Goal: Task Accomplishment & Management: Manage account settings

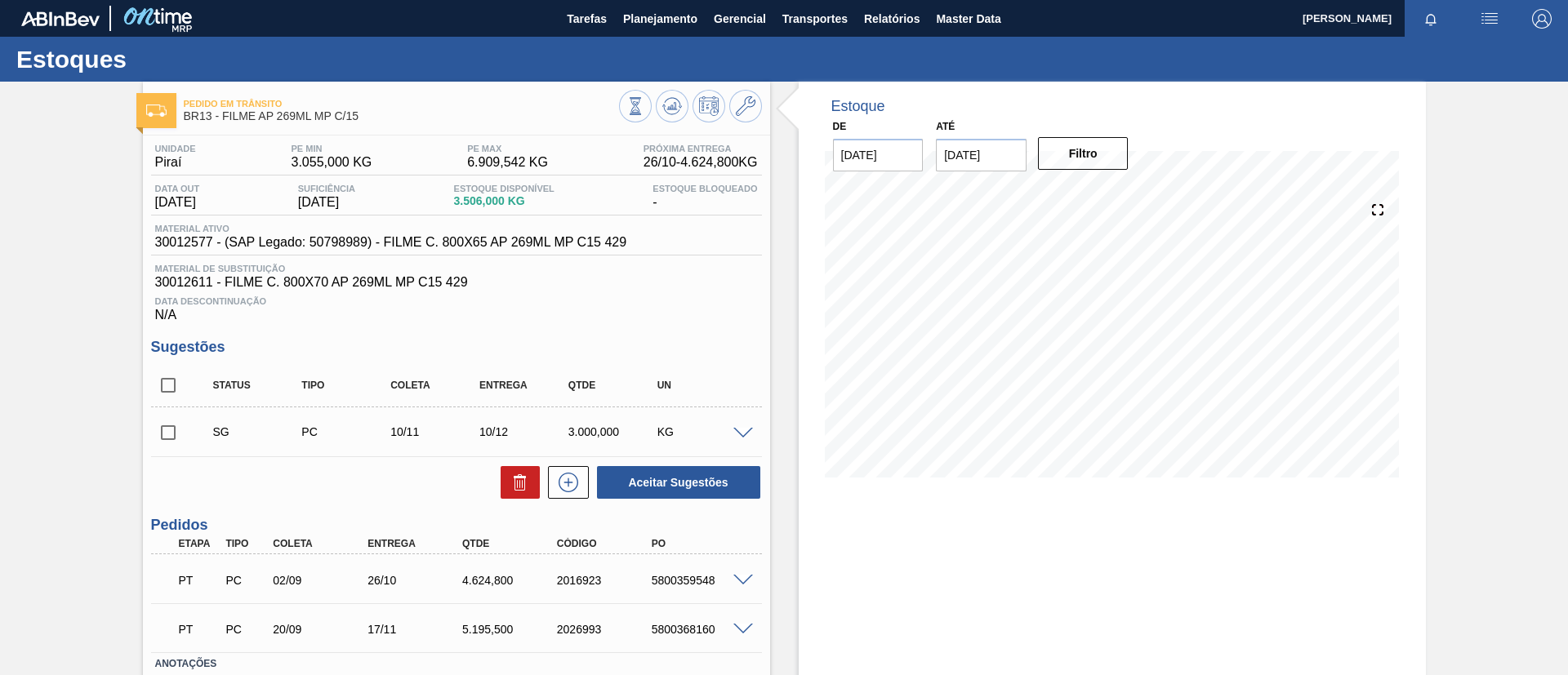
click at [676, 87] on div "Pedido em Trânsito BR13 - FILME AP 269ML MP C/15" at bounding box center [456, 104] width 627 height 45
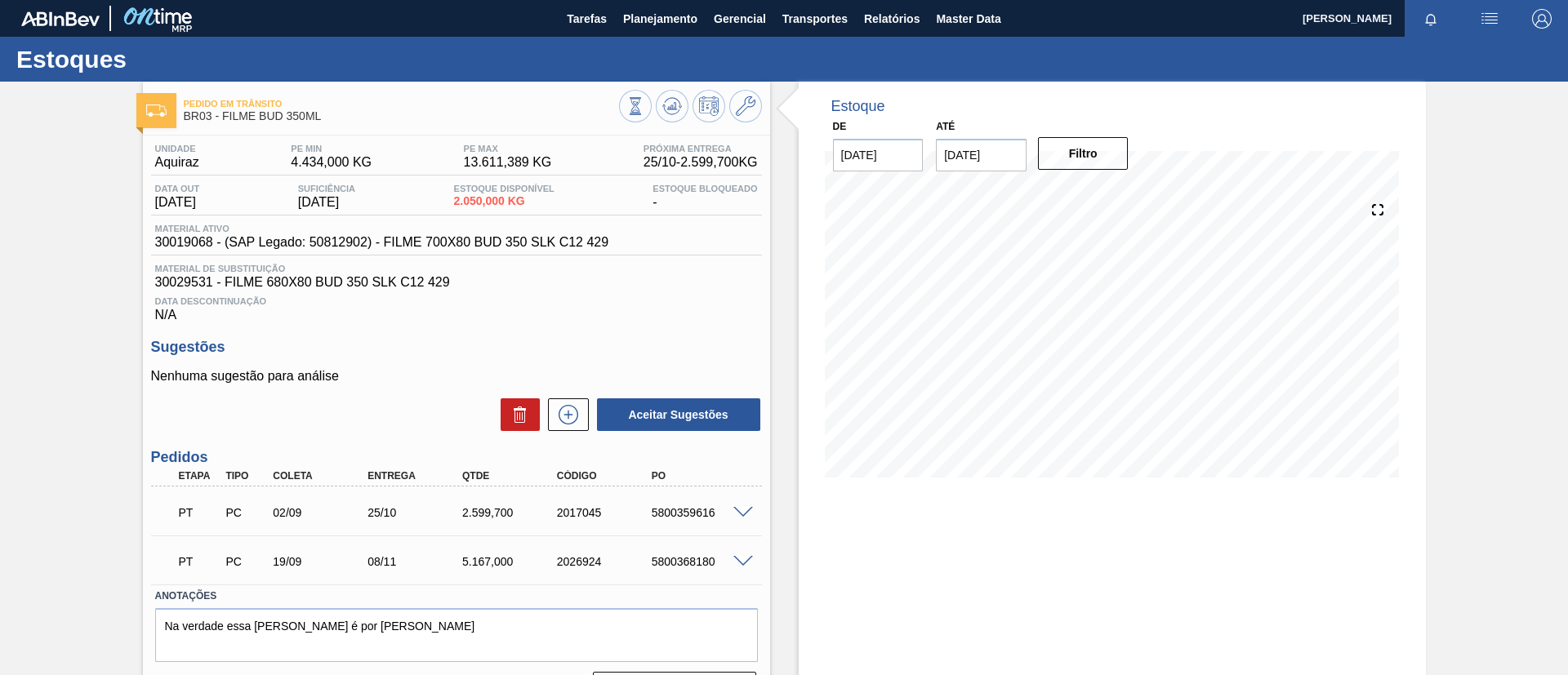
scroll to position [43, 0]
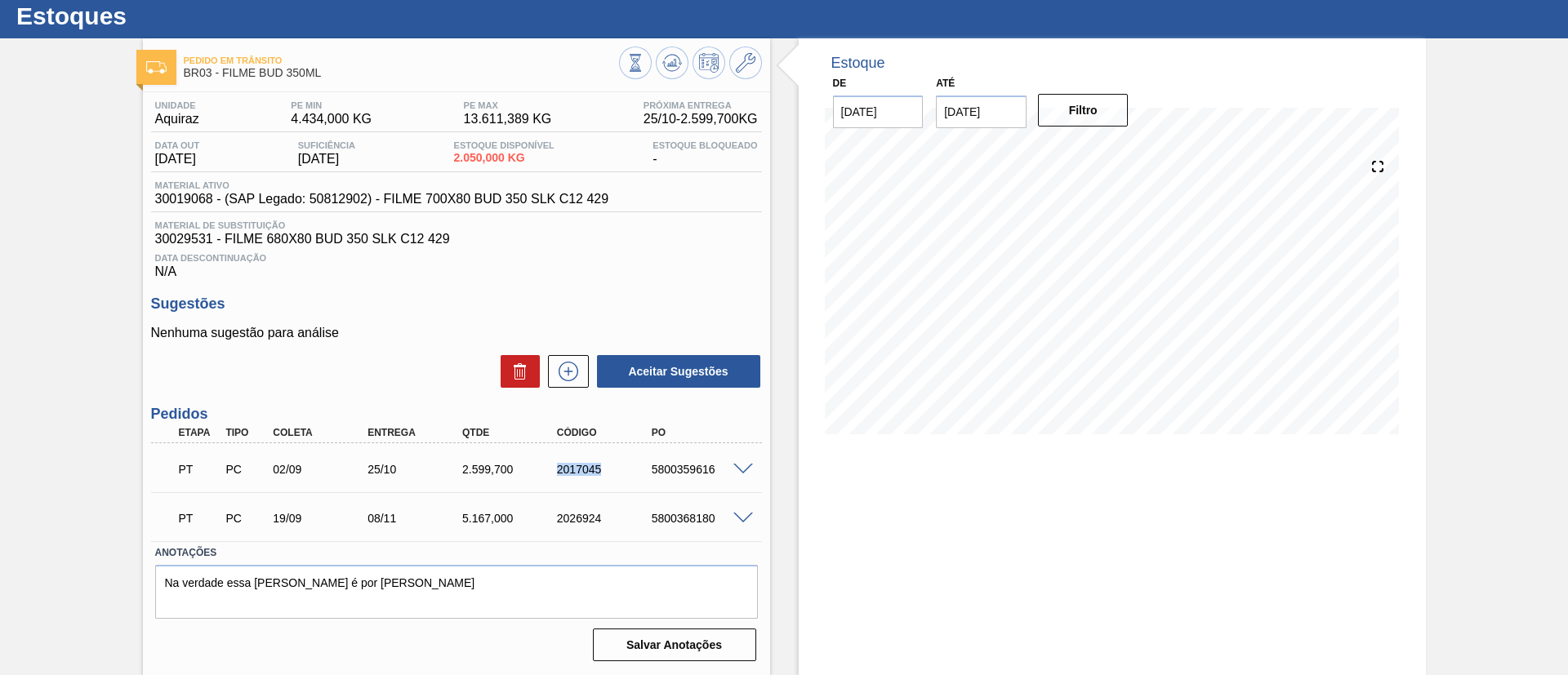
drag, startPoint x: 551, startPoint y: 474, endPoint x: 610, endPoint y: 474, distance: 59.0
click at [610, 474] on div "2017045" at bounding box center [594, 469] width 95 height 13
copy div "2017045"
drag, startPoint x: 0, startPoint y: 456, endPoint x: 1011, endPoint y: 446, distance: 1011.0
click at [11, 456] on div "Pedido em Trânsito BR03 - FILME BUD 350ML Unidade Aquiraz PE MIN 4.434,000 KG P…" at bounding box center [784, 357] width 1568 height 636
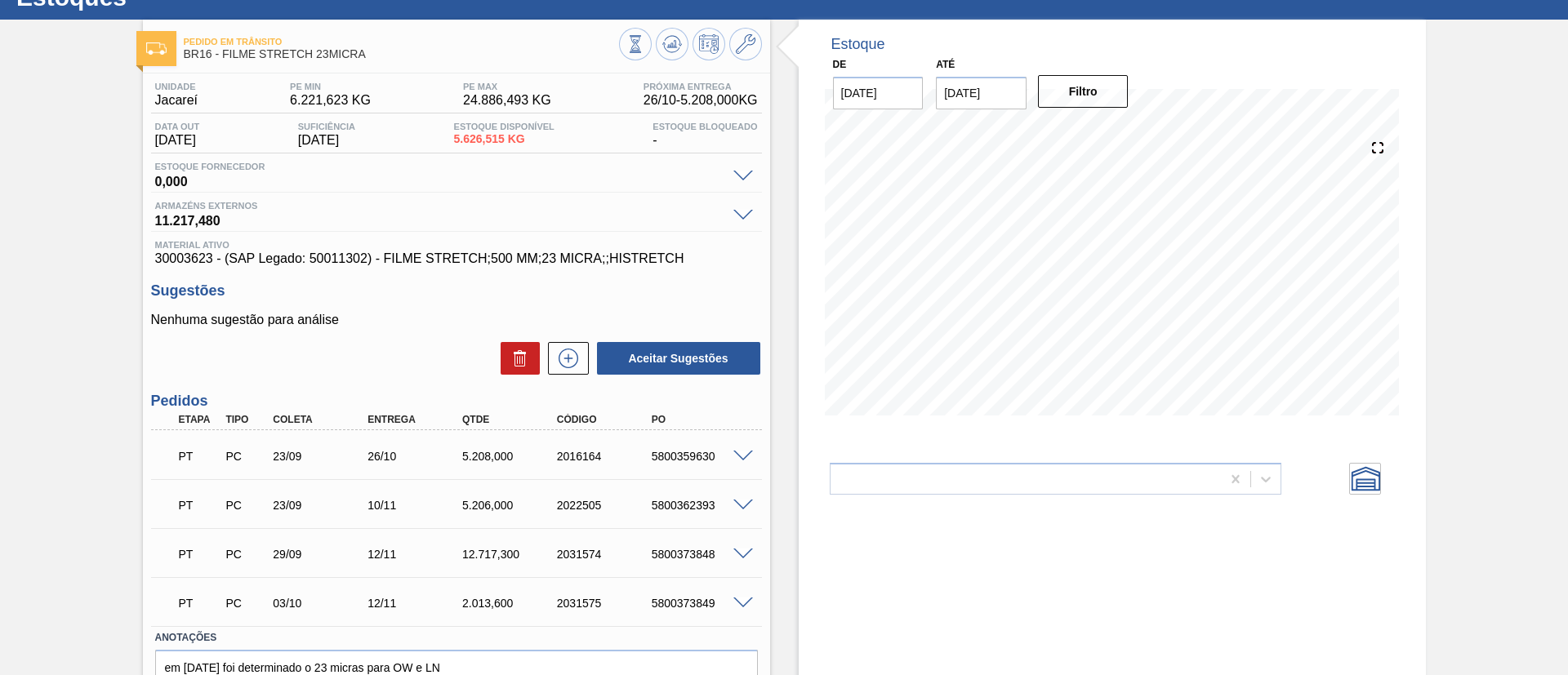
scroll to position [24, 0]
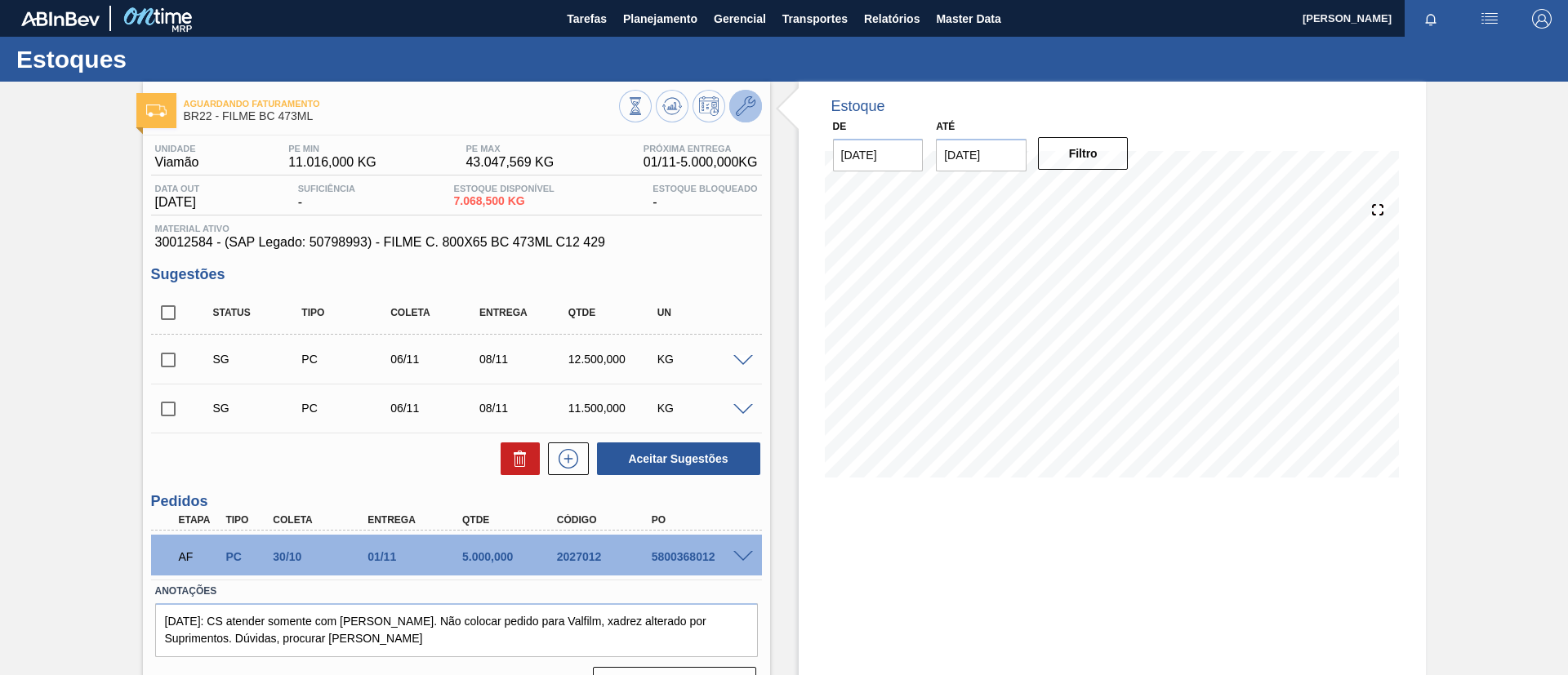
click at [753, 95] on button at bounding box center [745, 106] width 32 height 32
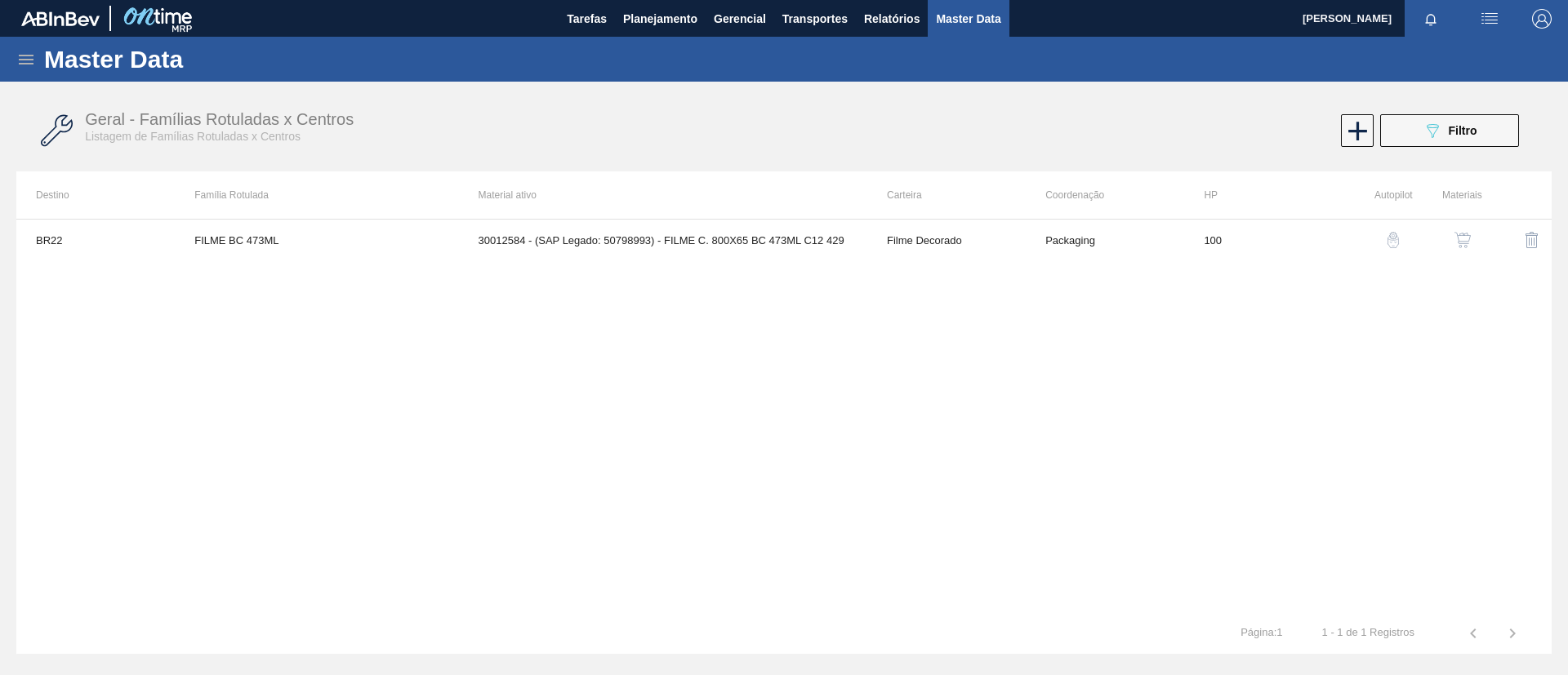
click at [1468, 232] on img "button" at bounding box center [1462, 240] width 16 height 16
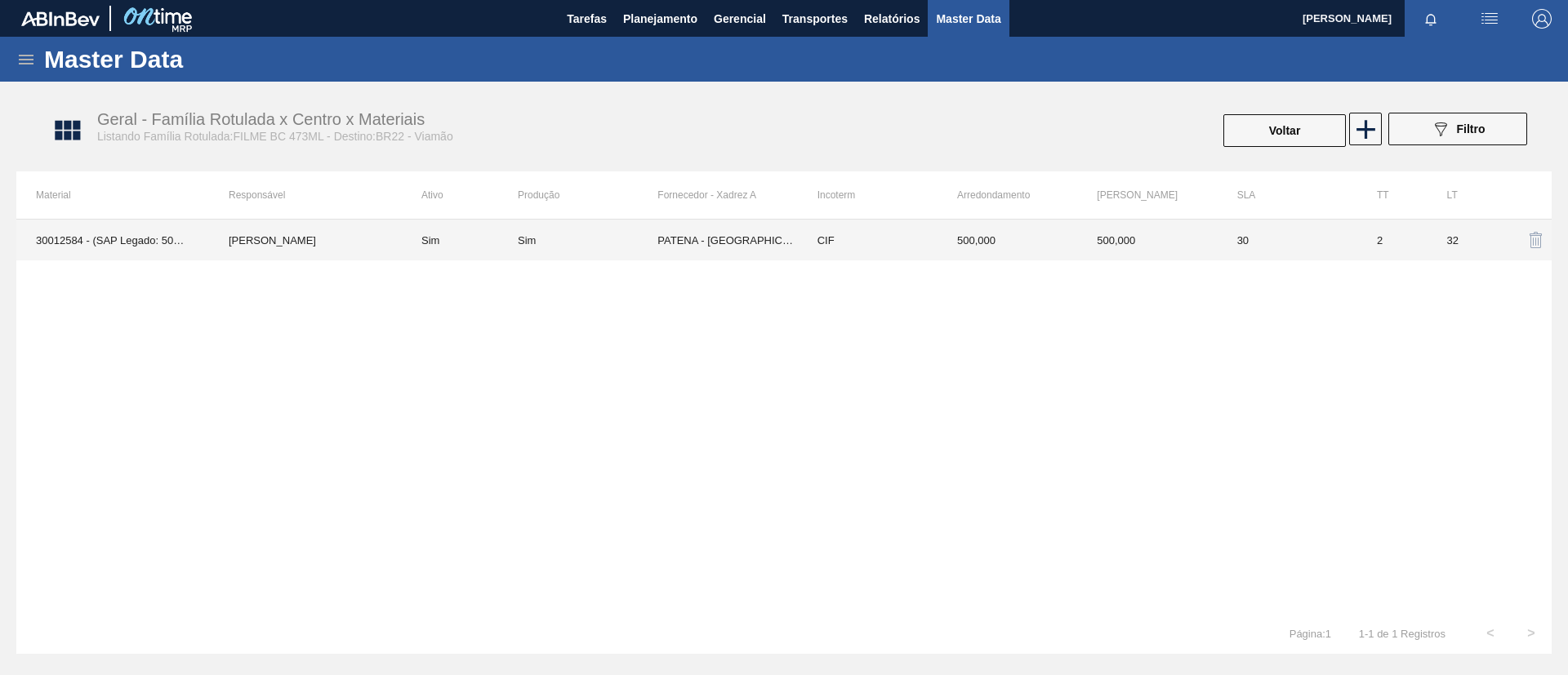
click at [697, 224] on td "PATENA - CAMPO GRANDE (MS)" at bounding box center [727, 240] width 140 height 41
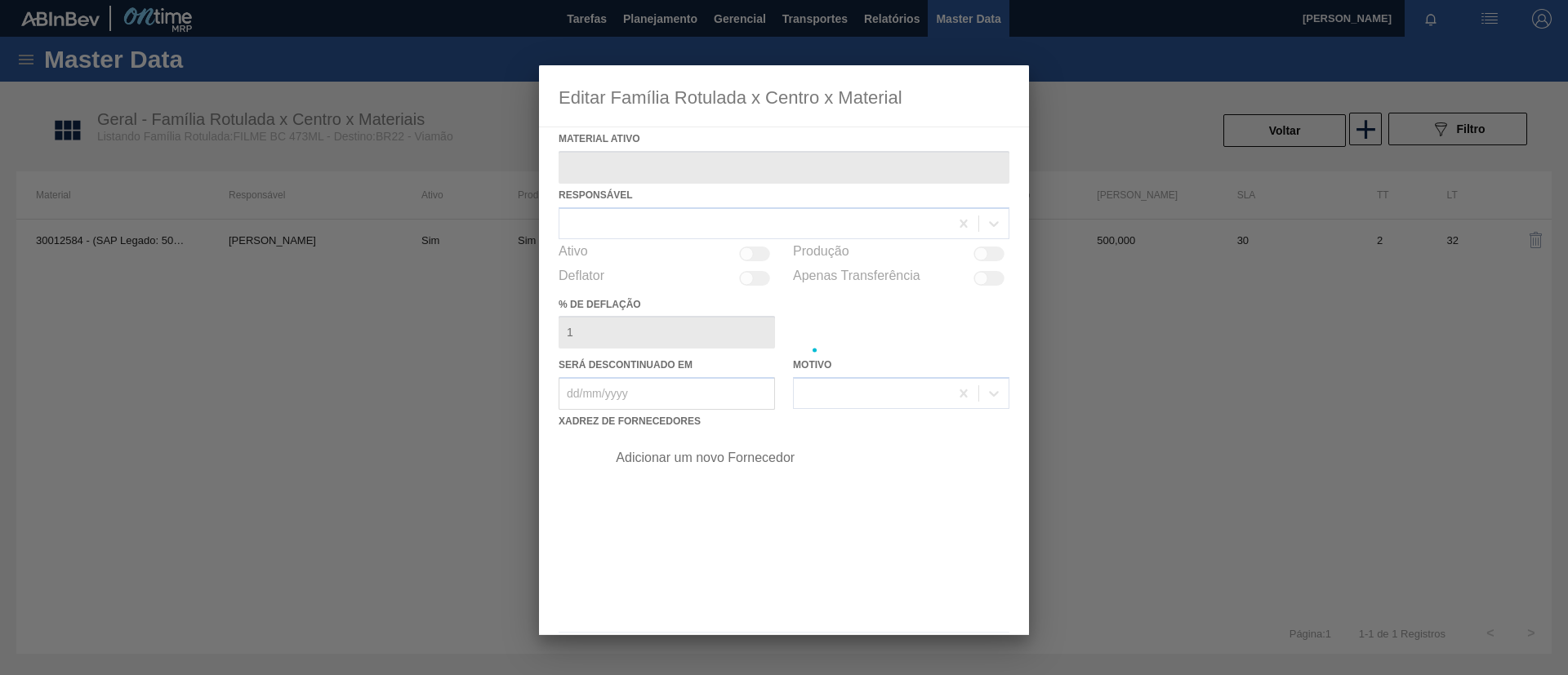
type ativo "30012584 - (SAP Legado: 50798993) - FILME C. 800X65 BC 473ML C12 429"
checkbox input "true"
type deflação "2"
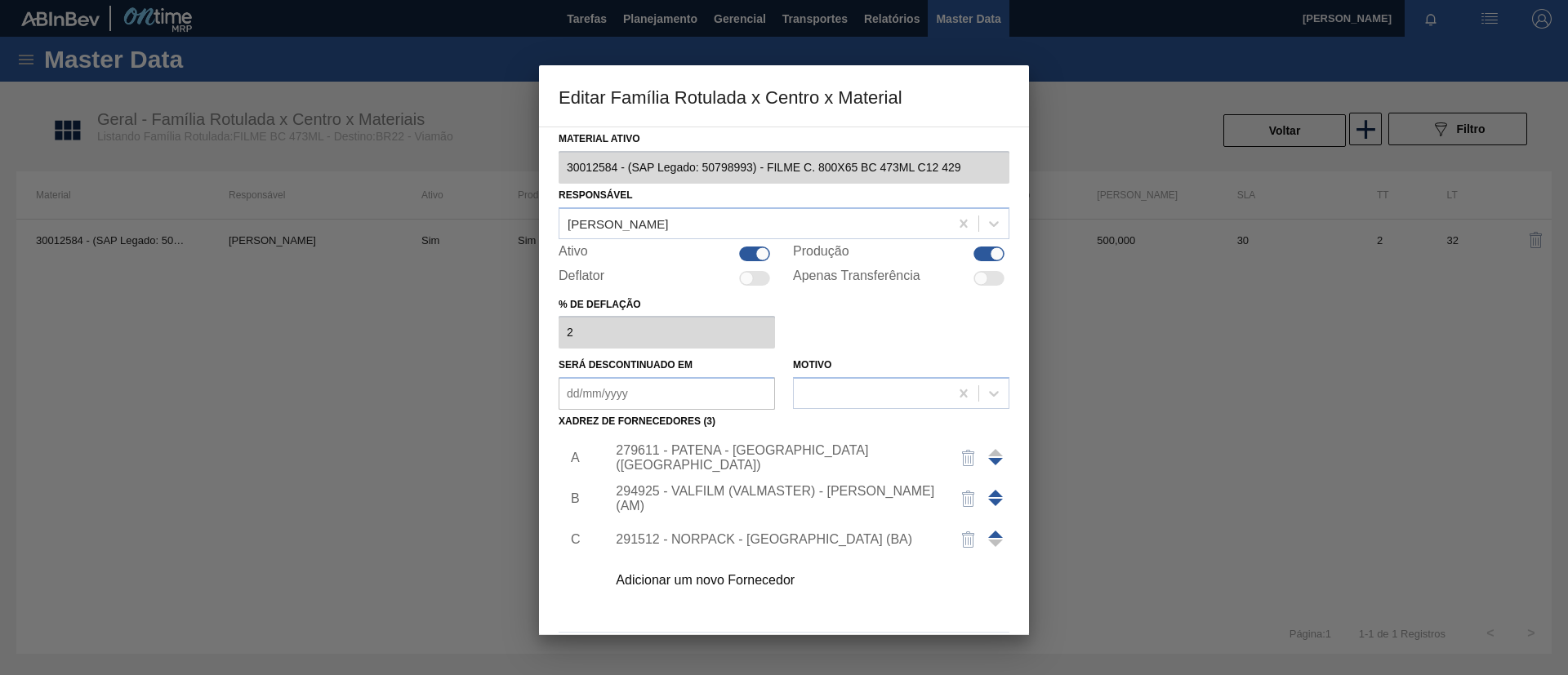
click at [828, 445] on div "279611 - PATENA - CAMPO GRANDE (MS)" at bounding box center [804, 458] width 413 height 41
click at [838, 452] on div "279611 - PATENA - CAMPO GRANDE (MS)" at bounding box center [775, 457] width 320 height 30
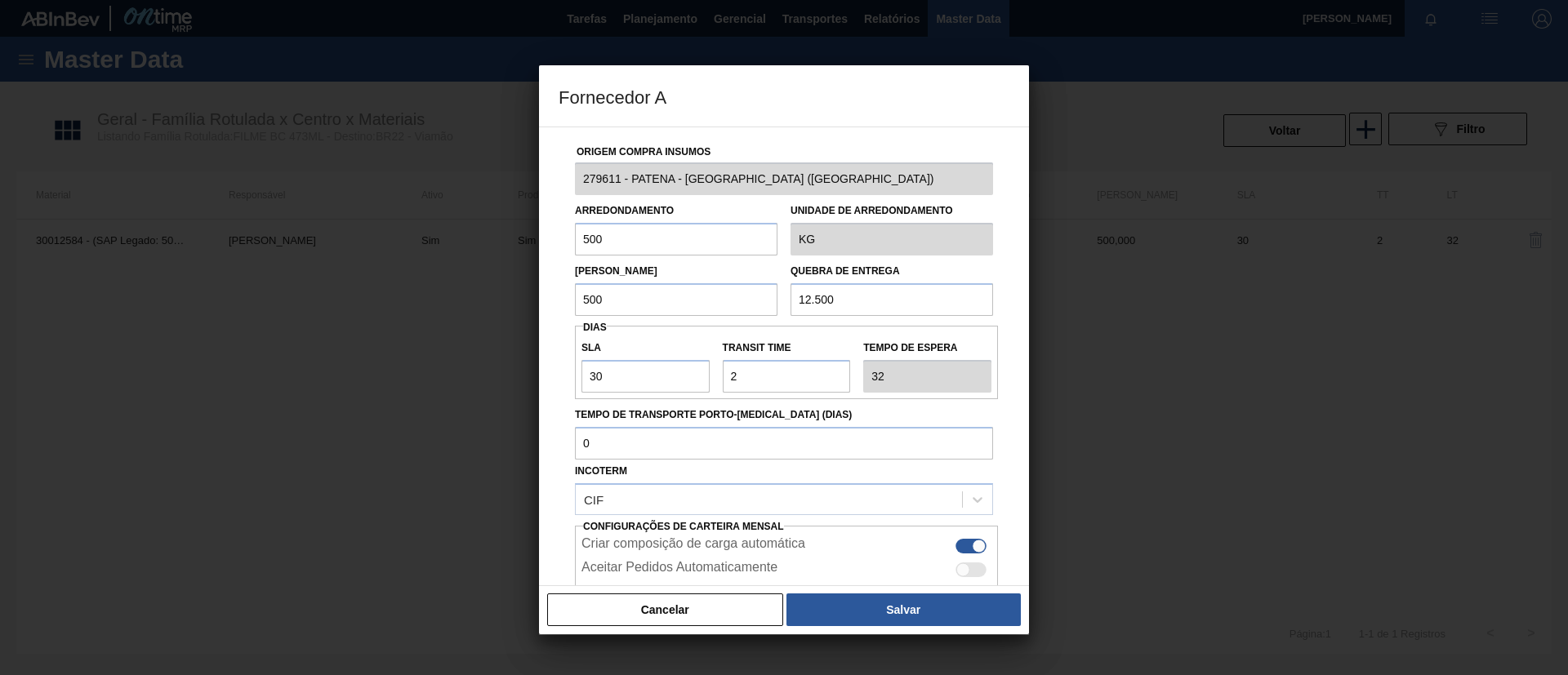
drag, startPoint x: 835, startPoint y: 296, endPoint x: 802, endPoint y: 287, distance: 34.2
click at [802, 287] on input "12.500" at bounding box center [892, 299] width 203 height 32
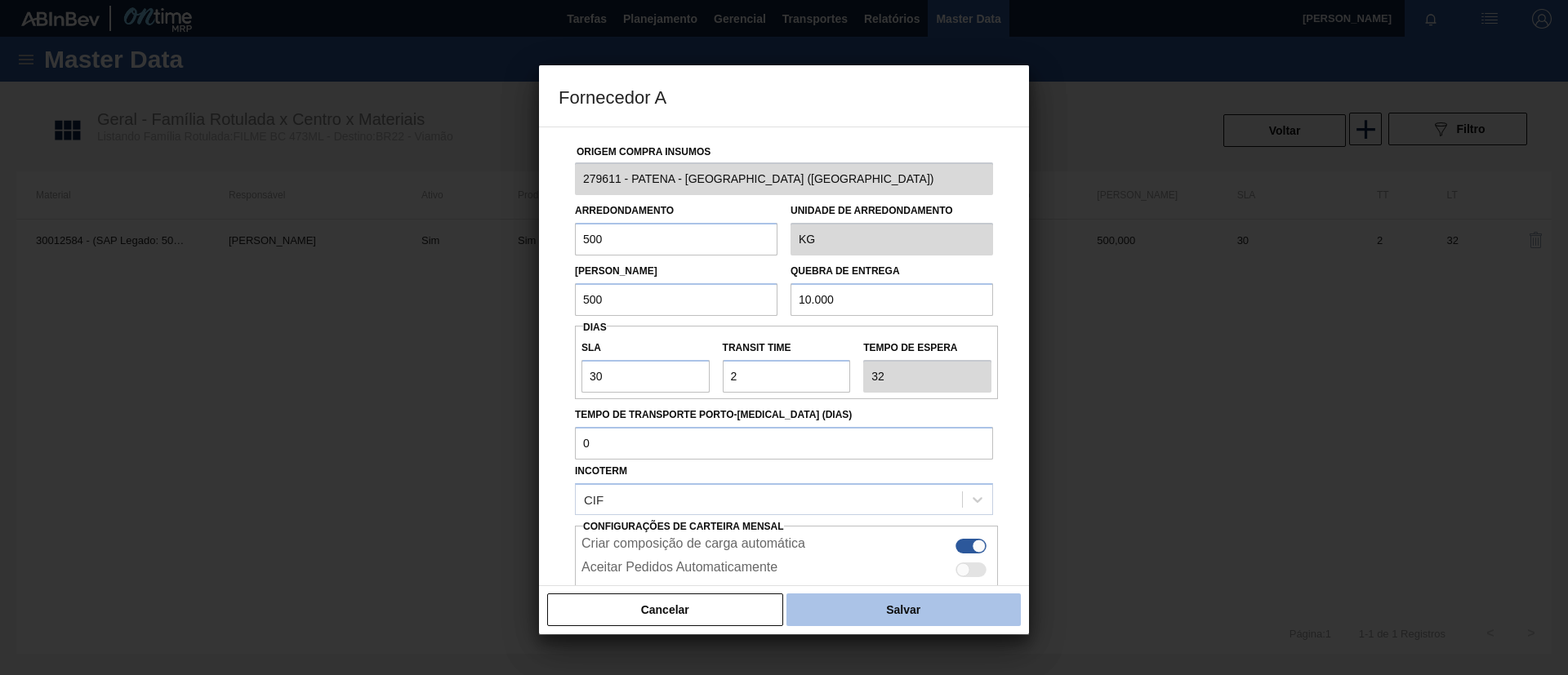
type input "10.000"
click at [893, 601] on button "Salvar" at bounding box center [903, 610] width 234 height 32
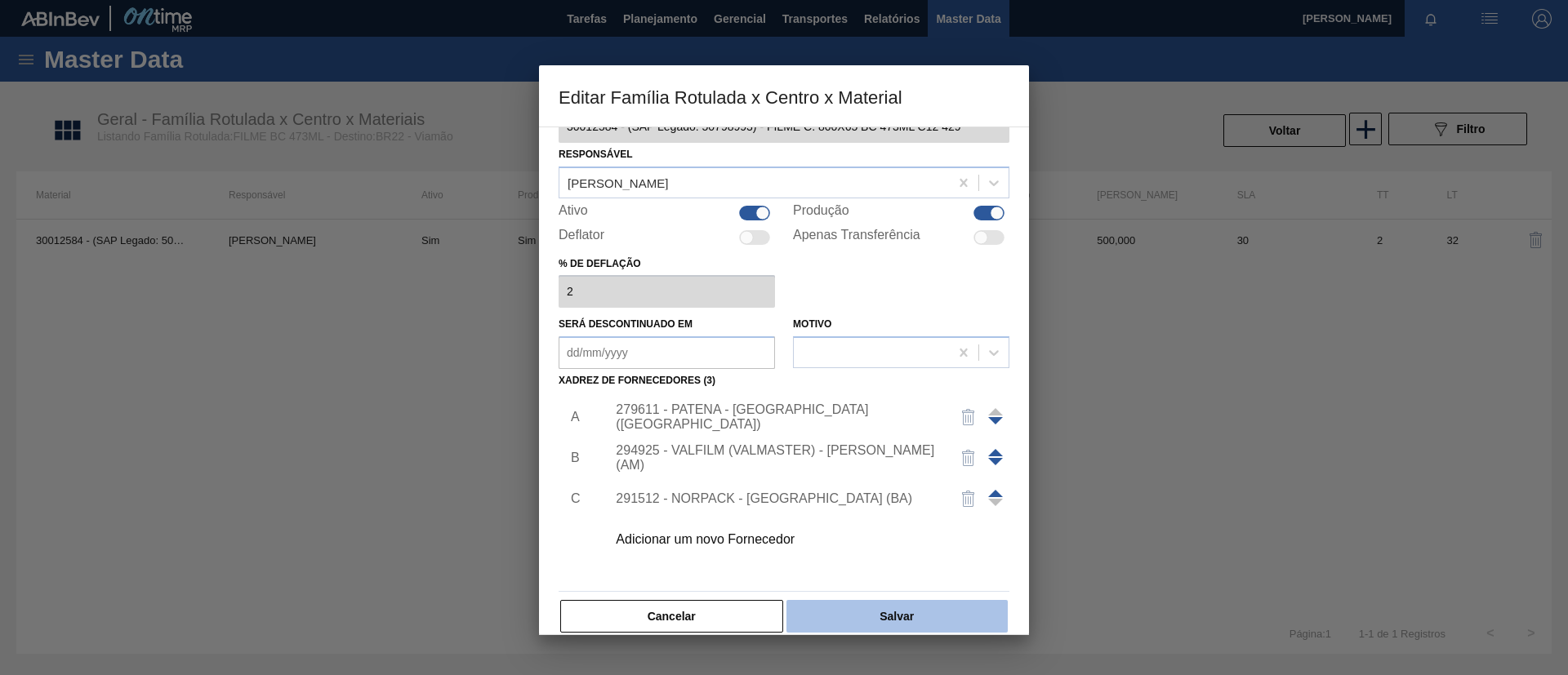
scroll to position [60, 0]
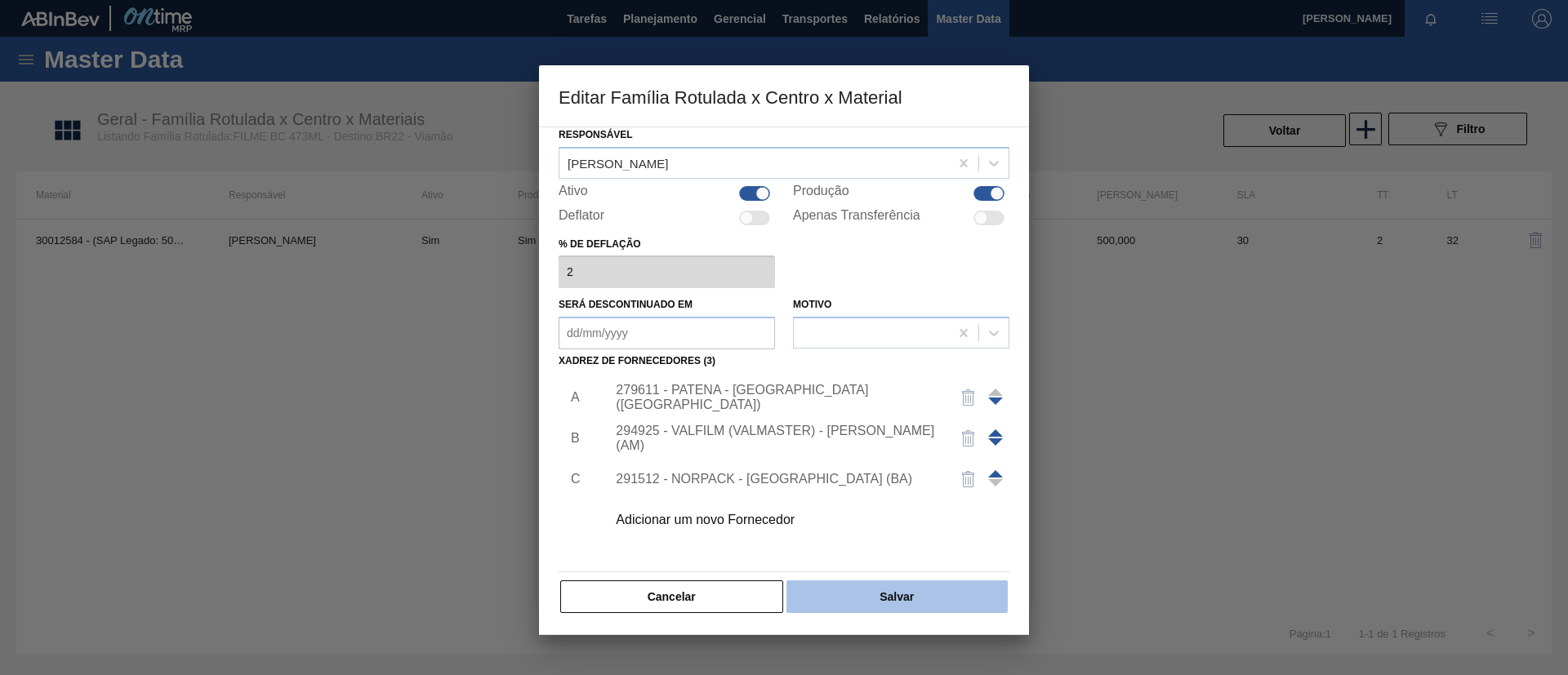
click at [919, 589] on button "Salvar" at bounding box center [897, 596] width 222 height 32
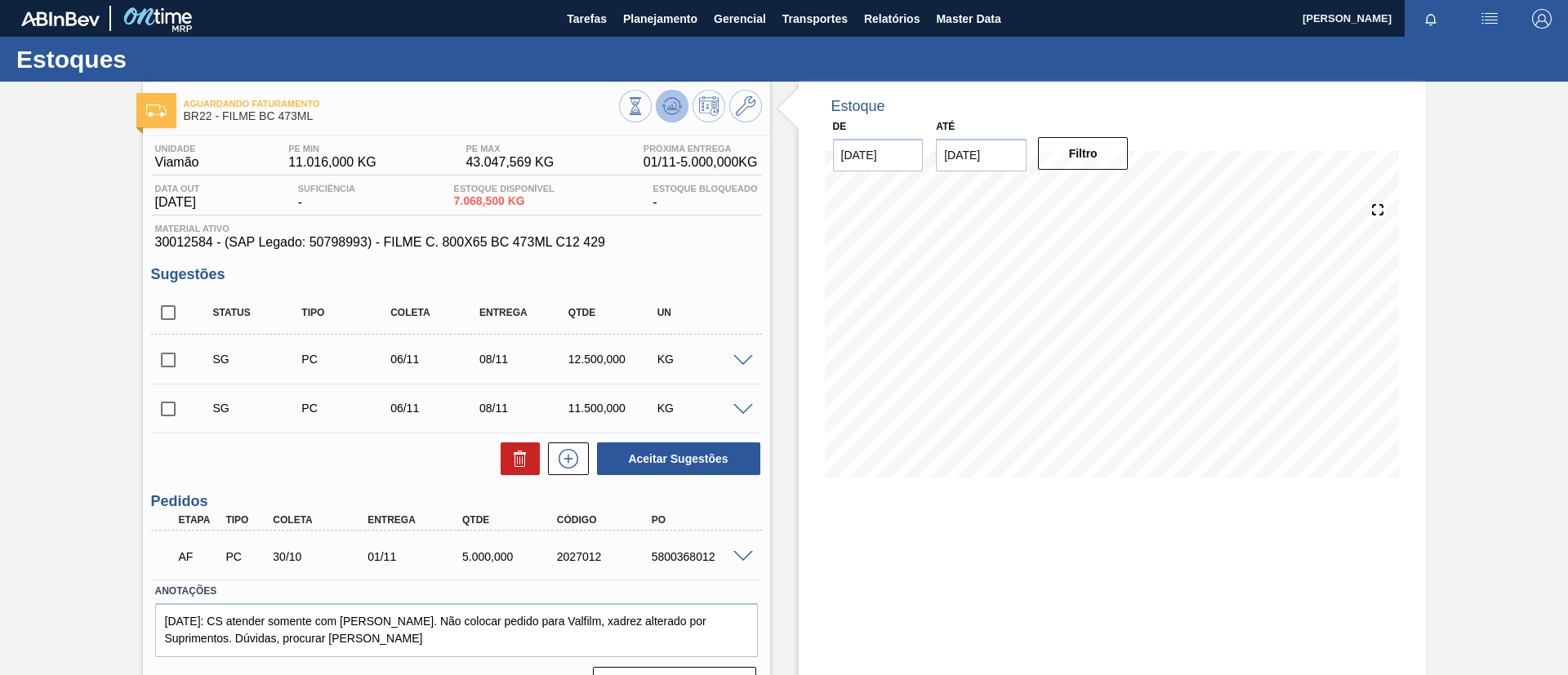
click at [667, 114] on icon at bounding box center [672, 106] width 20 height 20
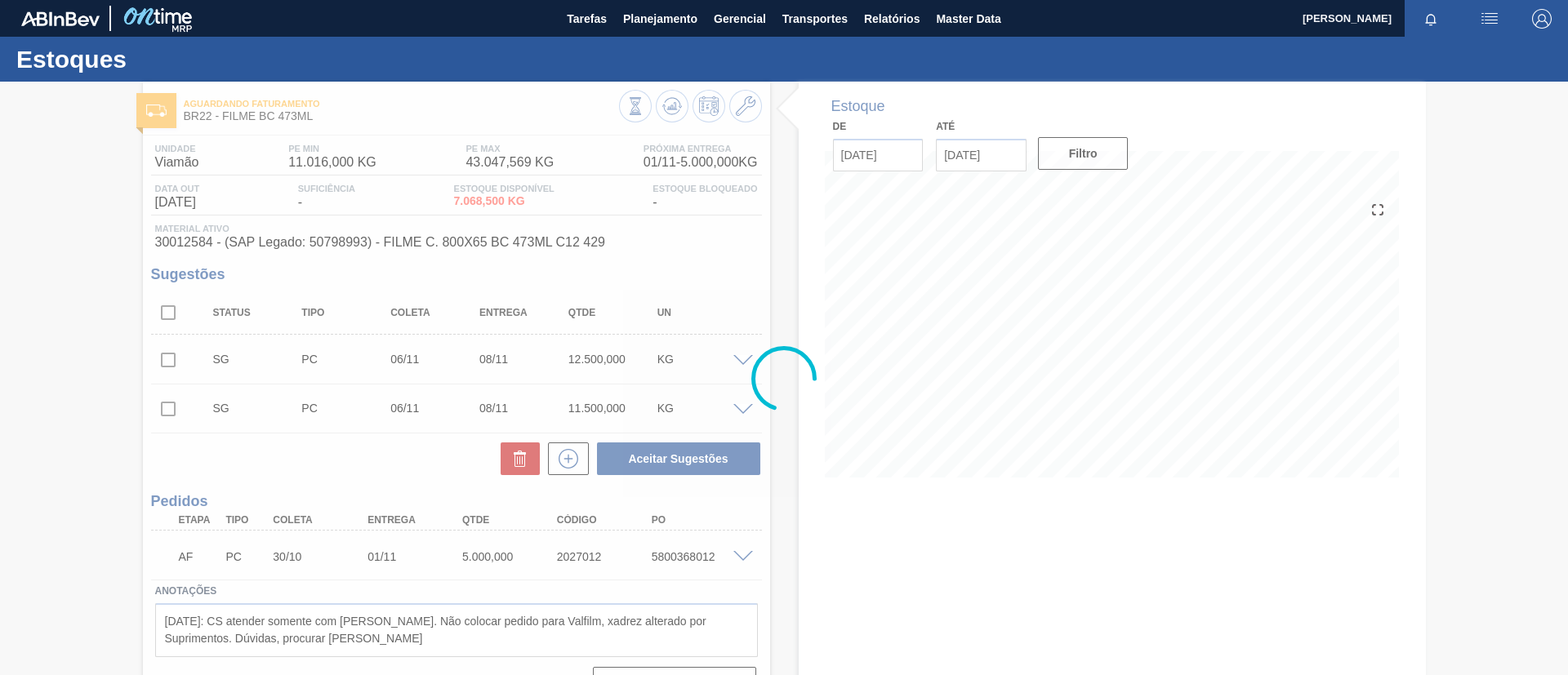
click at [670, 92] on div "Estoques Aguardando Faturamento BR22 - FILME BC 473ML Unidade Viamão PE MIN 11.…" at bounding box center [784, 375] width 1568 height 677
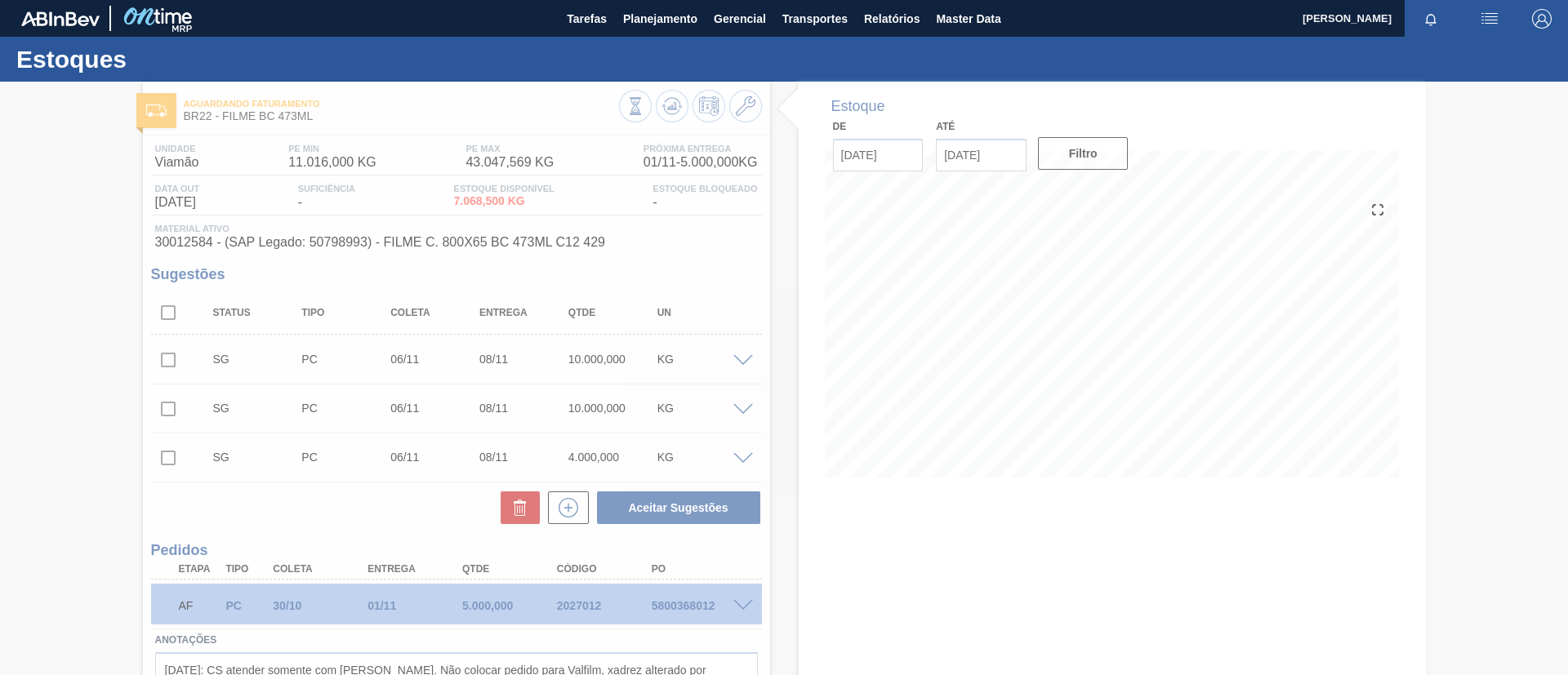
click at [169, 358] on input "checkbox" at bounding box center [168, 359] width 34 height 34
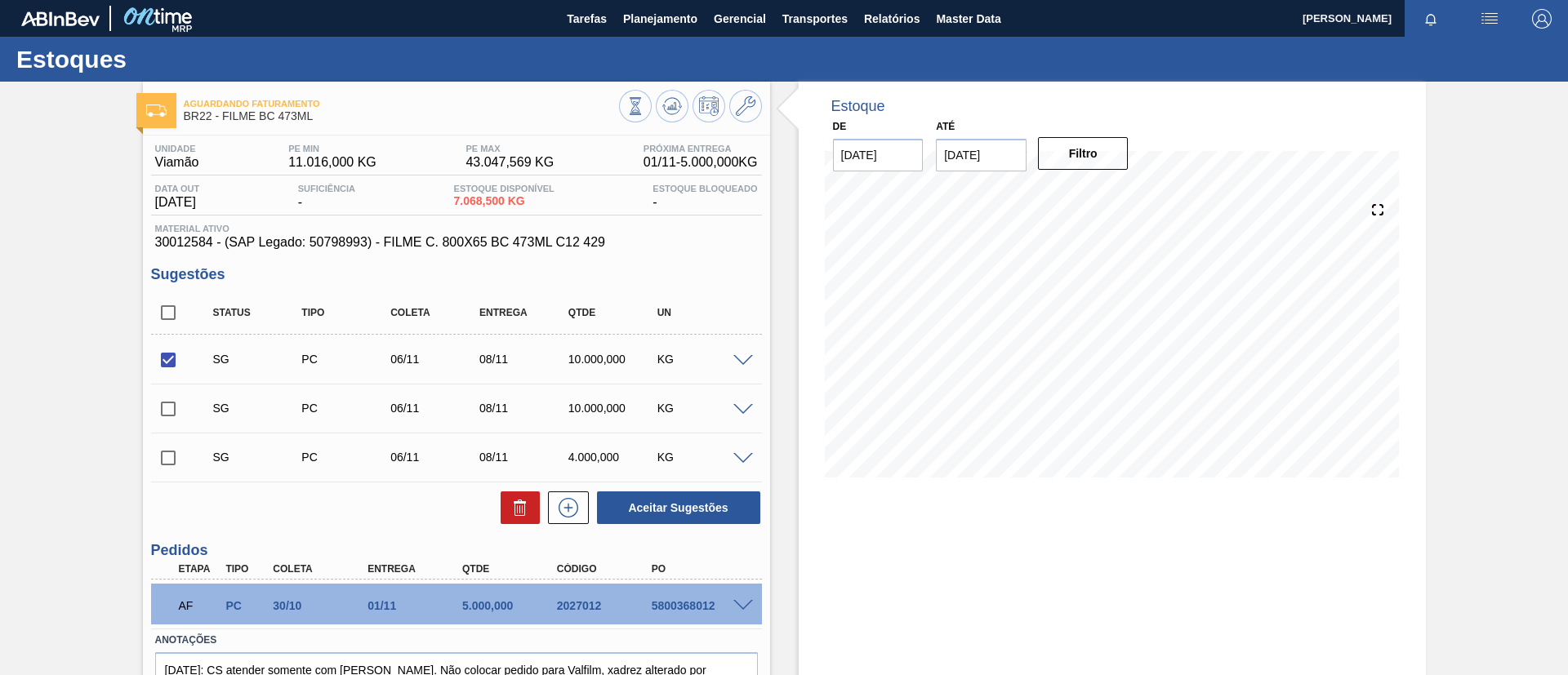
click at [678, 547] on h3 "Pedidos" at bounding box center [456, 550] width 611 height 17
click at [666, 516] on button "Aceitar Sugestões" at bounding box center [679, 507] width 163 height 32
checkbox input "false"
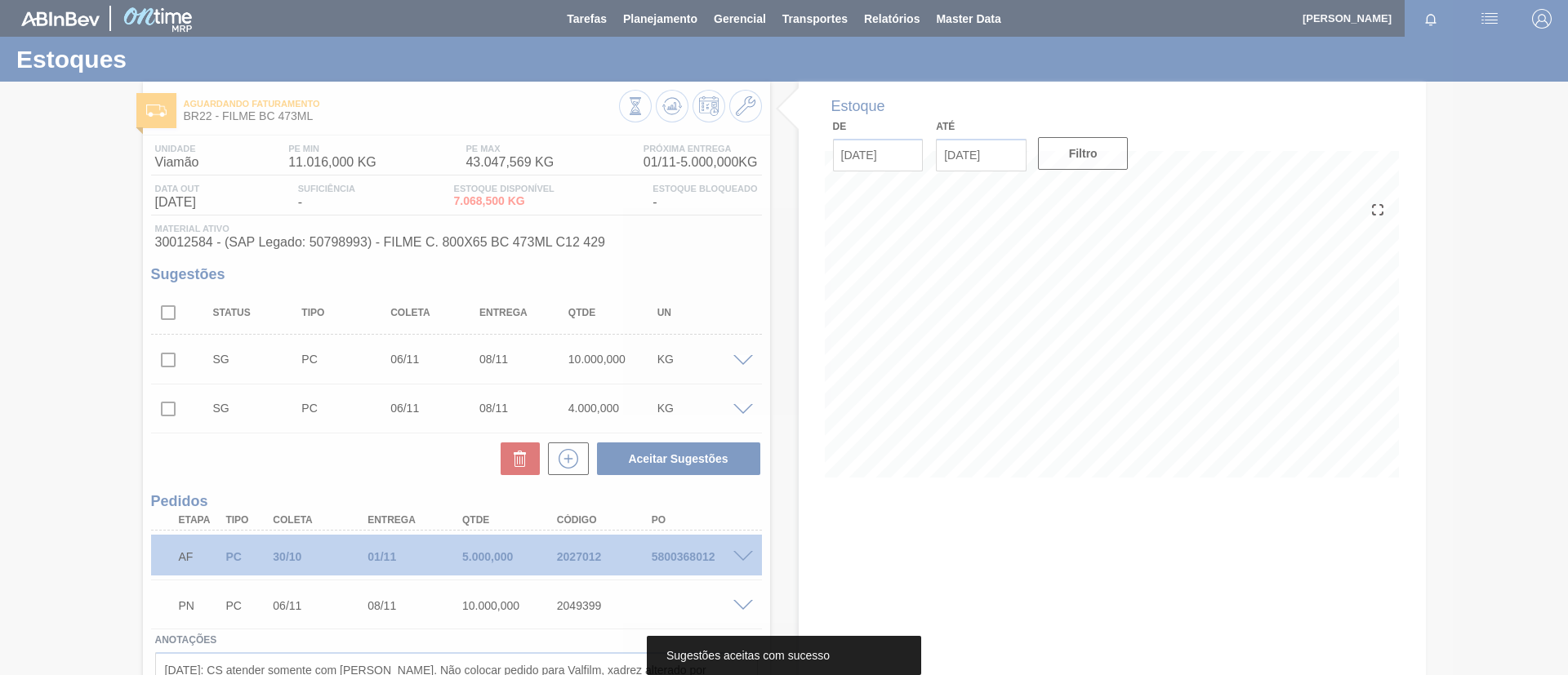
click at [525, 558] on div at bounding box center [784, 337] width 1568 height 675
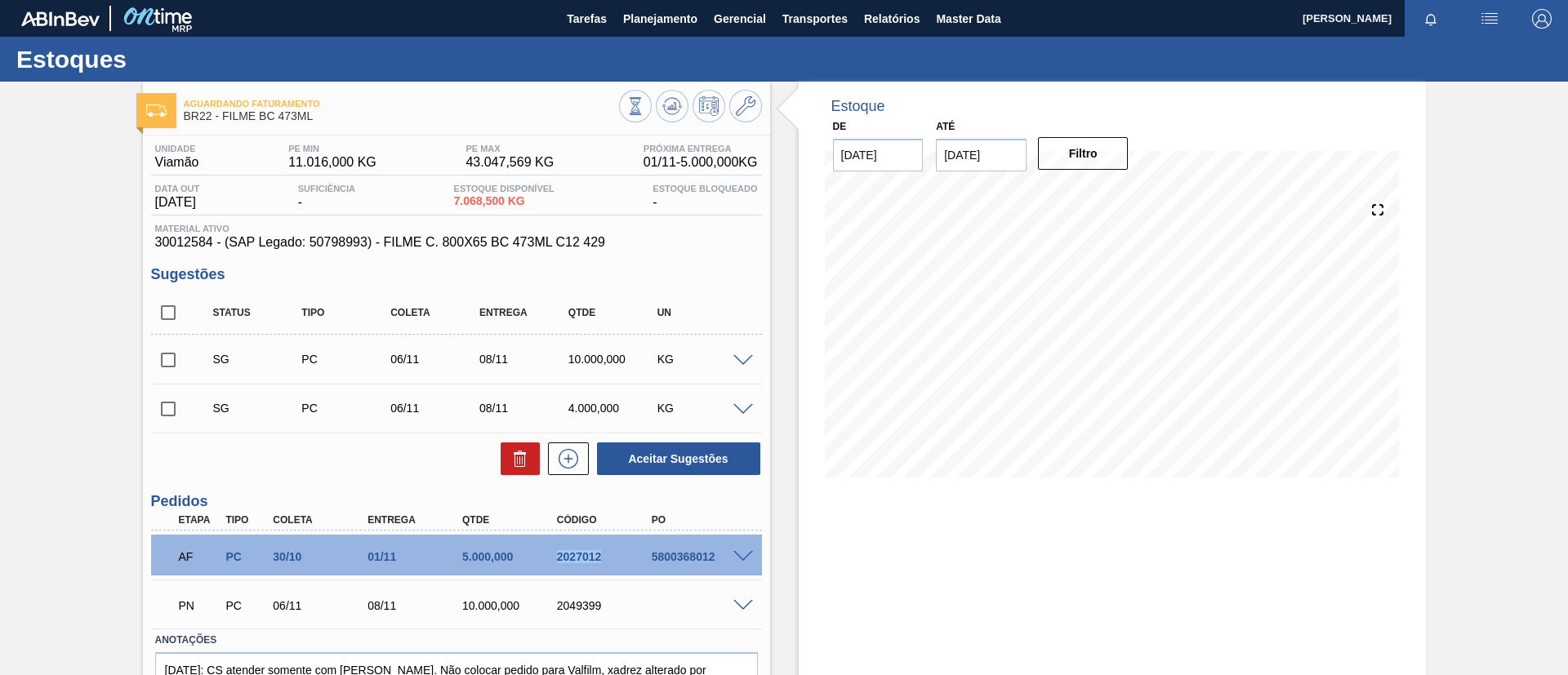
drag, startPoint x: 543, startPoint y: 556, endPoint x: 614, endPoint y: 567, distance: 71.8
click at [614, 567] on div "AF PC 30/10 01/11 5.000,000 2027012 5800368012" at bounding box center [452, 555] width 568 height 32
copy div "2027012"
click at [198, 479] on div "Unidade Viamão PE MIN 11.016,000 KG PE MAX 43.047,569 KG Próxima Entrega 01/11 …" at bounding box center [456, 445] width 627 height 619
click at [664, 110] on icon at bounding box center [671, 109] width 16 height 8
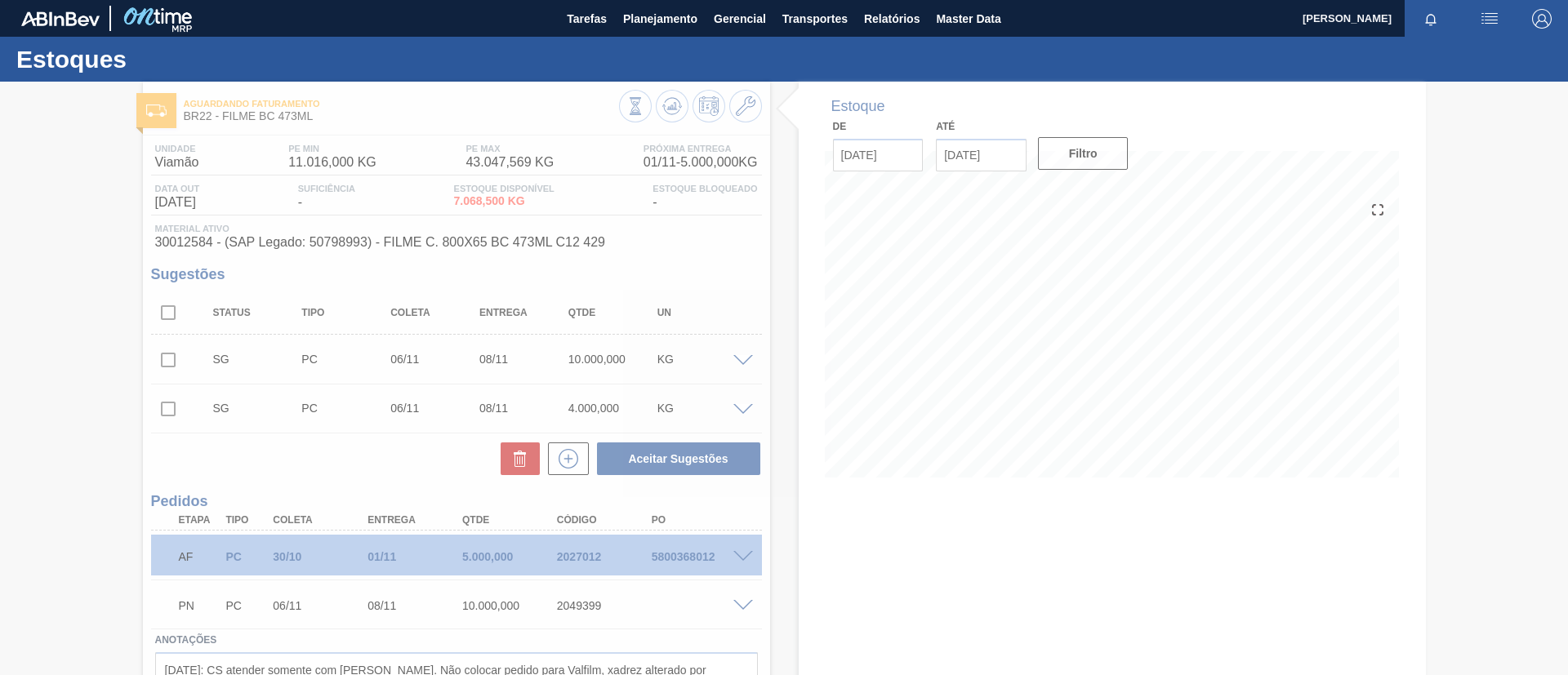
click at [730, 606] on div at bounding box center [784, 378] width 1568 height 593
click at [738, 604] on div at bounding box center [784, 378] width 1568 height 593
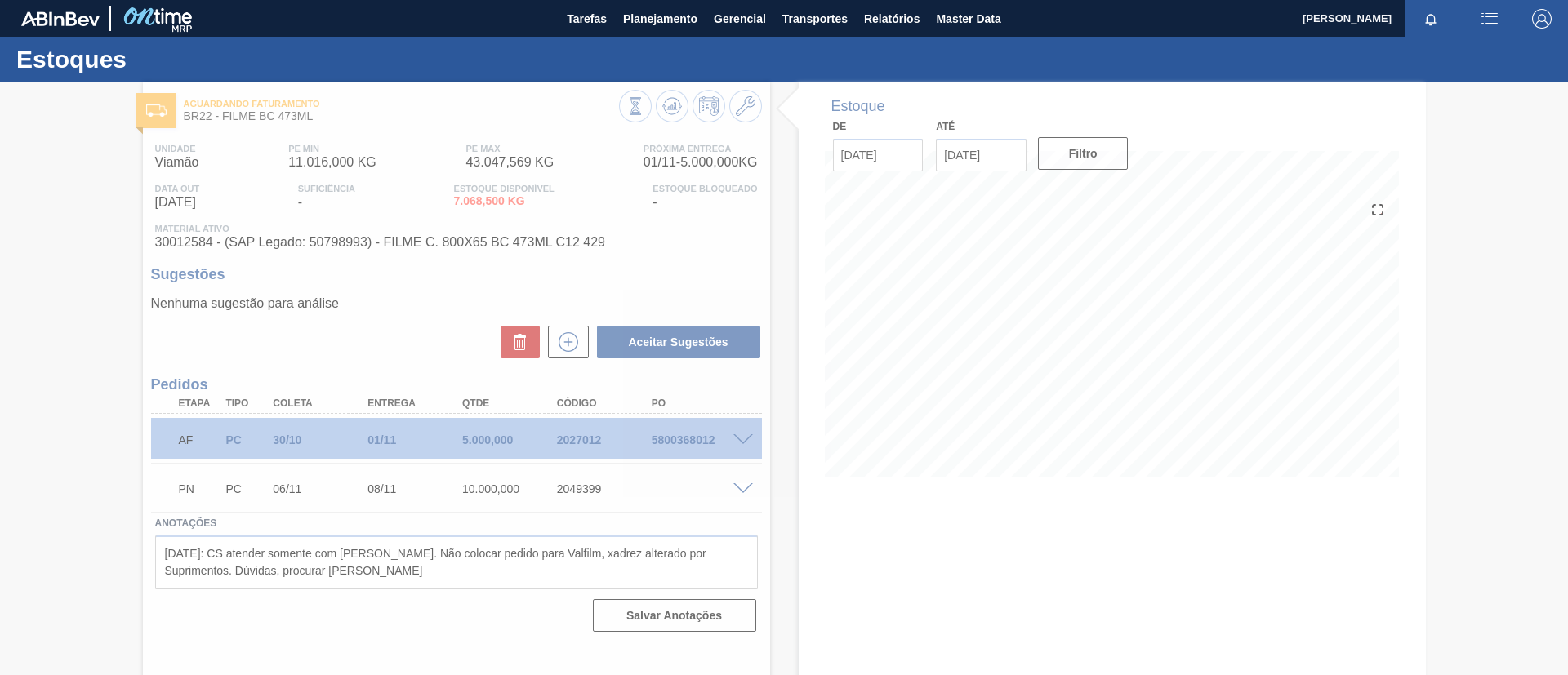
drag, startPoint x: 727, startPoint y: 494, endPoint x: 734, endPoint y: 488, distance: 9.2
click at [729, 489] on div at bounding box center [784, 378] width 1568 height 593
click at [739, 489] on div at bounding box center [784, 378] width 1568 height 593
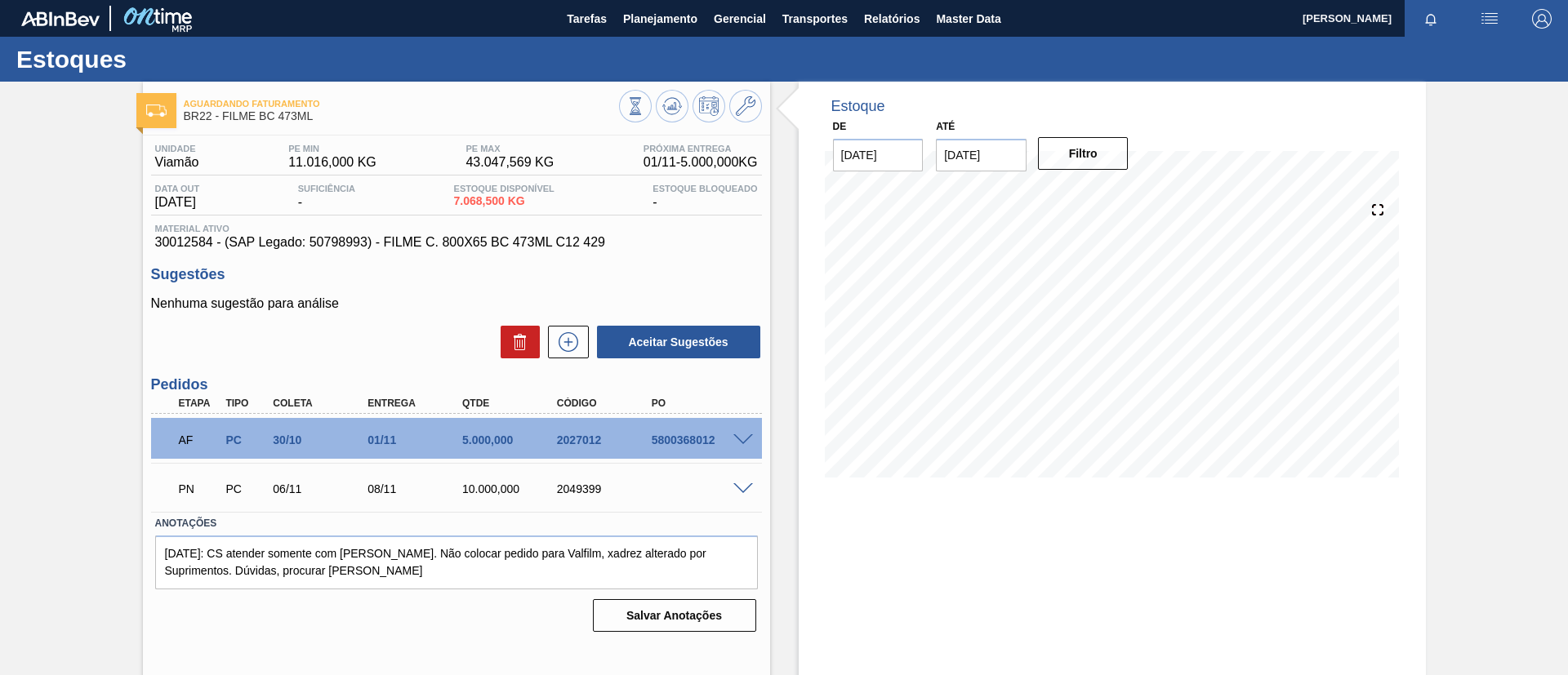
click at [739, 489] on span at bounding box center [744, 489] width 20 height 13
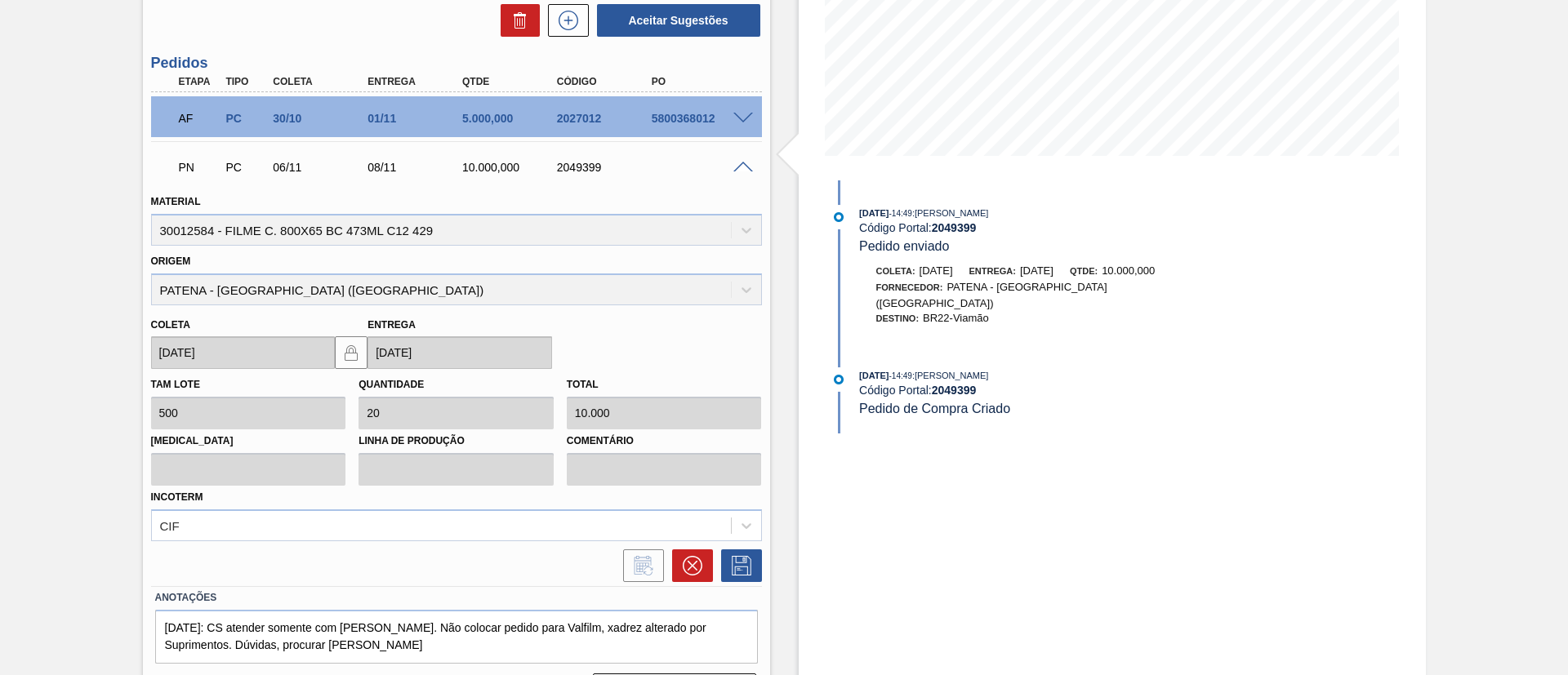
scroll to position [367, 0]
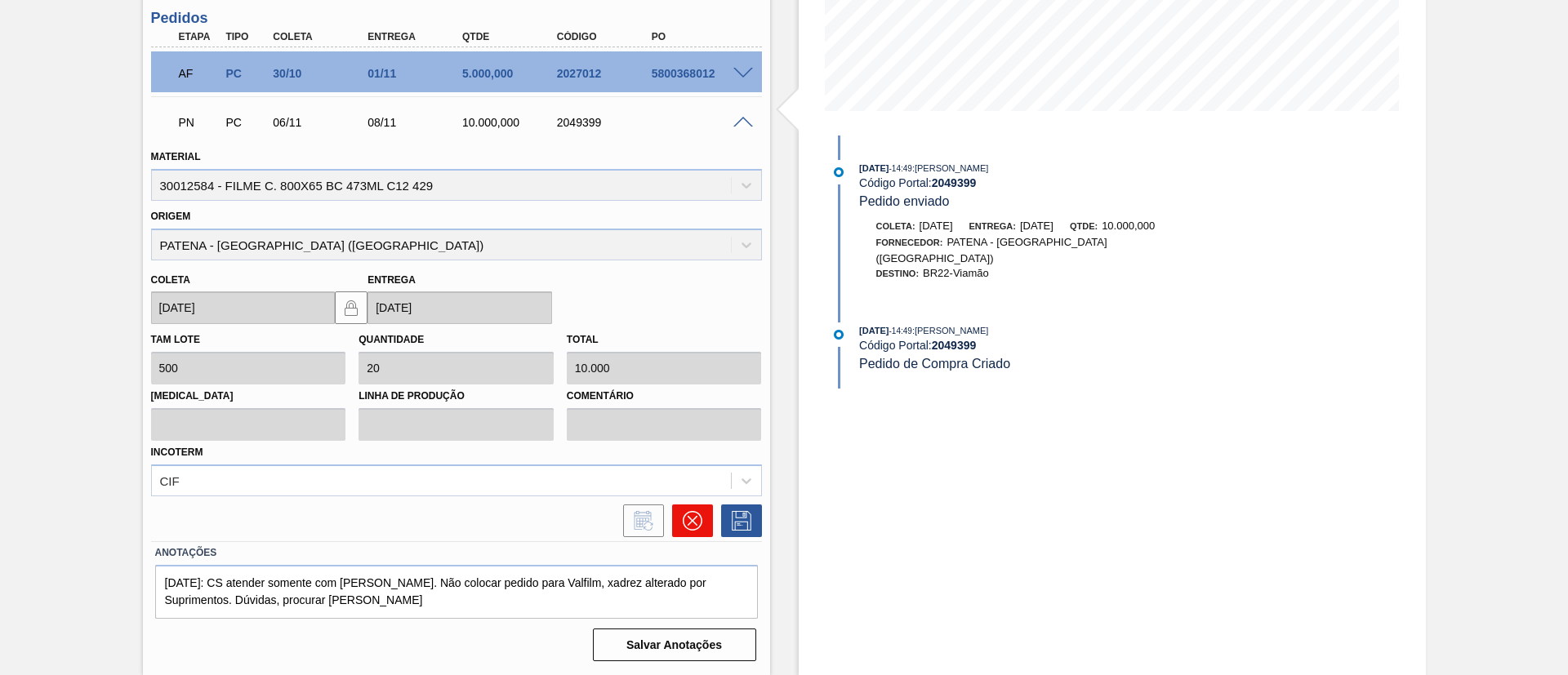
click at [675, 524] on button at bounding box center [693, 521] width 41 height 32
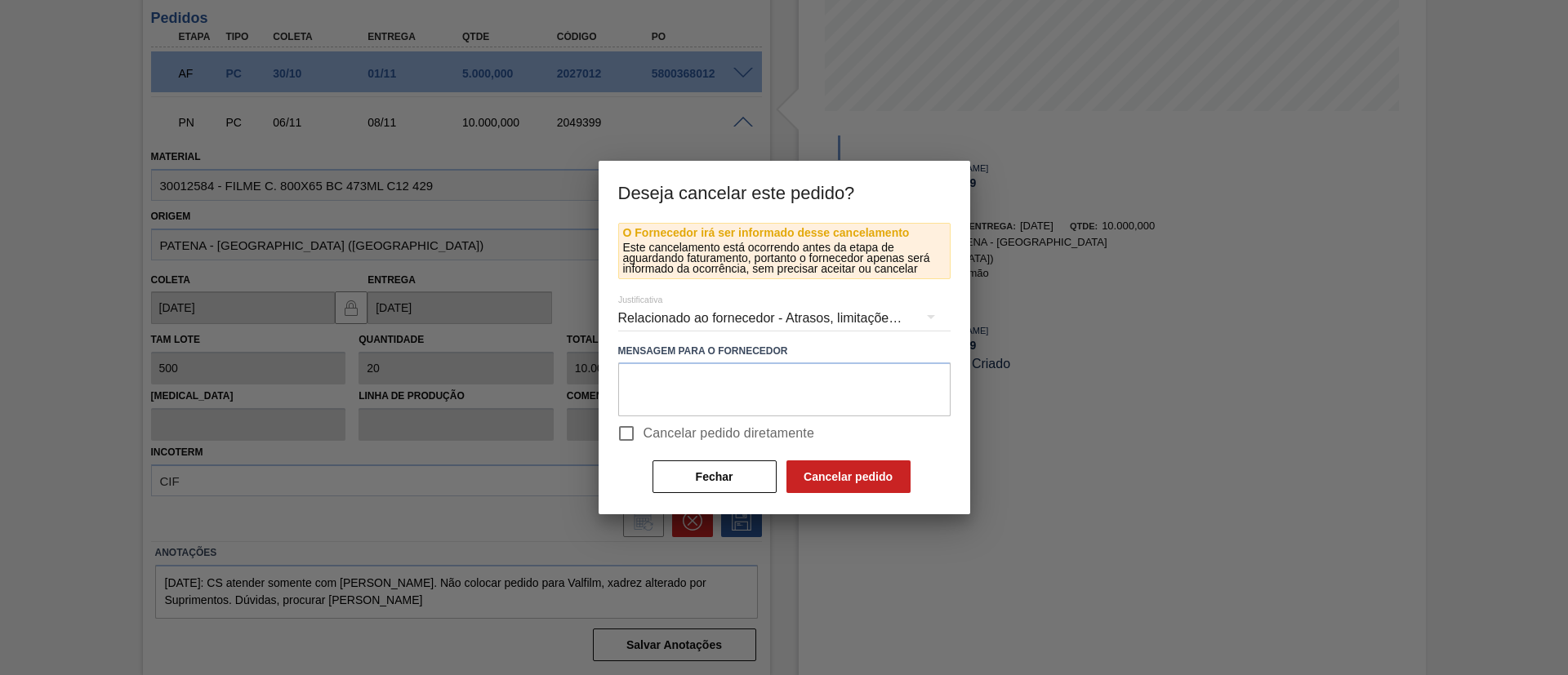
click at [736, 428] on span "Cancelar pedido diretamente" at bounding box center [728, 434] width 171 height 20
click at [643, 428] on input "Cancelar pedido diretamente" at bounding box center [626, 433] width 34 height 34
checkbox input "true"
click at [826, 485] on button "Cancelar pedido" at bounding box center [849, 476] width 124 height 32
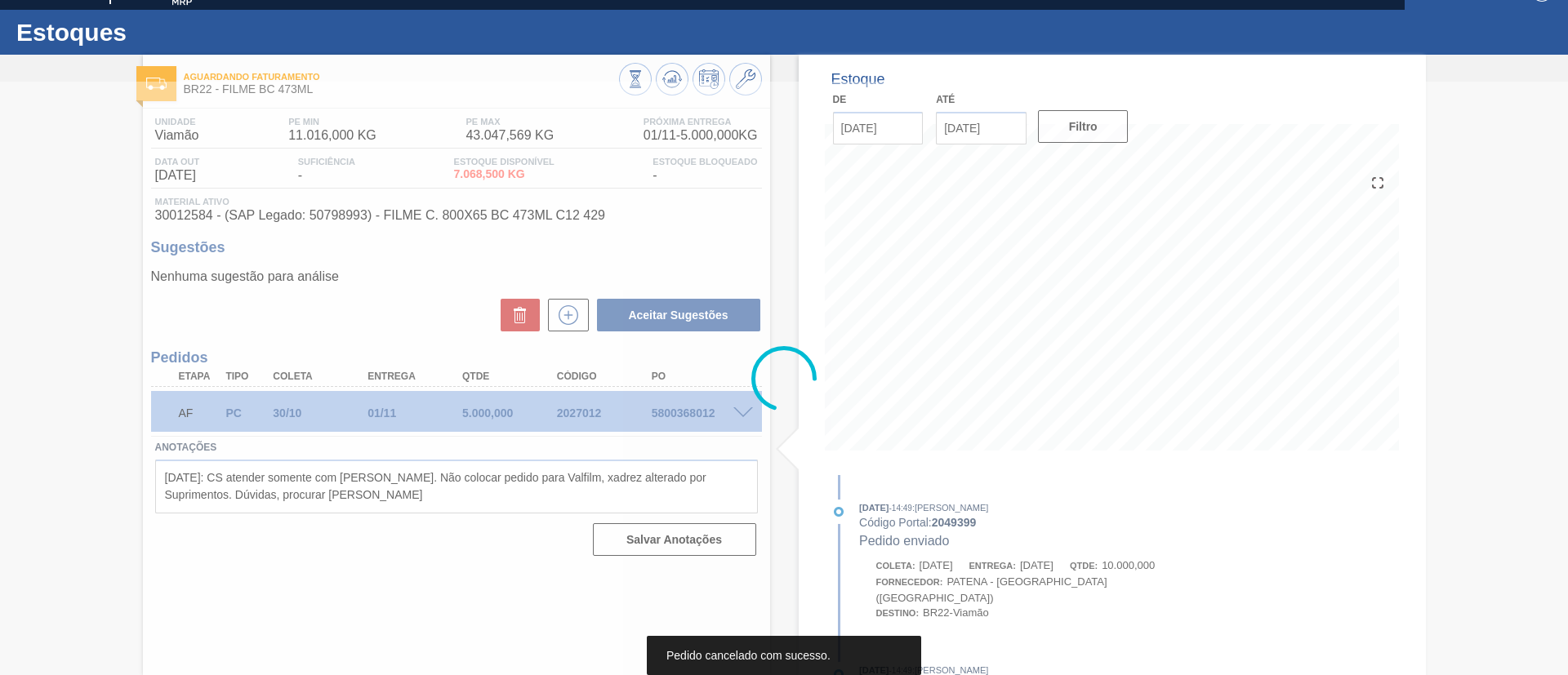
scroll to position [27, 0]
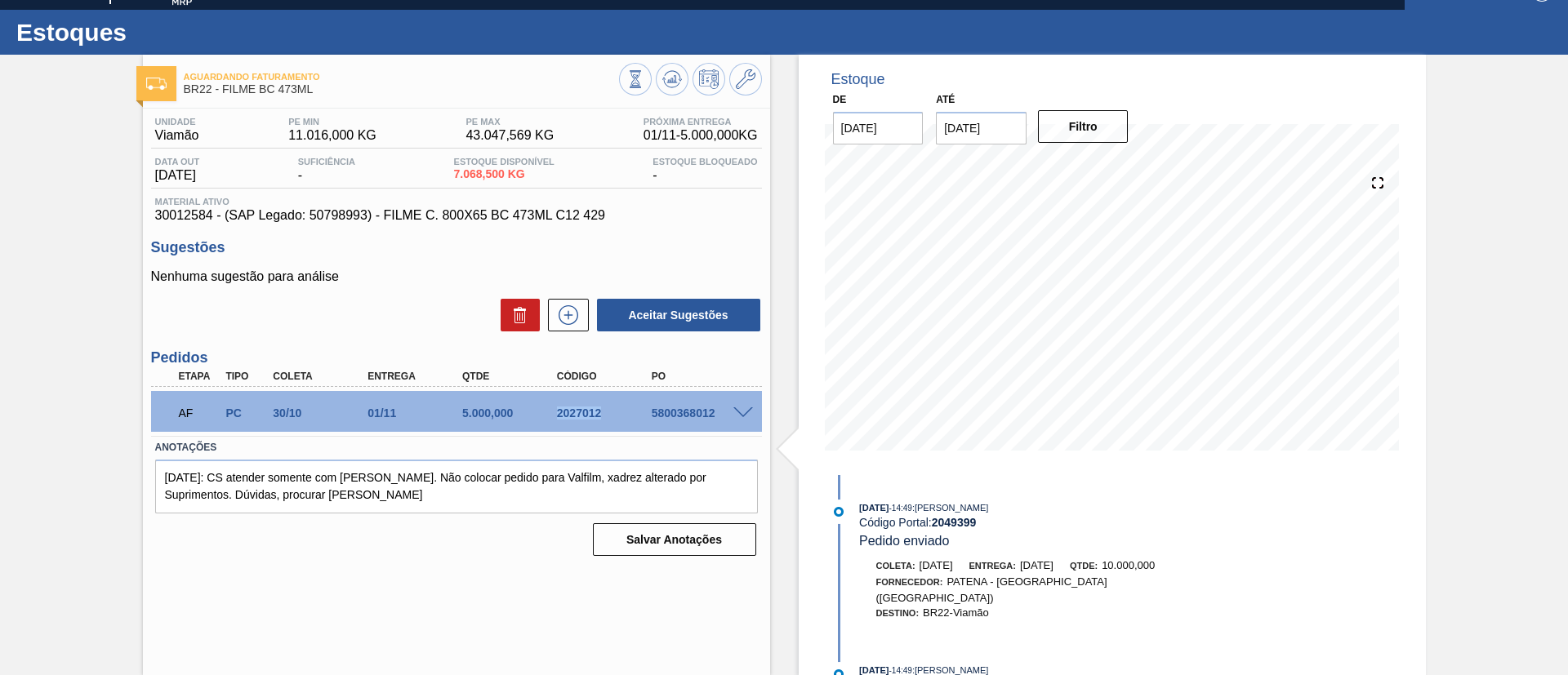
drag, startPoint x: 547, startPoint y: 415, endPoint x: 623, endPoint y: 419, distance: 76.1
click at [623, 419] on div "2027012" at bounding box center [594, 412] width 95 height 13
copy div "2027012"
click at [672, 87] on icon at bounding box center [671, 82] width 16 height 8
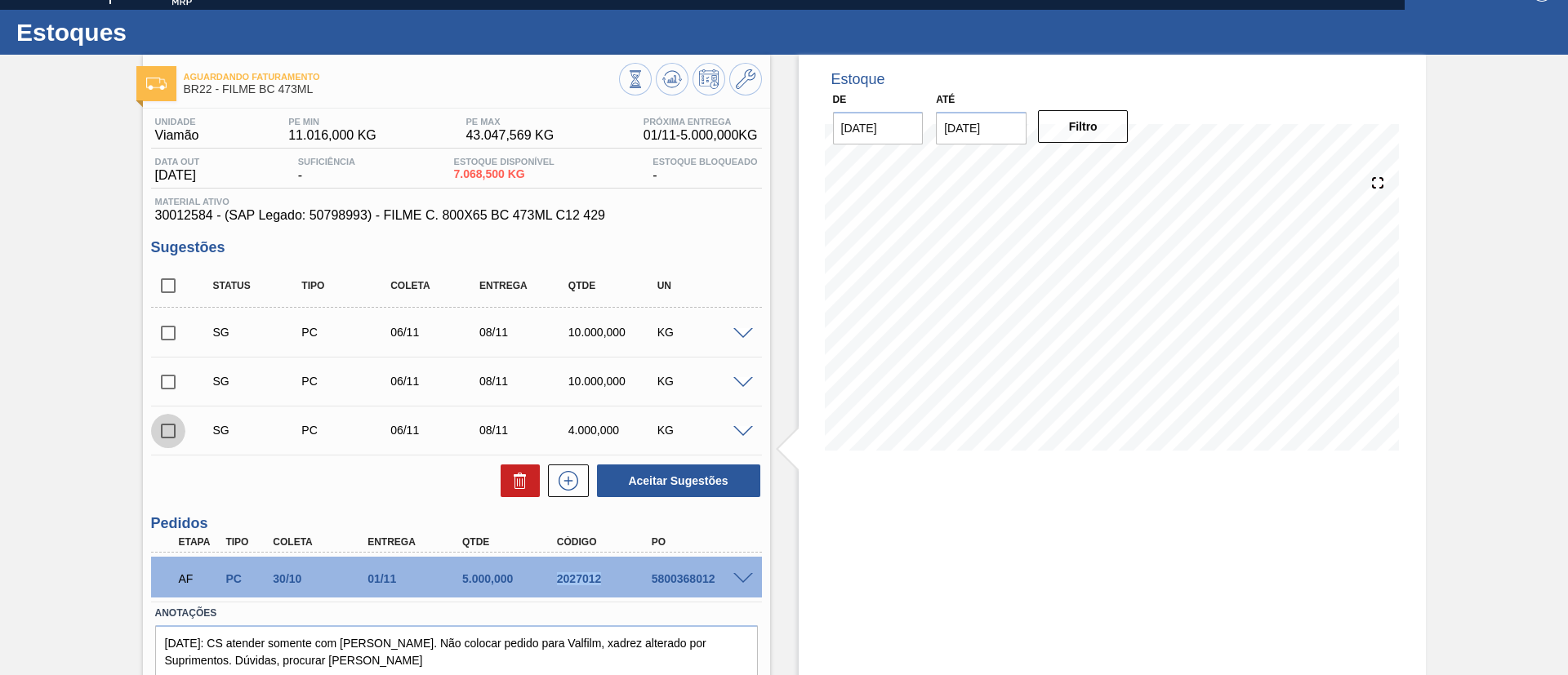
click at [170, 442] on input "checkbox" at bounding box center [168, 431] width 34 height 34
click at [170, 443] on input "checkbox" at bounding box center [168, 431] width 34 height 34
checkbox input "false"
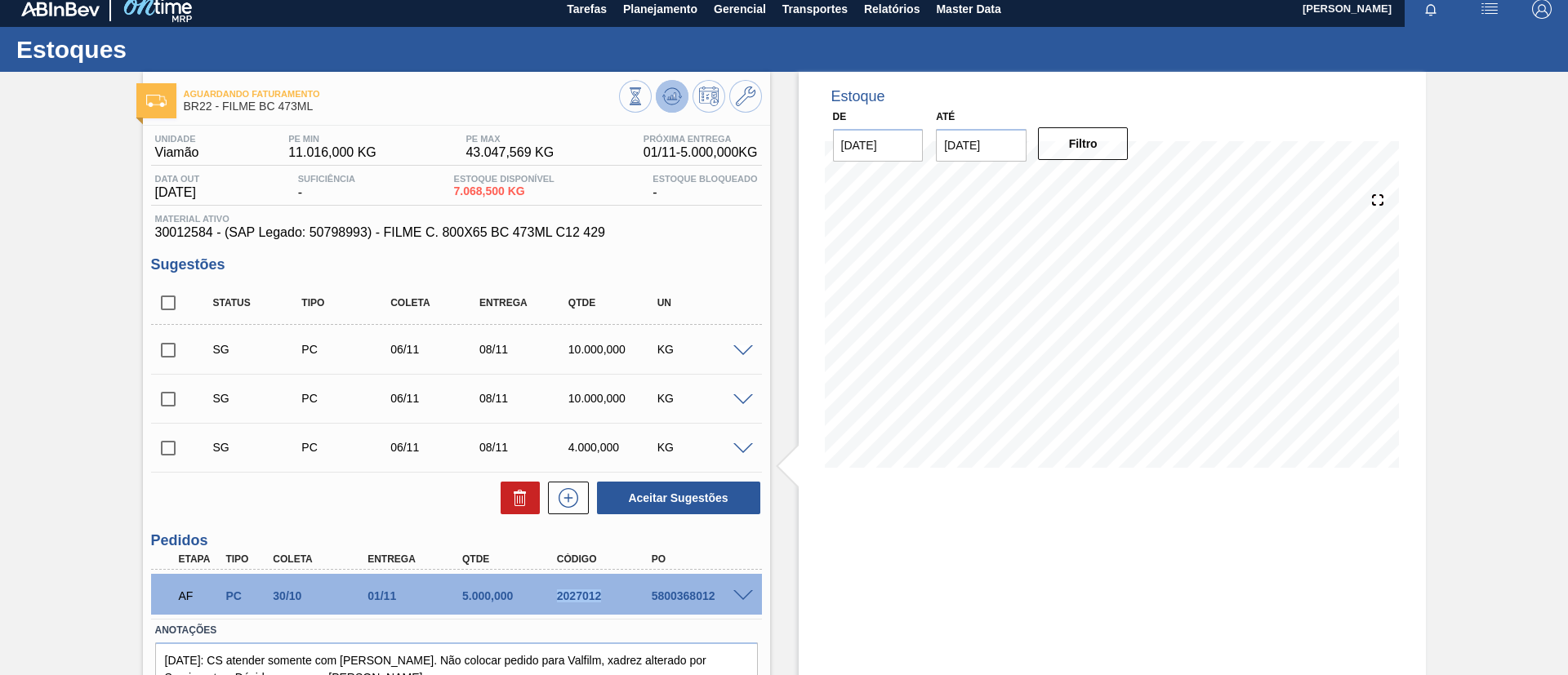
scroll to position [0, 0]
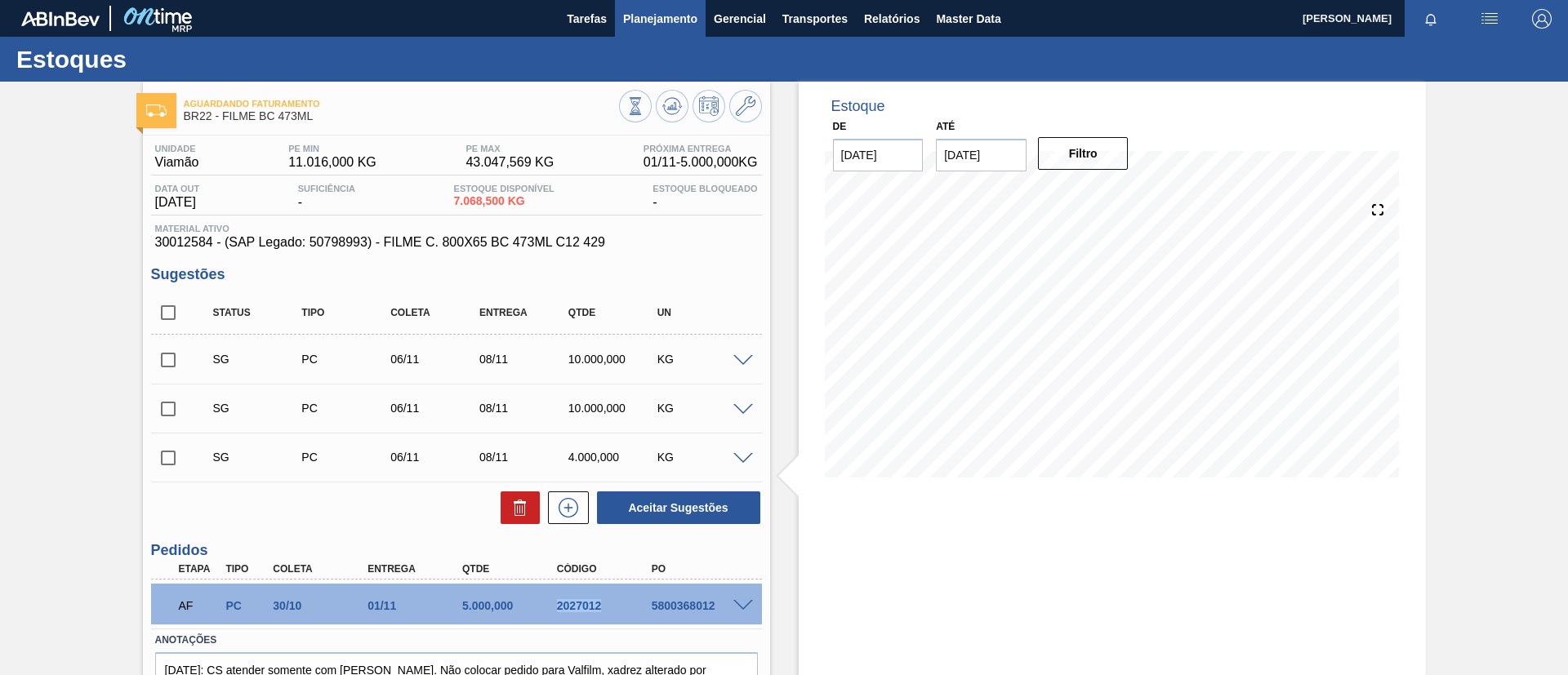
click at [674, 32] on button "Planejamento" at bounding box center [660, 18] width 91 height 37
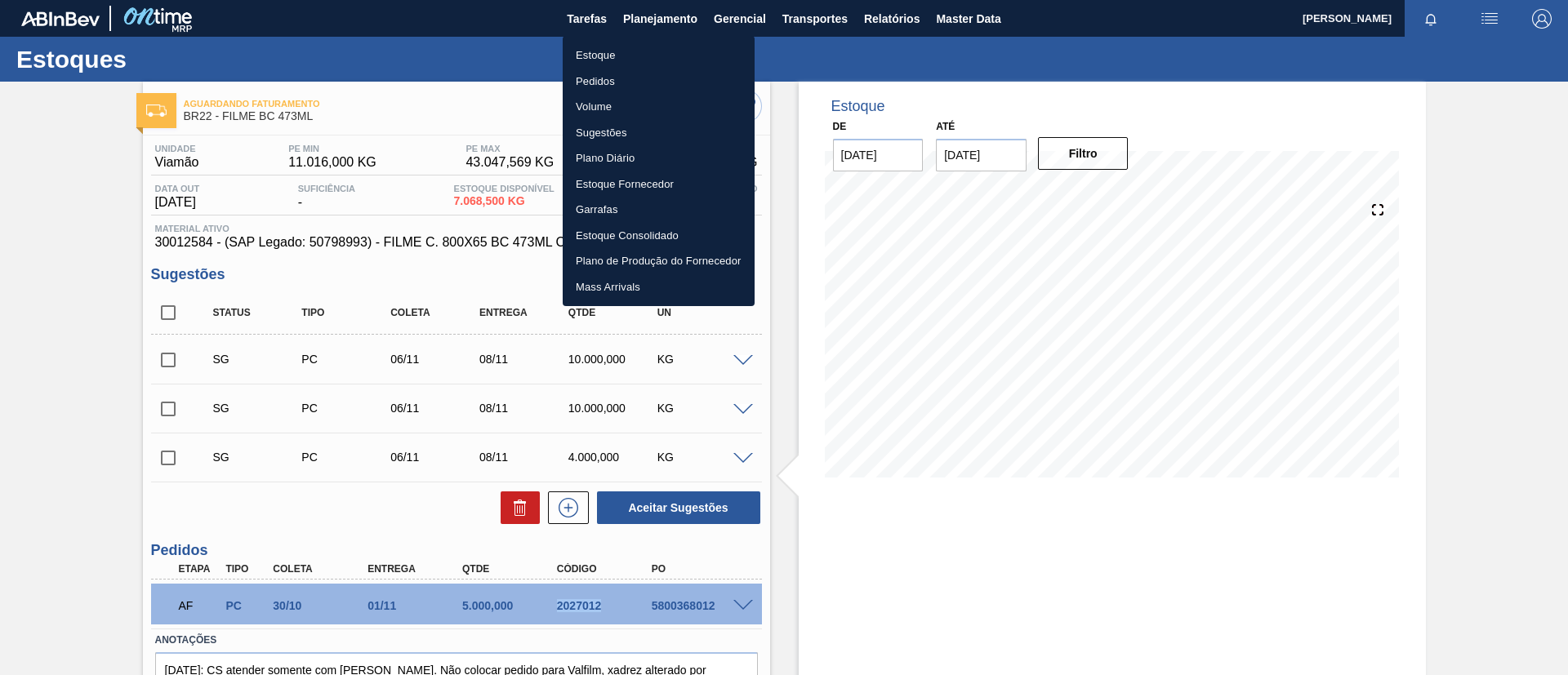
click at [673, 55] on li "Estoque" at bounding box center [658, 55] width 192 height 26
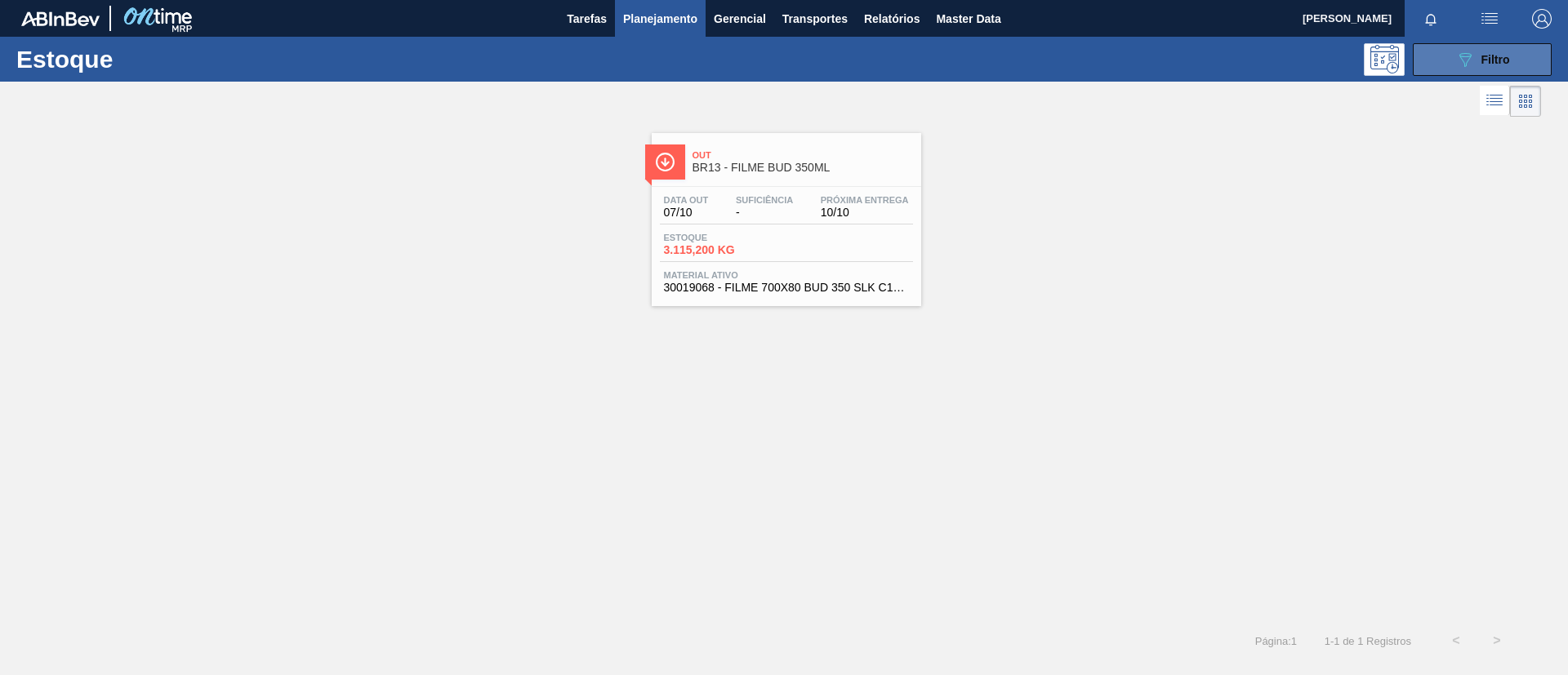
click at [1478, 47] on button "089F7B8B-B2A5-4AFE-B5C0-19BA573D28AC Filtro" at bounding box center [1482, 59] width 139 height 32
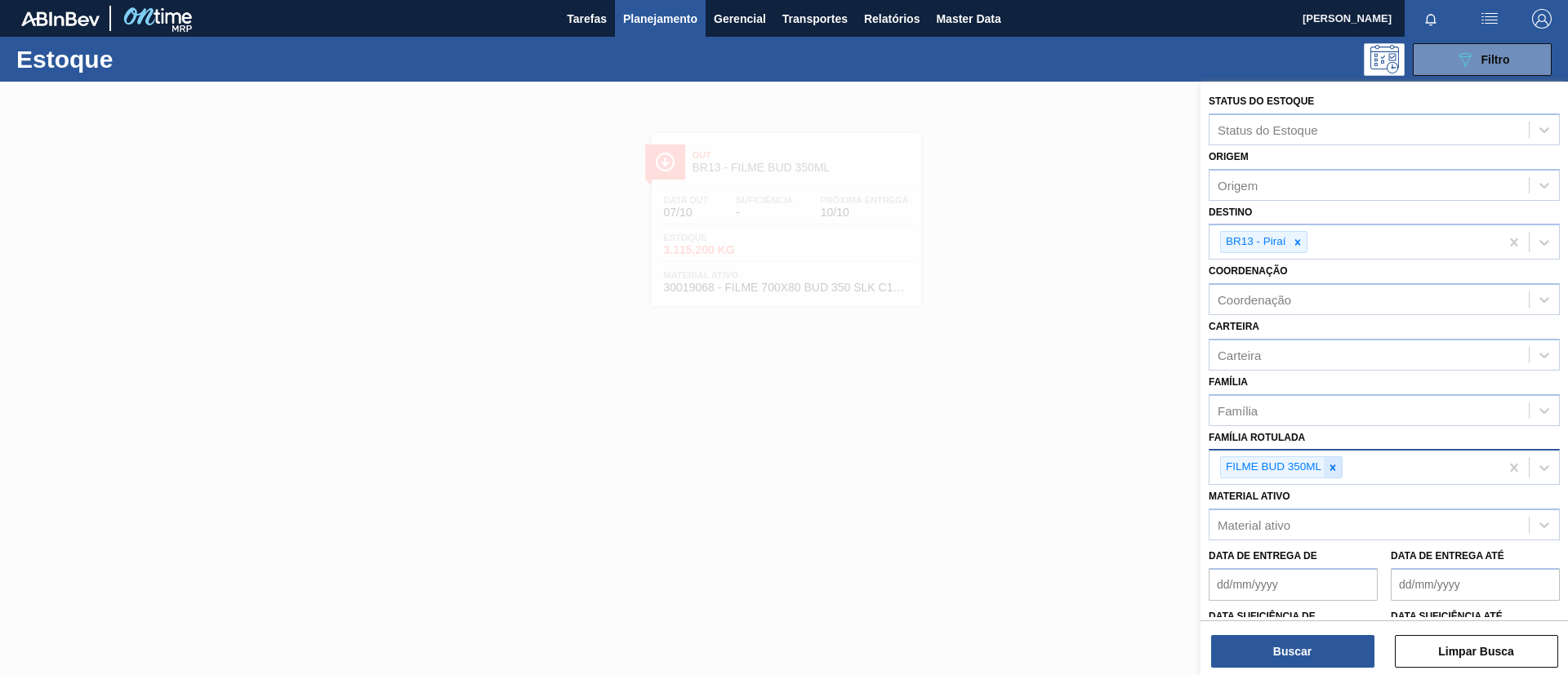
click at [1334, 469] on icon at bounding box center [1333, 467] width 5 height 5
paste Rotulada "FILME SK 350ML"
type Rotulada "FILME SK 350ML"
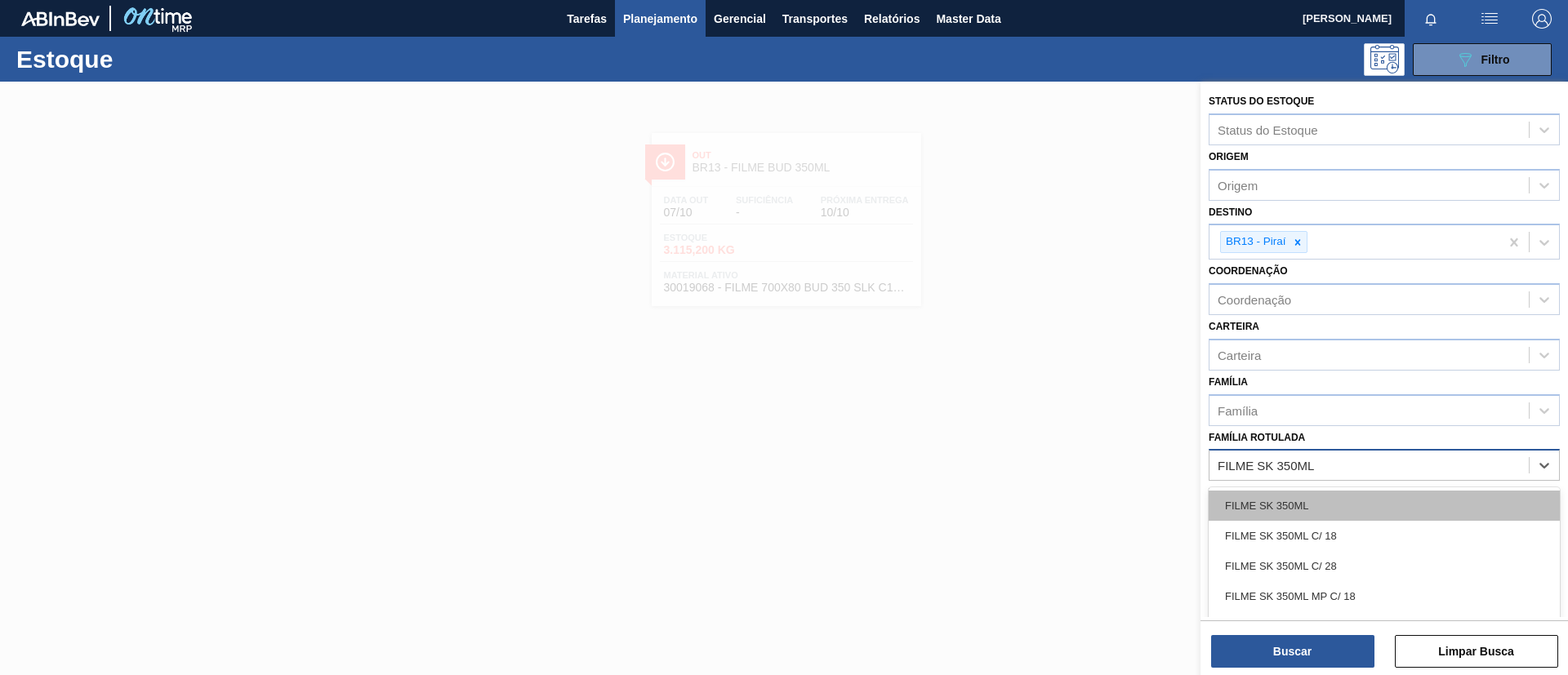
click at [1338, 500] on div "FILME SK 350ML" at bounding box center [1383, 506] width 351 height 30
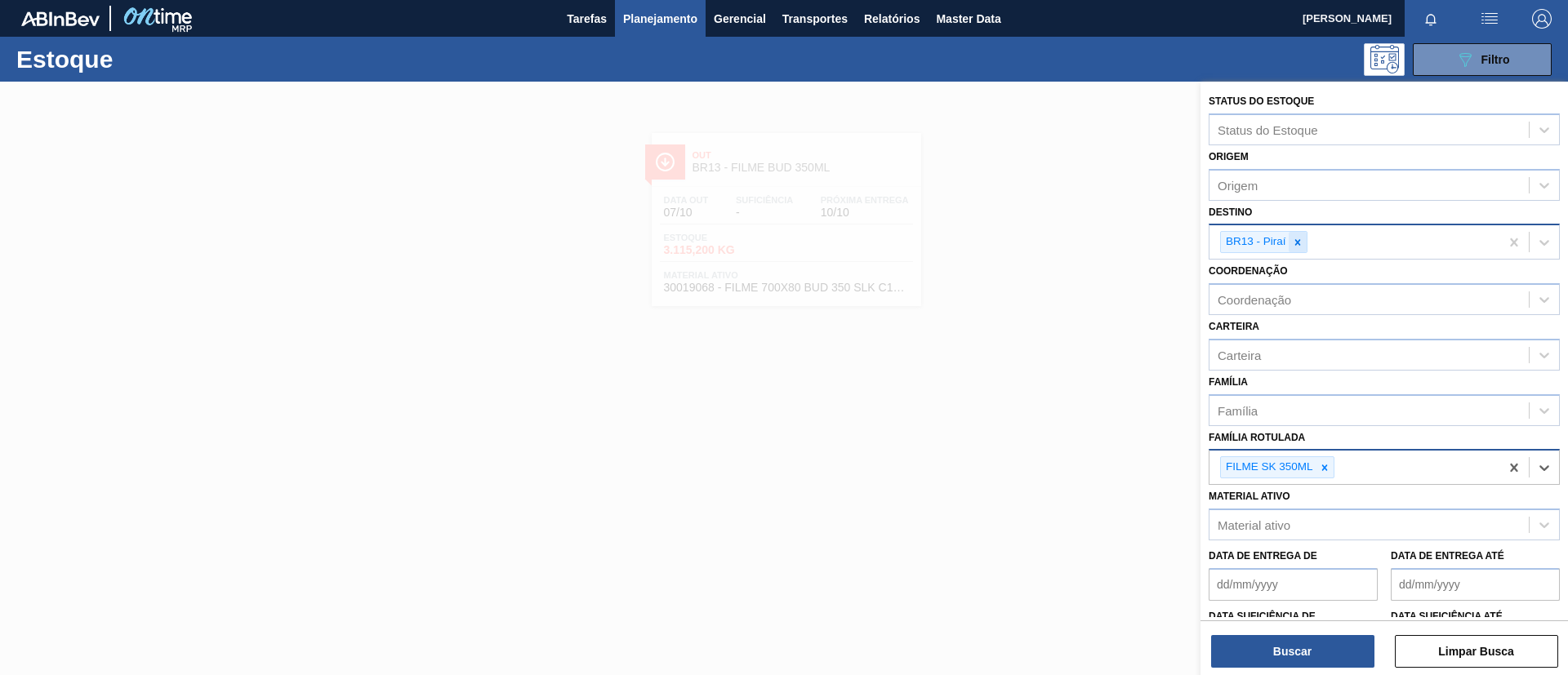
click at [1298, 242] on icon at bounding box center [1297, 242] width 5 height 5
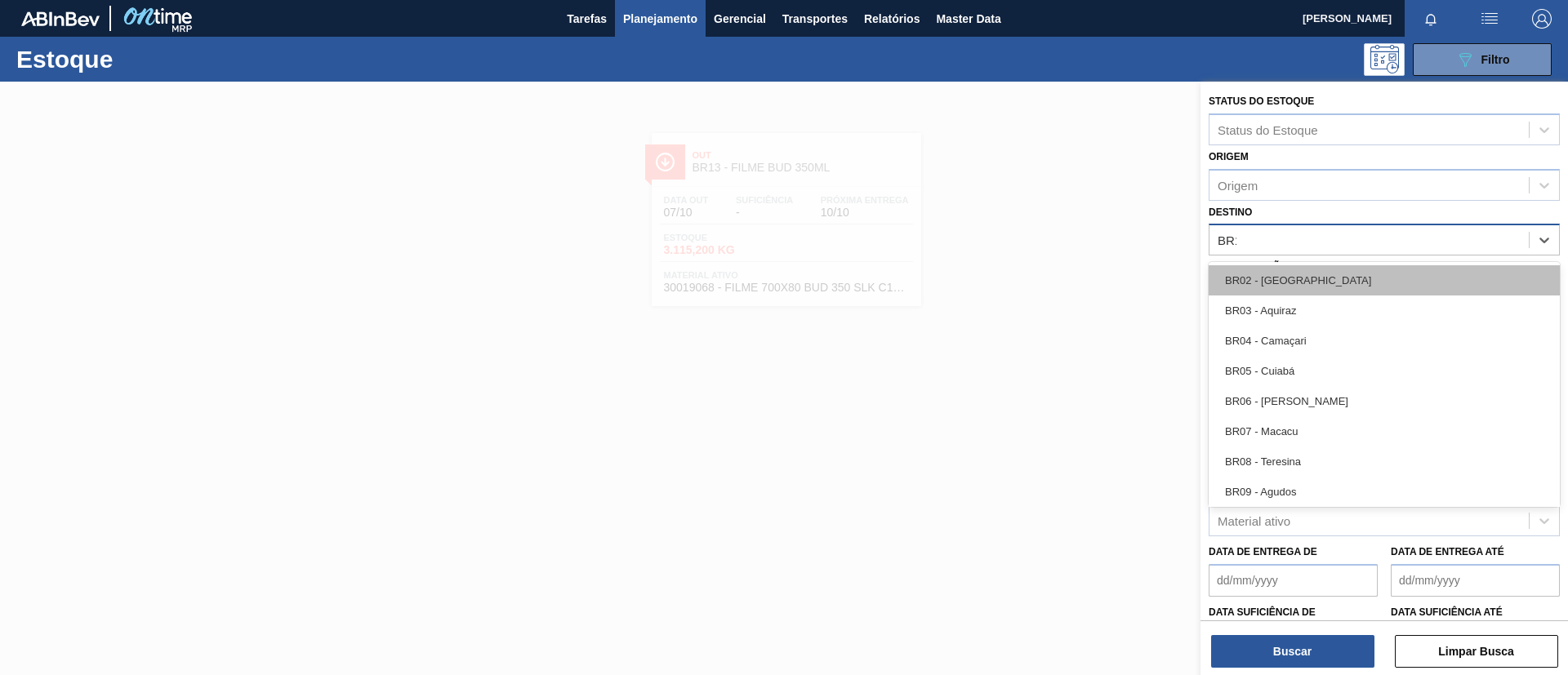
type input "BR12"
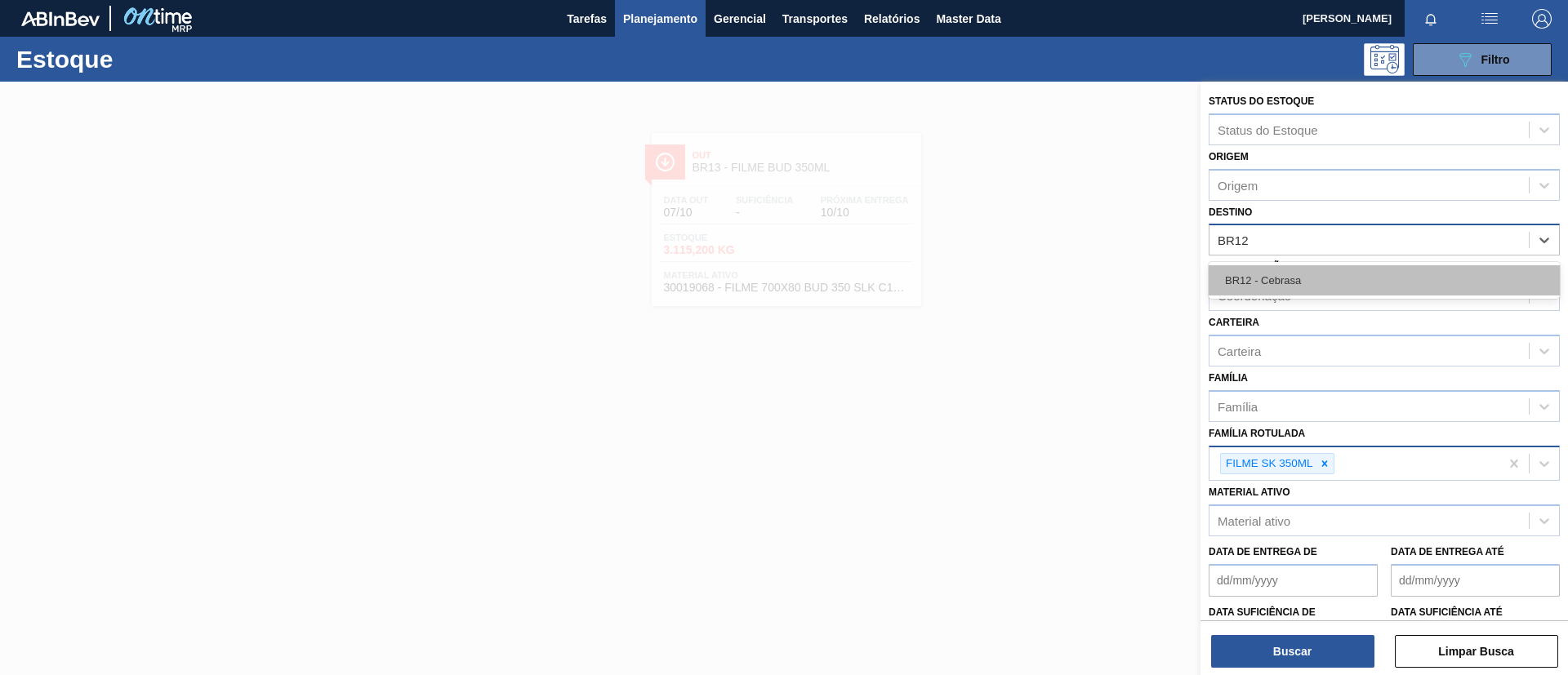
click at [1312, 269] on div "BR12 - Cebrasa" at bounding box center [1383, 281] width 351 height 30
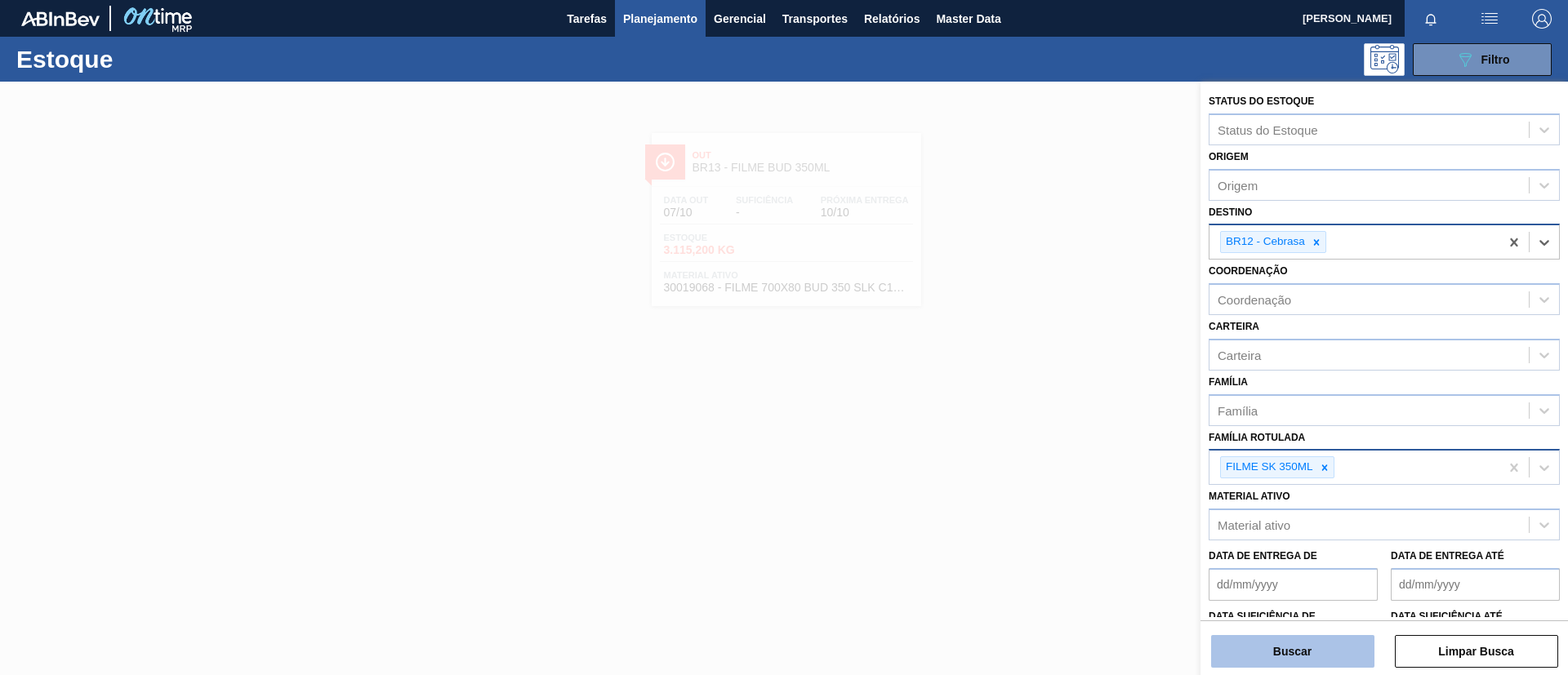
click at [1317, 636] on button "Buscar" at bounding box center [1293, 651] width 163 height 32
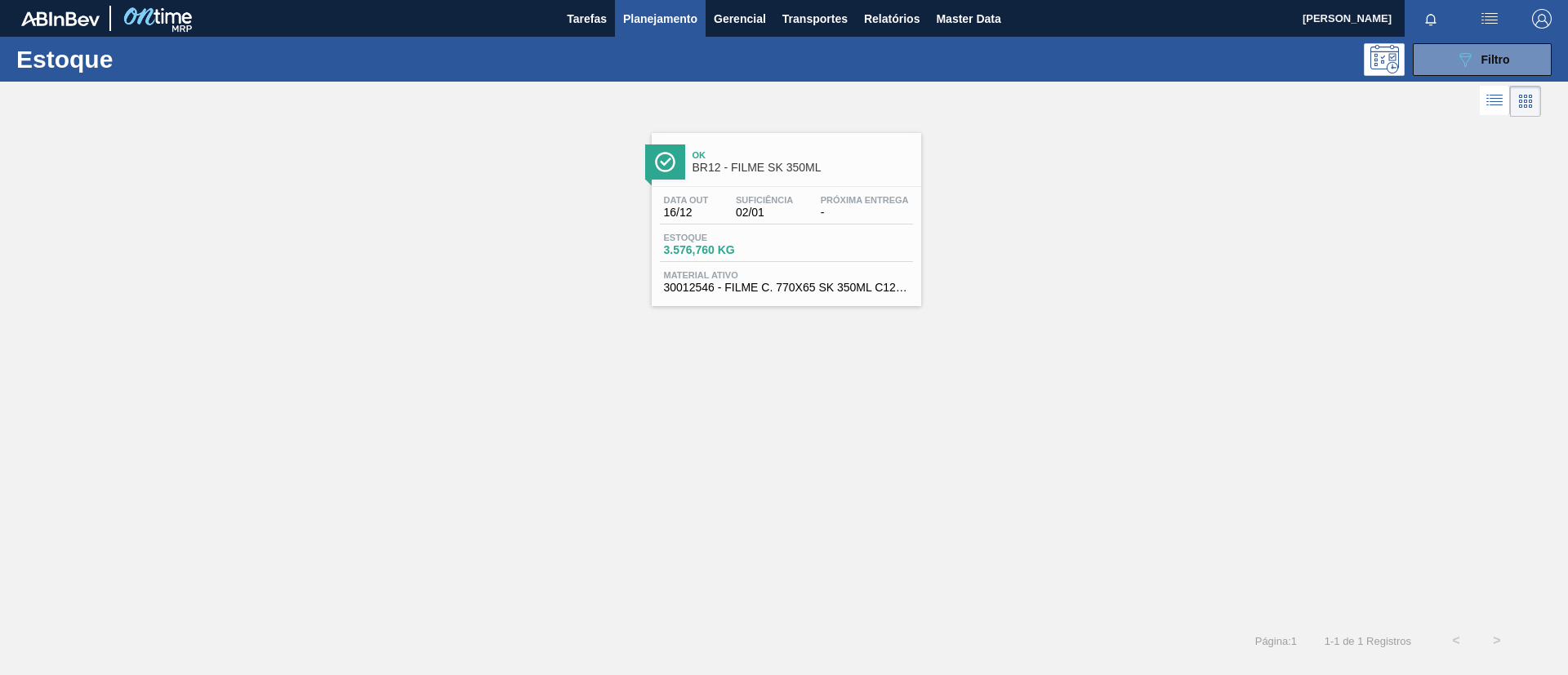
click at [754, 190] on div "Data out 16/12 Suficiência 02/01 Próxima Entrega - Estoque 3.576,760 KG Materia…" at bounding box center [787, 242] width 269 height 111
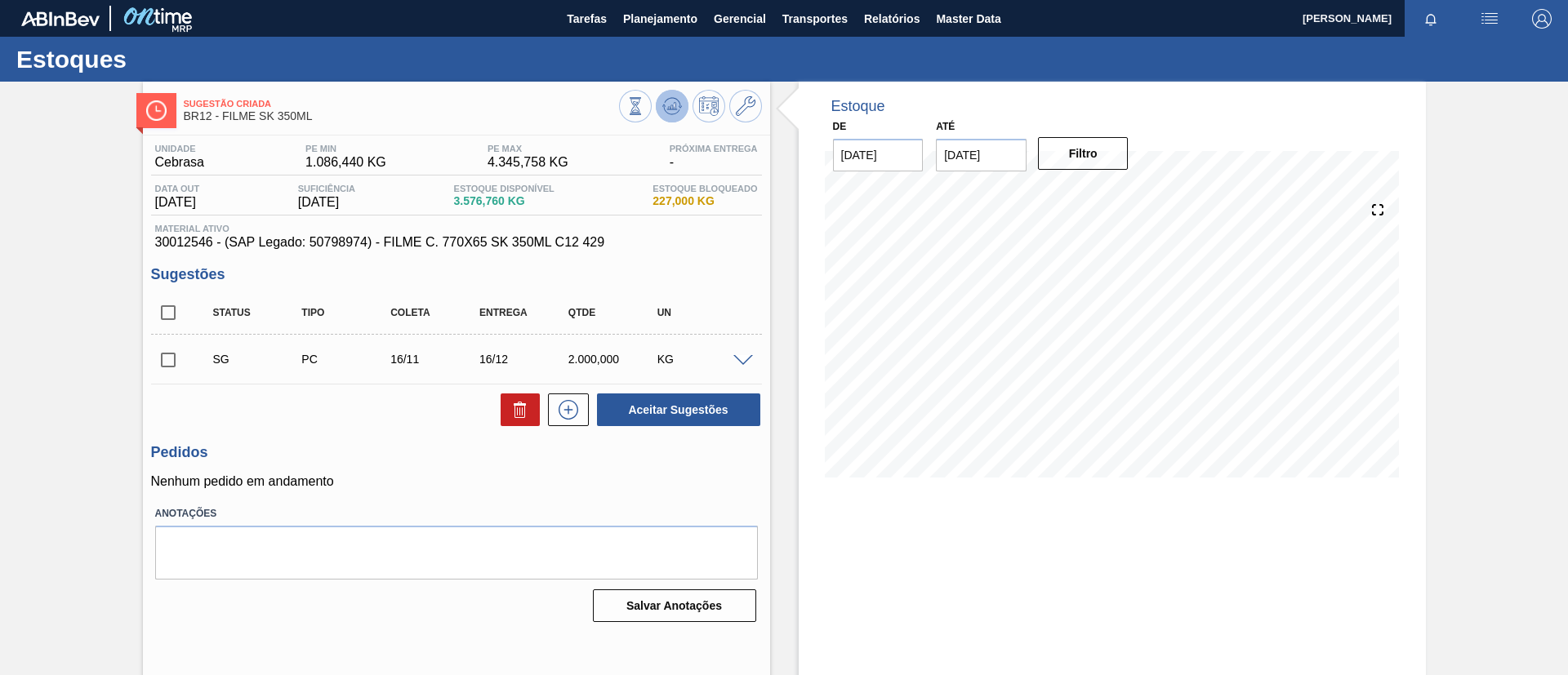
click at [671, 104] on icon at bounding box center [672, 106] width 20 height 20
click at [660, 117] on button at bounding box center [672, 106] width 32 height 32
click at [664, 11] on span "Planejamento" at bounding box center [660, 19] width 74 height 20
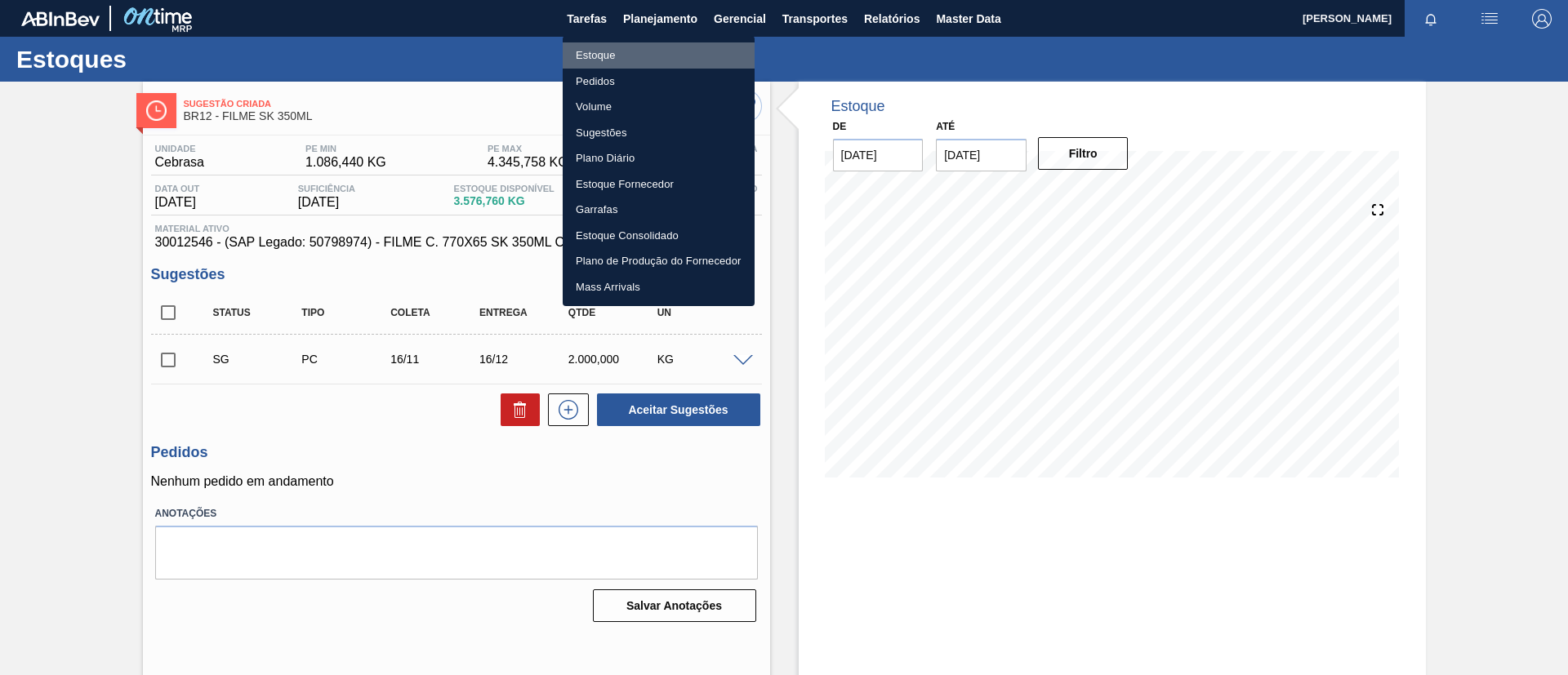
click at [657, 47] on li "Estoque" at bounding box center [658, 55] width 192 height 26
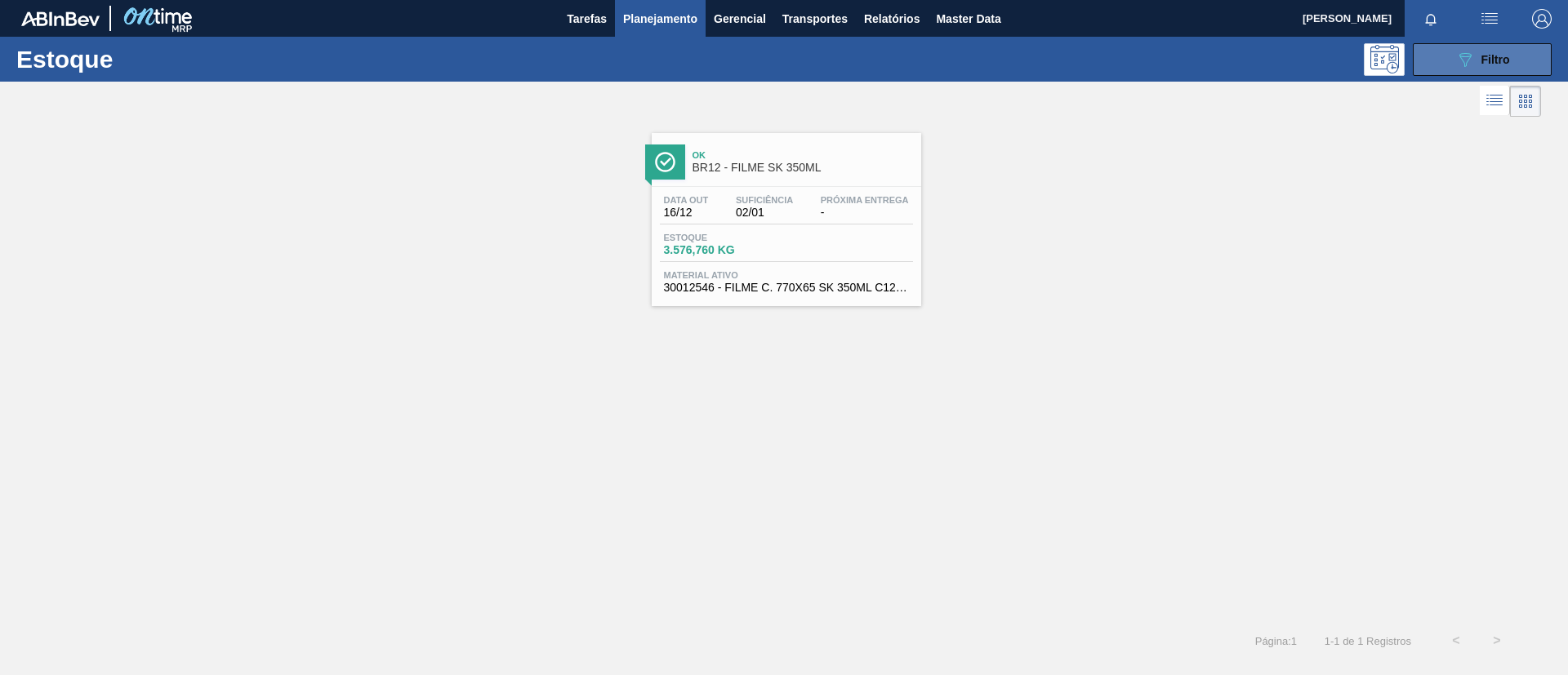
click at [1459, 73] on button "089F7B8B-B2A5-4AFE-B5C0-19BA573D28AC Filtro" at bounding box center [1482, 59] width 139 height 32
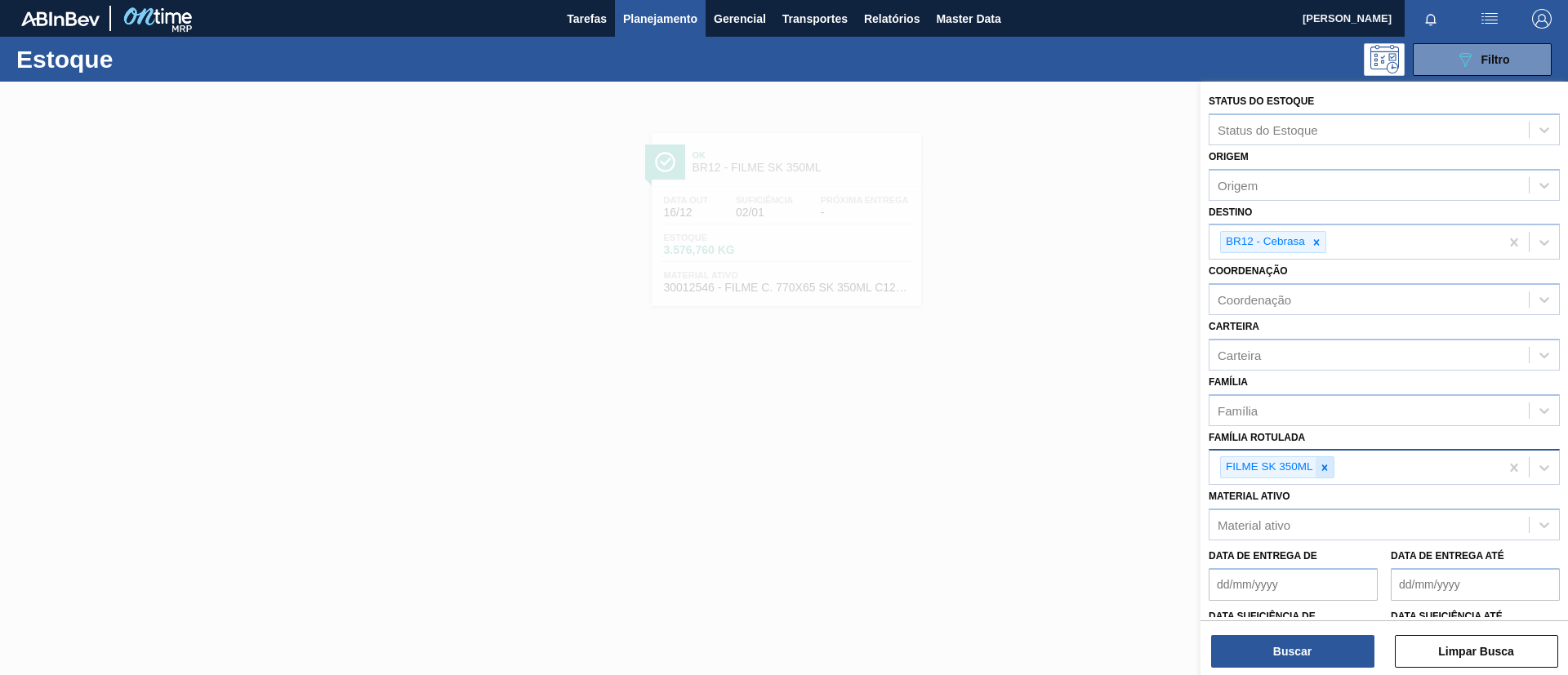
click at [1333, 472] on div at bounding box center [1325, 467] width 18 height 21
paste Rotulada "FILME BC 269ML MP C/15"
type Rotulada "FILME BC 269ML MP C/15"
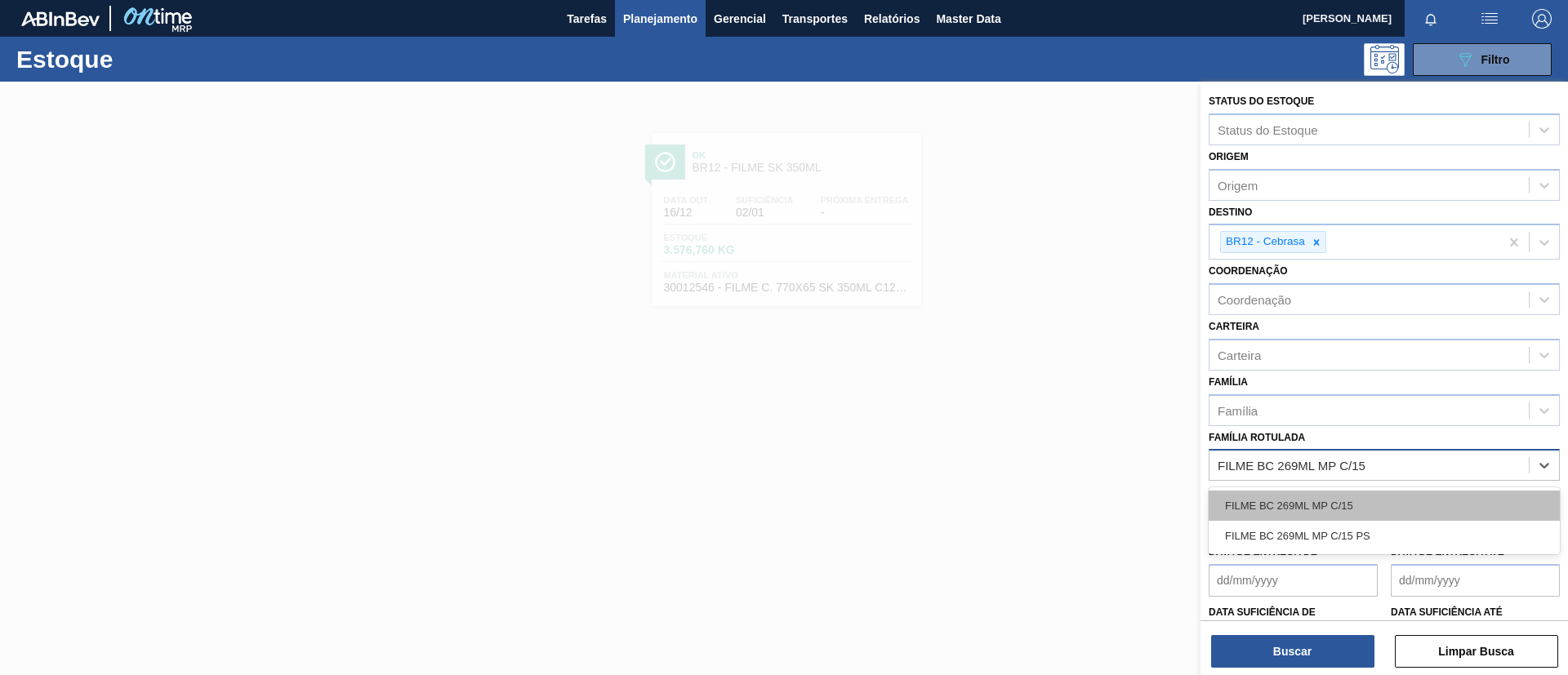
click at [1344, 498] on div "FILME BC 269ML MP C/15" at bounding box center [1383, 506] width 351 height 30
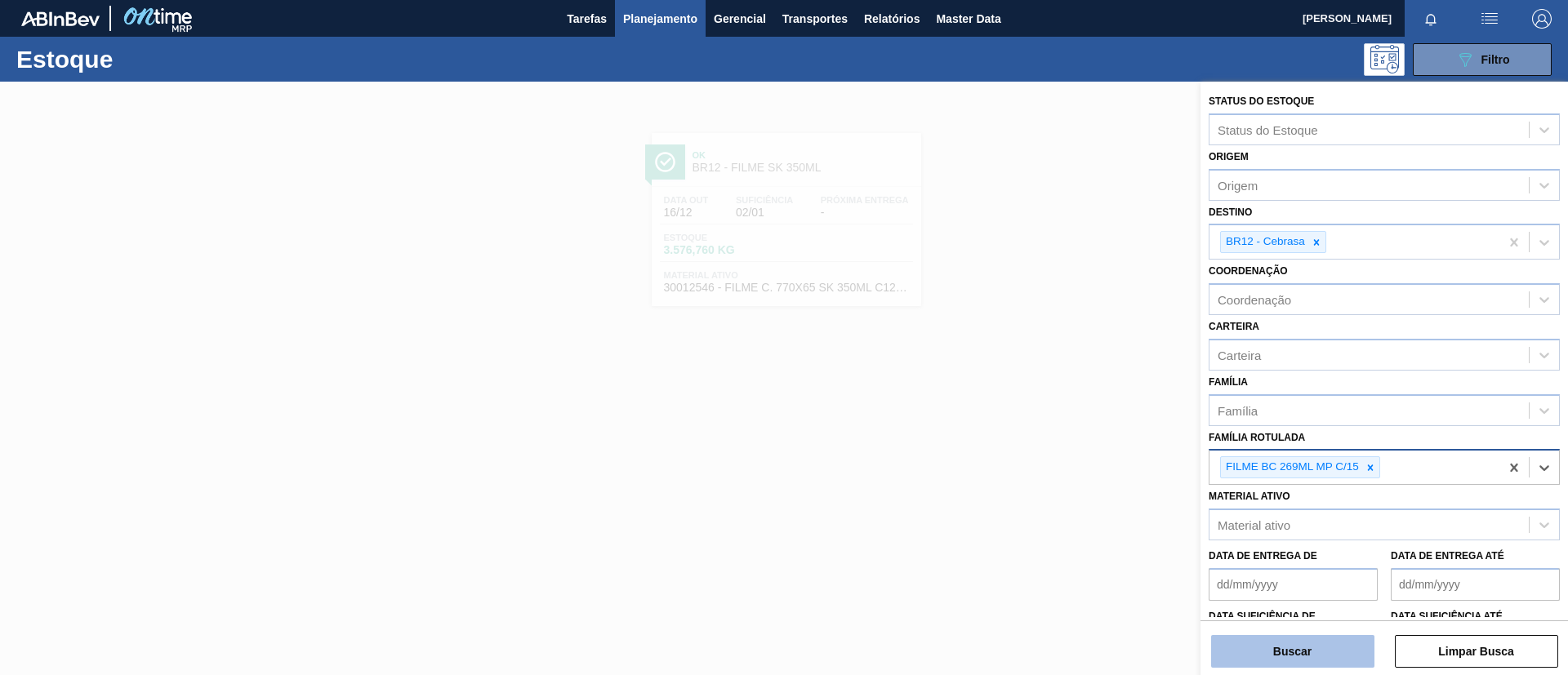
click at [1316, 660] on button "Buscar" at bounding box center [1293, 651] width 163 height 32
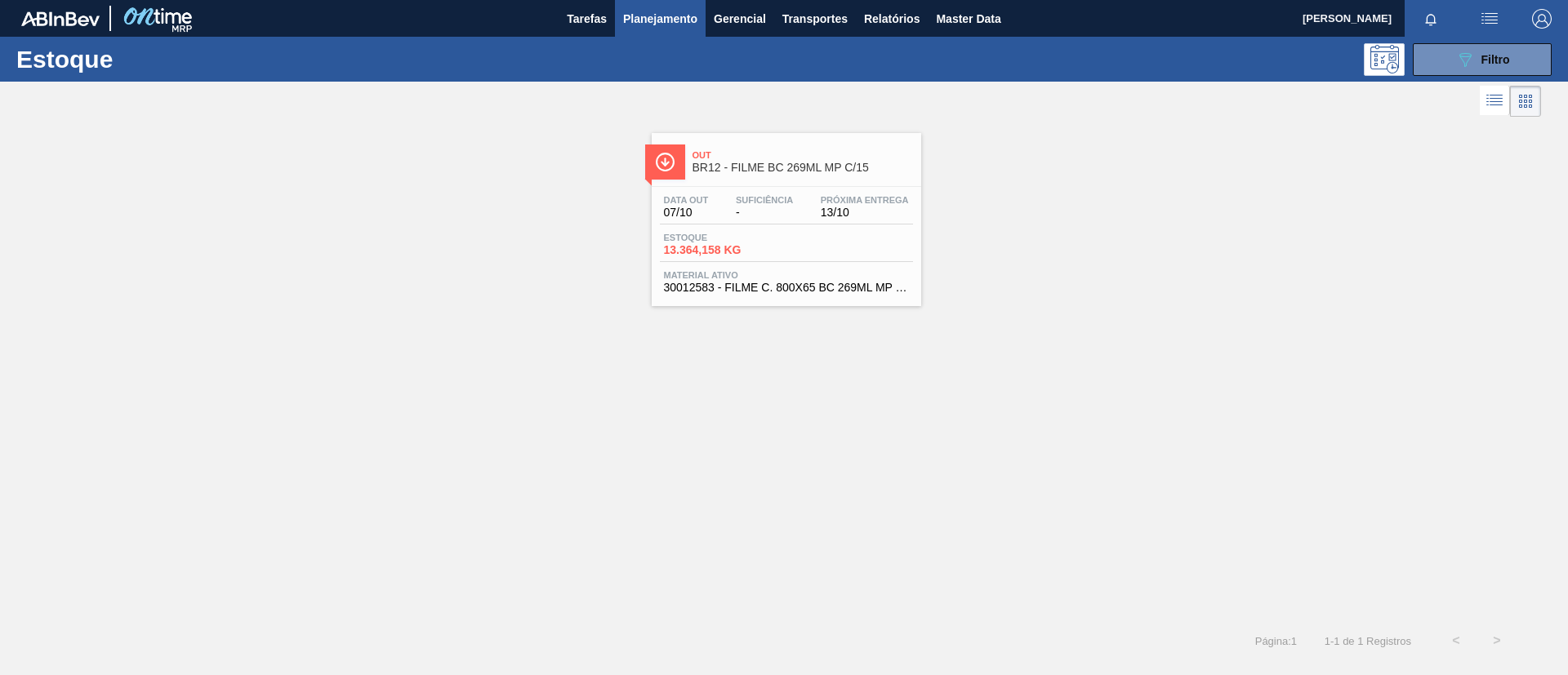
click at [826, 220] on div "Data out 07/10 Suficiência - Próxima Entrega 13/10" at bounding box center [787, 210] width 253 height 30
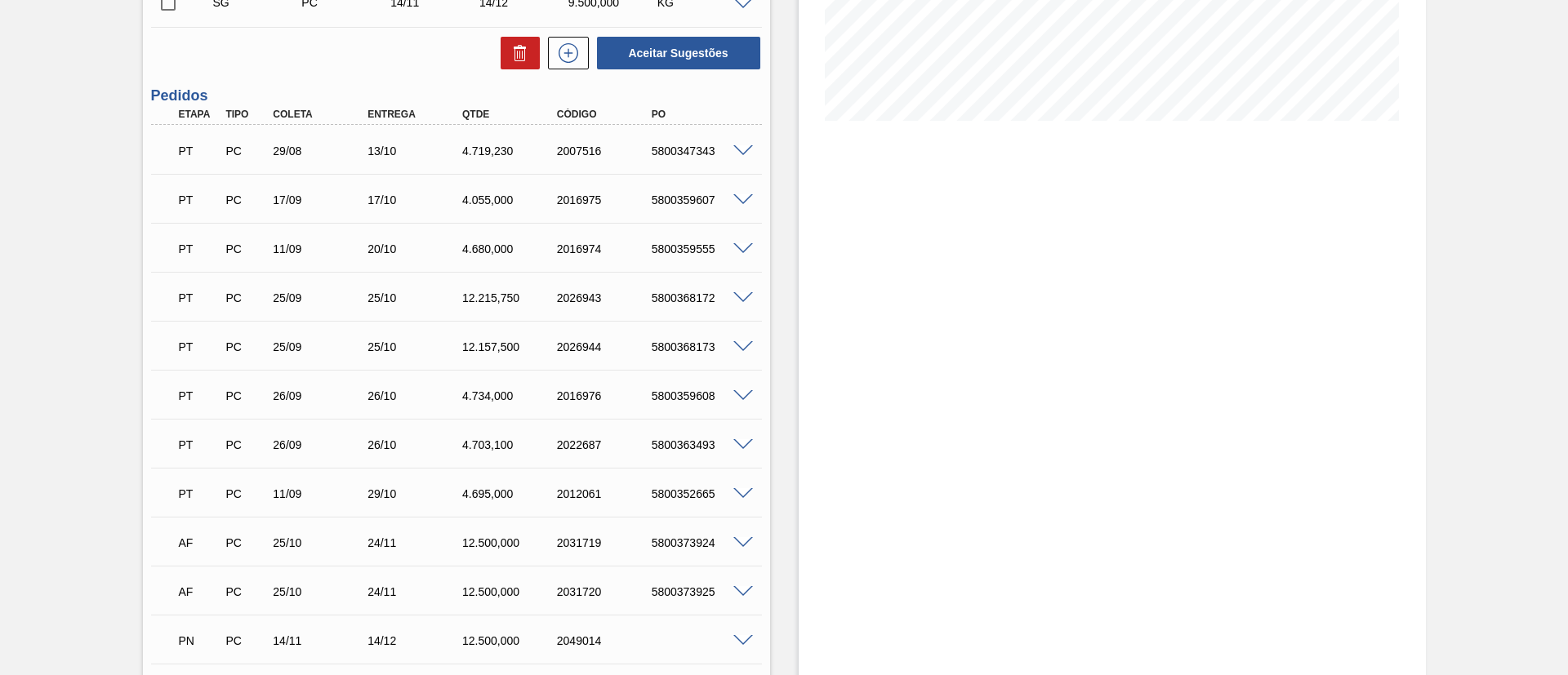
click at [826, 221] on div "Estoque De 07/10/2025 Até 29/04/2026 Filtro" at bounding box center [1111, 285] width 627 height 1121
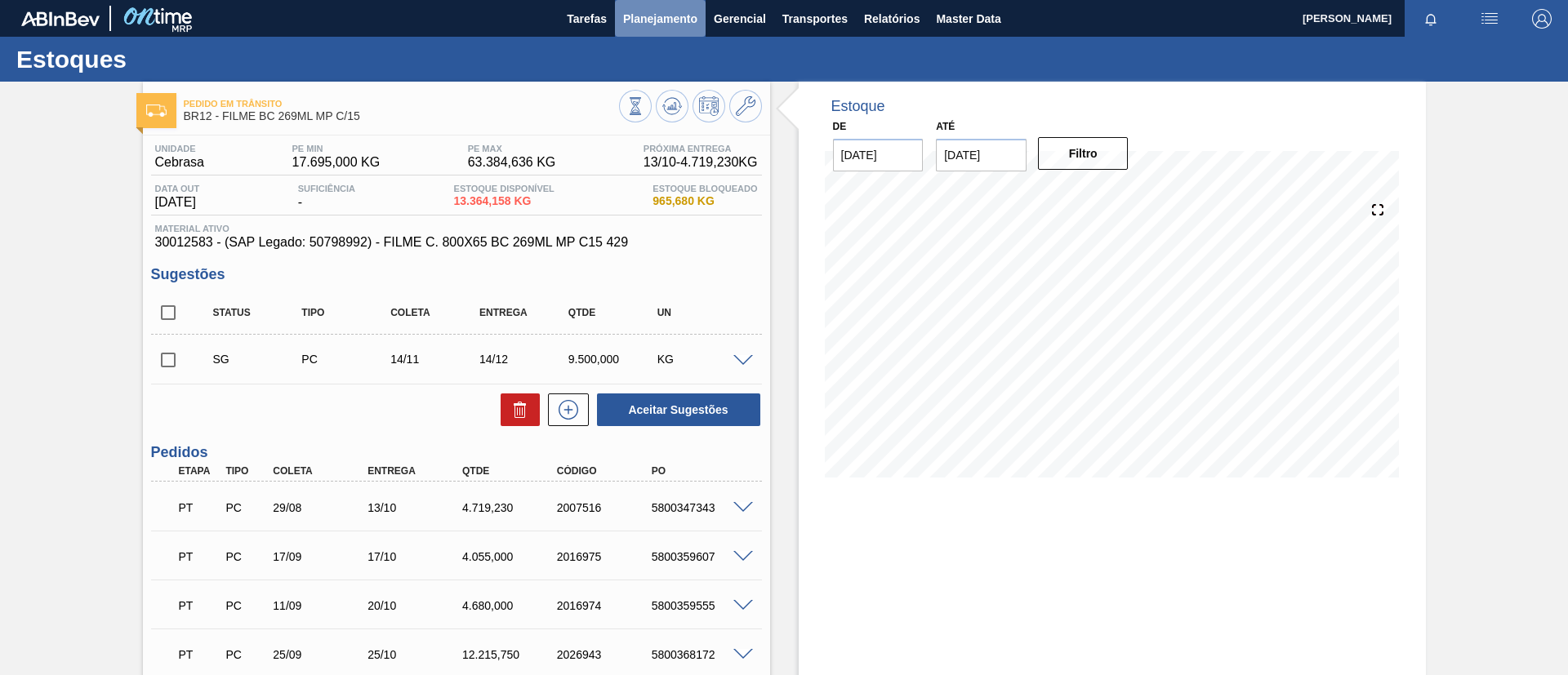
click at [680, 35] on button "Planejamento" at bounding box center [660, 18] width 91 height 37
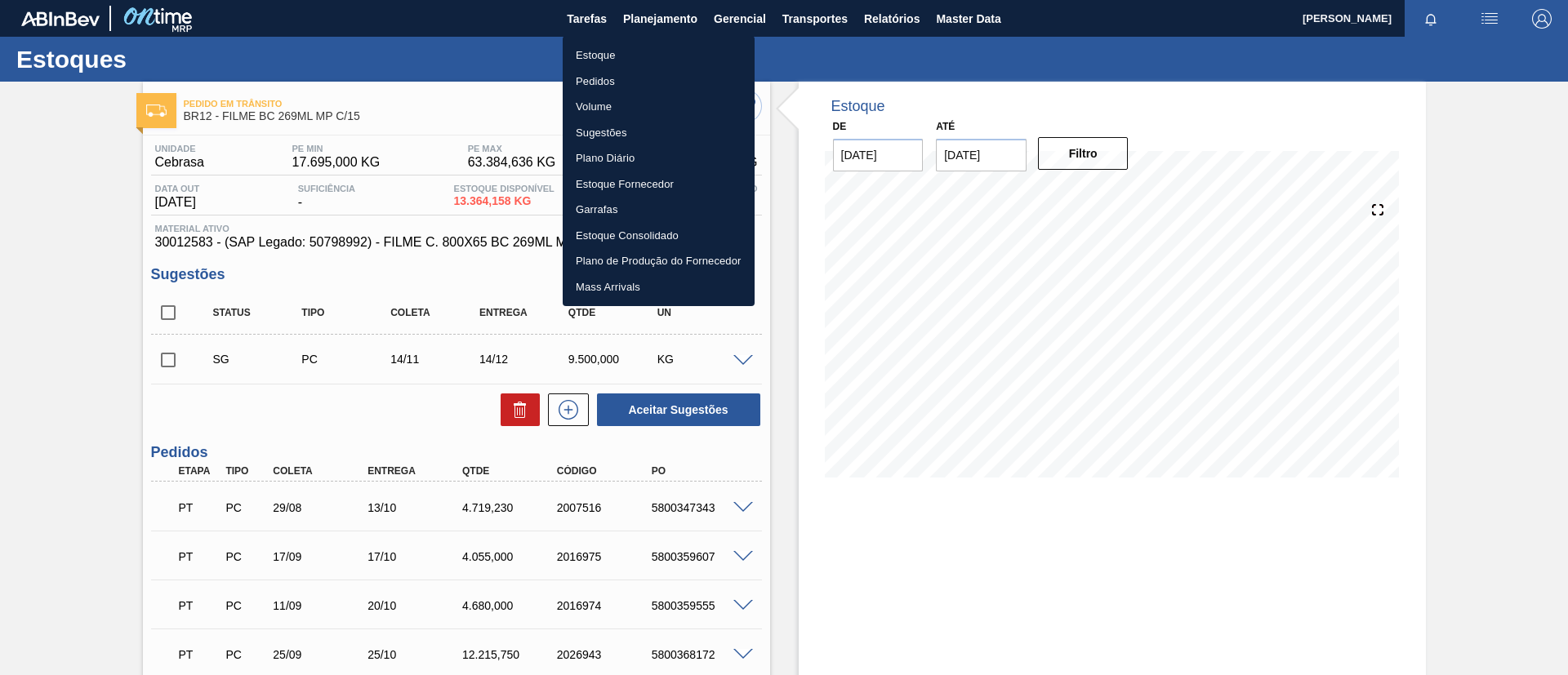
drag, startPoint x: 671, startPoint y: 55, endPoint x: 1199, endPoint y: 66, distance: 528.1
click at [671, 56] on li "Estoque" at bounding box center [658, 55] width 192 height 26
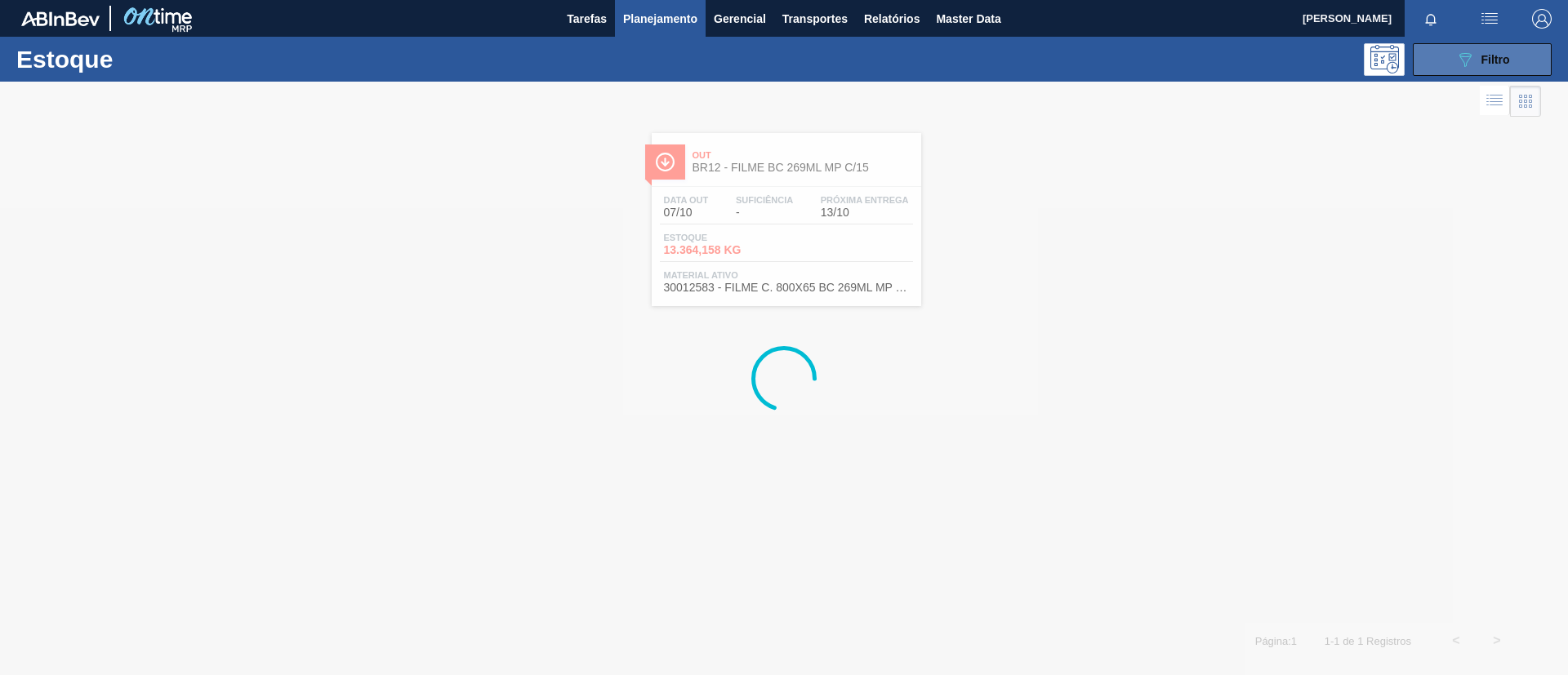
click at [1457, 60] on icon "089F7B8B-B2A5-4AFE-B5C0-19BA573D28AC" at bounding box center [1465, 60] width 20 height 20
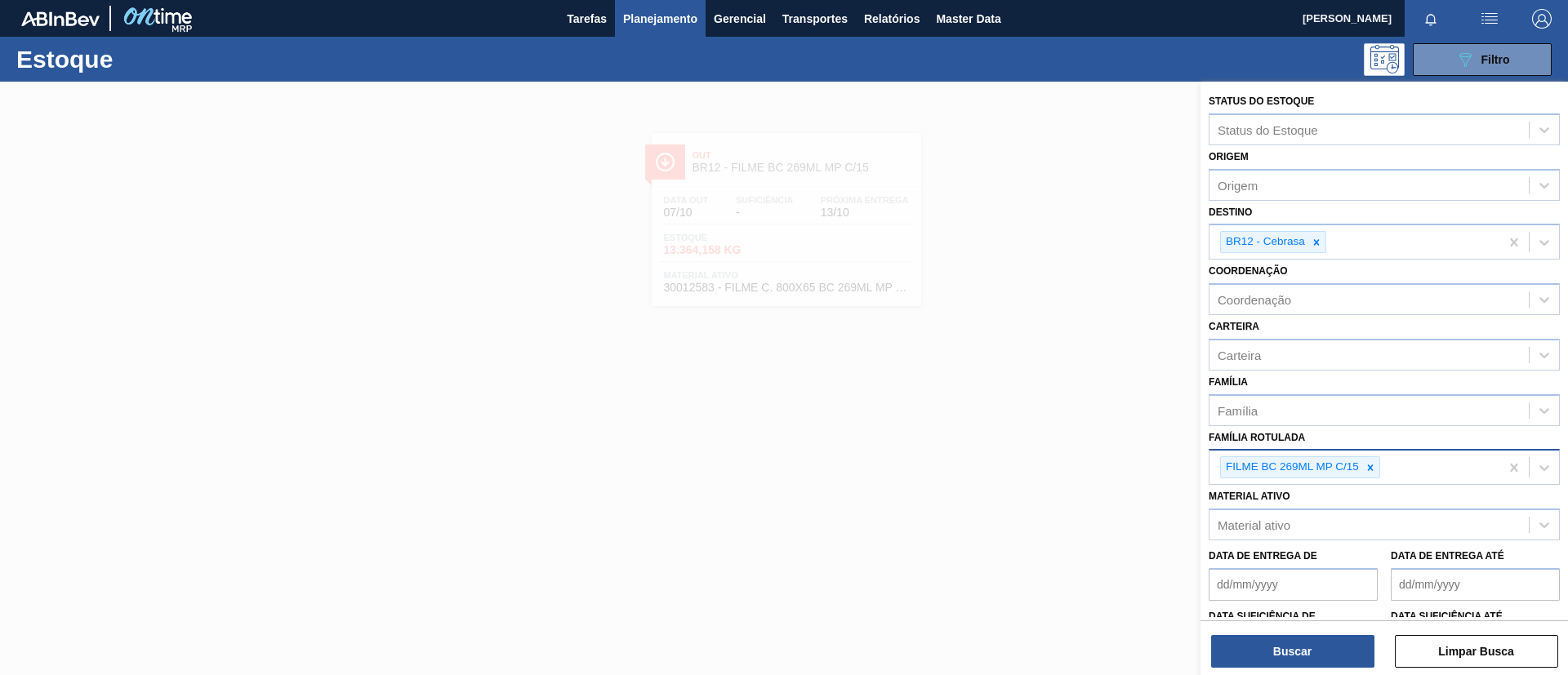
click at [1365, 474] on div at bounding box center [1371, 467] width 18 height 21
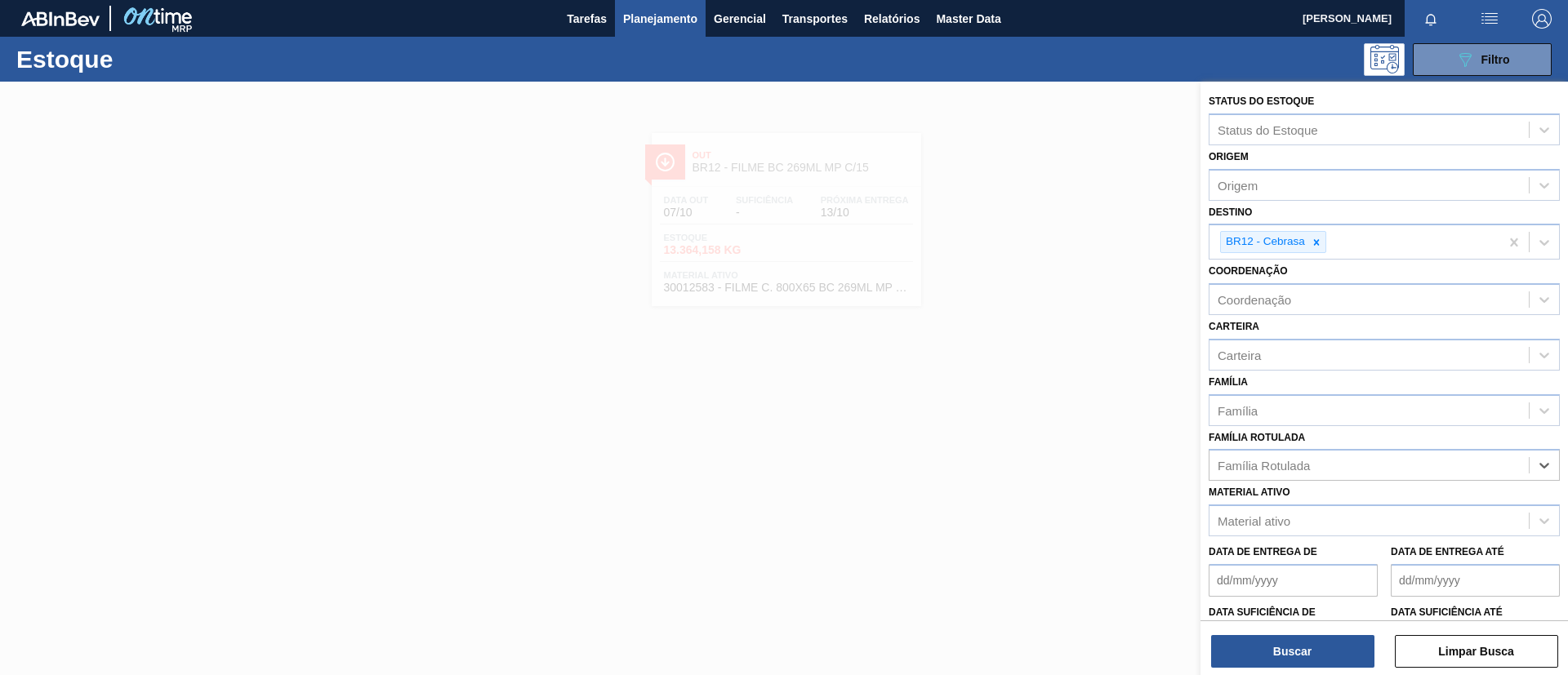
paste Rotulada "FILME STRETCH 23MICRA"
type Rotulada "FILME STRETCH 23MICRA"
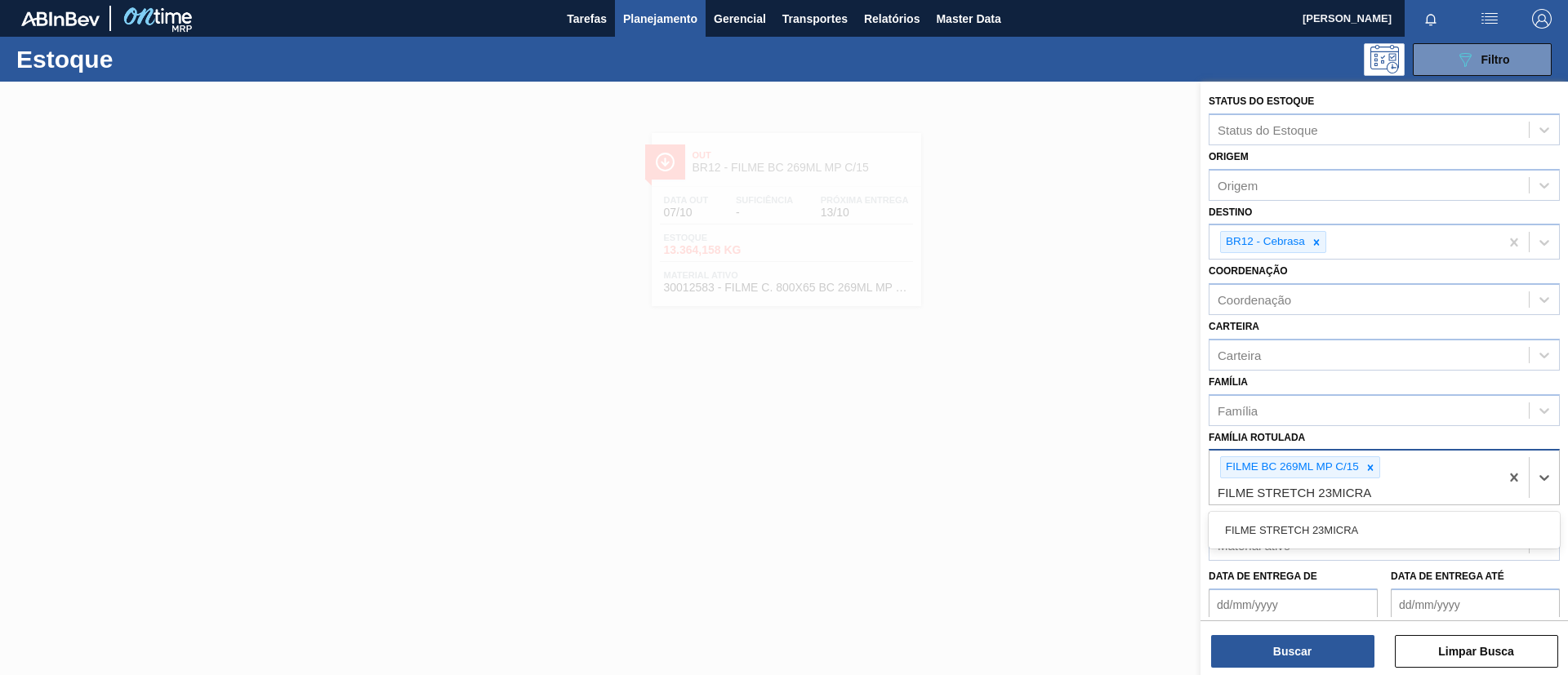
drag, startPoint x: 1376, startPoint y: 529, endPoint x: 1363, endPoint y: 509, distance: 23.9
click at [1374, 526] on div "FILME STRETCH 23MICRA" at bounding box center [1383, 530] width 351 height 30
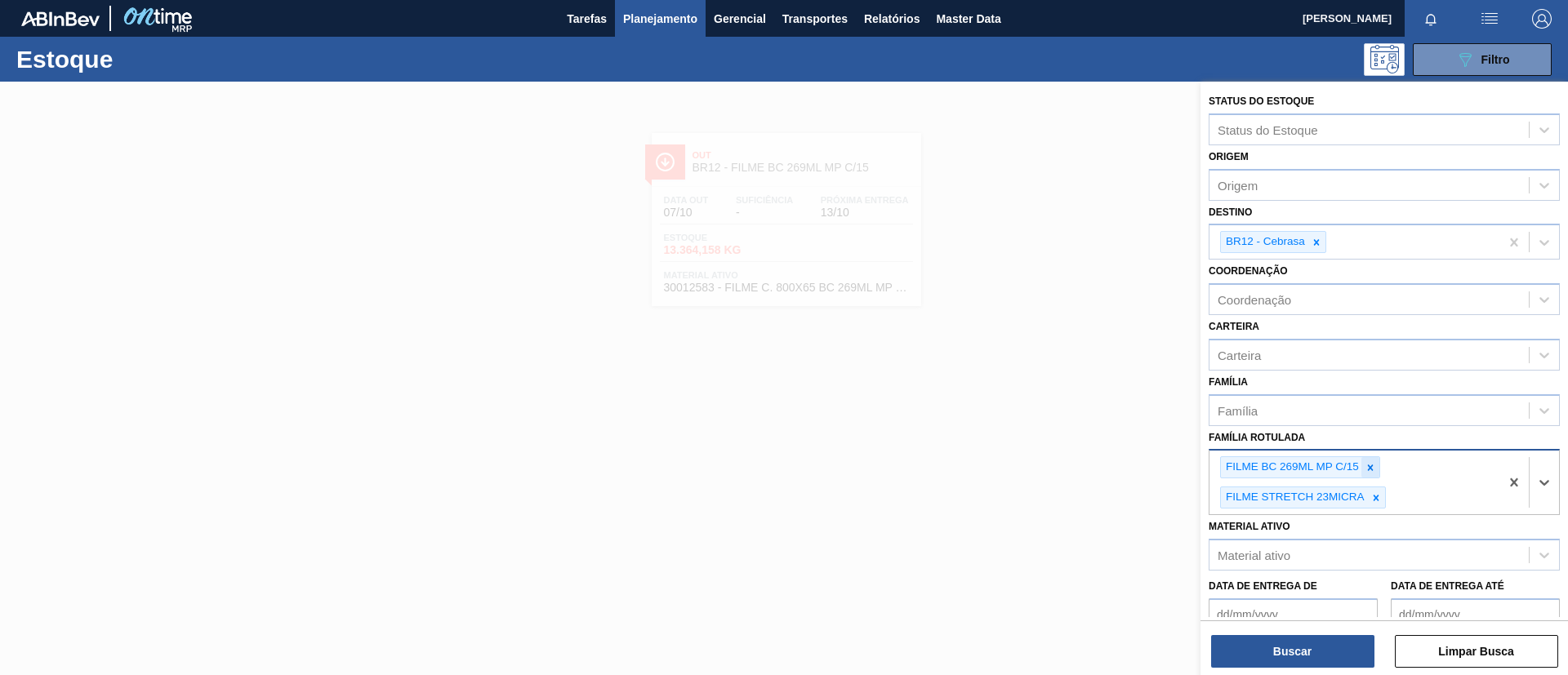
click at [1363, 464] on div "FILME BC 269ML MP C/15" at bounding box center [1300, 467] width 160 height 22
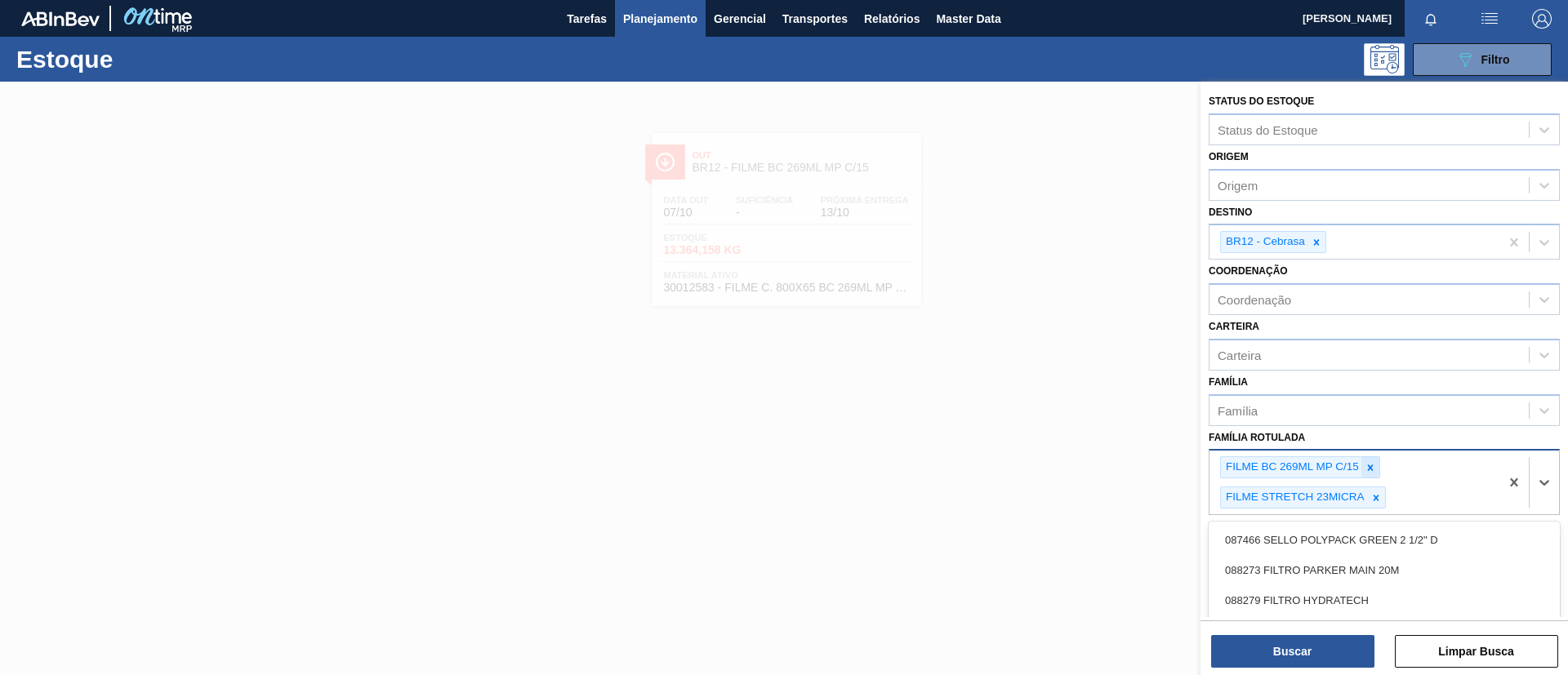
click at [1370, 470] on icon at bounding box center [1370, 467] width 12 height 12
click at [1313, 244] on icon at bounding box center [1316, 242] width 12 height 12
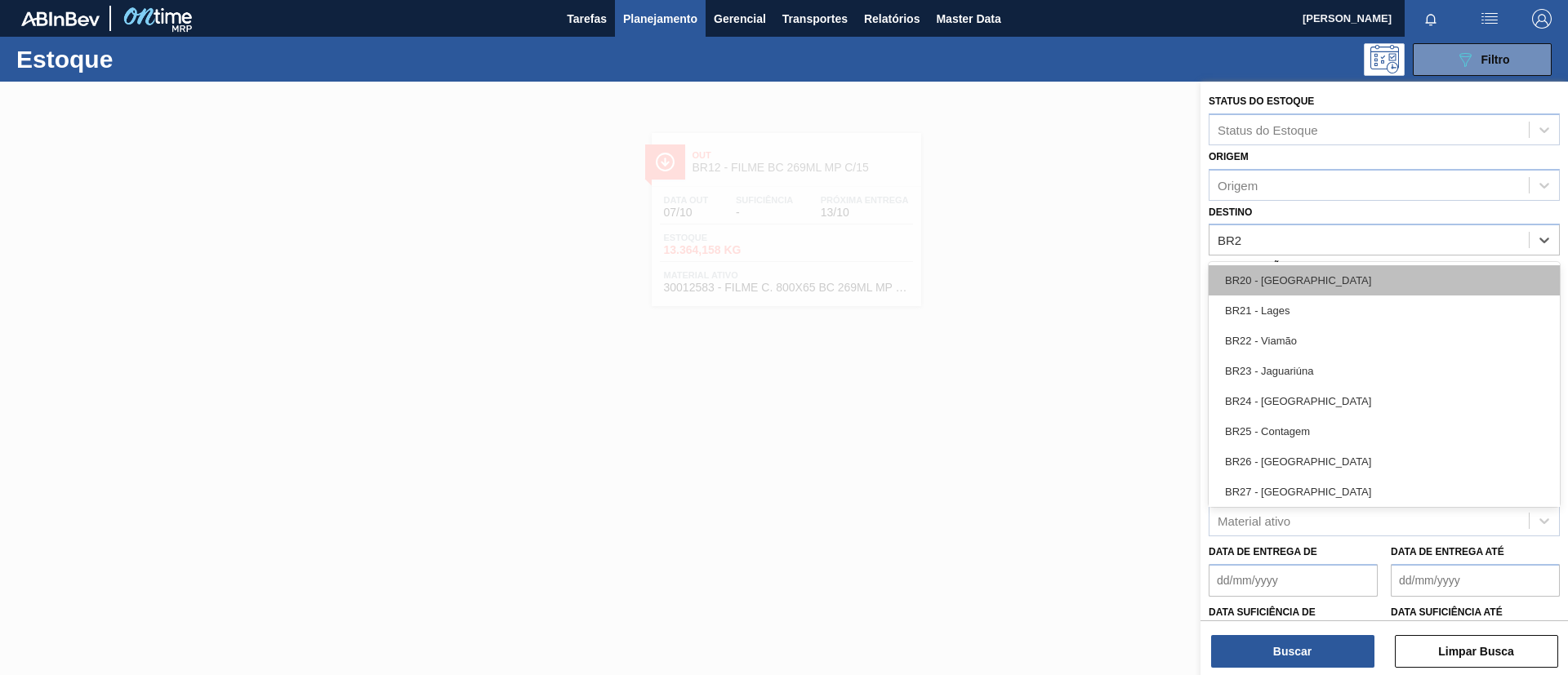
type input "BR28"
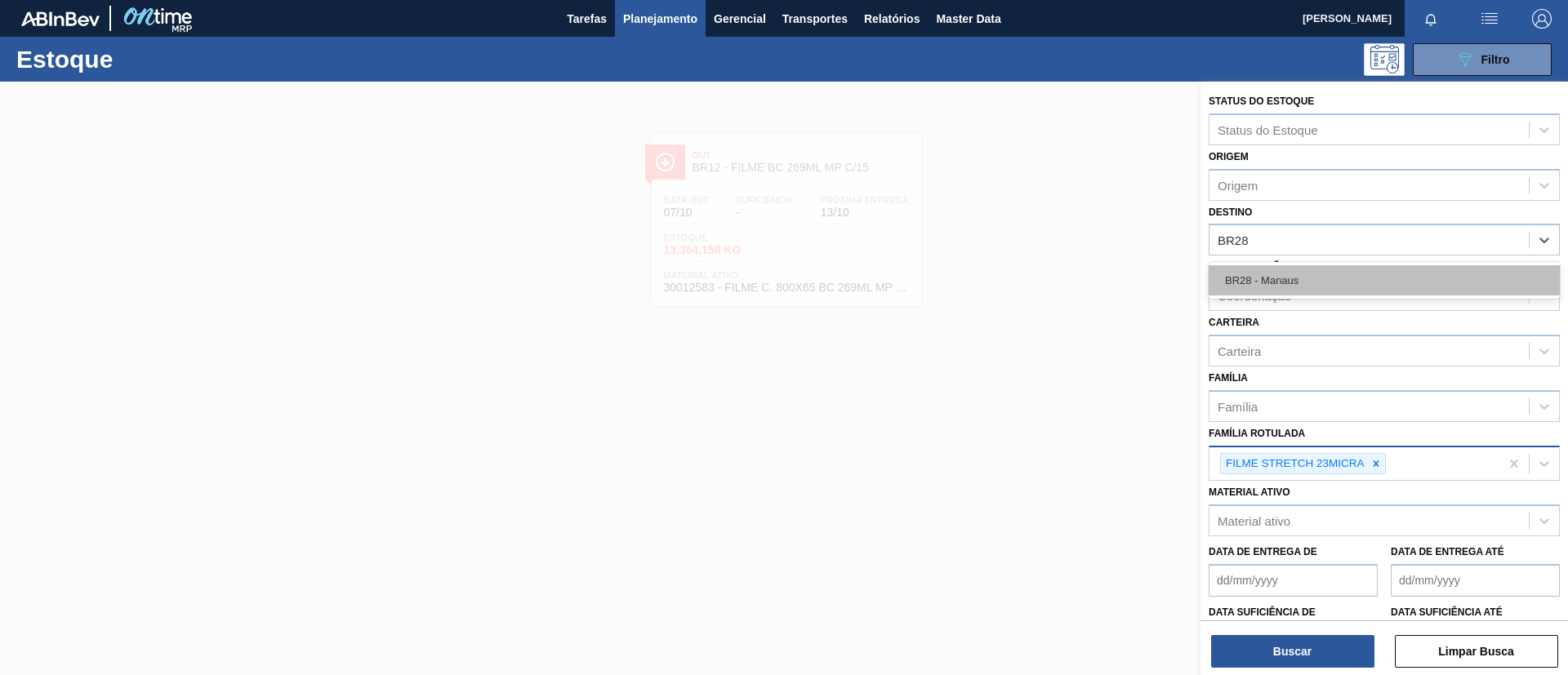
click at [1322, 278] on div "BR28 - Manaus" at bounding box center [1383, 281] width 351 height 30
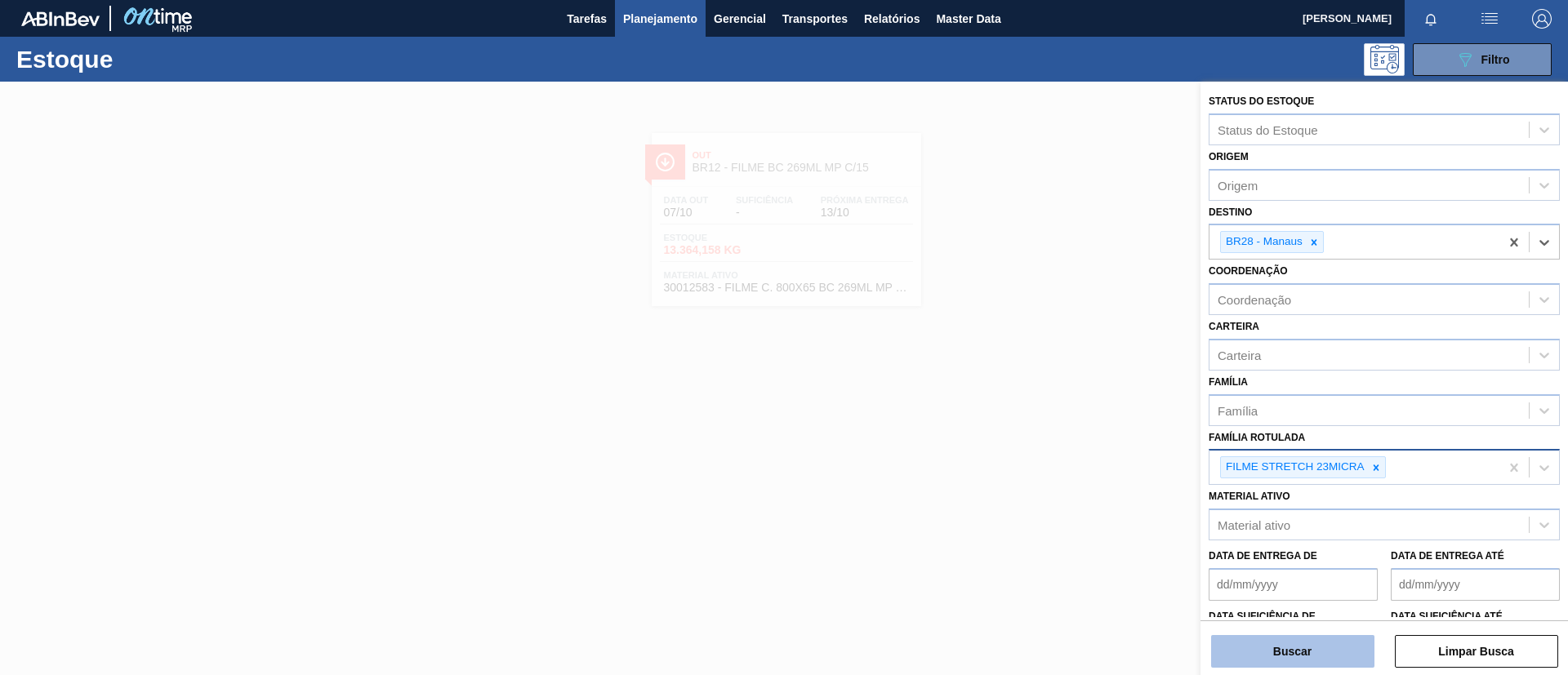
click at [1254, 653] on button "Buscar" at bounding box center [1293, 651] width 163 height 32
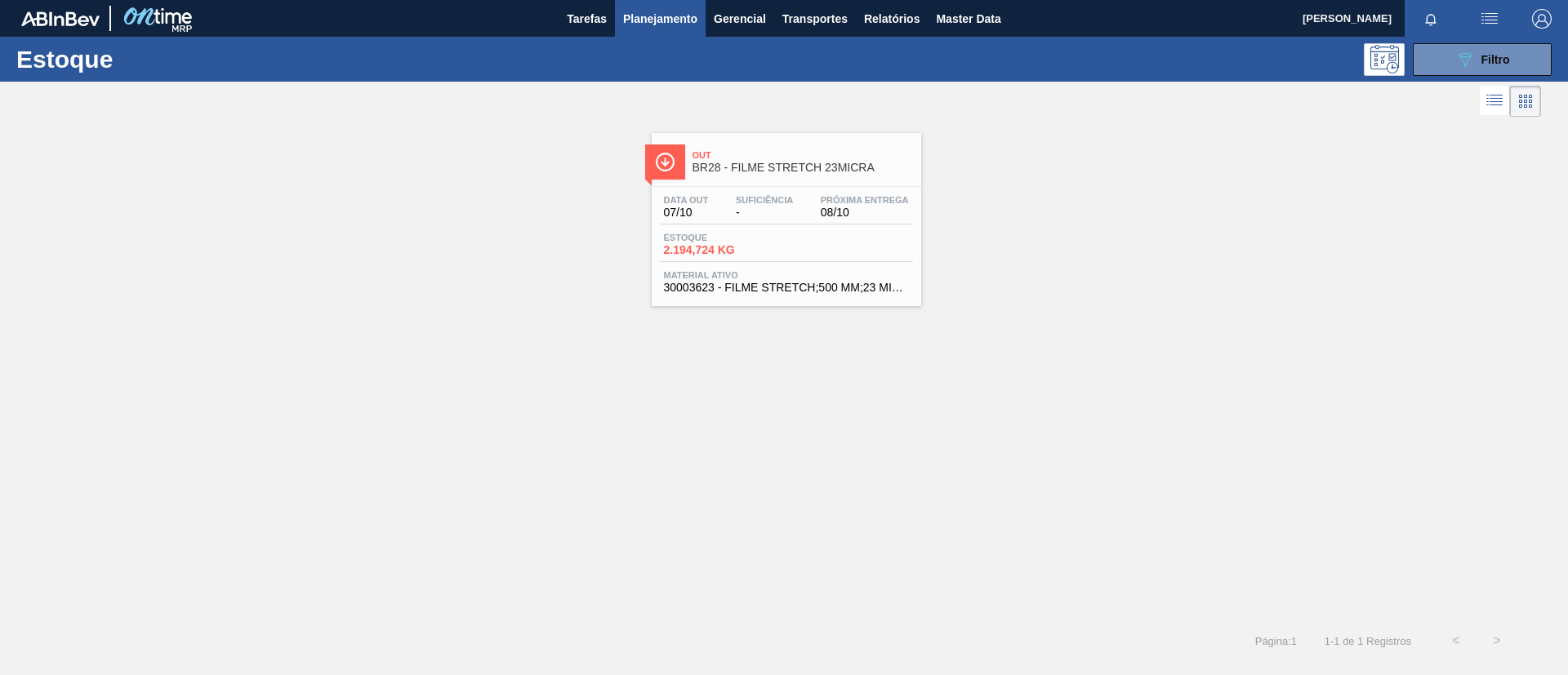
click at [841, 194] on div "Data out 07/10 Suficiência - Próxima Entrega 08/10 Estoque 2.194,724 KG Materia…" at bounding box center [787, 242] width 269 height 111
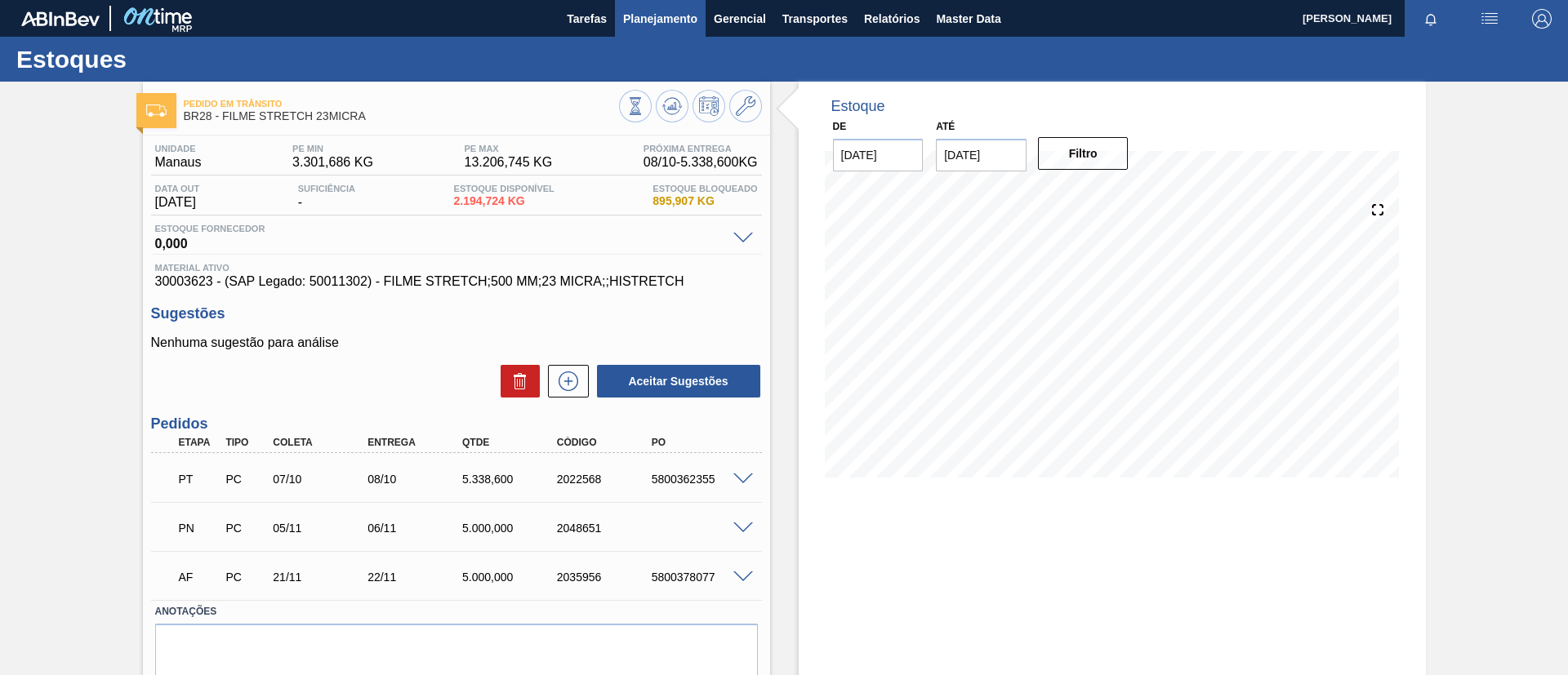
click at [681, 18] on span "Planejamento" at bounding box center [660, 19] width 74 height 20
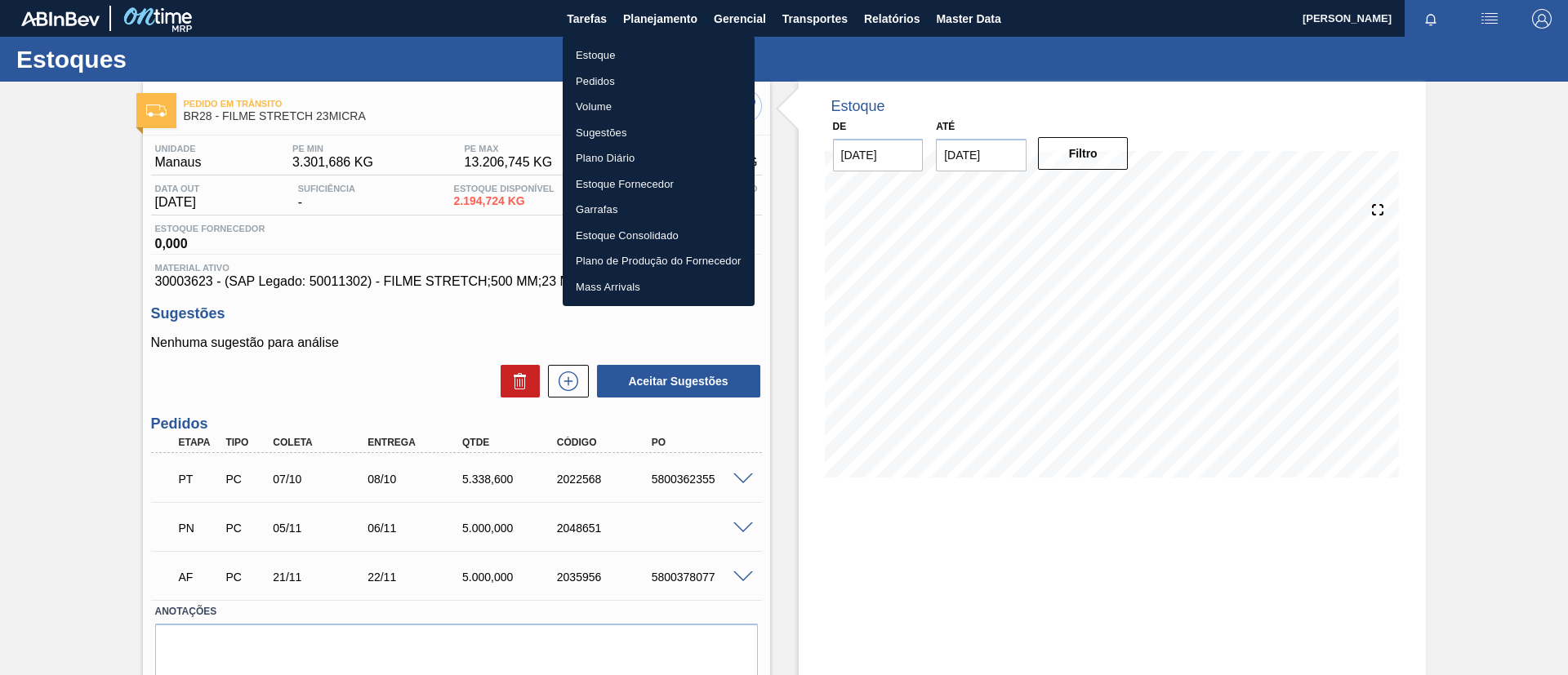
click at [662, 51] on li "Estoque" at bounding box center [658, 55] width 192 height 26
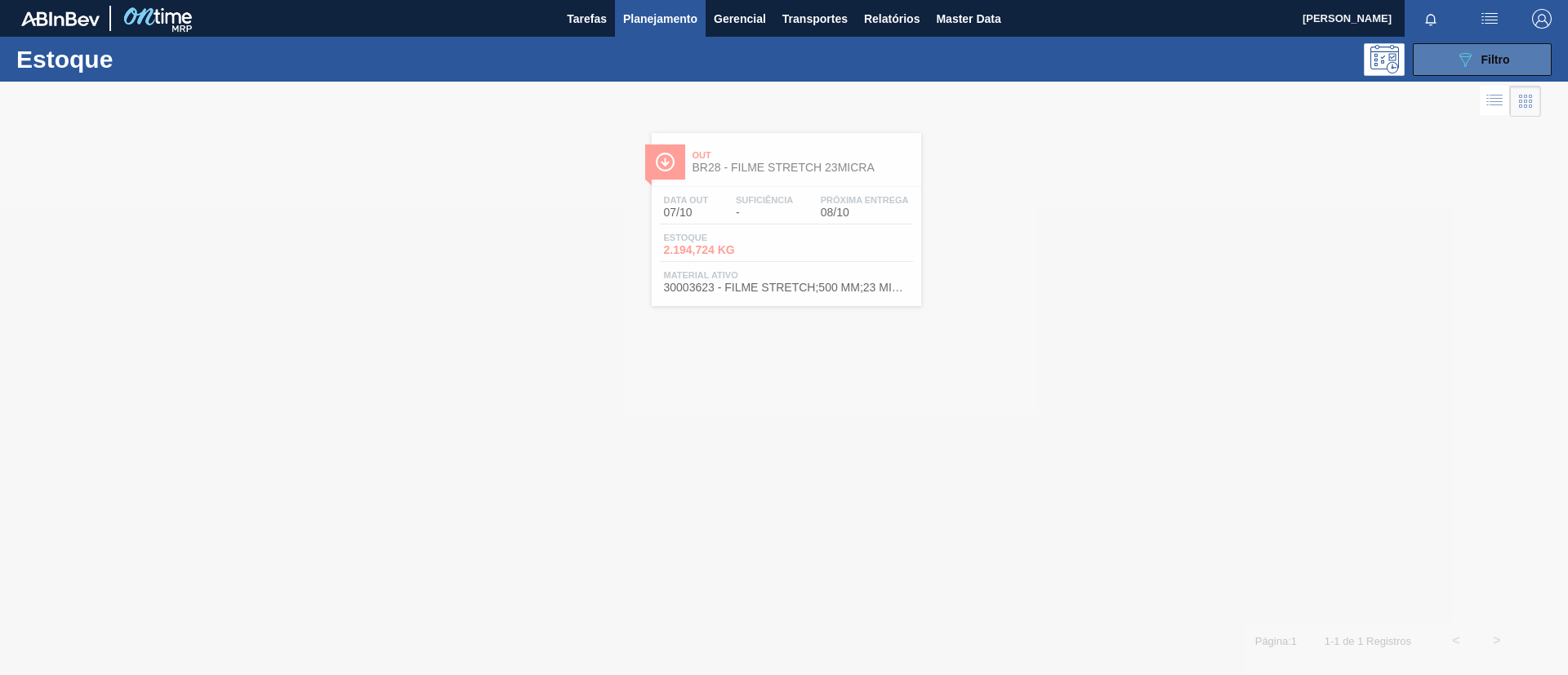
click at [1485, 53] on span "Filtro" at bounding box center [1496, 59] width 29 height 13
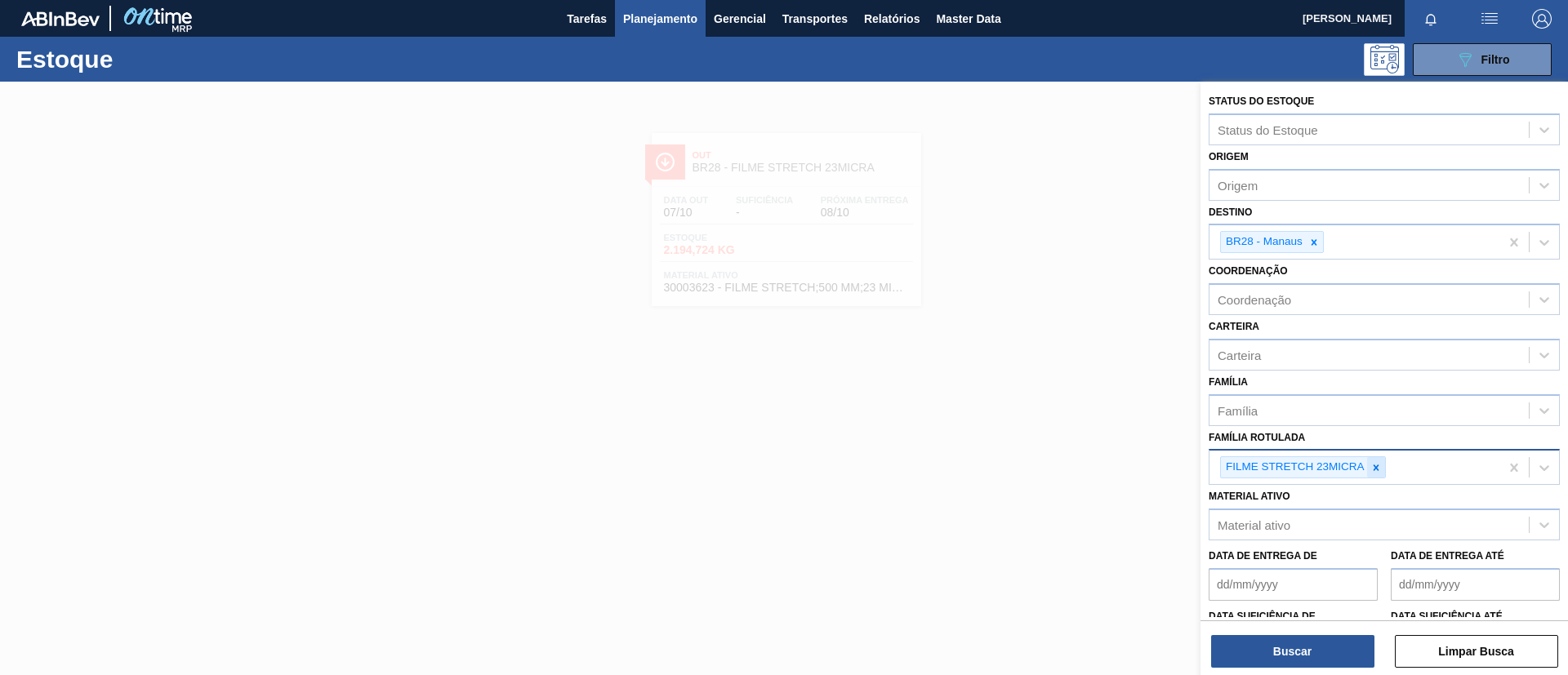
click at [1372, 460] on div at bounding box center [1376, 467] width 18 height 21
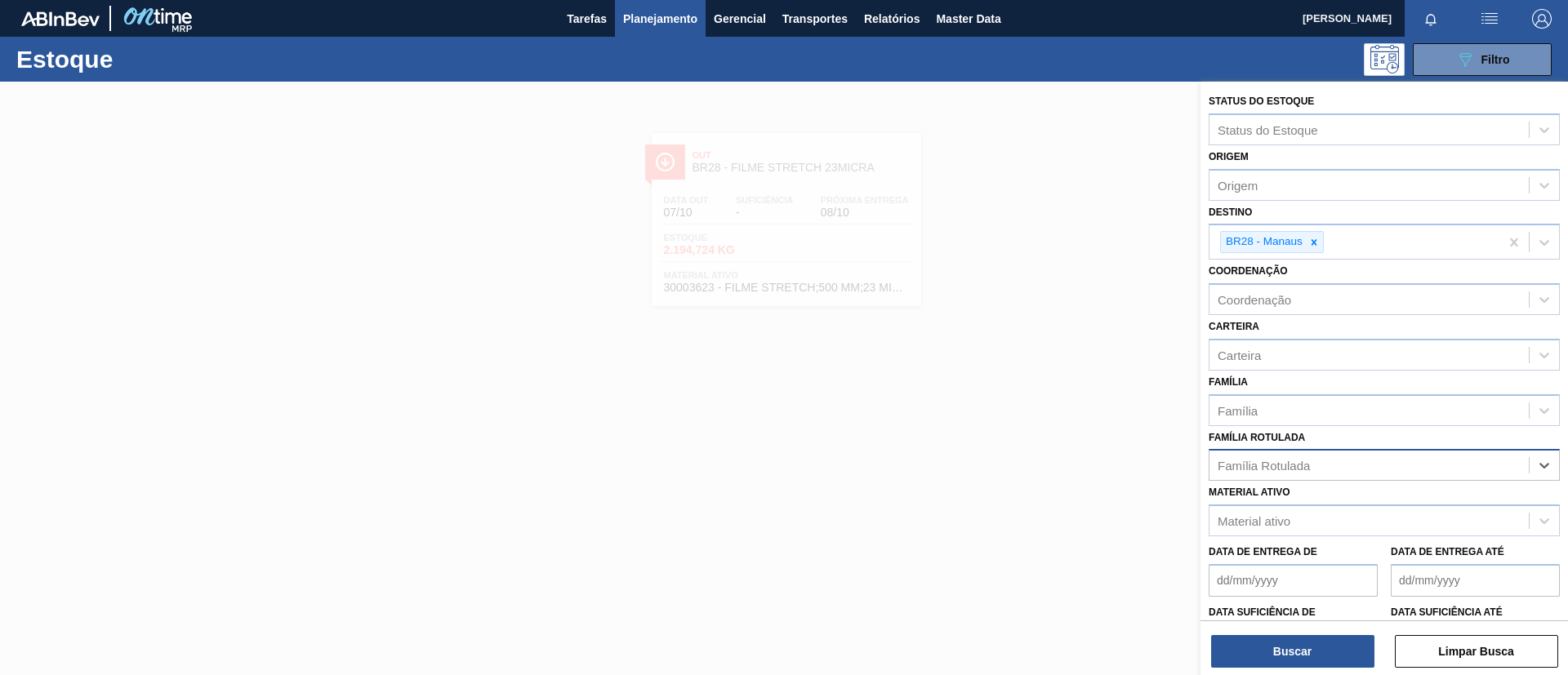
paste Rotulada "FILME BUD 350ML"
type Rotulada "FILME BUD 350ML"
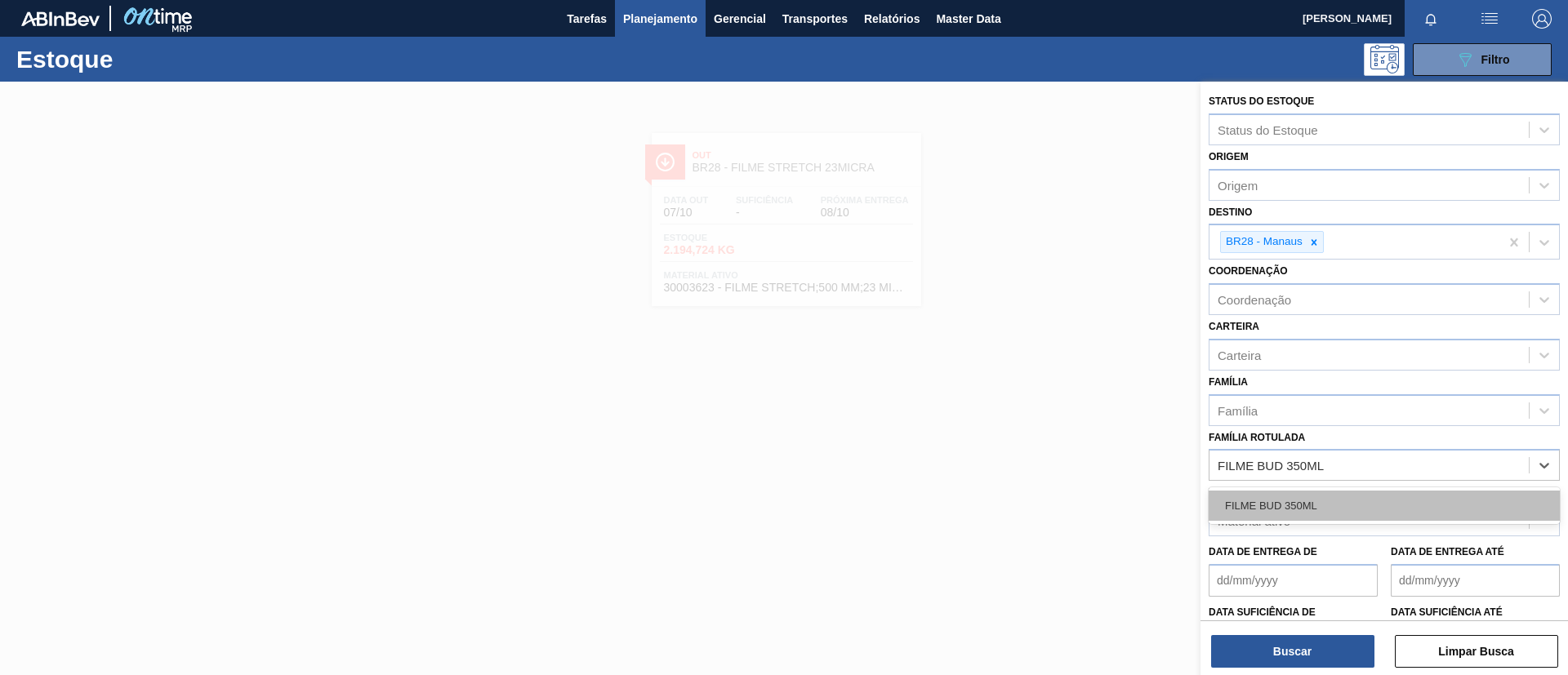
click at [1363, 497] on div "FILME BUD 350ML" at bounding box center [1383, 506] width 351 height 30
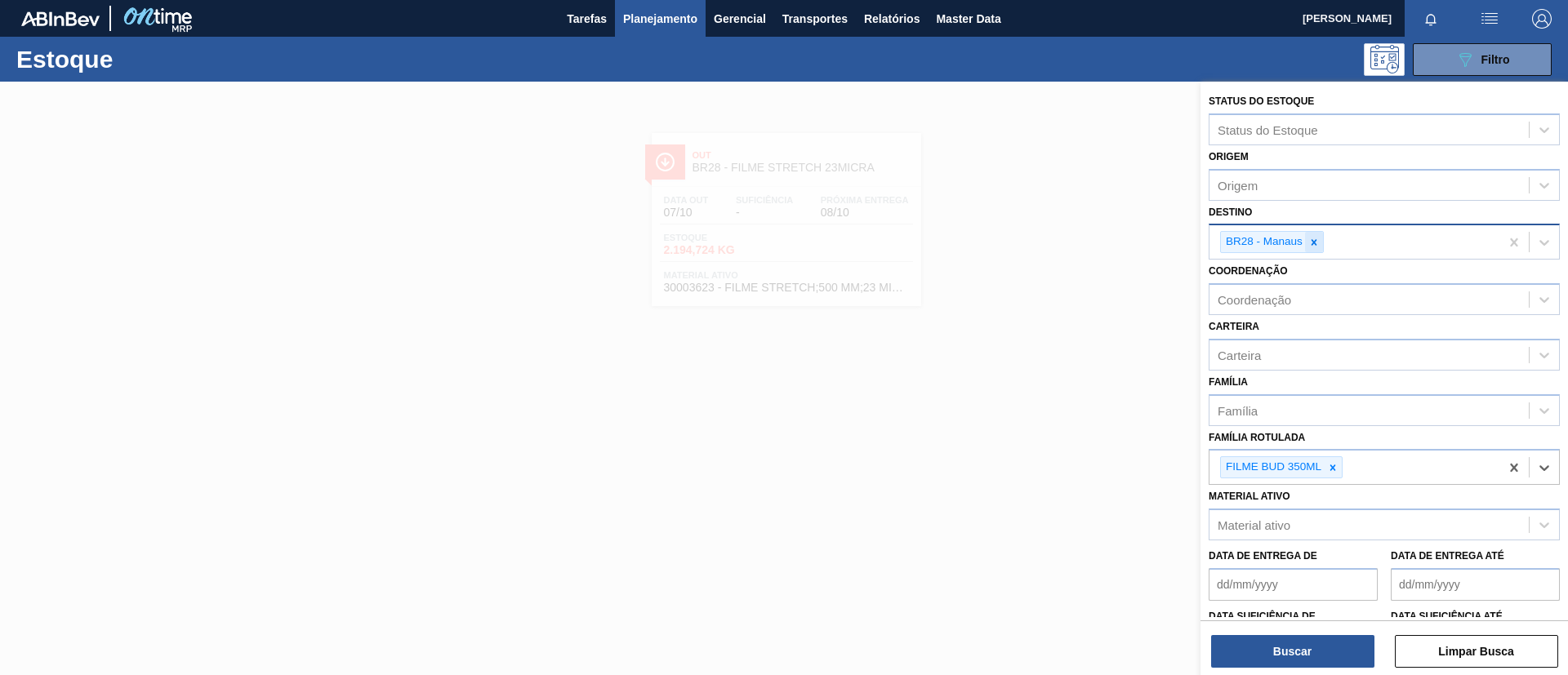
click at [1315, 243] on icon at bounding box center [1314, 242] width 5 height 5
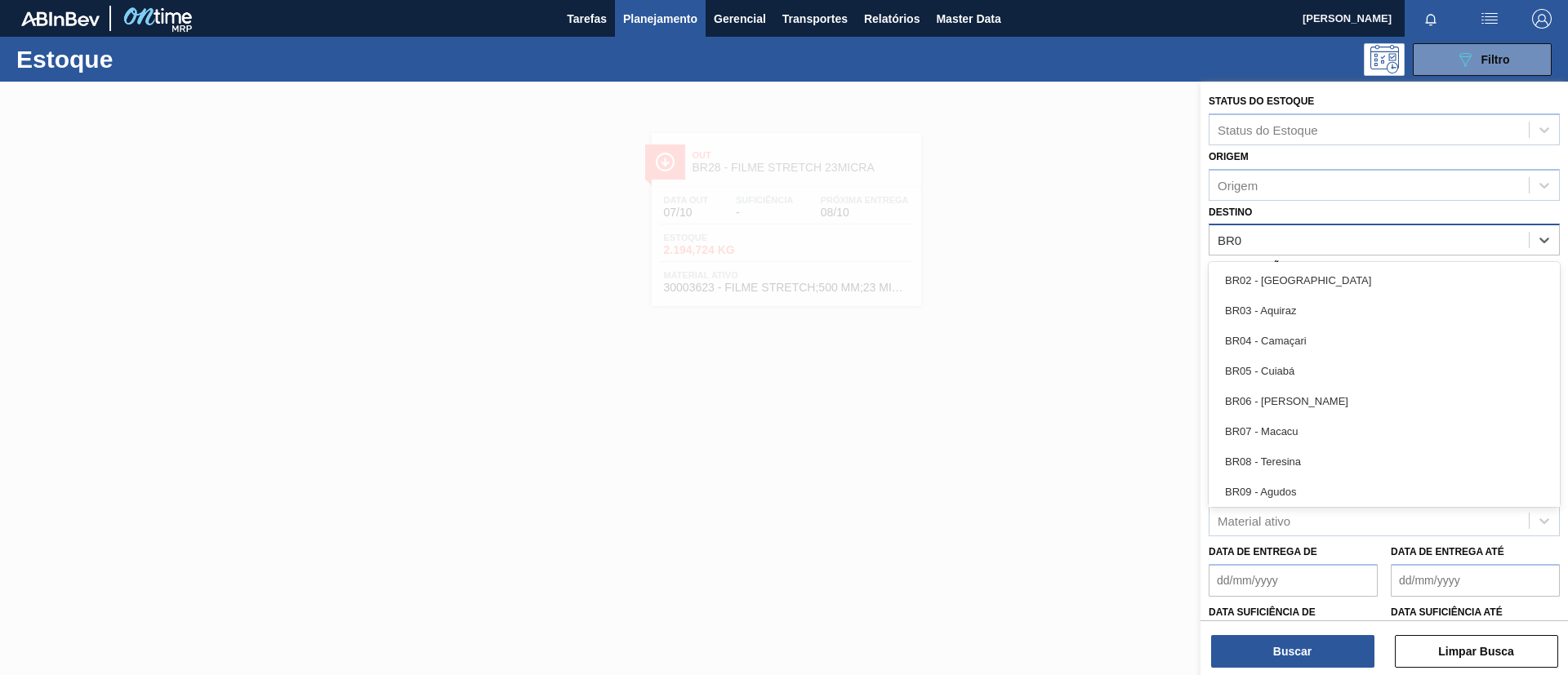
type input "BR03"
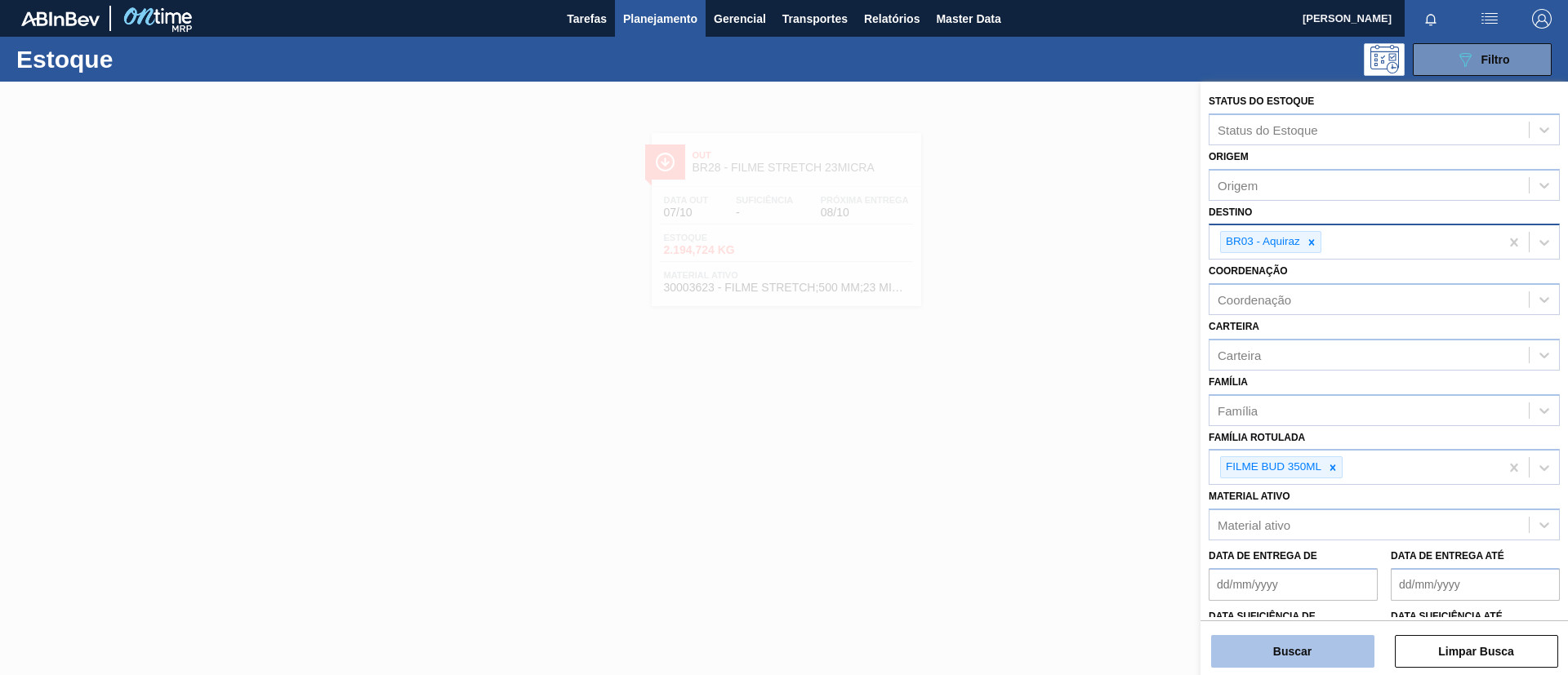
click at [1267, 662] on button "Buscar" at bounding box center [1293, 651] width 163 height 32
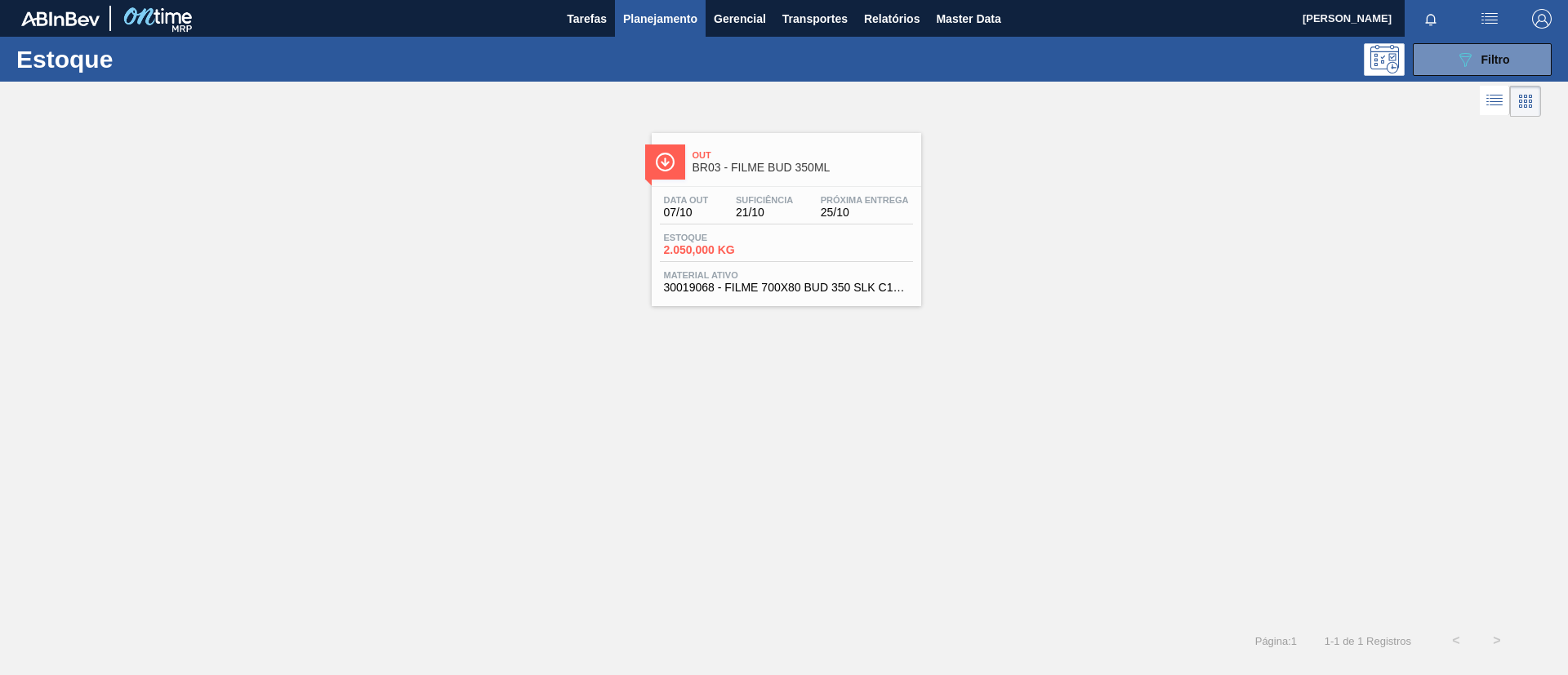
click at [695, 158] on span "Out" at bounding box center [803, 155] width 221 height 10
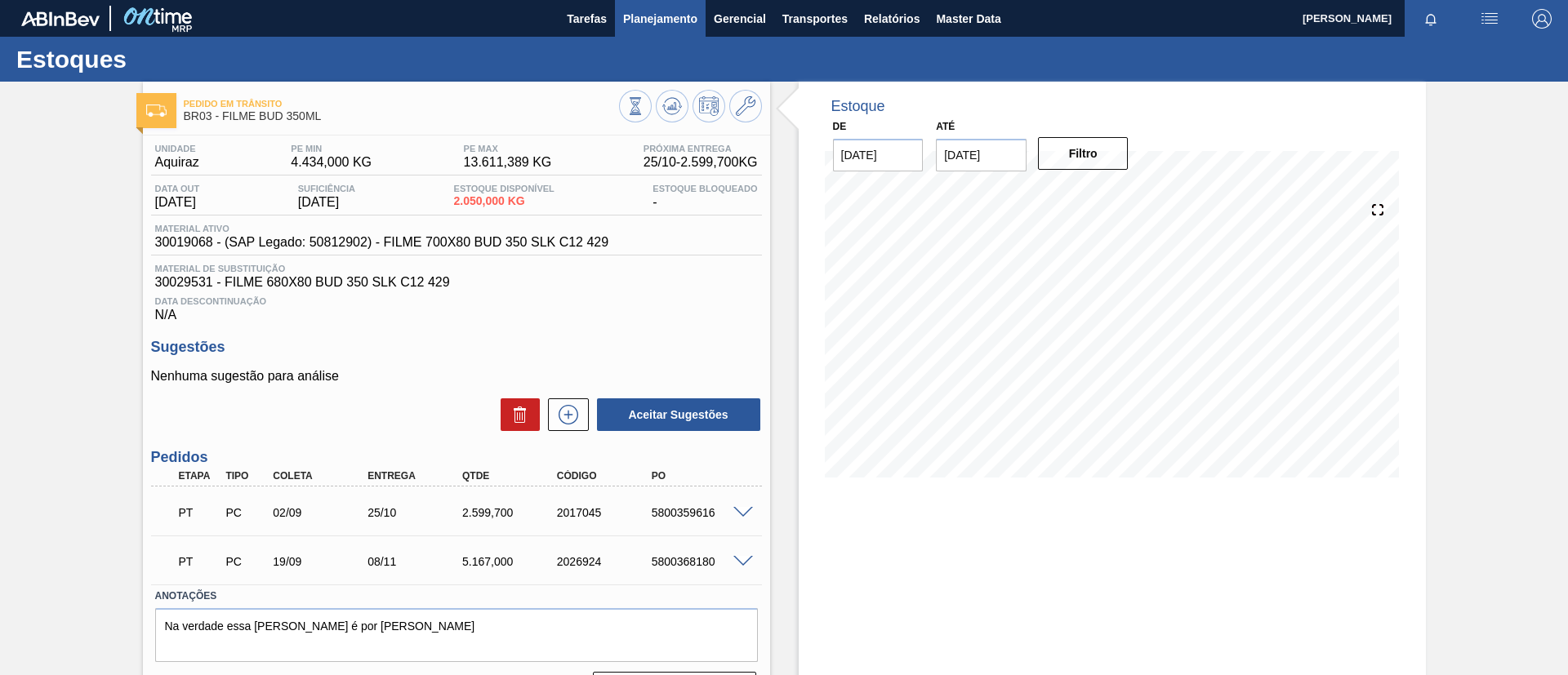
click at [682, 13] on span "Planejamento" at bounding box center [660, 19] width 74 height 20
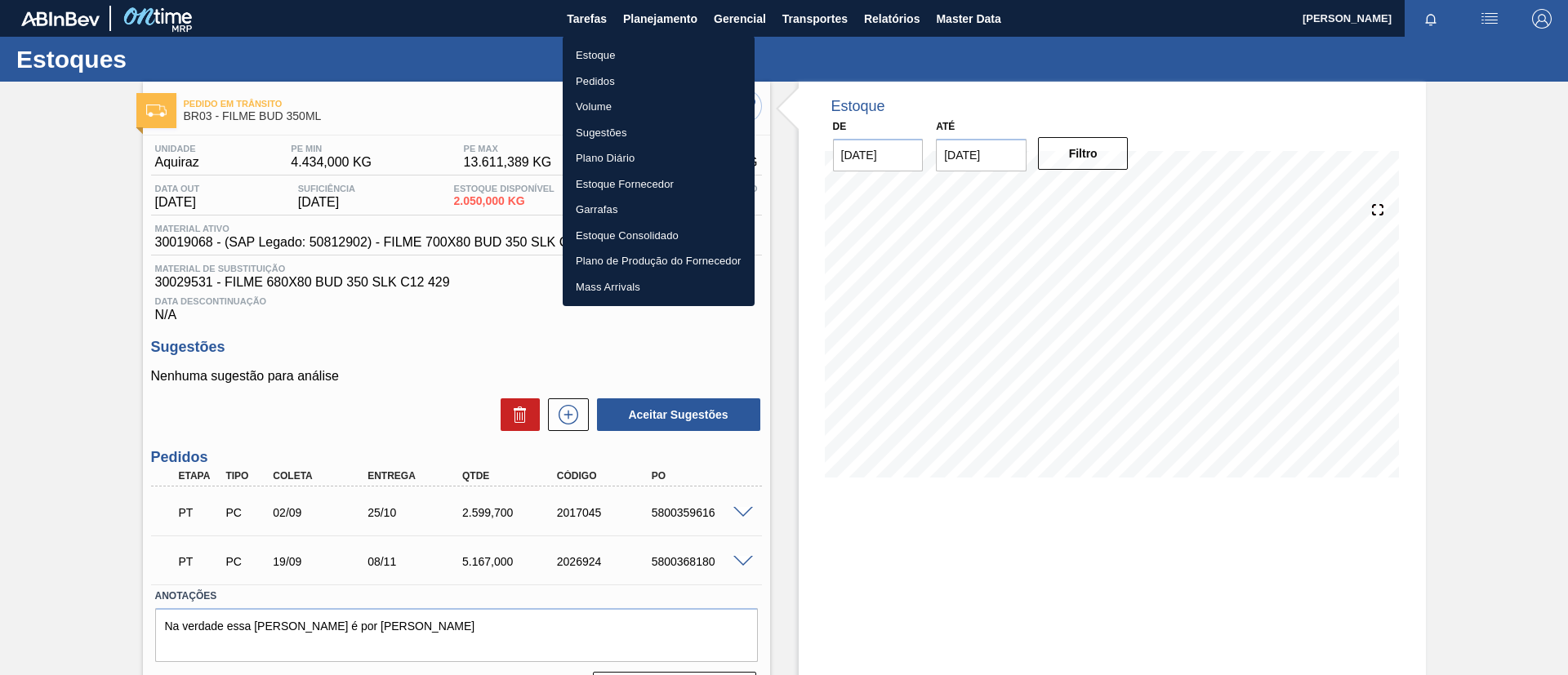
click at [675, 32] on div at bounding box center [784, 337] width 1568 height 675
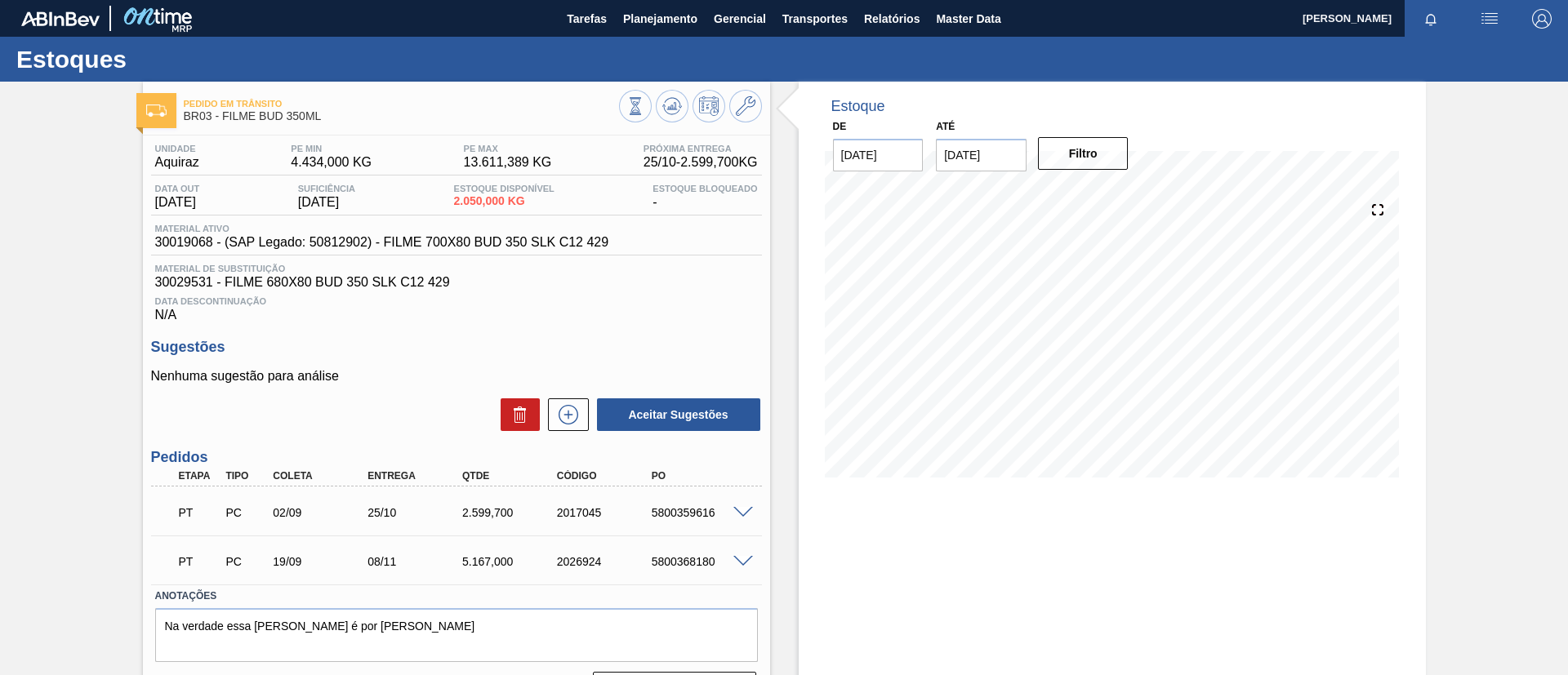
click at [676, 0] on body "Tarefas Planejamento Gerencial Transportes Relatórios Master Data TOMAS SIMOES …" at bounding box center [784, 0] width 1568 height 0
click at [672, 32] on button "Planejamento" at bounding box center [660, 18] width 91 height 37
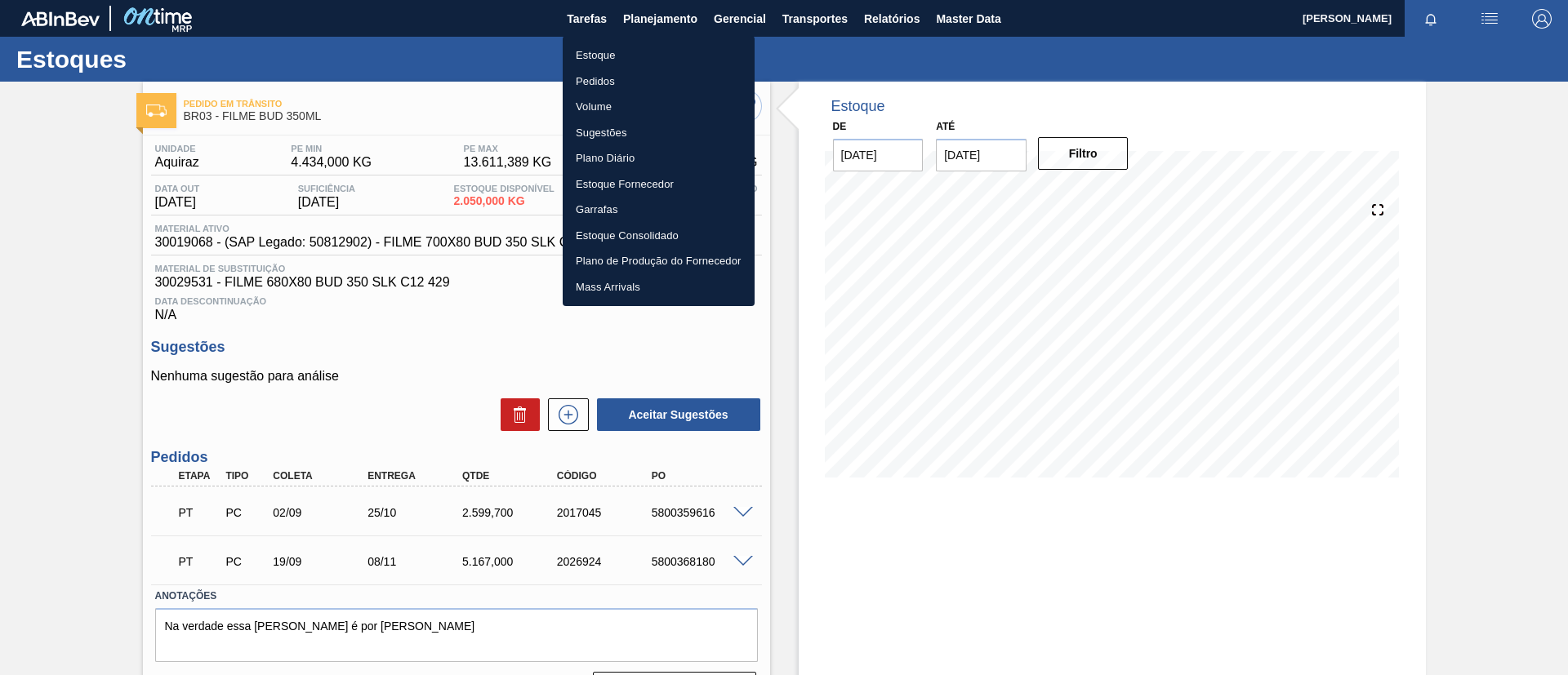
click at [672, 54] on li "Estoque" at bounding box center [658, 55] width 192 height 26
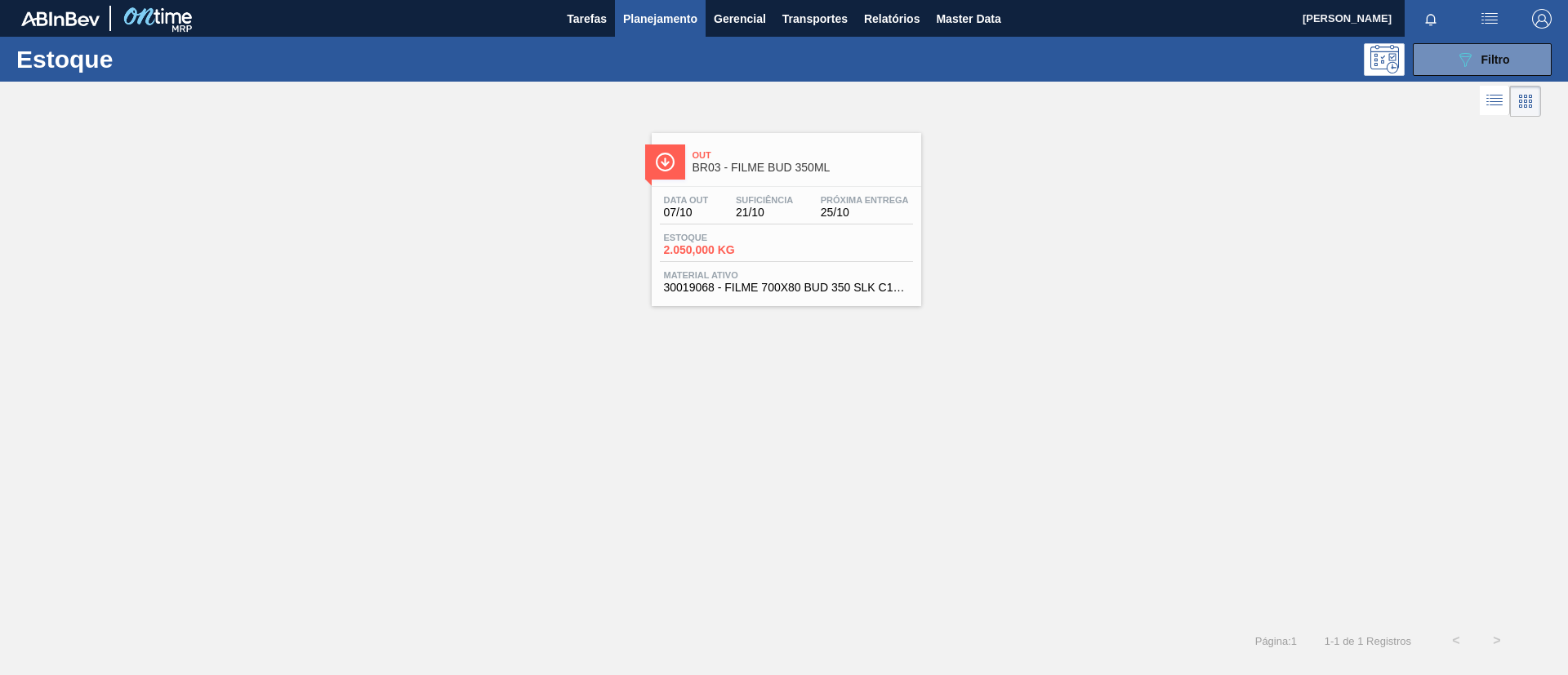
click at [667, 20] on span "Planejamento" at bounding box center [660, 19] width 74 height 20
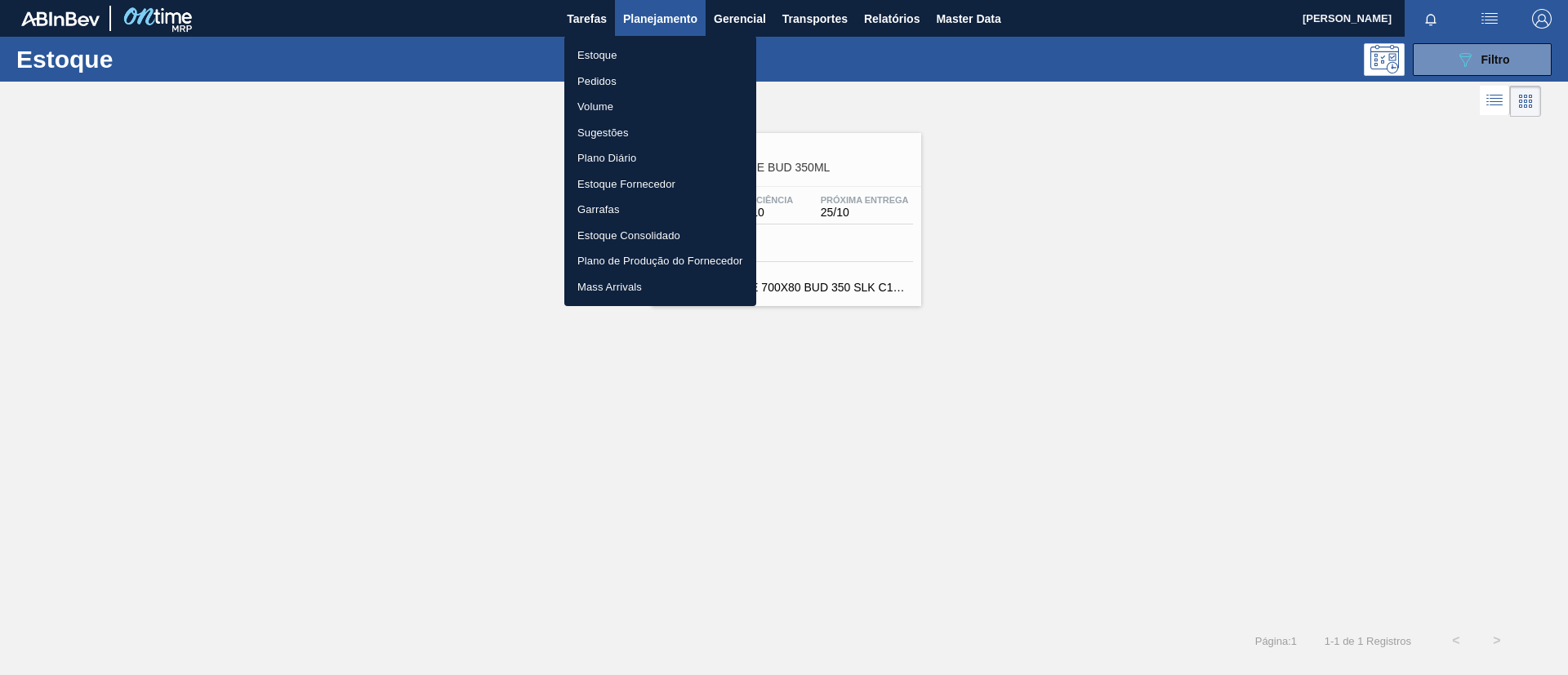
click at [637, 74] on li "Pedidos" at bounding box center [660, 81] width 192 height 26
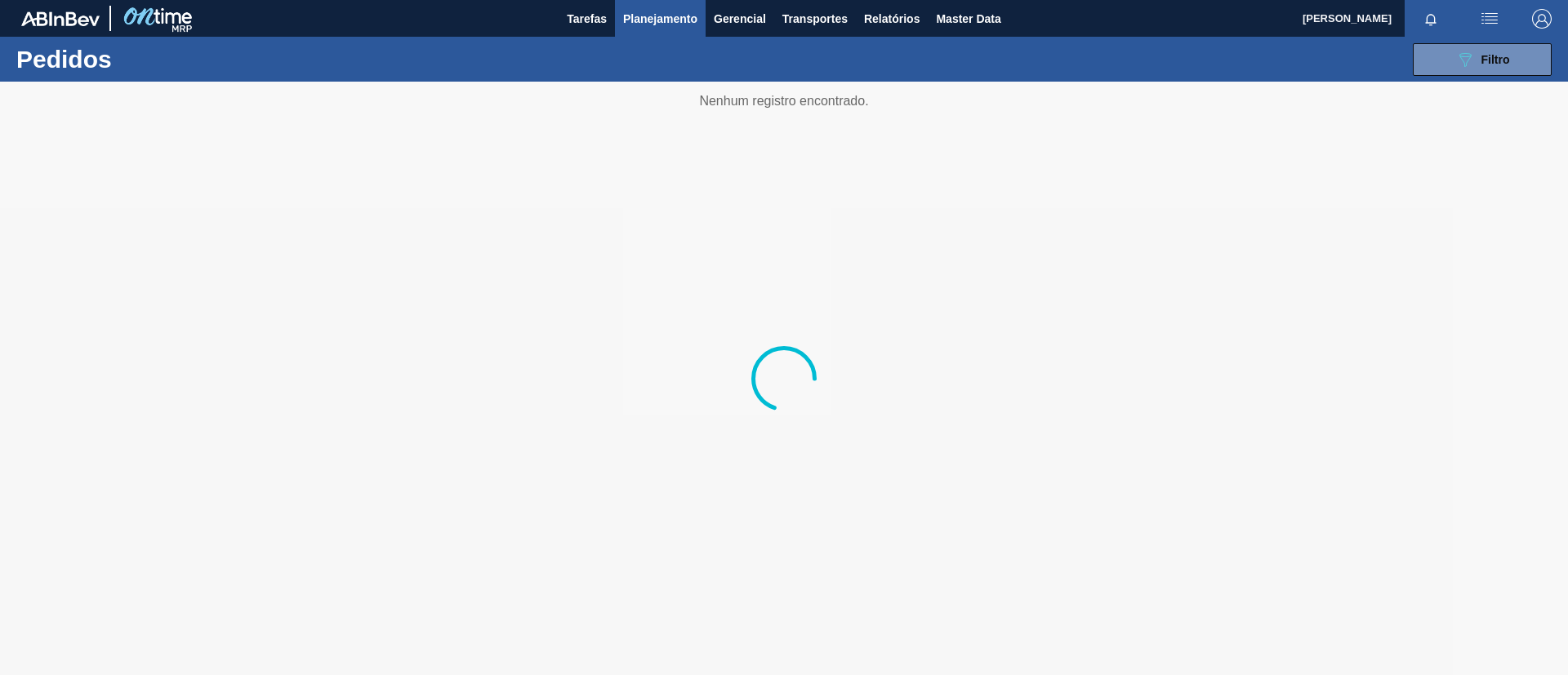
click at [1409, 60] on div "089F7B8B-B2A5-4AFE-B5C0-19BA573D28AC Filtro Código Pedido Portal × 2021557 Códi…" at bounding box center [910, 59] width 1300 height 49
click at [1420, 60] on button "089F7B8B-B2A5-4AFE-B5C0-19BA573D28AC Filtro" at bounding box center [1482, 59] width 139 height 32
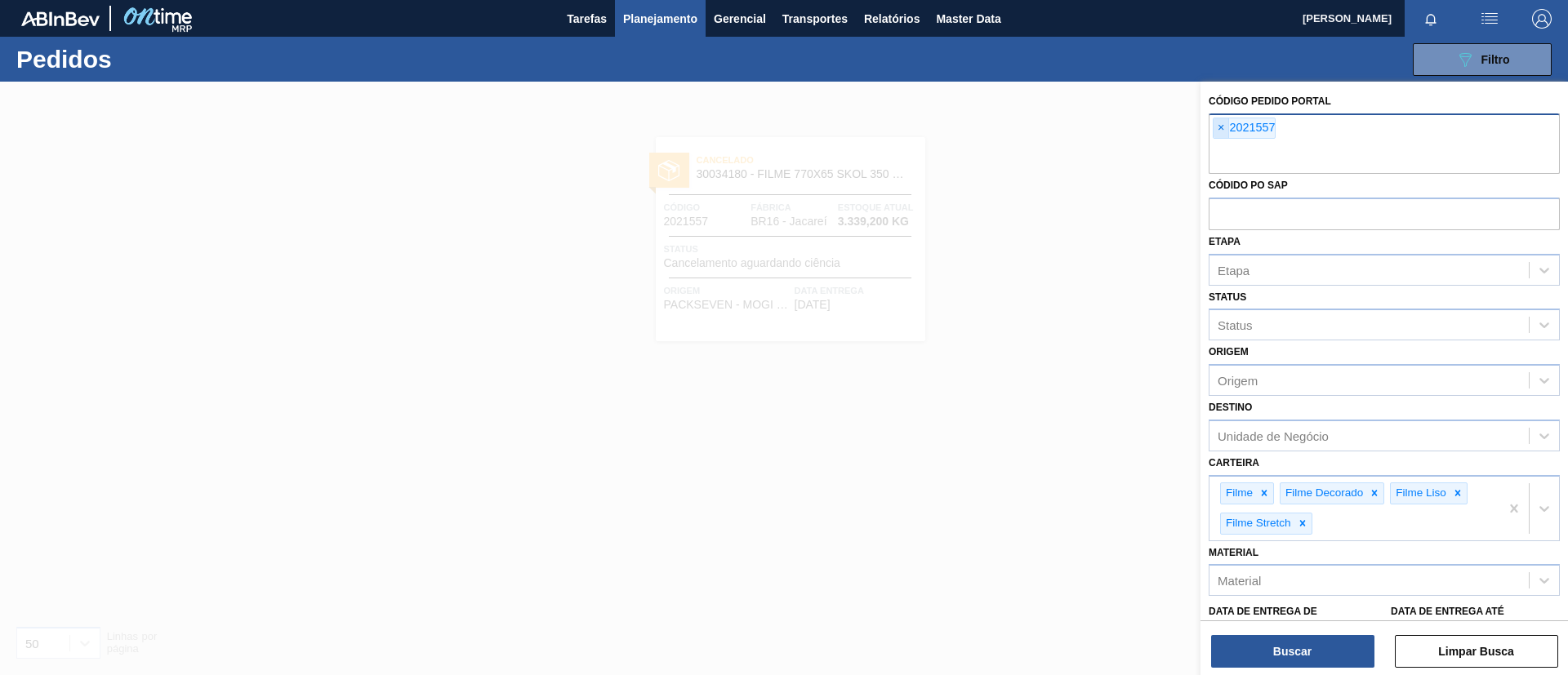
click at [1221, 123] on span "×" at bounding box center [1221, 128] width 15 height 20
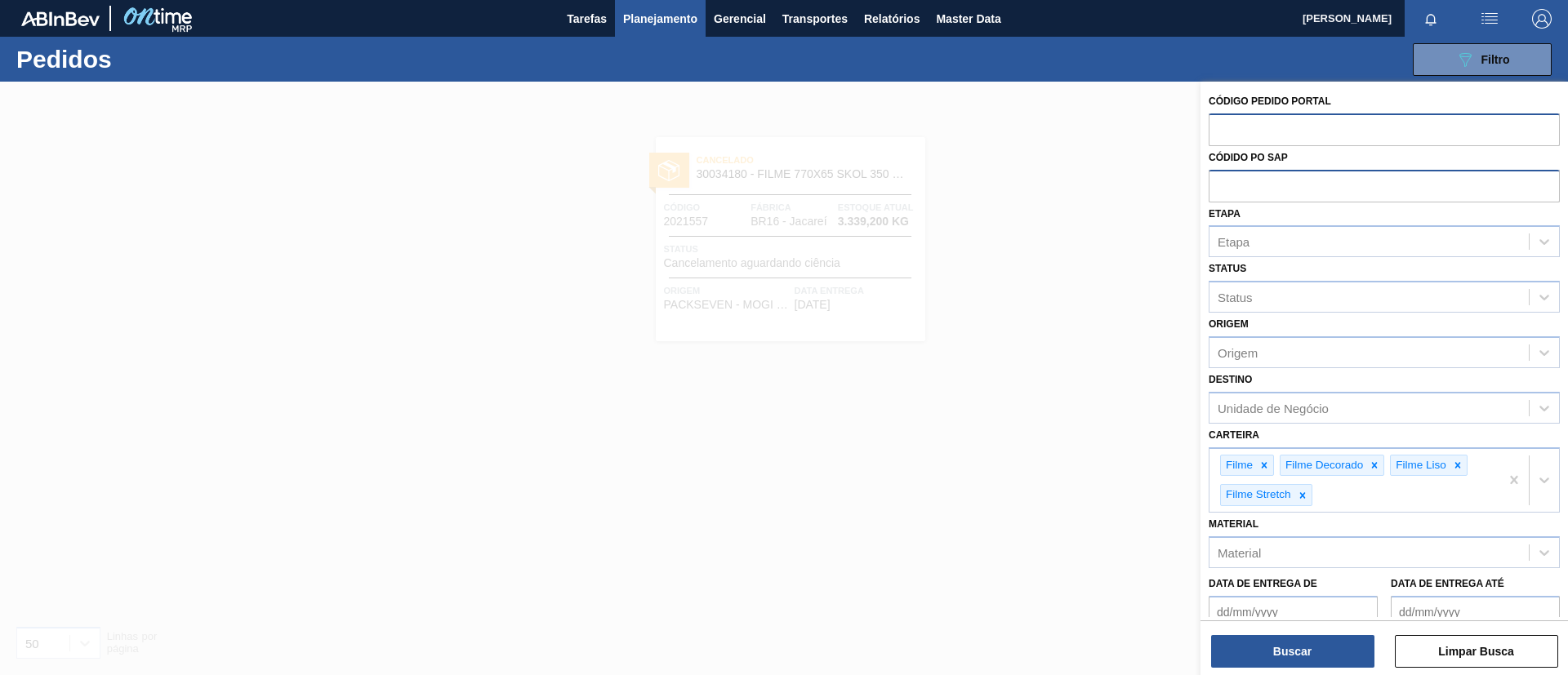
click at [1259, 188] on input "text" at bounding box center [1383, 185] width 351 height 31
click at [1263, 292] on div "Status" at bounding box center [1369, 298] width 319 height 23
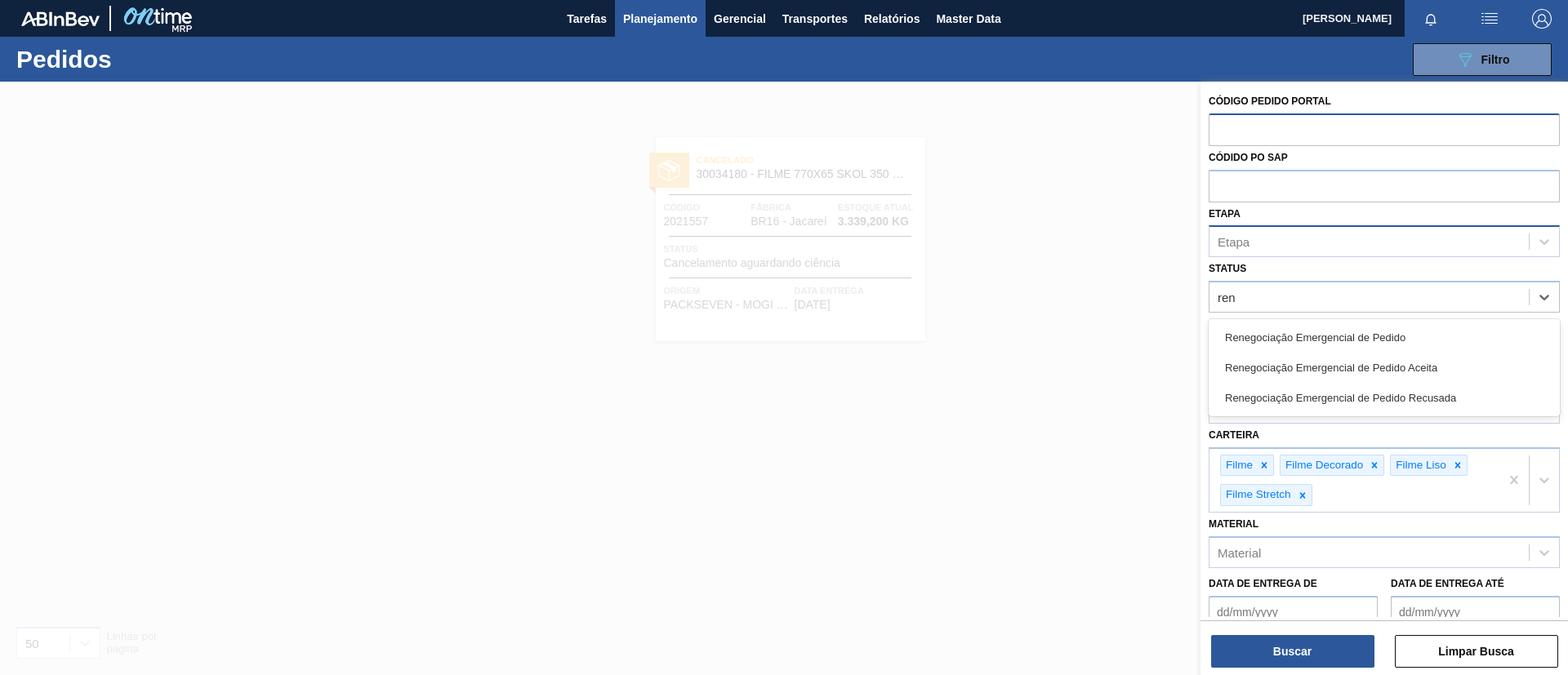
type input "ren"
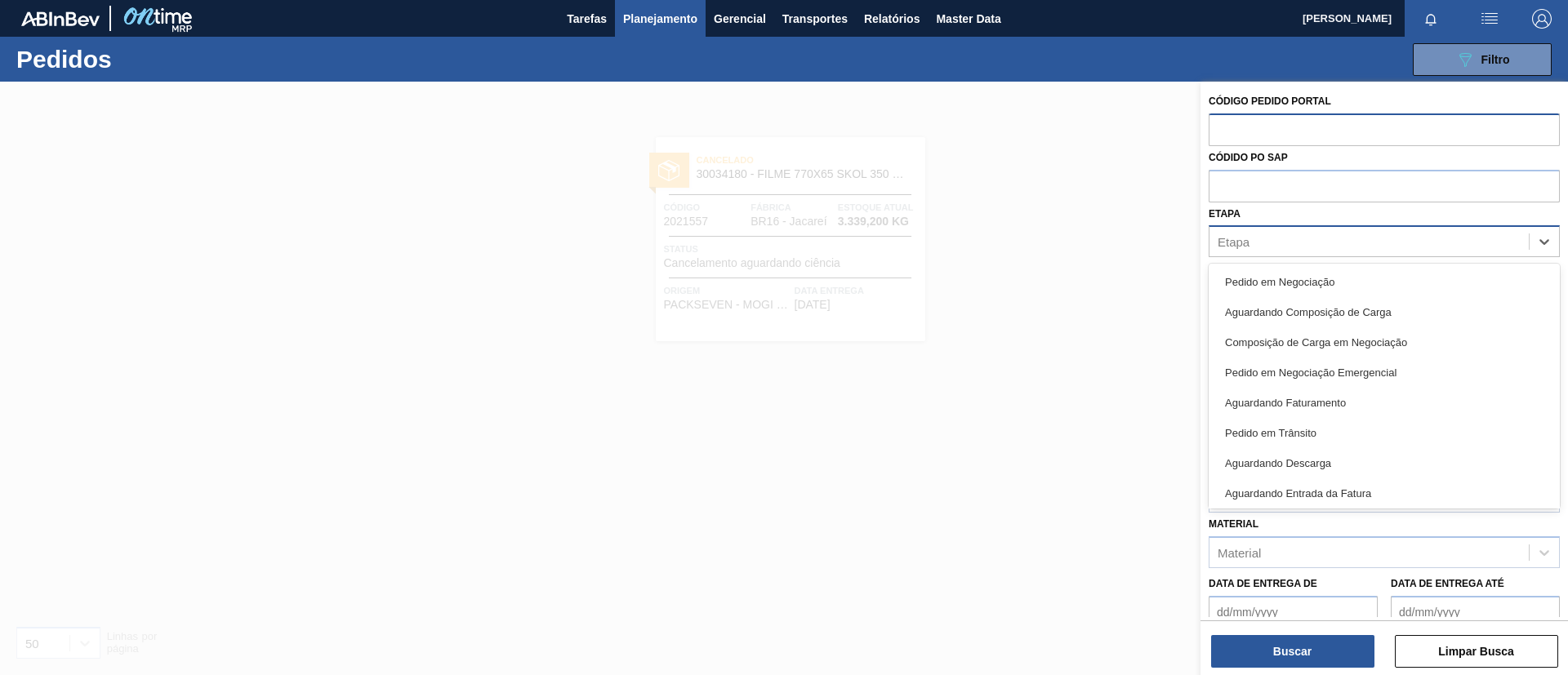
click at [1289, 240] on div "Etapa" at bounding box center [1369, 242] width 319 height 23
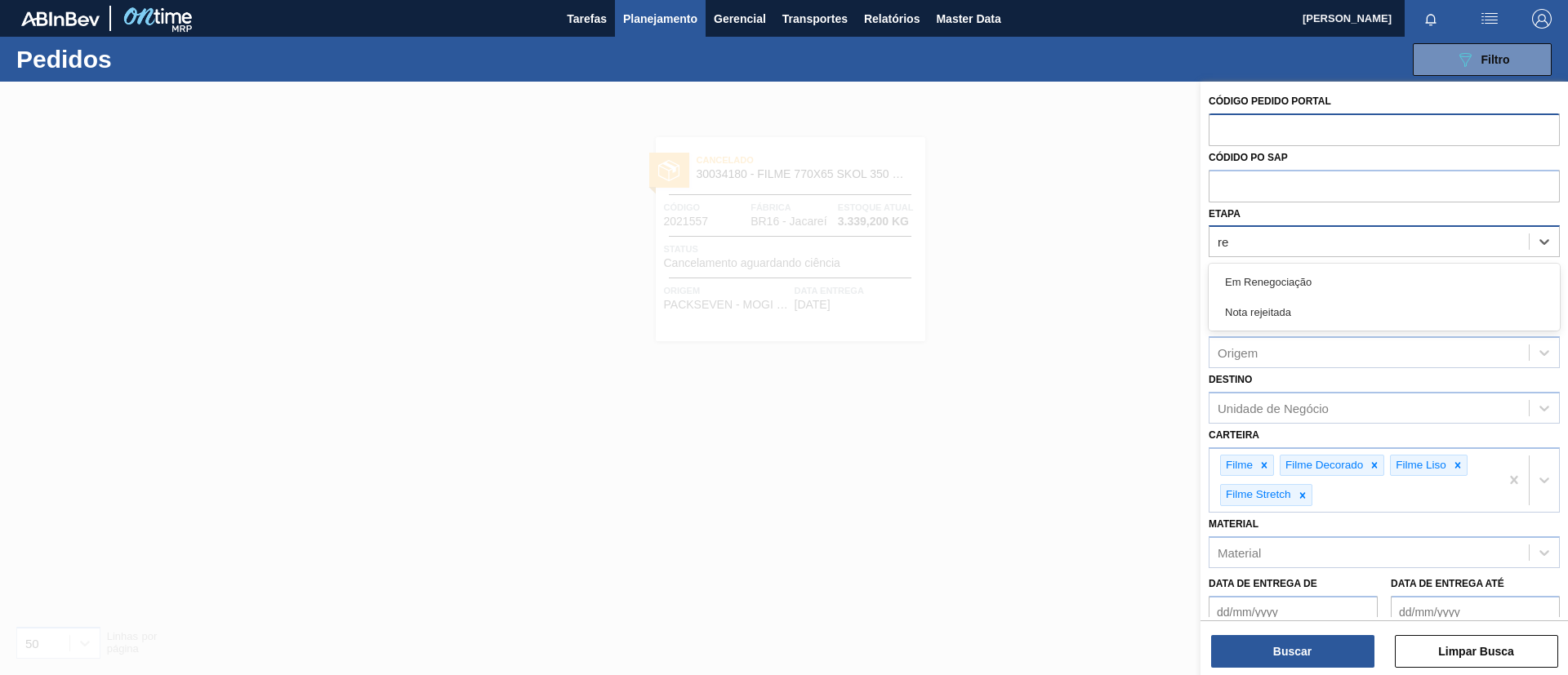
type input "ren"
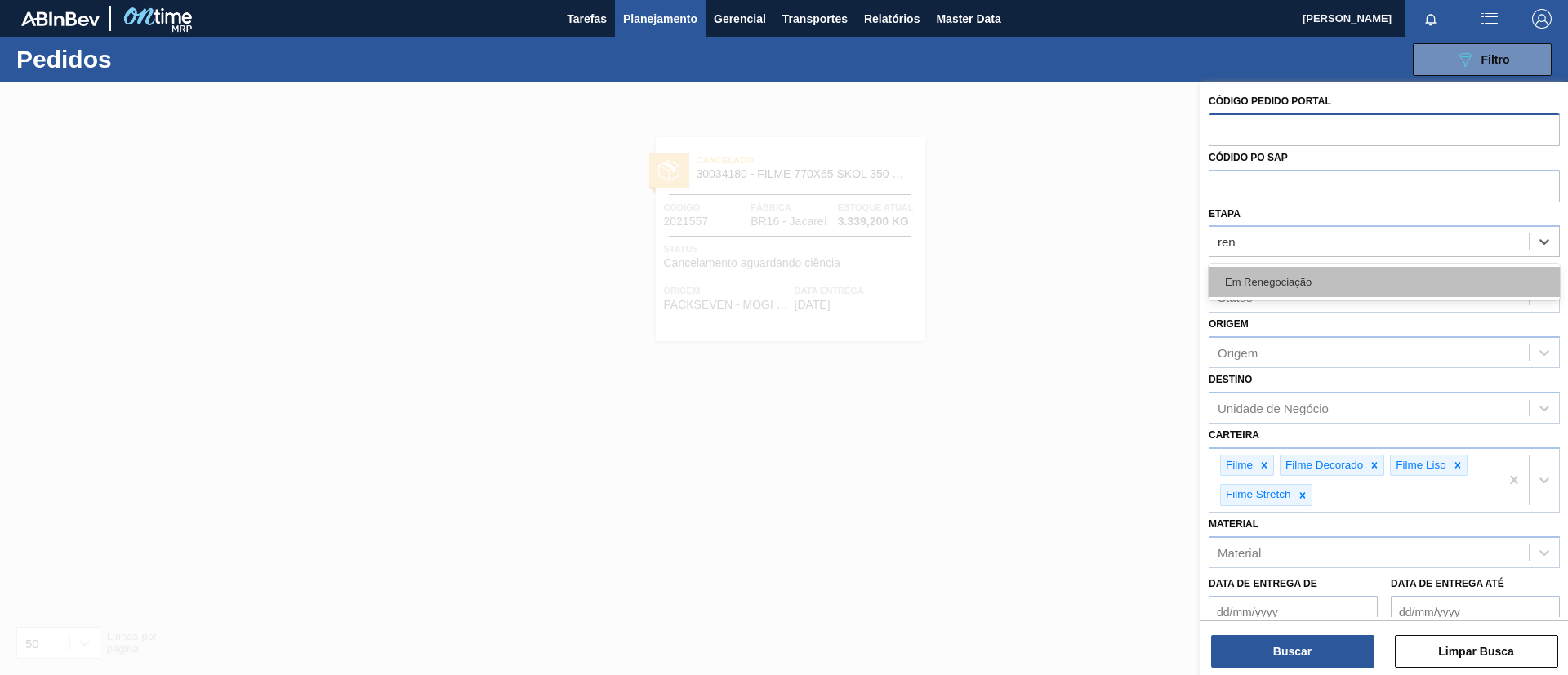
click at [1306, 286] on div "Em Renegociação" at bounding box center [1383, 282] width 351 height 30
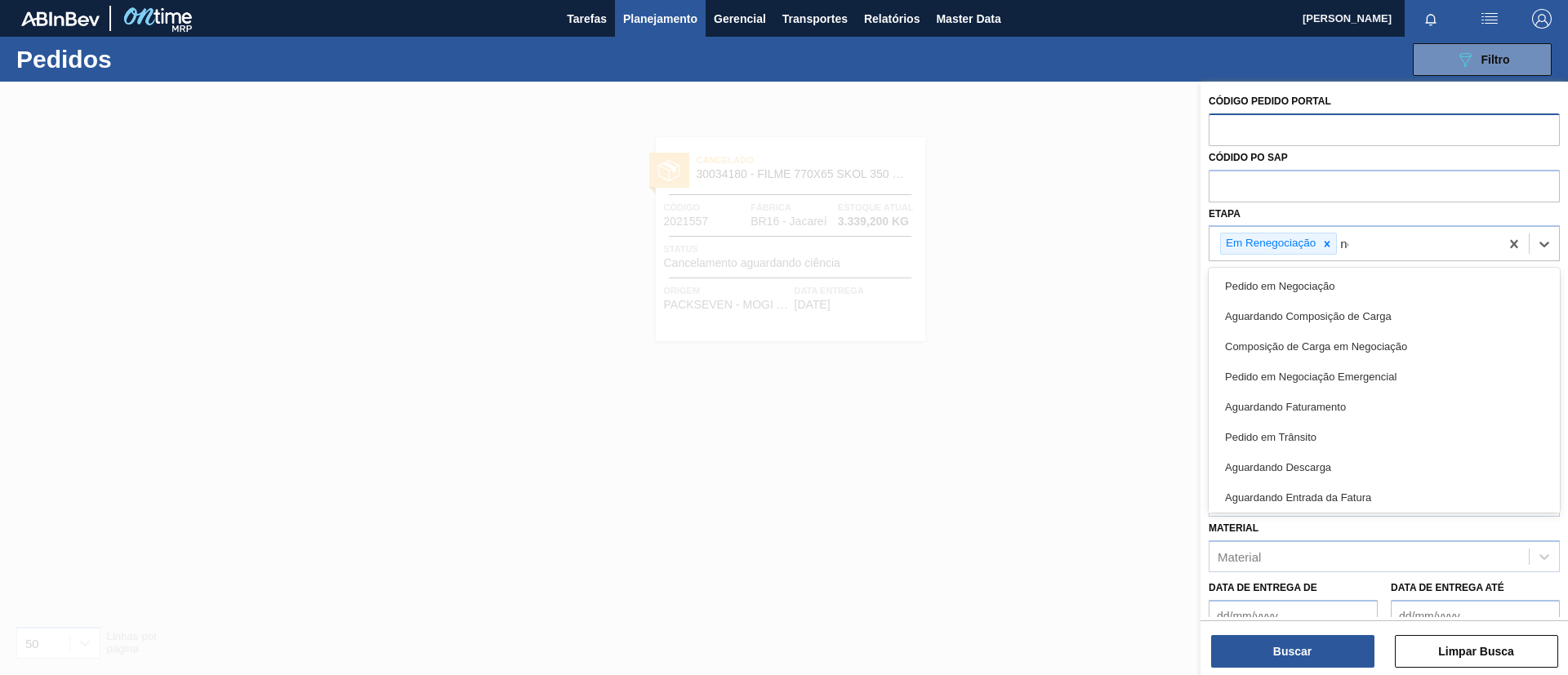
type input "neg"
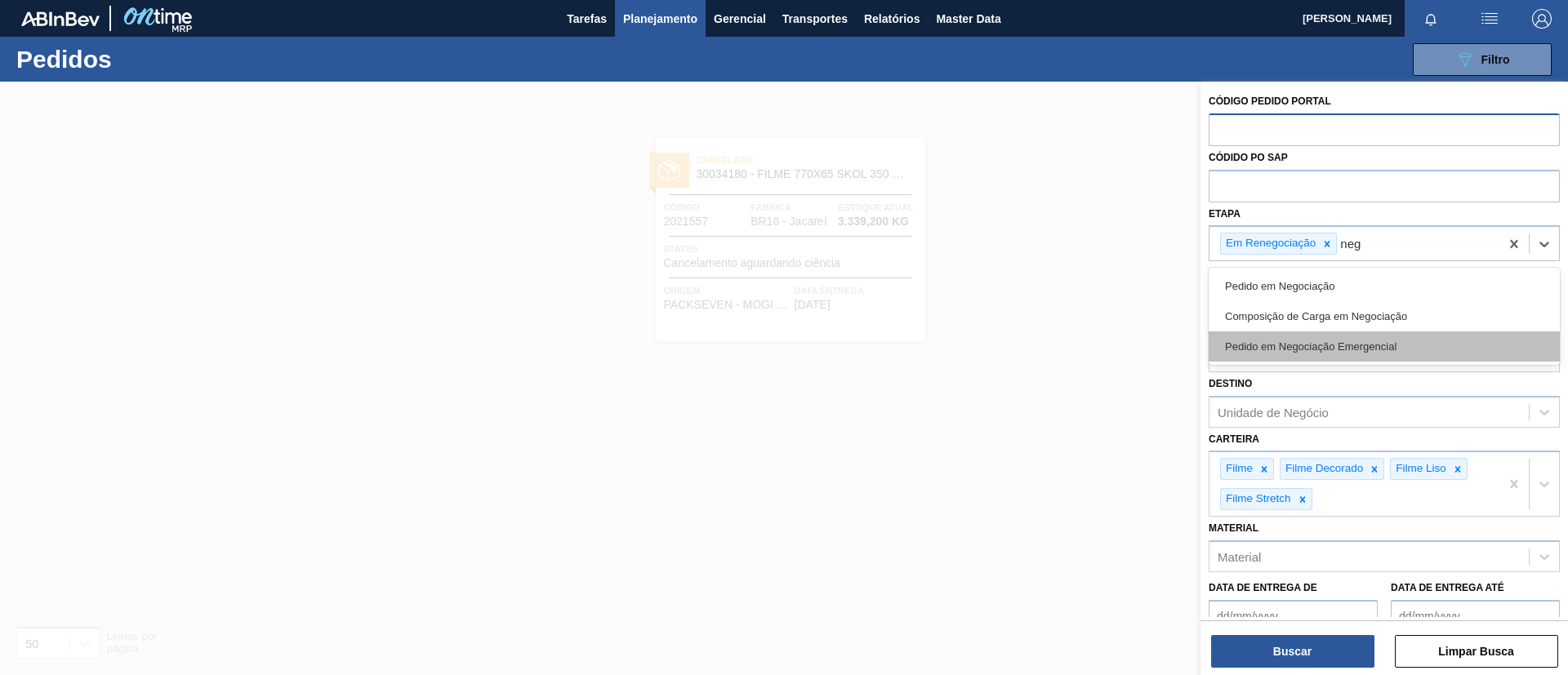
click at [1325, 342] on div "Pedido em Negociação Emergencial" at bounding box center [1383, 347] width 351 height 30
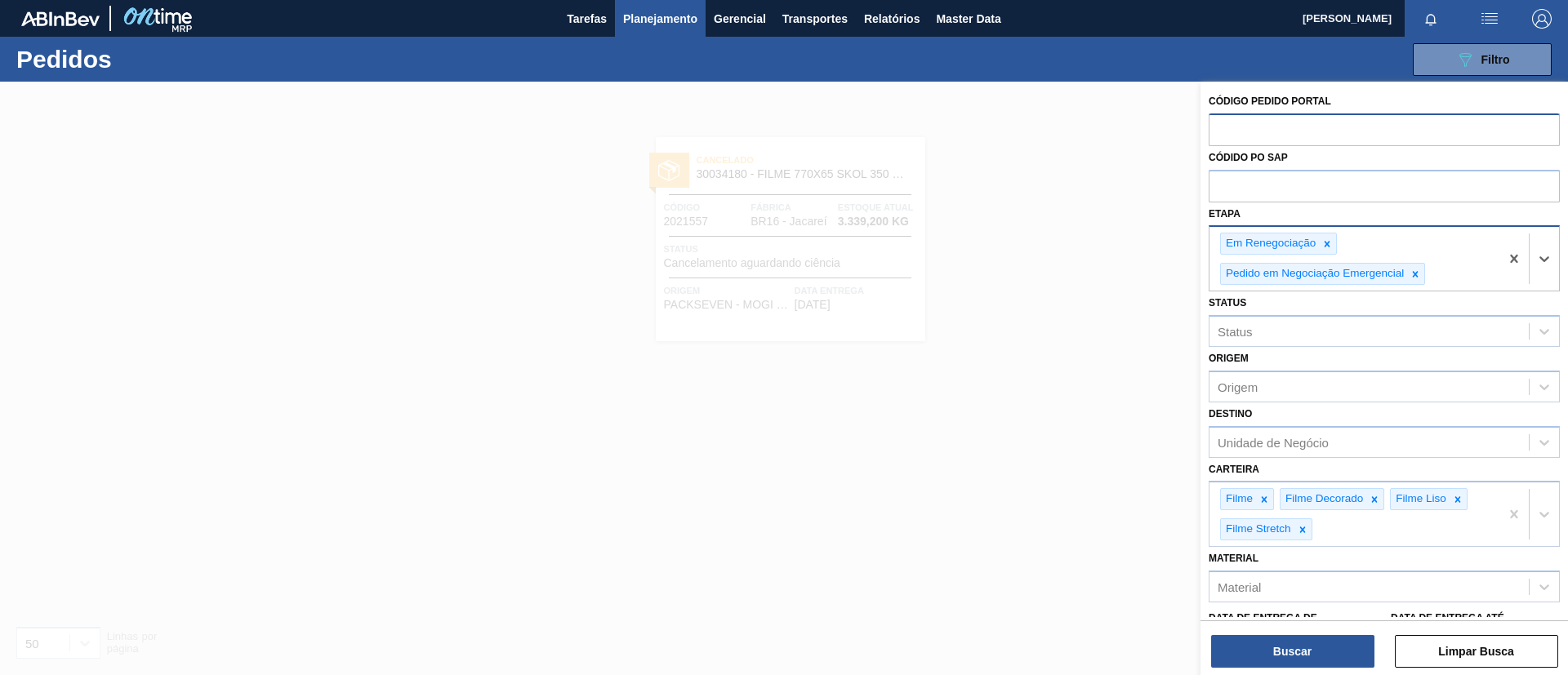
type input "e"
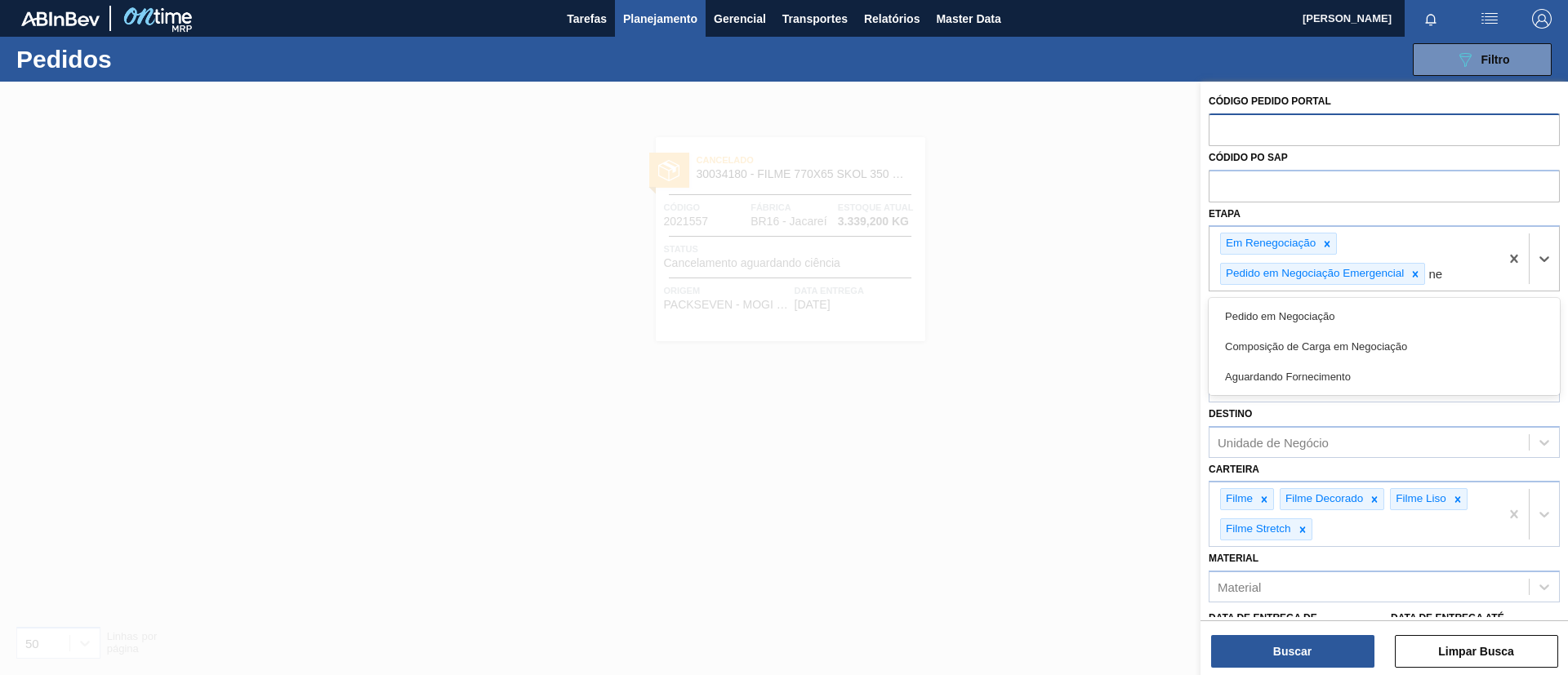
type input "neg"
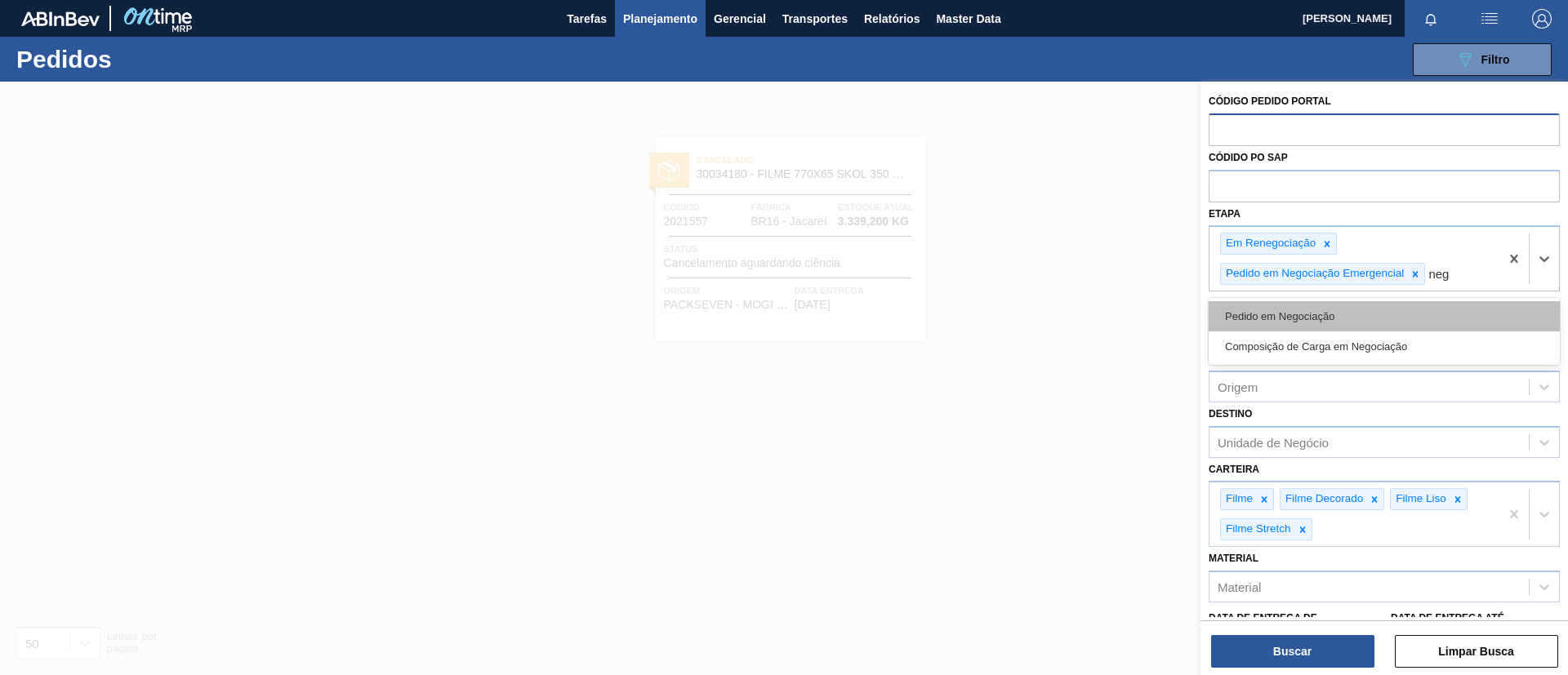
click at [1363, 316] on div "Pedido em Negociação" at bounding box center [1383, 316] width 351 height 30
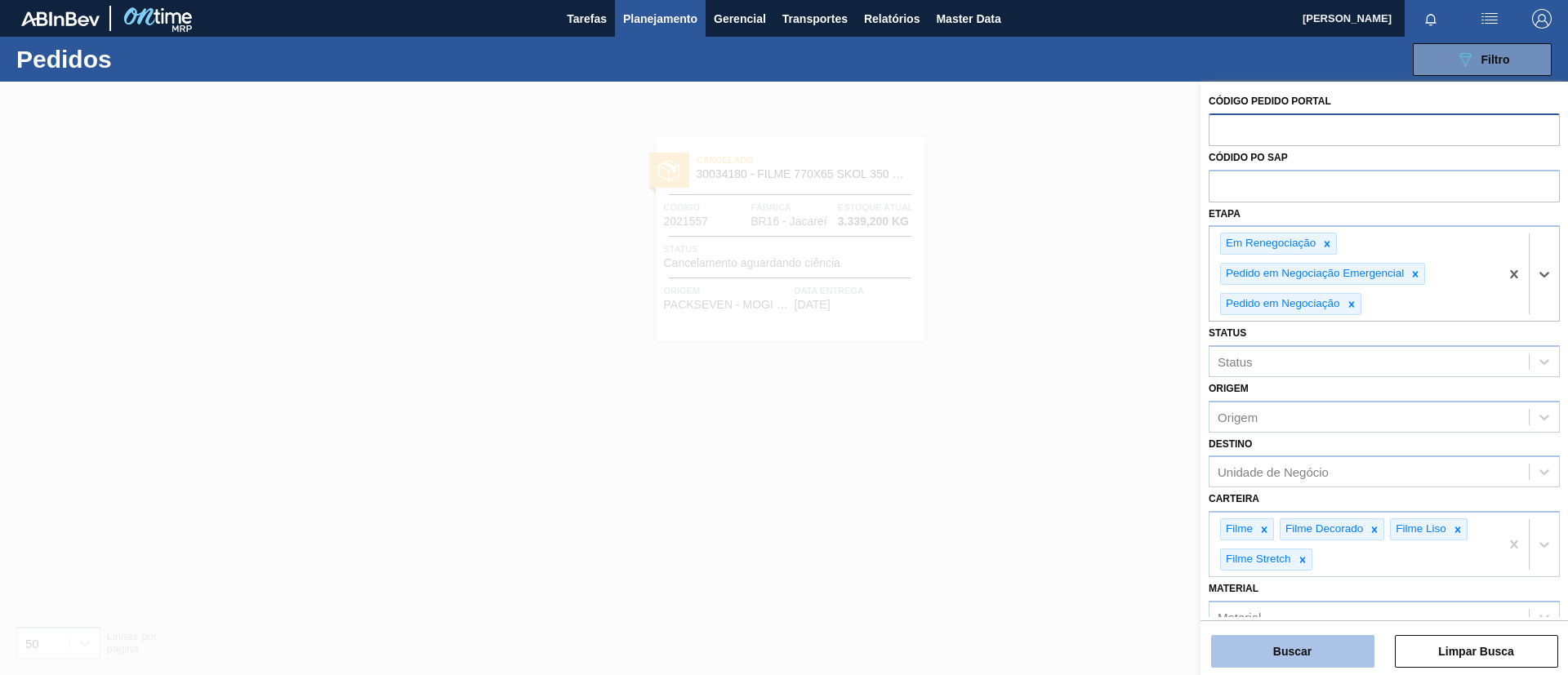
click at [1301, 643] on button "Buscar" at bounding box center [1293, 651] width 163 height 32
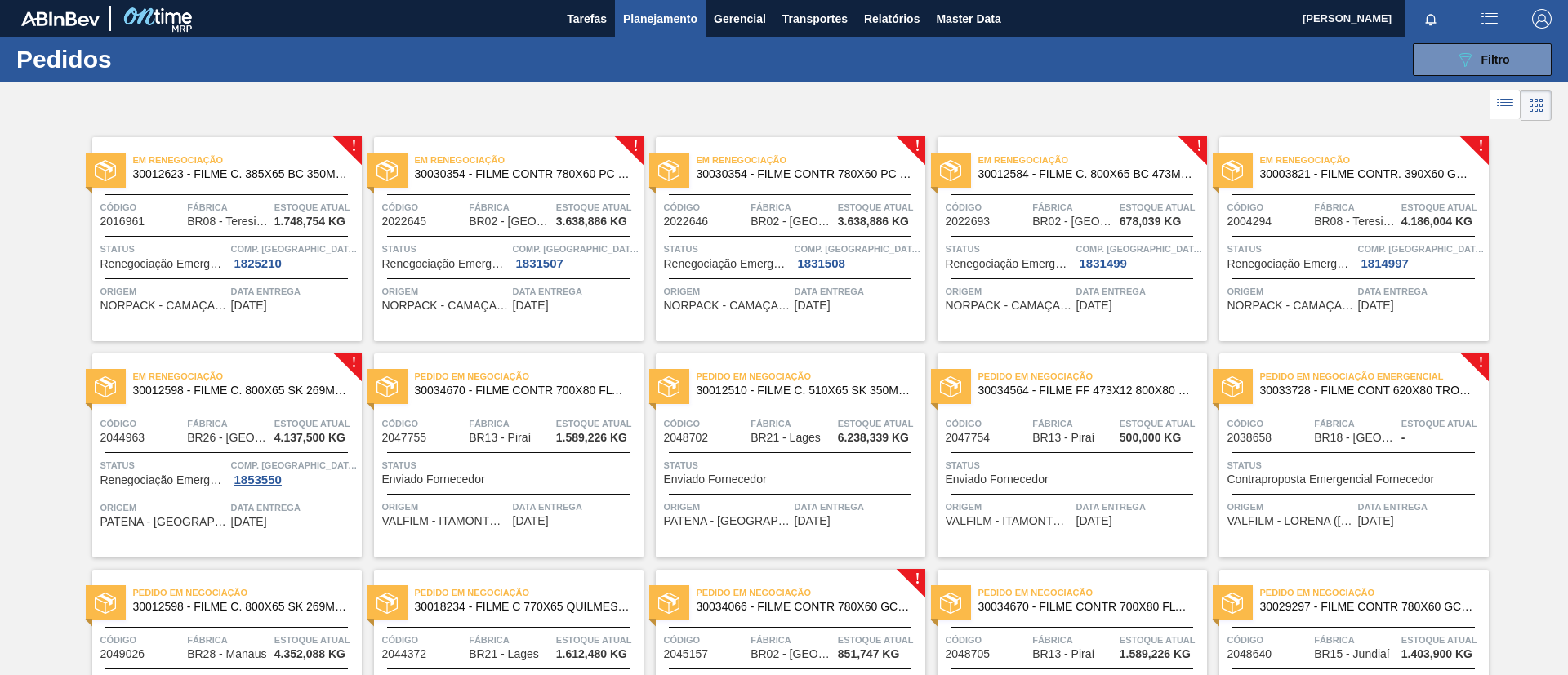
click at [257, 177] on span "30012623 - FILME C. 385X65 BC 350ML 429" at bounding box center [240, 175] width 215 height 13
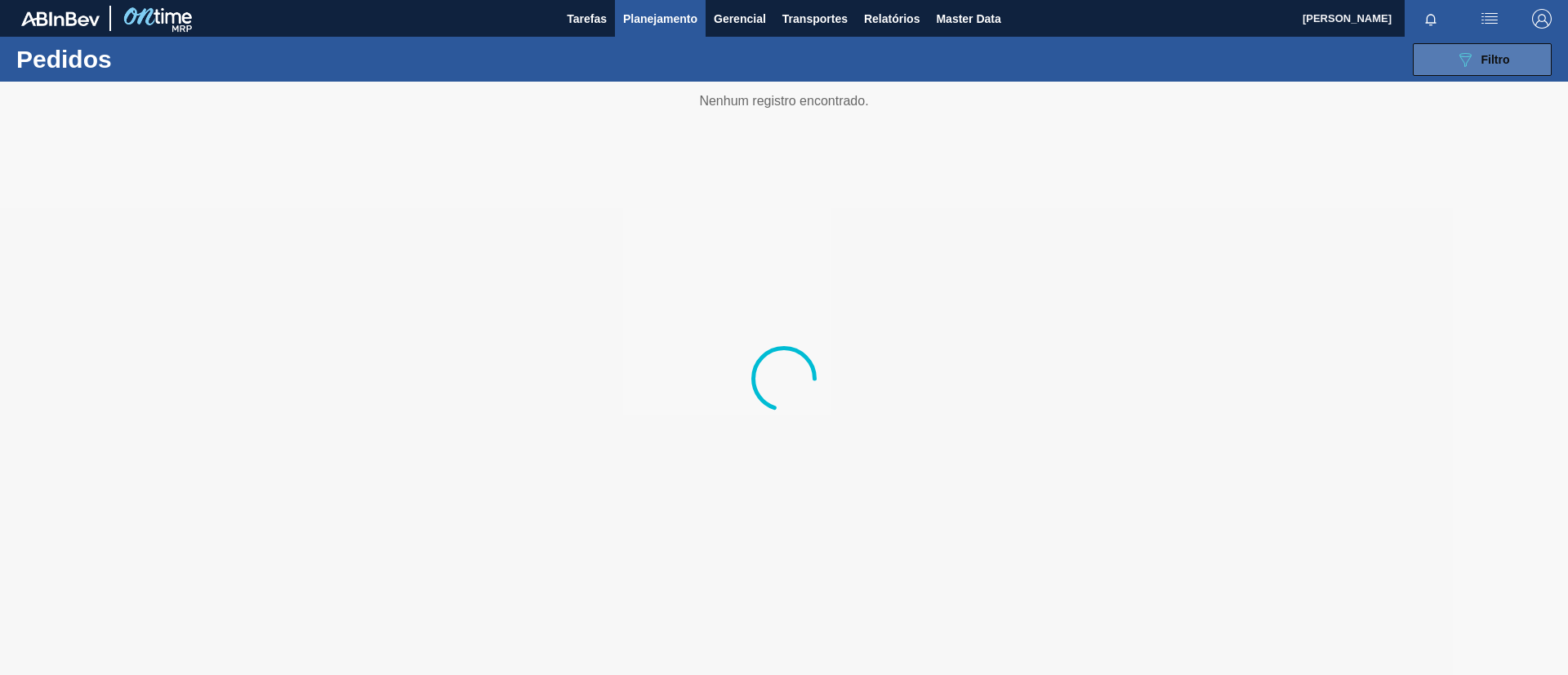
click at [1464, 57] on icon "089F7B8B-B2A5-4AFE-B5C0-19BA573D28AC" at bounding box center [1465, 60] width 20 height 20
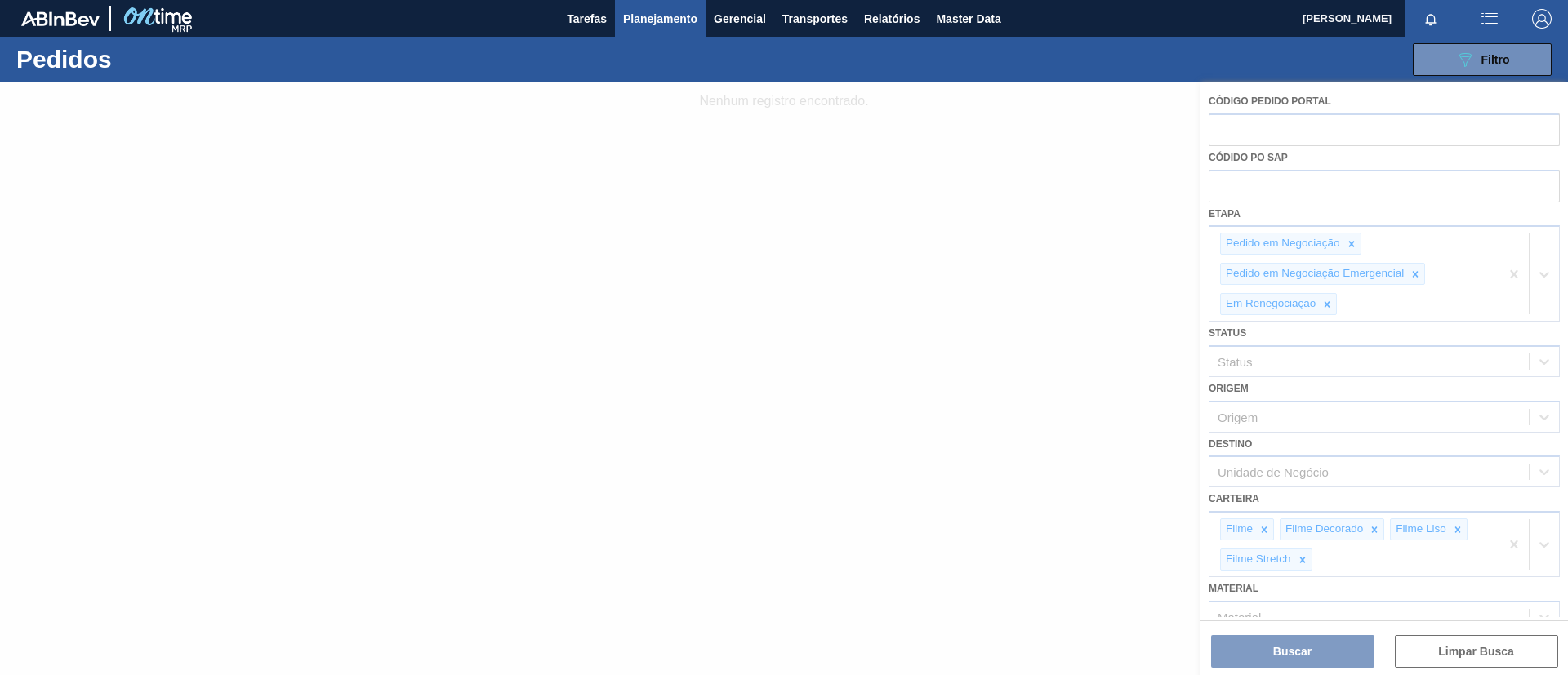
drag, startPoint x: 1096, startPoint y: 249, endPoint x: 856, endPoint y: 166, distance: 253.9
click at [1051, 238] on div at bounding box center [784, 378] width 1568 height 593
click at [678, 34] on button "Planejamento" at bounding box center [660, 18] width 91 height 37
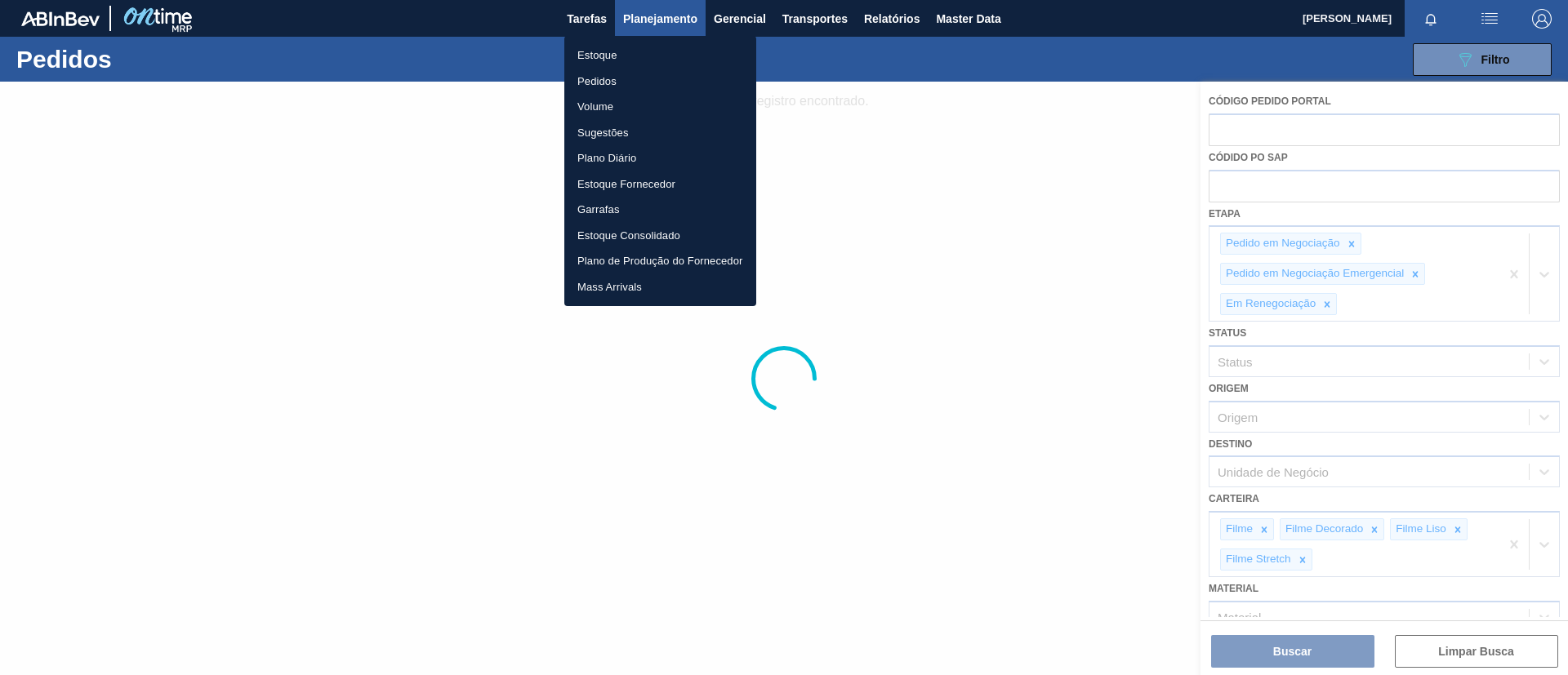
click at [655, 55] on li "Estoque" at bounding box center [660, 55] width 192 height 26
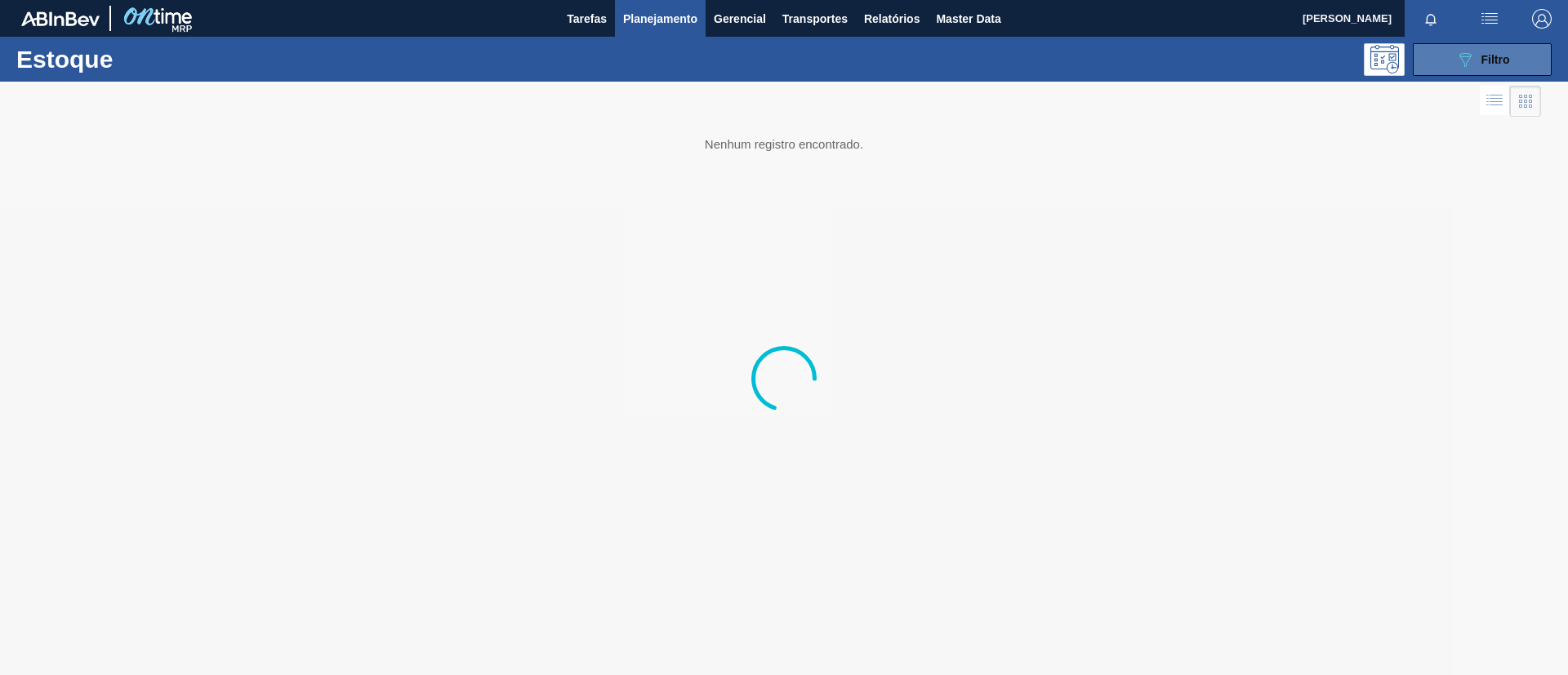
click at [1524, 63] on button "089F7B8B-B2A5-4AFE-B5C0-19BA573D28AC Filtro" at bounding box center [1482, 59] width 139 height 32
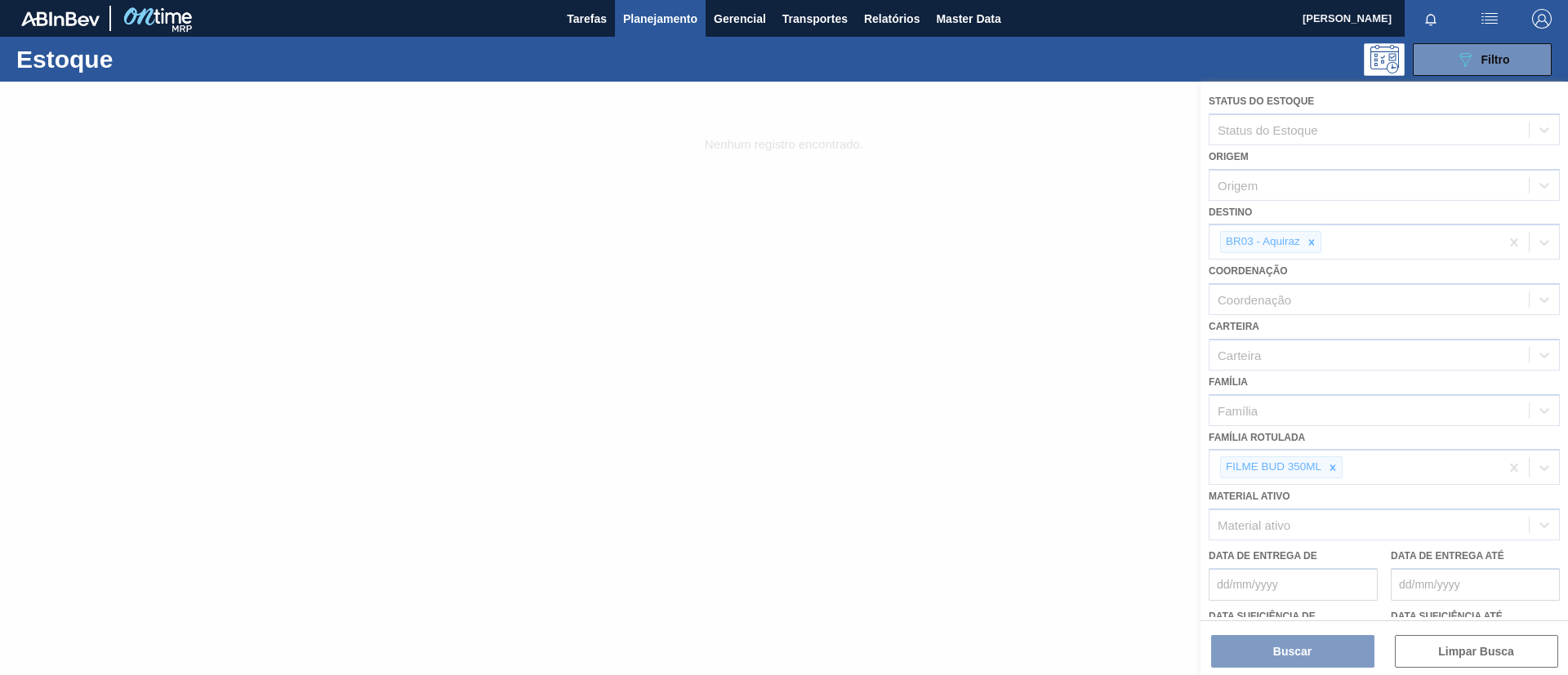
click at [1343, 447] on div at bounding box center [784, 378] width 1568 height 593
click at [1337, 460] on div at bounding box center [784, 378] width 1568 height 593
click at [1337, 461] on div at bounding box center [784, 378] width 1568 height 593
click at [1336, 465] on div at bounding box center [784, 378] width 1568 height 593
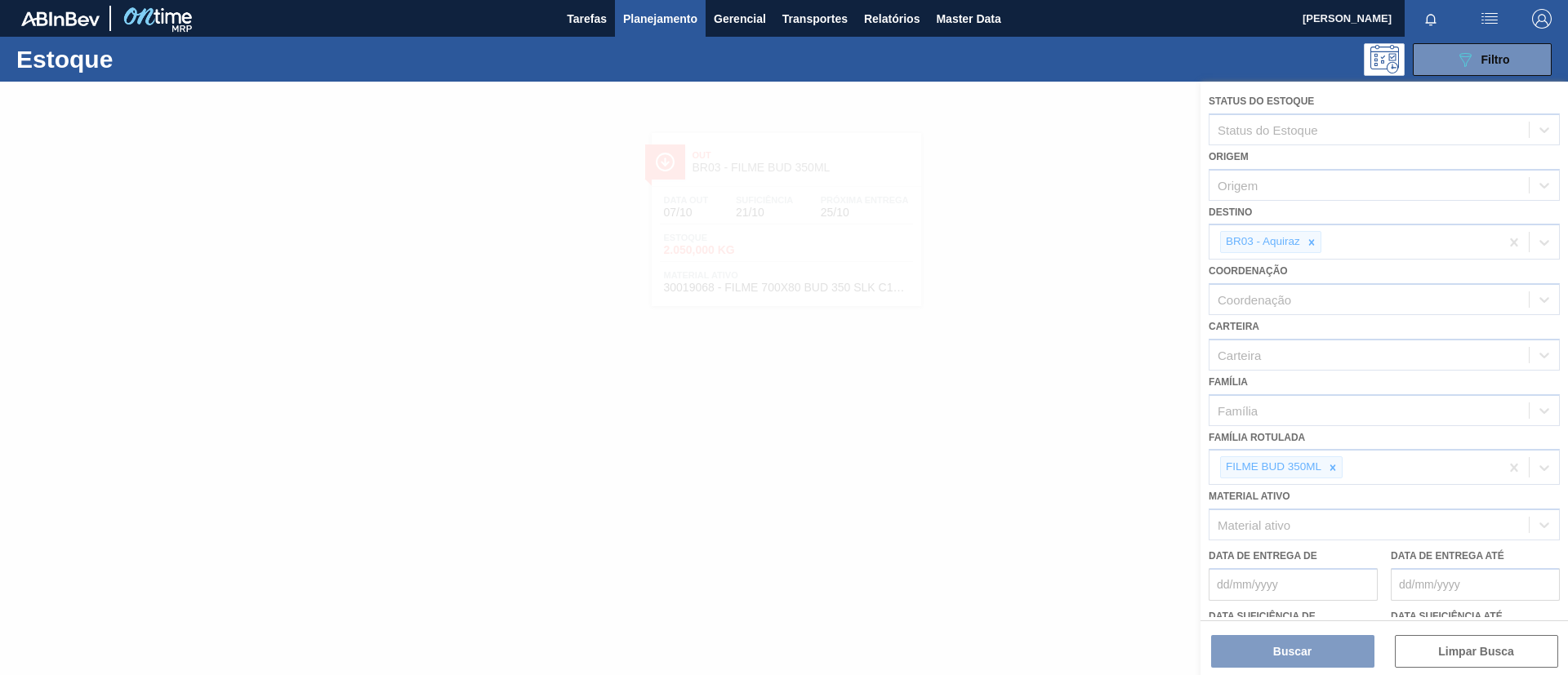
click at [1336, 465] on div at bounding box center [784, 378] width 1568 height 593
click at [1332, 469] on div at bounding box center [784, 378] width 1568 height 593
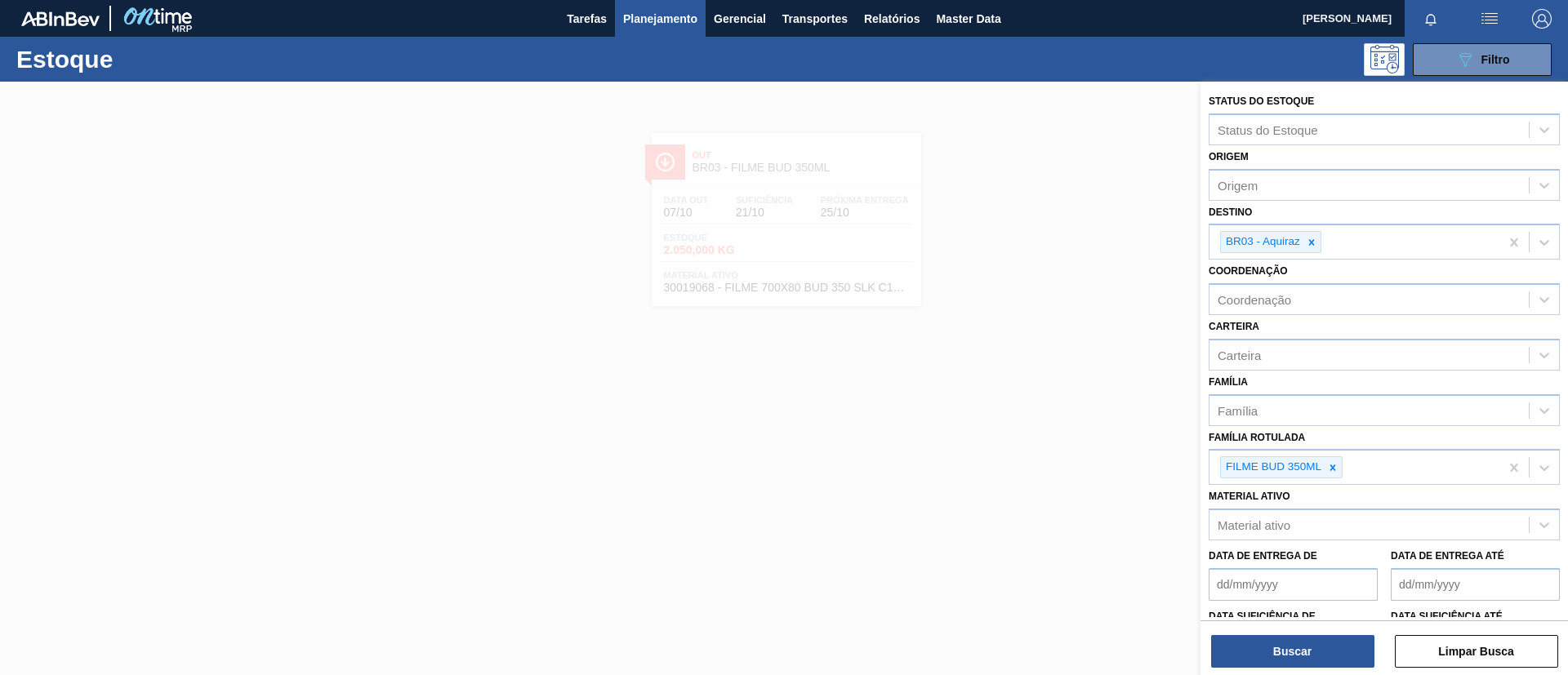
click at [1332, 469] on icon at bounding box center [1333, 467] width 5 height 5
type Rotulada "ORIGINAL 473ML MP"
click at [1355, 489] on div "Material ativo Material ativo" at bounding box center [1383, 513] width 351 height 56
click at [1345, 464] on div "FILME BUD 350ML" at bounding box center [1354, 467] width 290 height 33
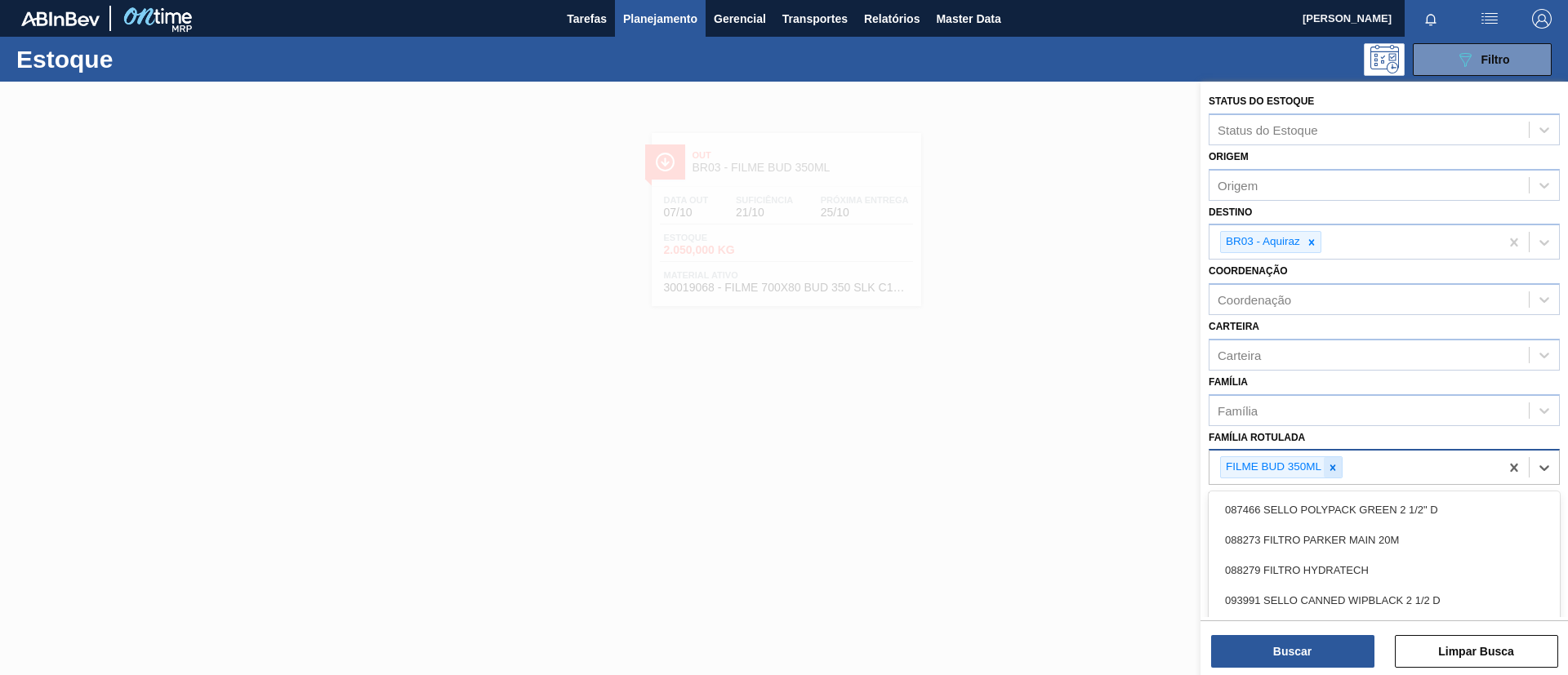
click at [1332, 464] on icon at bounding box center [1332, 467] width 12 height 12
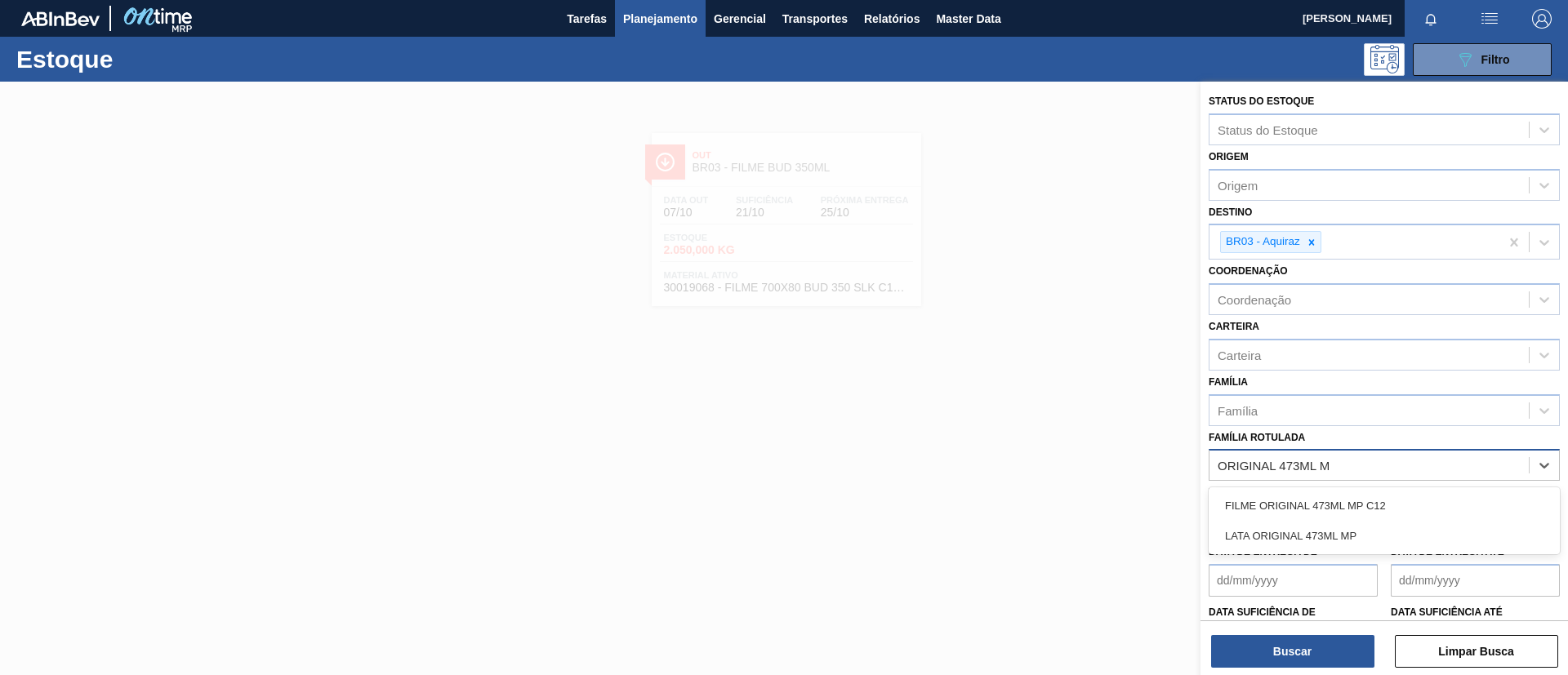
type Rotulada "ORIGINAL 473ML MP"
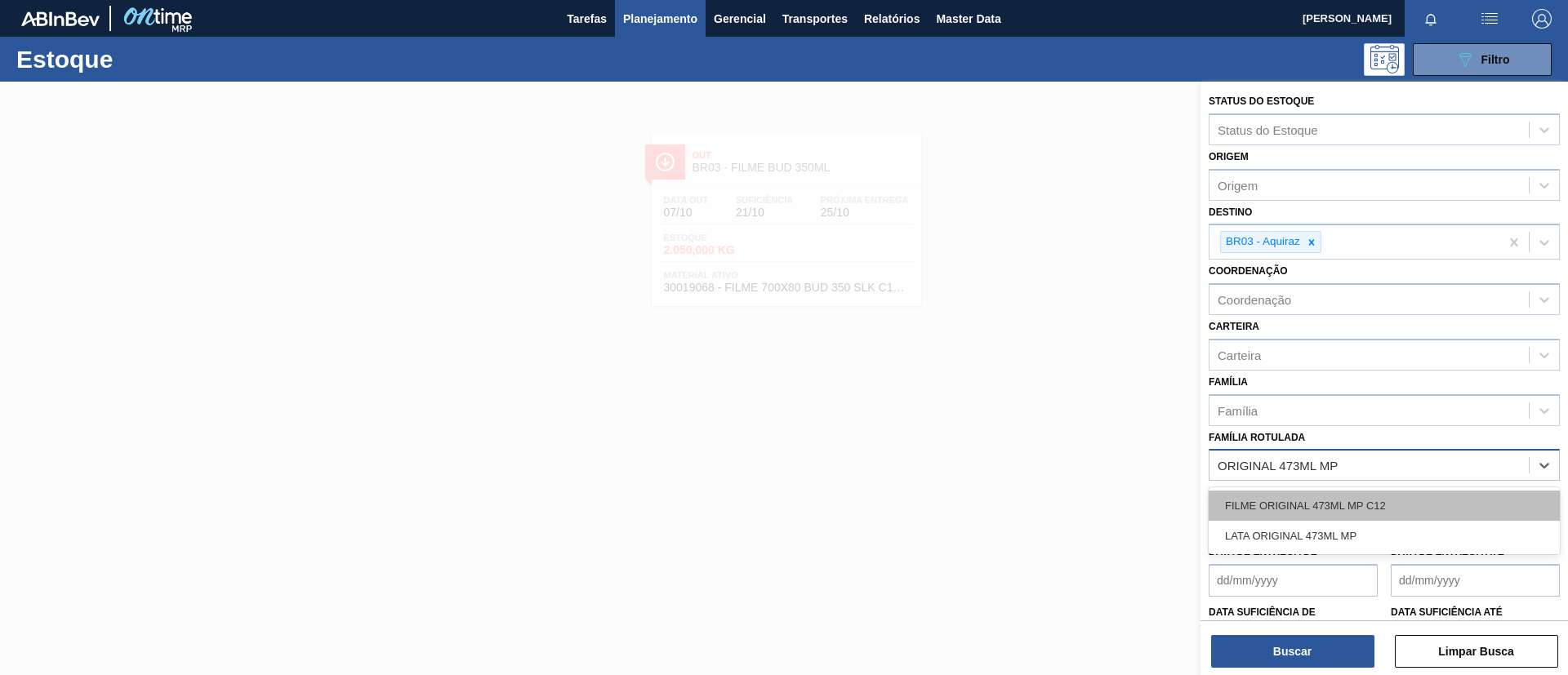
click at [1334, 499] on div "FILME ORIGINAL 473ML MP C12" at bounding box center [1383, 506] width 351 height 30
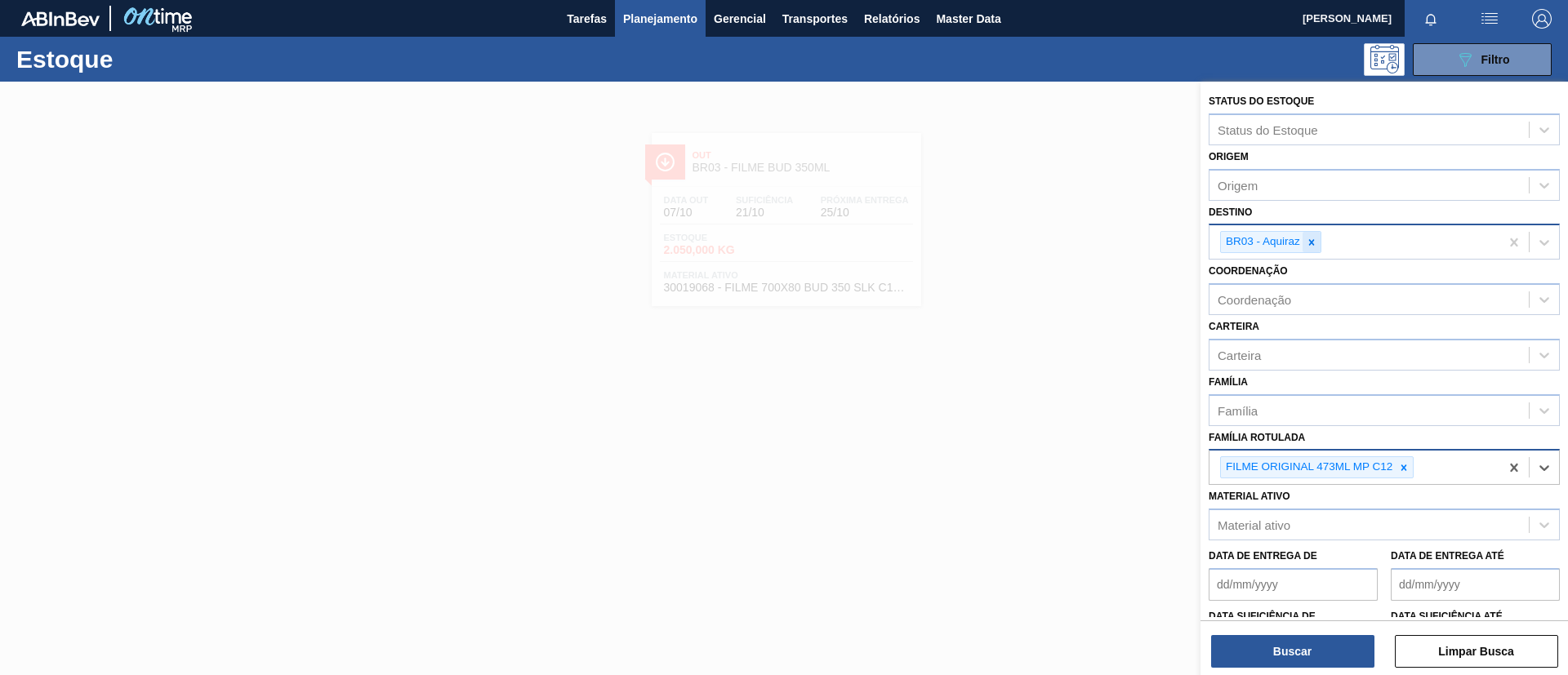
click at [1310, 239] on icon at bounding box center [1311, 242] width 12 height 12
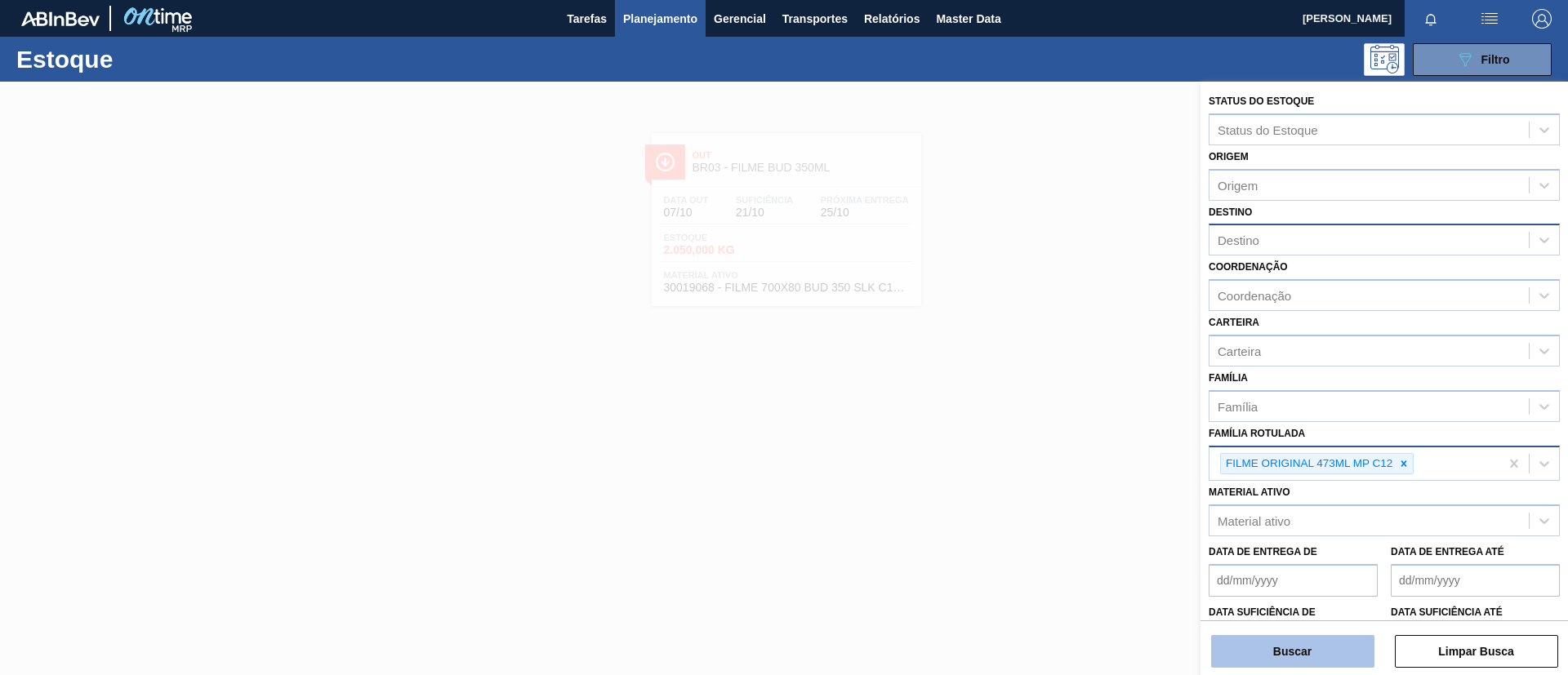
click at [1314, 648] on button "Buscar" at bounding box center [1293, 651] width 163 height 32
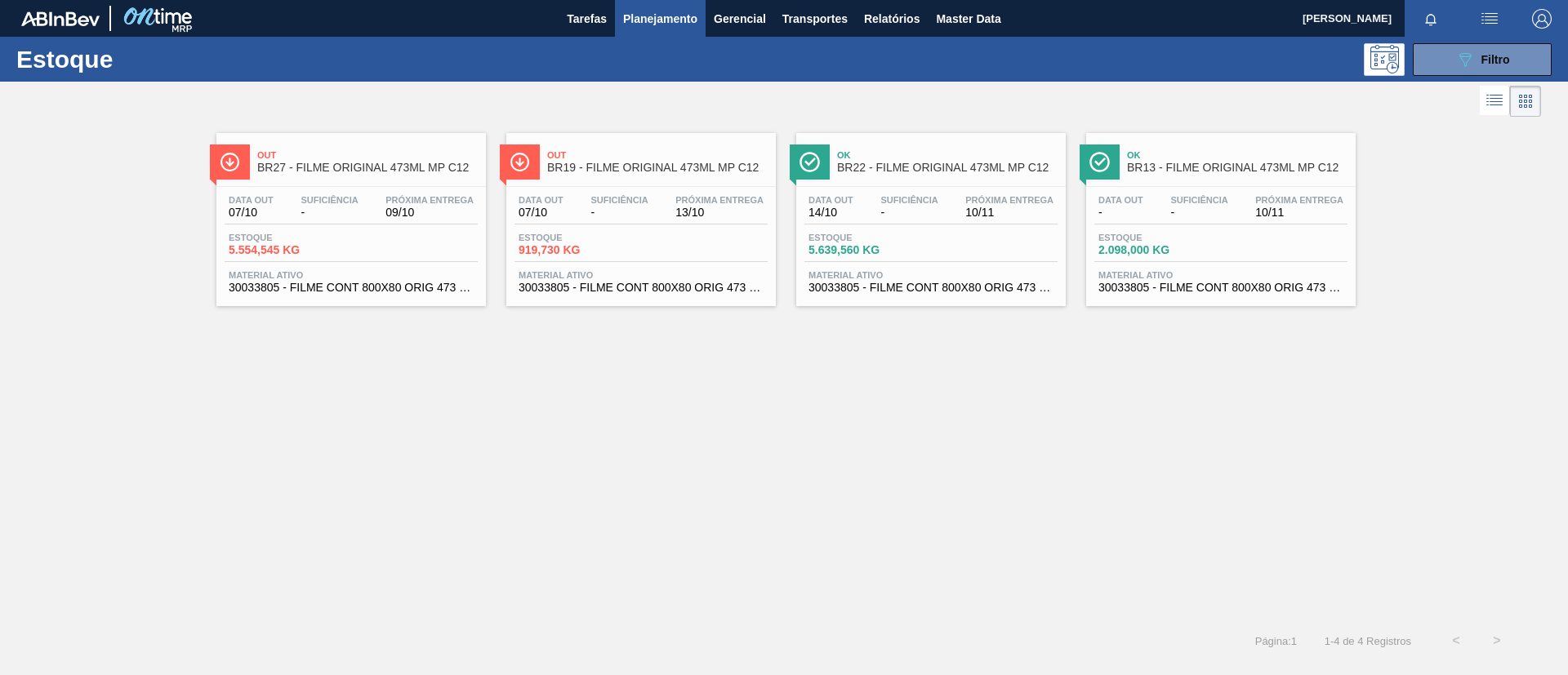
click at [379, 164] on span "BR27 - FILME ORIGINAL 473ML MP C12" at bounding box center [368, 168] width 221 height 13
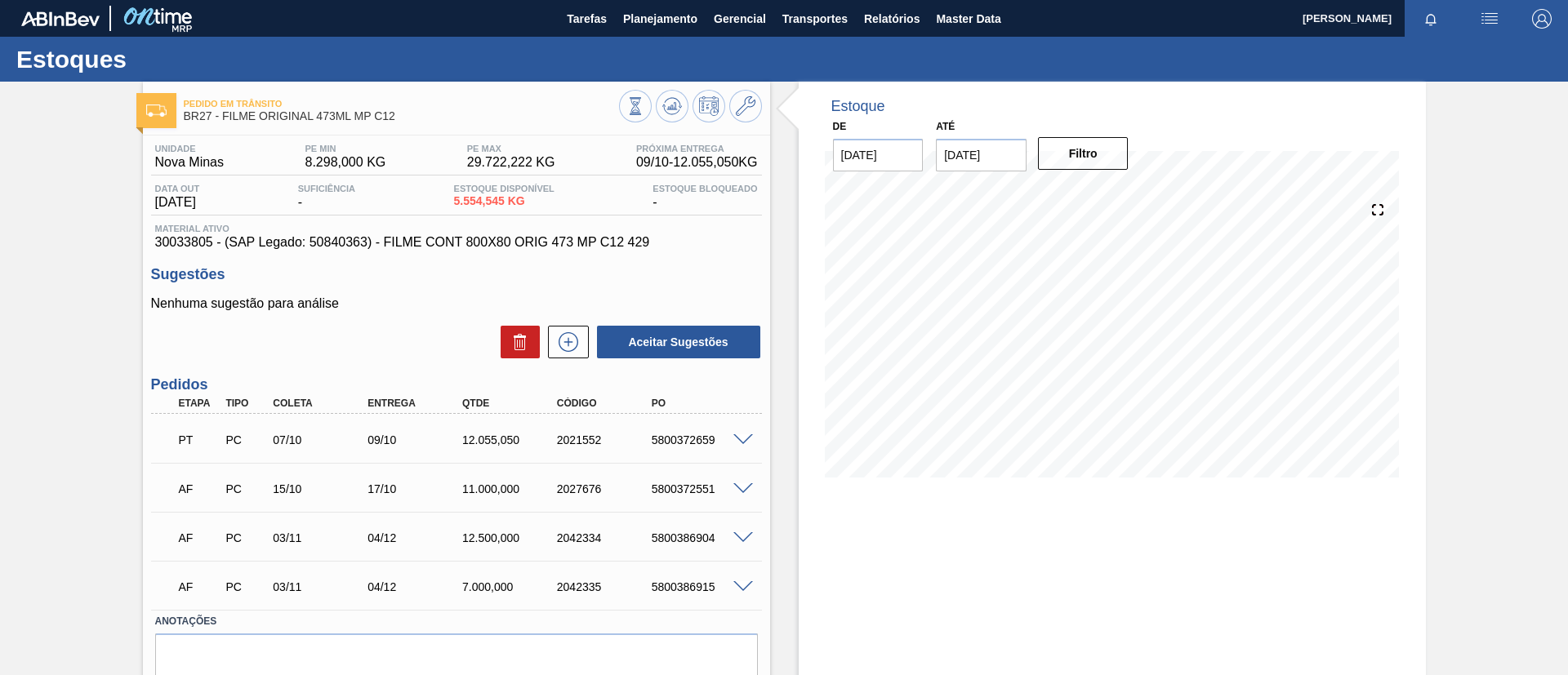
click at [737, 434] on span at bounding box center [744, 440] width 20 height 13
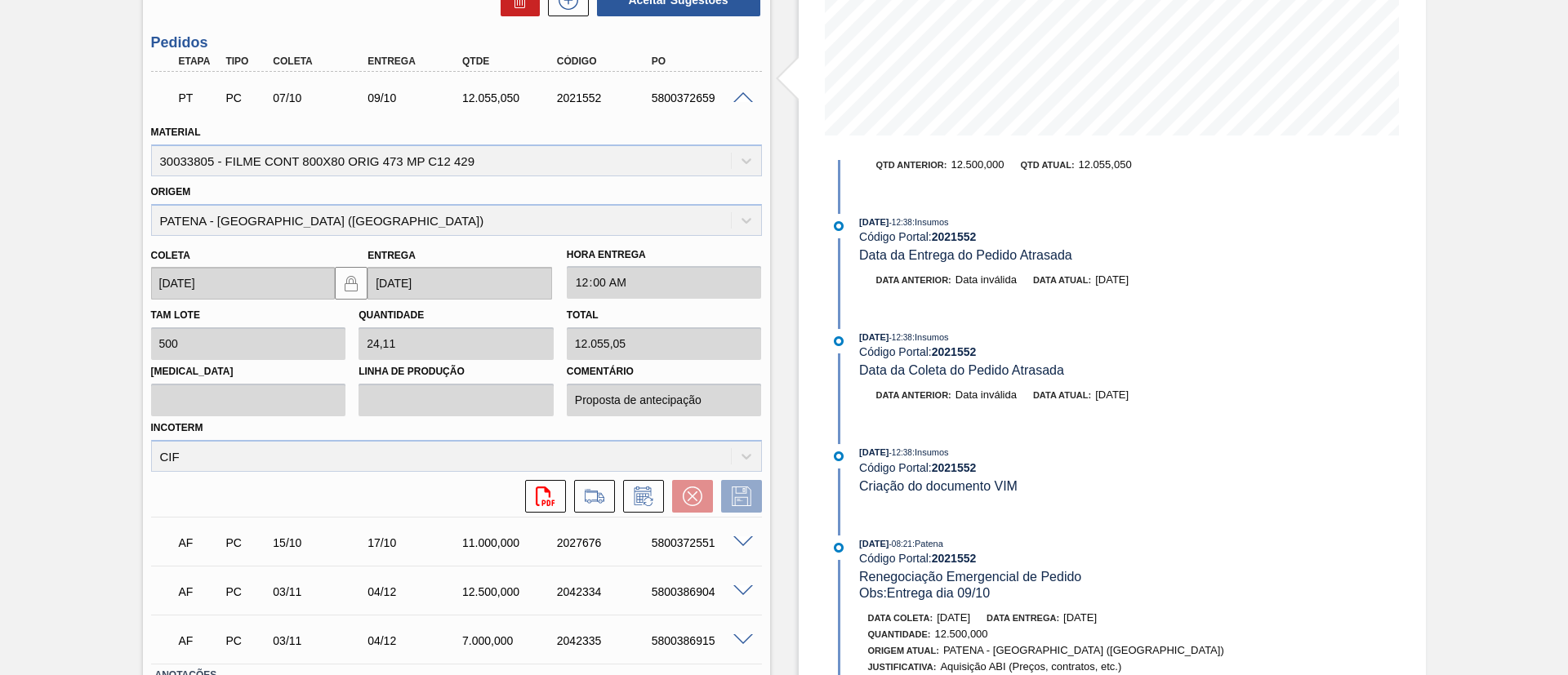
scroll to position [123, 0]
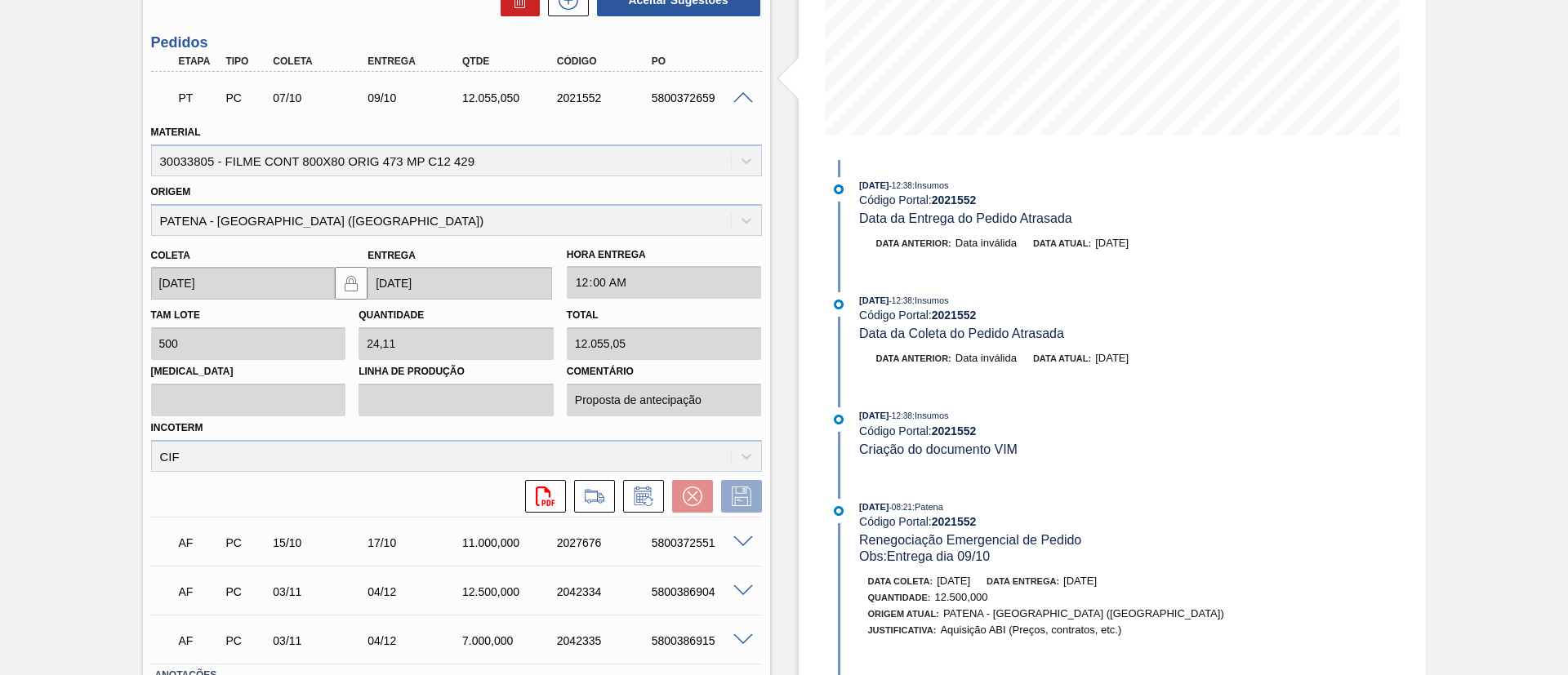
click at [231, 422] on div "Incoterm CIF" at bounding box center [456, 444] width 611 height 56
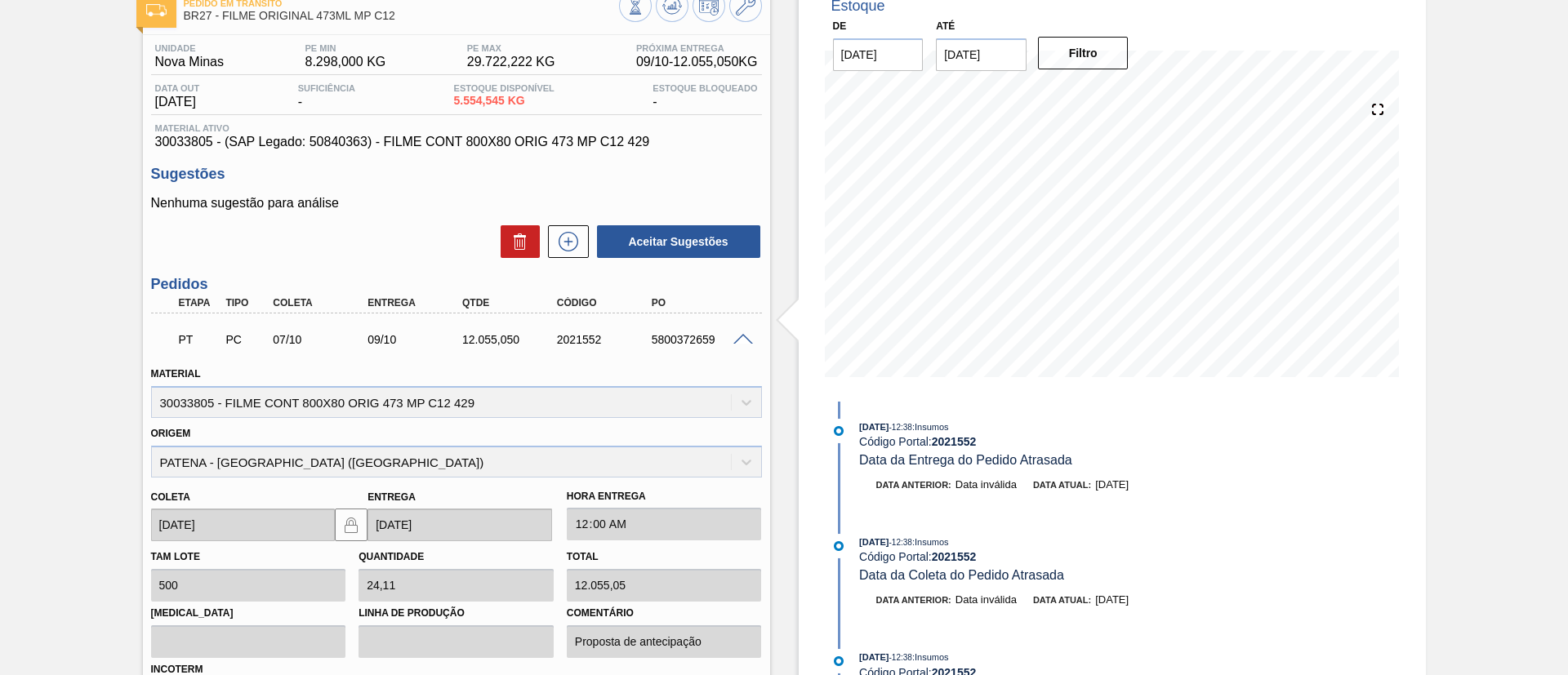
scroll to position [97, 0]
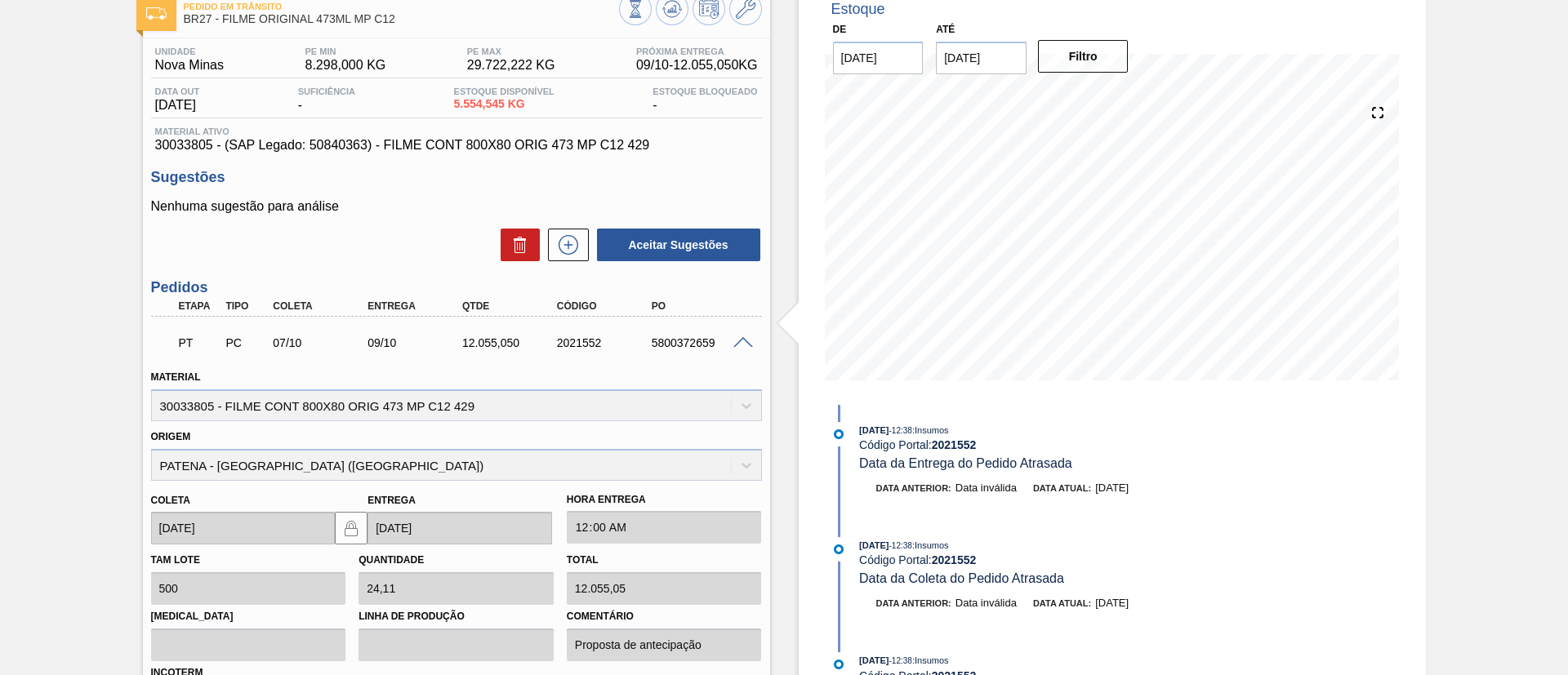
click at [571, 340] on div "2021552" at bounding box center [605, 342] width 106 height 13
copy div "2021552"
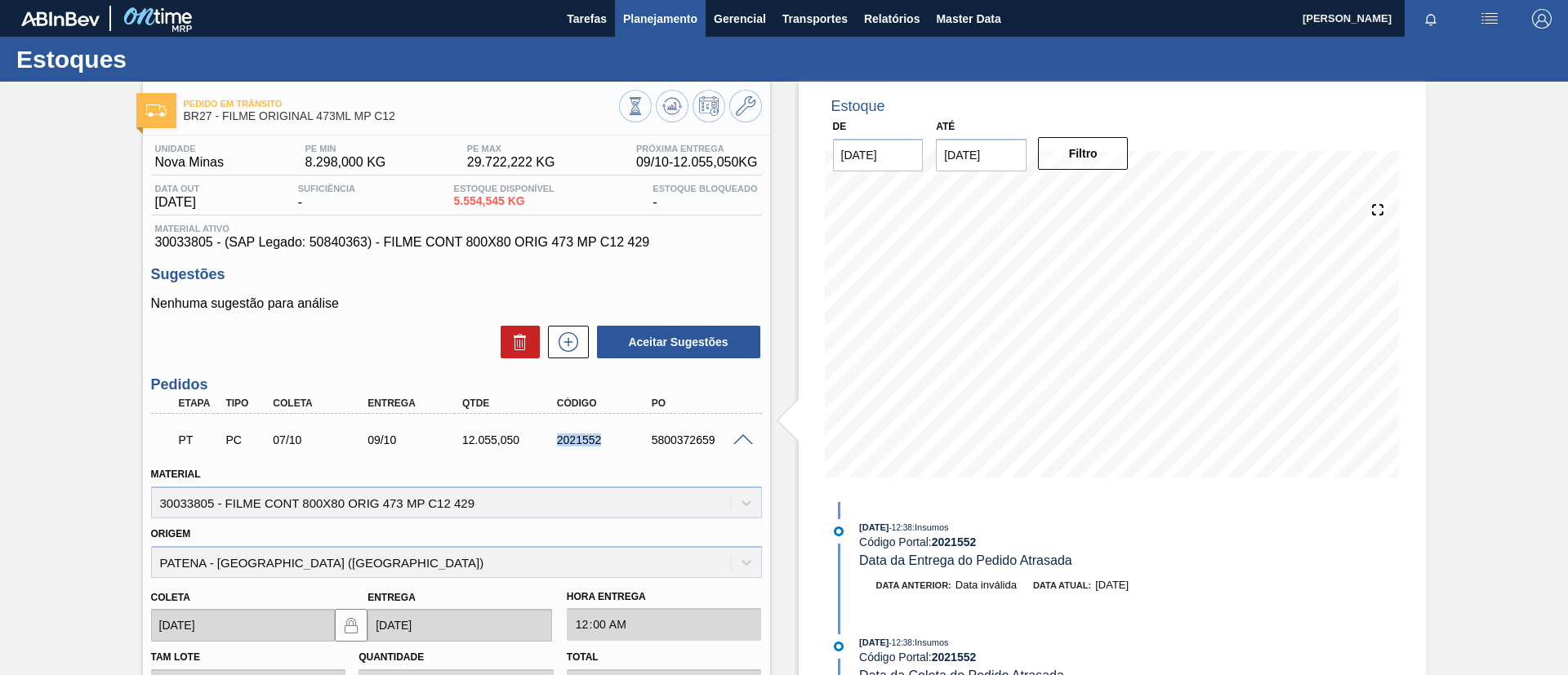
click at [665, 21] on span "Planejamento" at bounding box center [660, 19] width 74 height 20
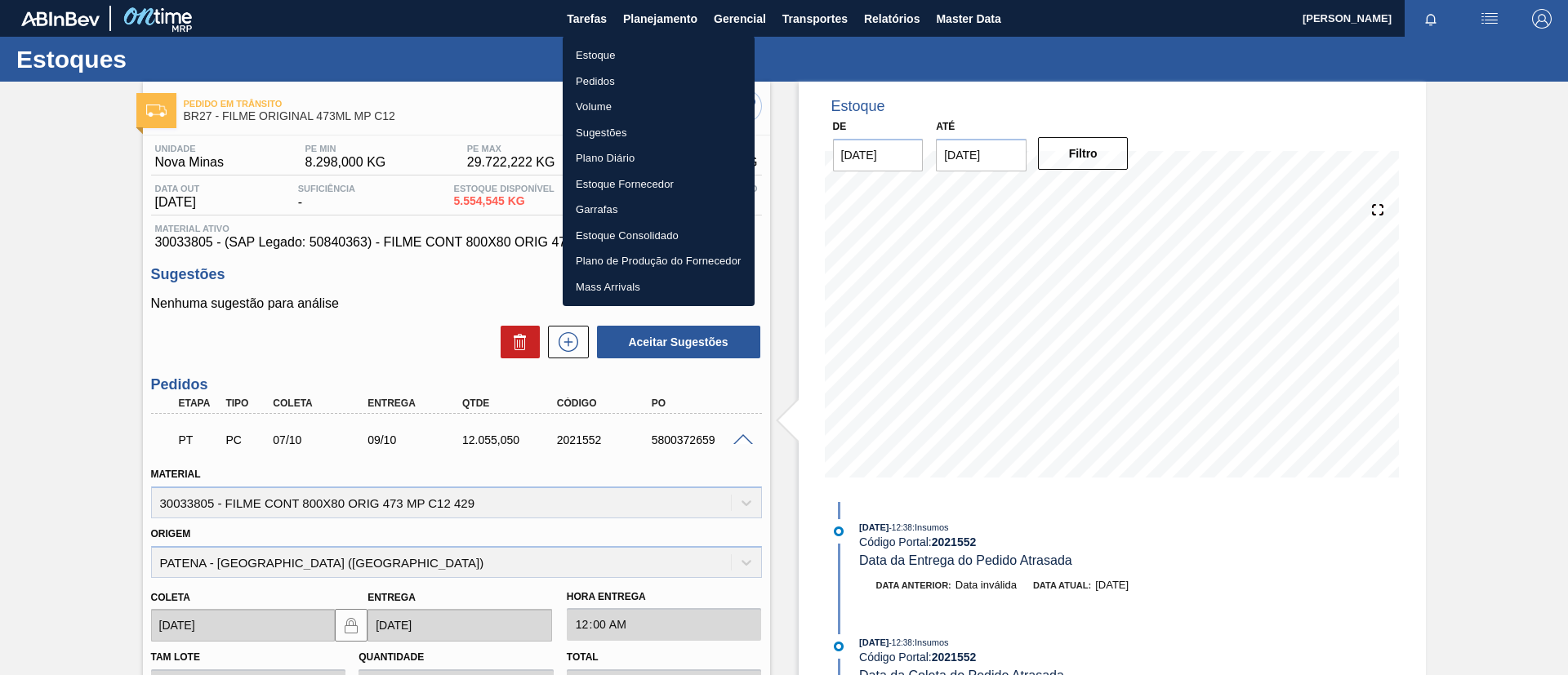
click at [666, 37] on ul "Estoque Pedidos Volume Sugestões Plano Diário Estoque Fornecedor Garrafas Estoq…" at bounding box center [658, 170] width 192 height 270
drag, startPoint x: 671, startPoint y: 44, endPoint x: 902, endPoint y: 402, distance: 426.1
click at [671, 45] on li "Estoque" at bounding box center [658, 55] width 192 height 26
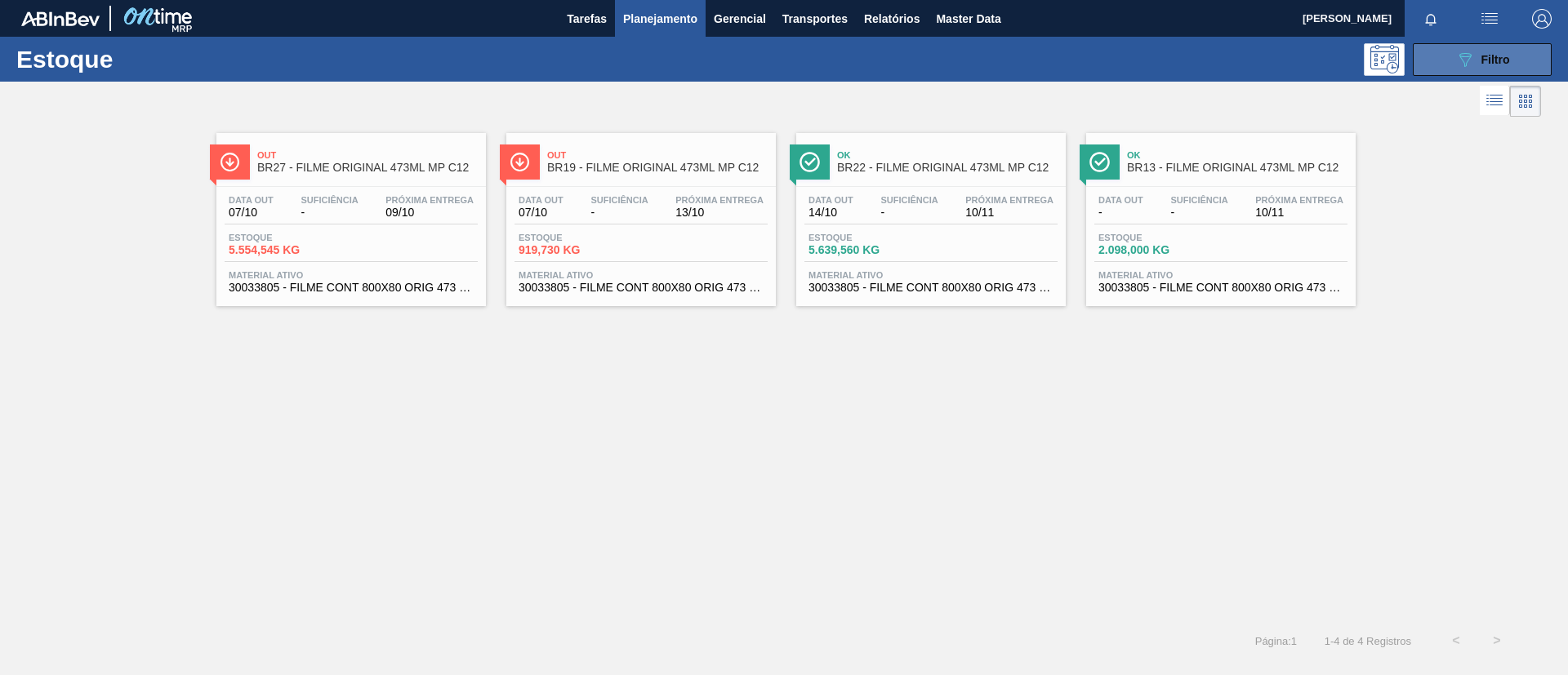
click at [1477, 50] on div "089F7B8B-B2A5-4AFE-B5C0-19BA573D28AC Filtro" at bounding box center [1482, 60] width 55 height 20
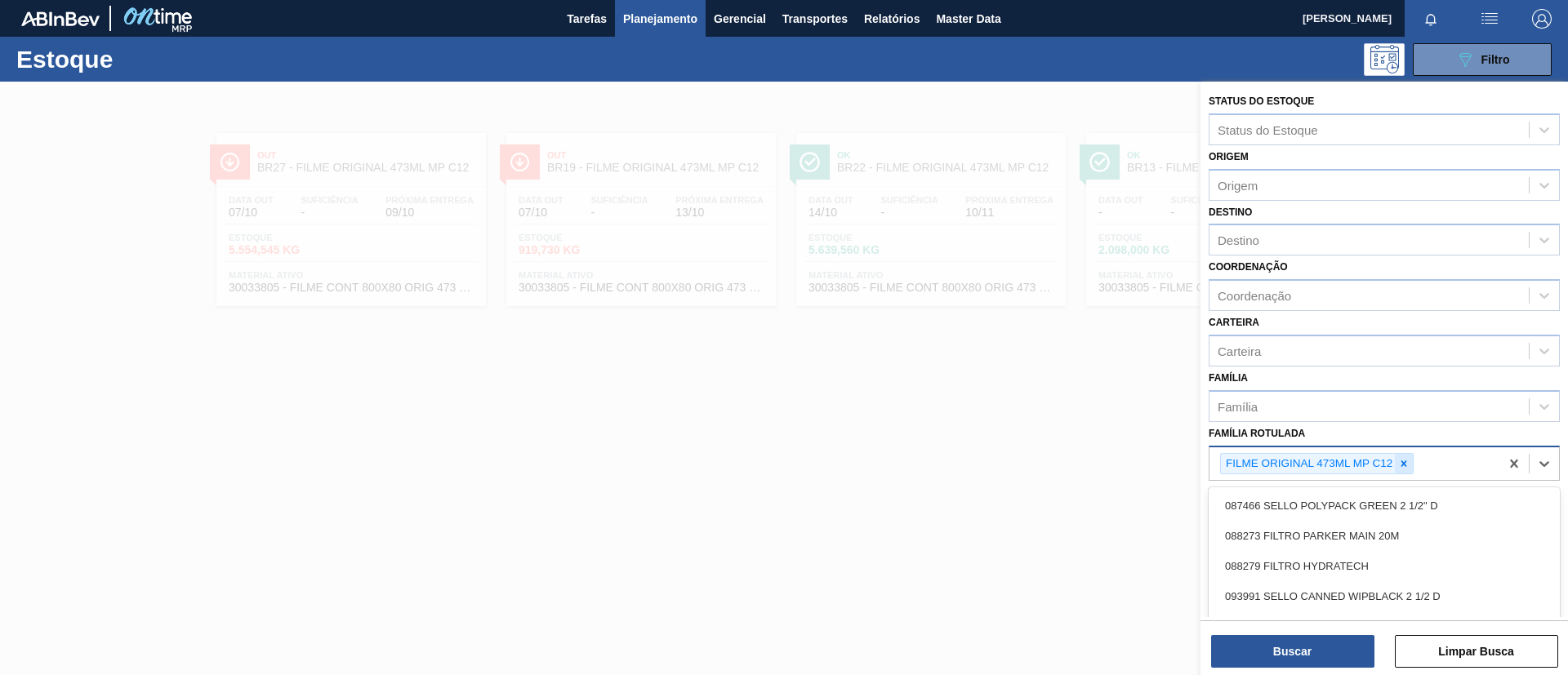
drag, startPoint x: 1393, startPoint y: 470, endPoint x: 1397, endPoint y: 460, distance: 10.8
click at [1397, 460] on div "FILME ORIGINAL 473ML MP C12" at bounding box center [1317, 463] width 194 height 22
click at [1410, 461] on div at bounding box center [1404, 463] width 18 height 21
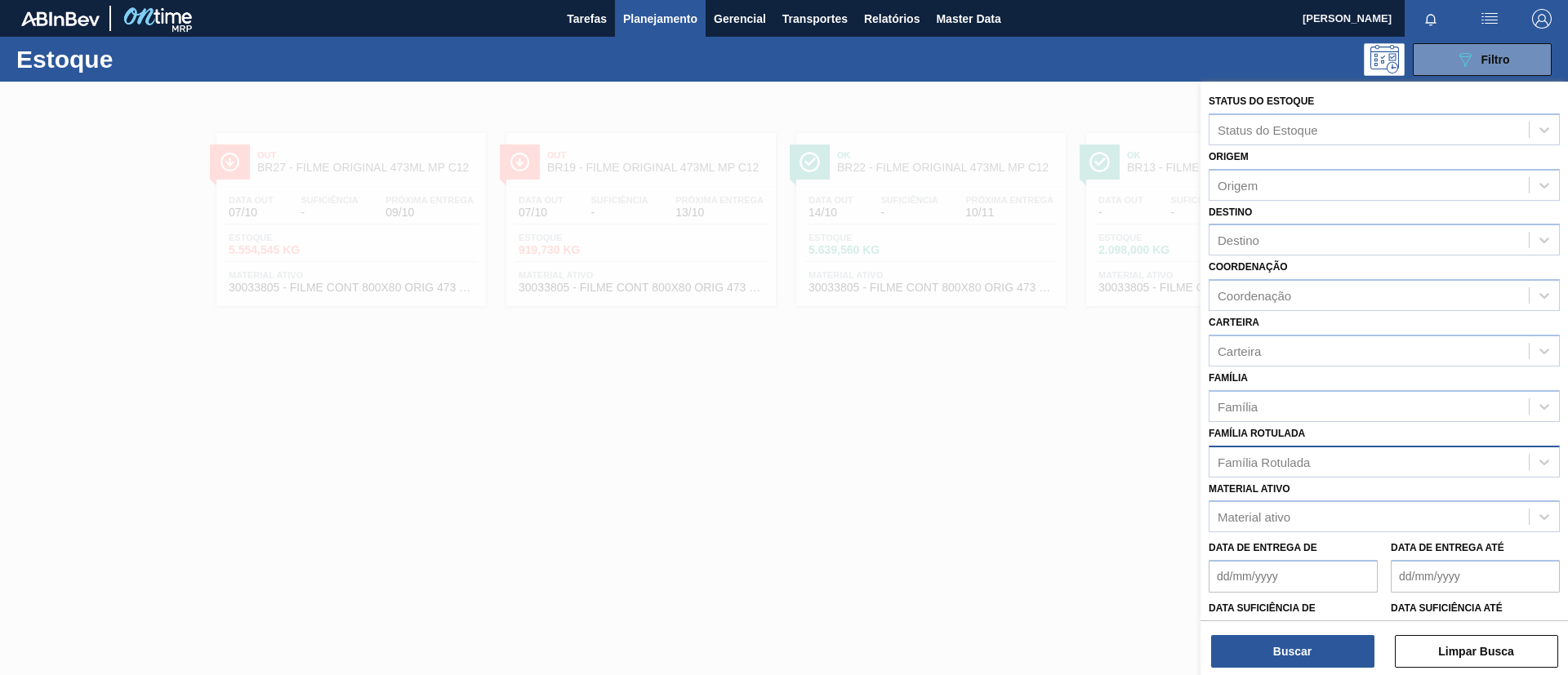
click at [1384, 438] on div "Família Rotulada Família Rotulada" at bounding box center [1383, 450] width 351 height 56
click at [1346, 520] on div "Material ativo" at bounding box center [1369, 517] width 319 height 23
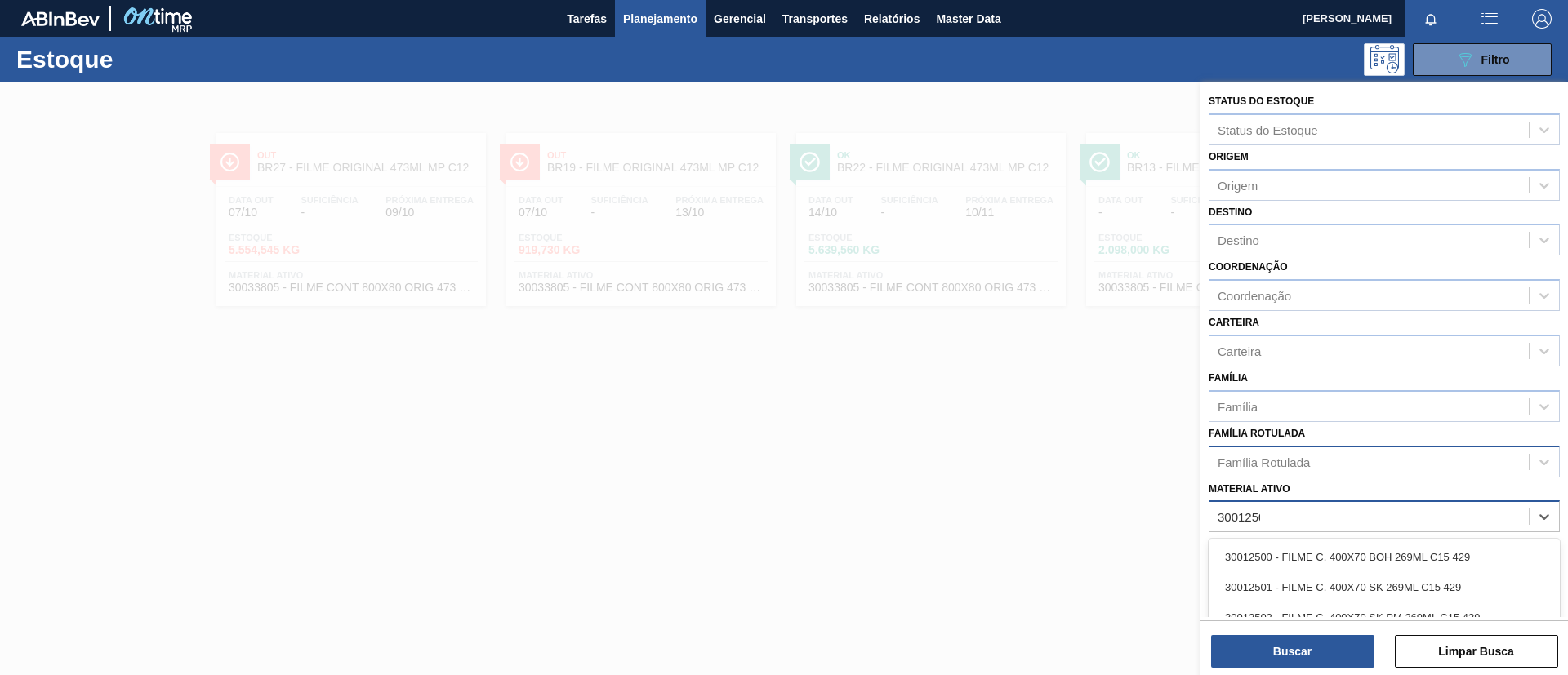
type ativo "30012505"
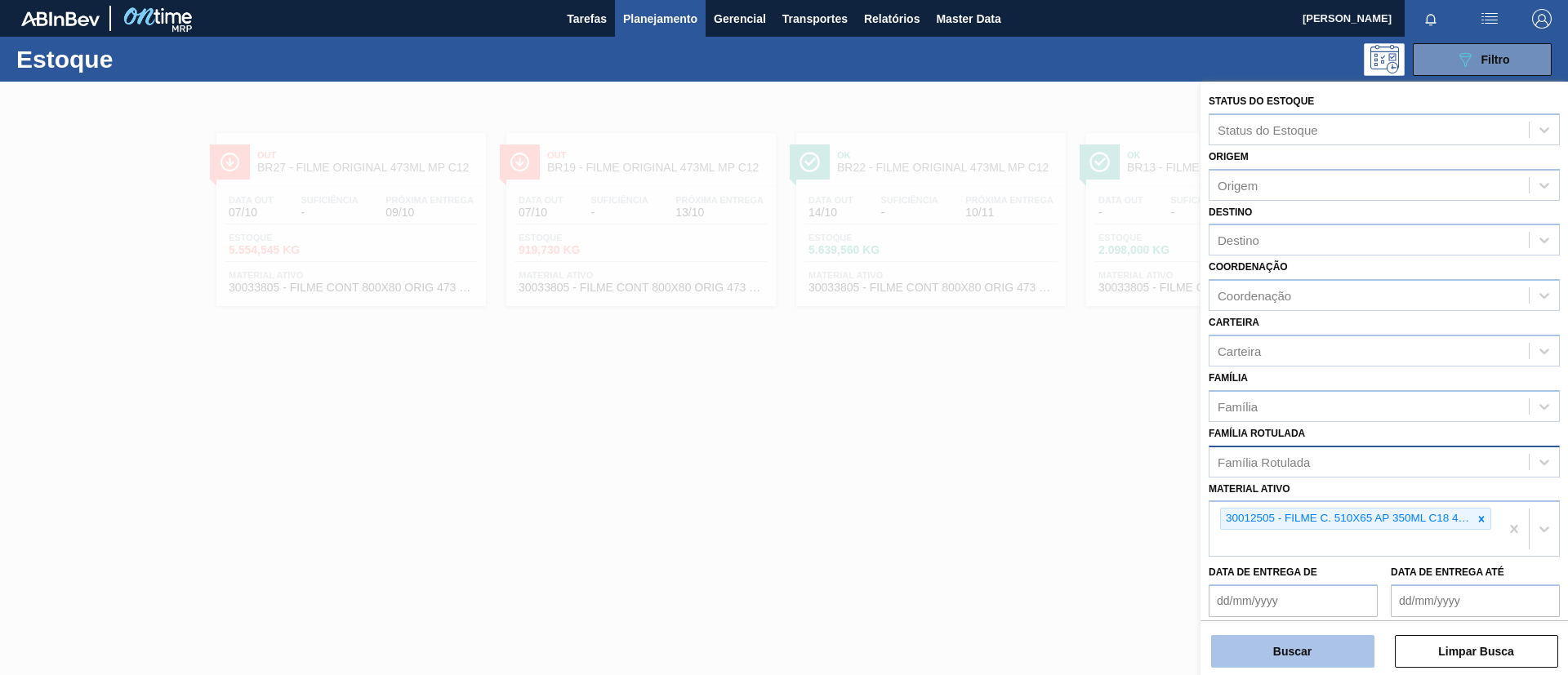
click at [1300, 652] on button "Buscar" at bounding box center [1293, 651] width 163 height 32
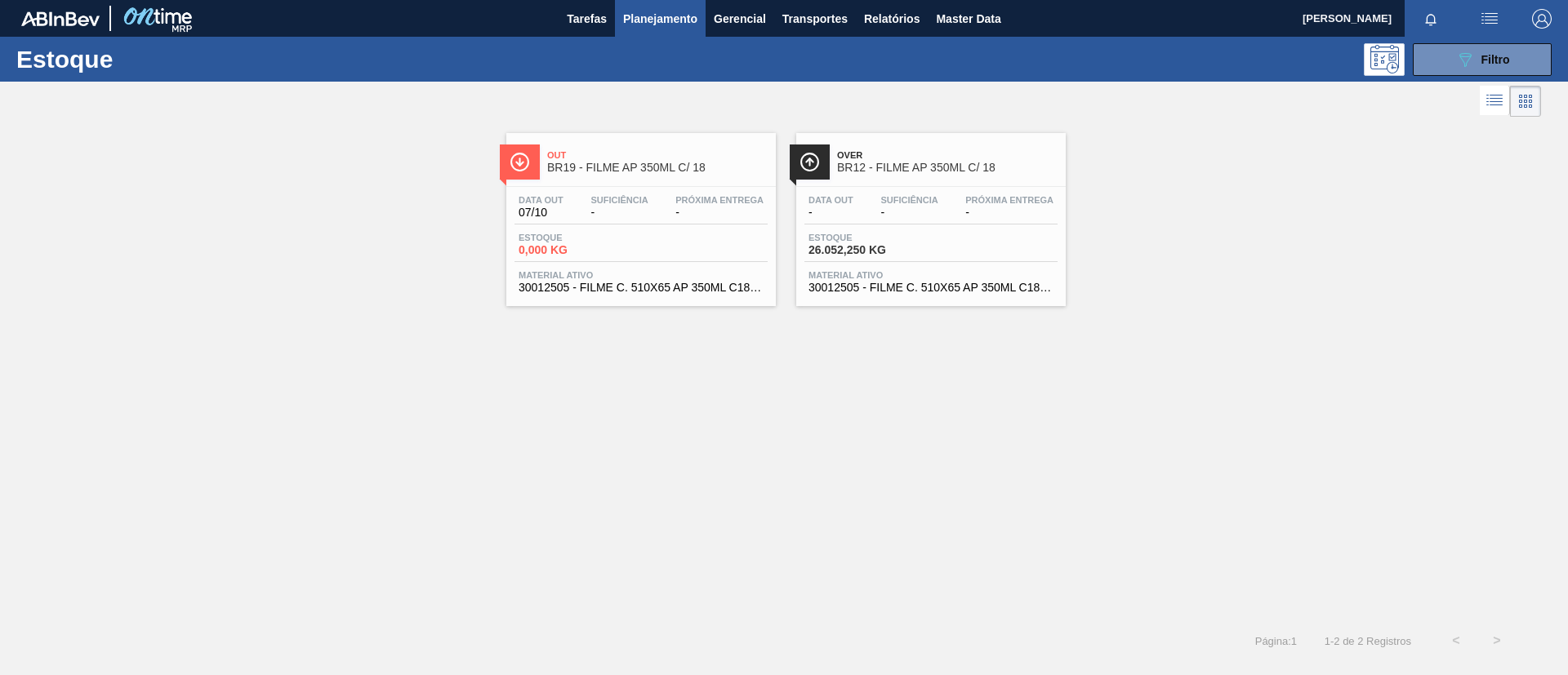
click at [961, 160] on div "Over BR12 - FILME AP 350ML C/ 18" at bounding box center [947, 161] width 221 height 37
click at [1434, 49] on button "089F7B8B-B2A5-4AFE-B5C0-19BA573D28AC Filtro" at bounding box center [1482, 59] width 139 height 32
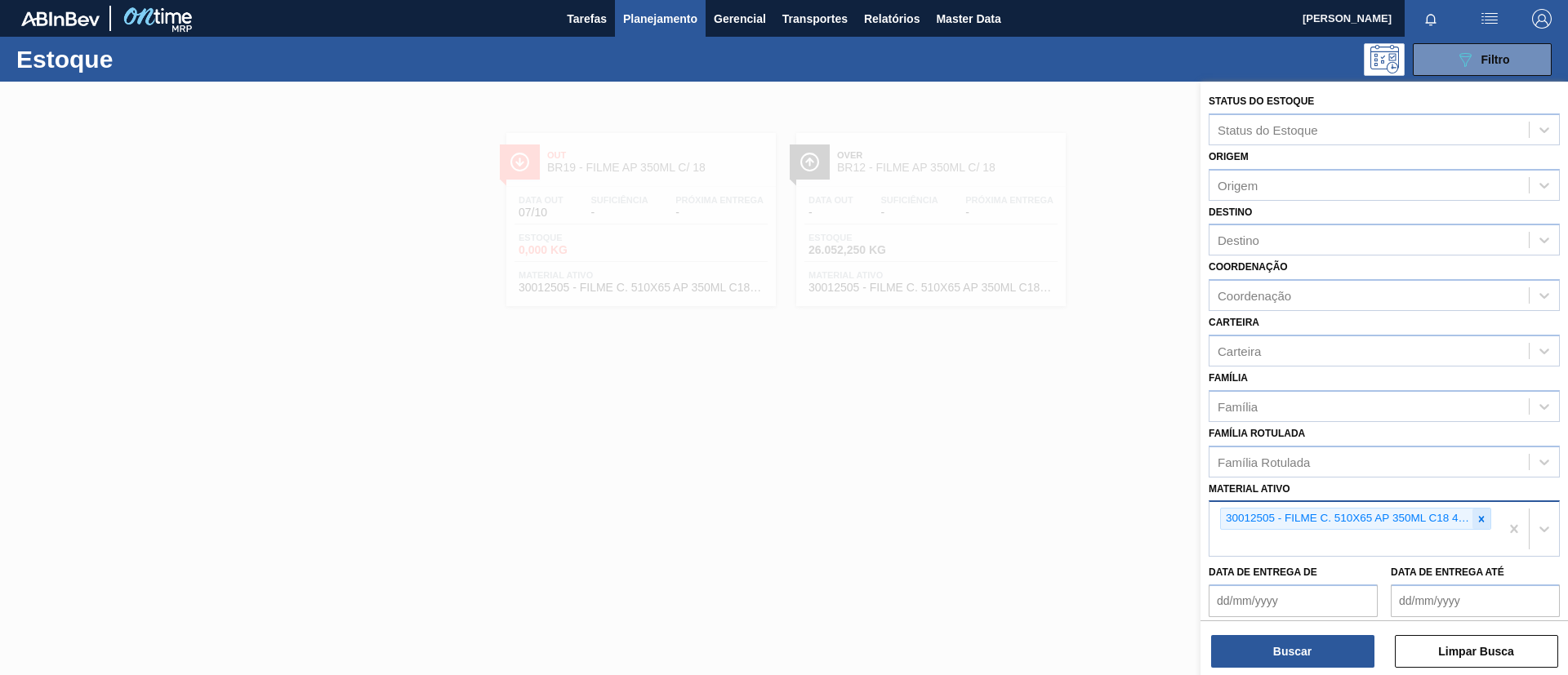
click at [1478, 515] on icon at bounding box center [1481, 519] width 12 height 12
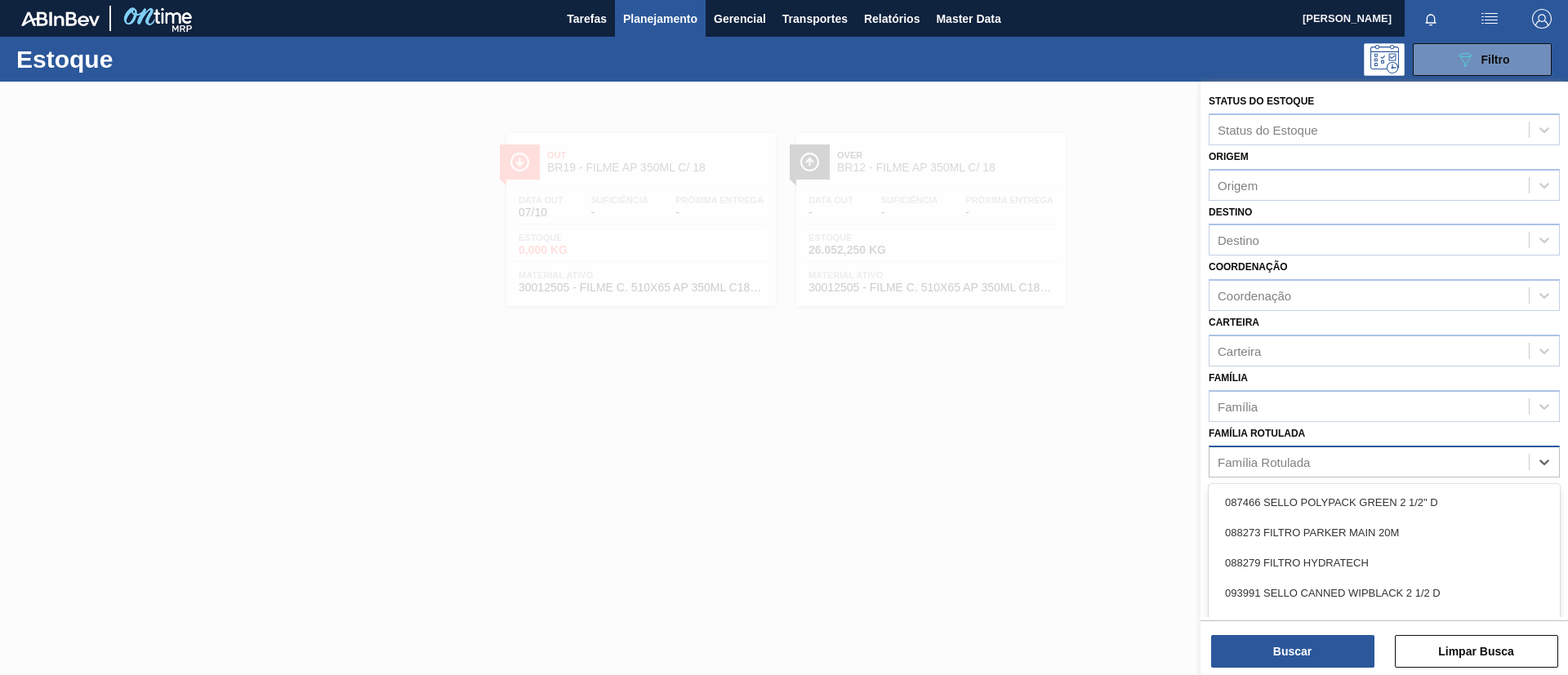
click at [1346, 446] on div "Família Rotulada" at bounding box center [1383, 462] width 351 height 32
paste Rotulada "FILME BC 269ML MP C/15"
type Rotulada "FILME BC 269ML MP C/15"
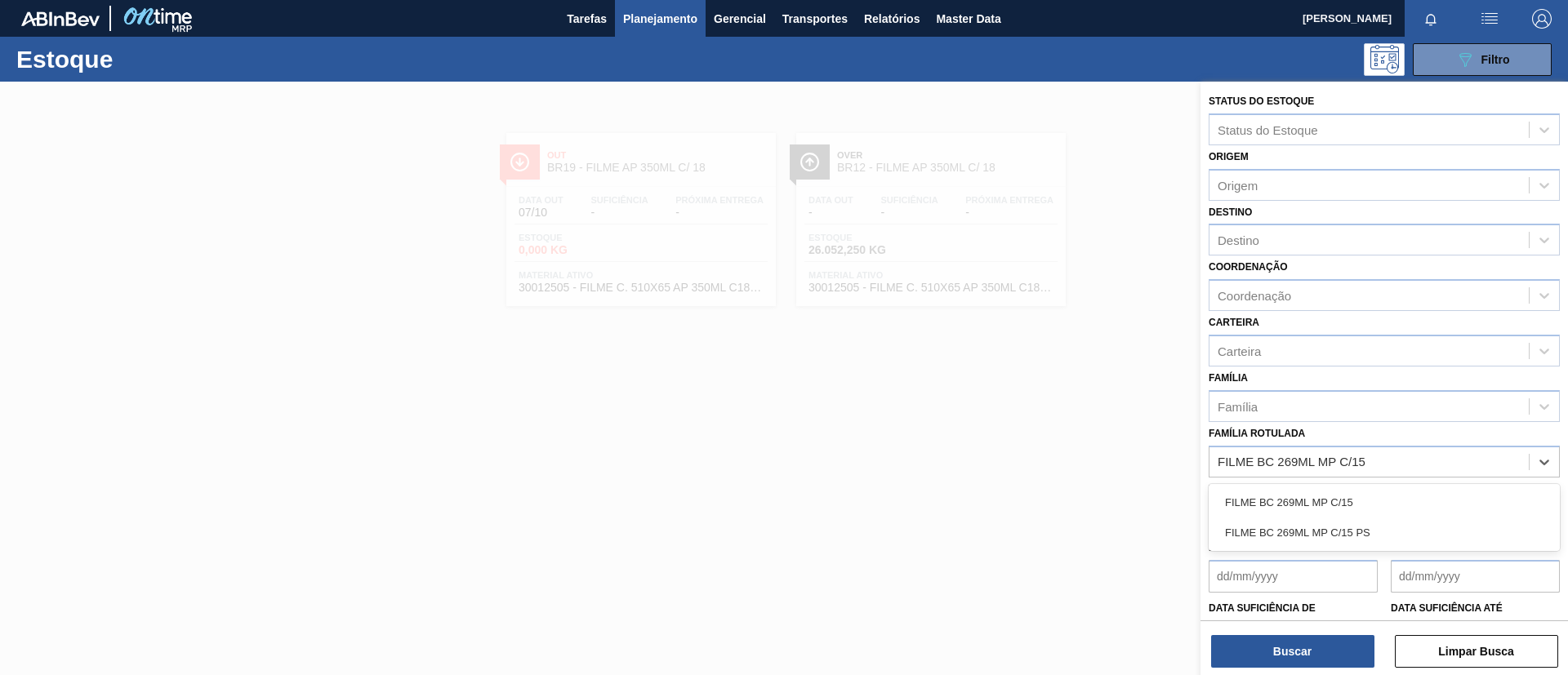
drag, startPoint x: 1331, startPoint y: 493, endPoint x: 1318, endPoint y: 542, distance: 50.7
click at [1331, 494] on div "FILME BC 269ML MP C/15" at bounding box center [1383, 503] width 351 height 30
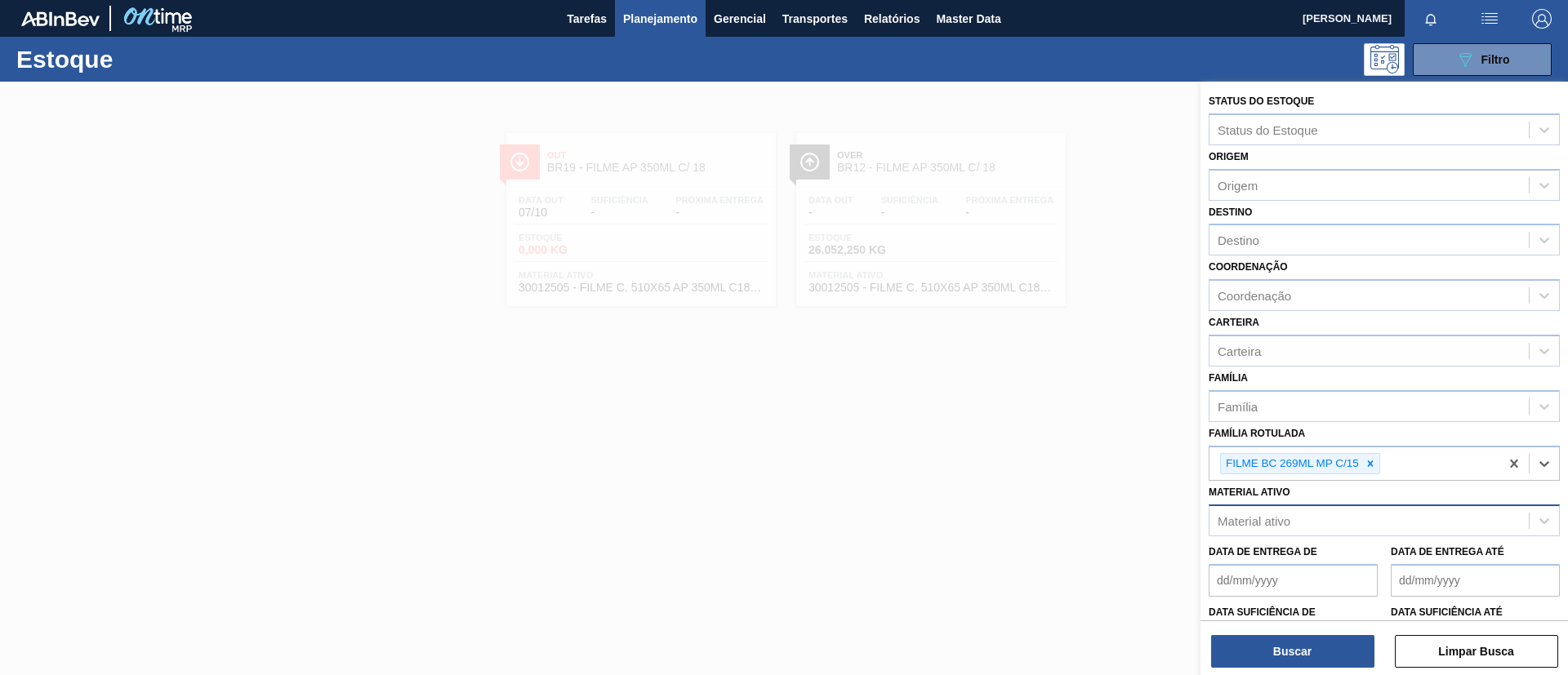
click at [1314, 630] on div "Buscar Limpar Busca" at bounding box center [1384, 643] width 368 height 46
click at [1314, 641] on button "Buscar" at bounding box center [1293, 651] width 163 height 32
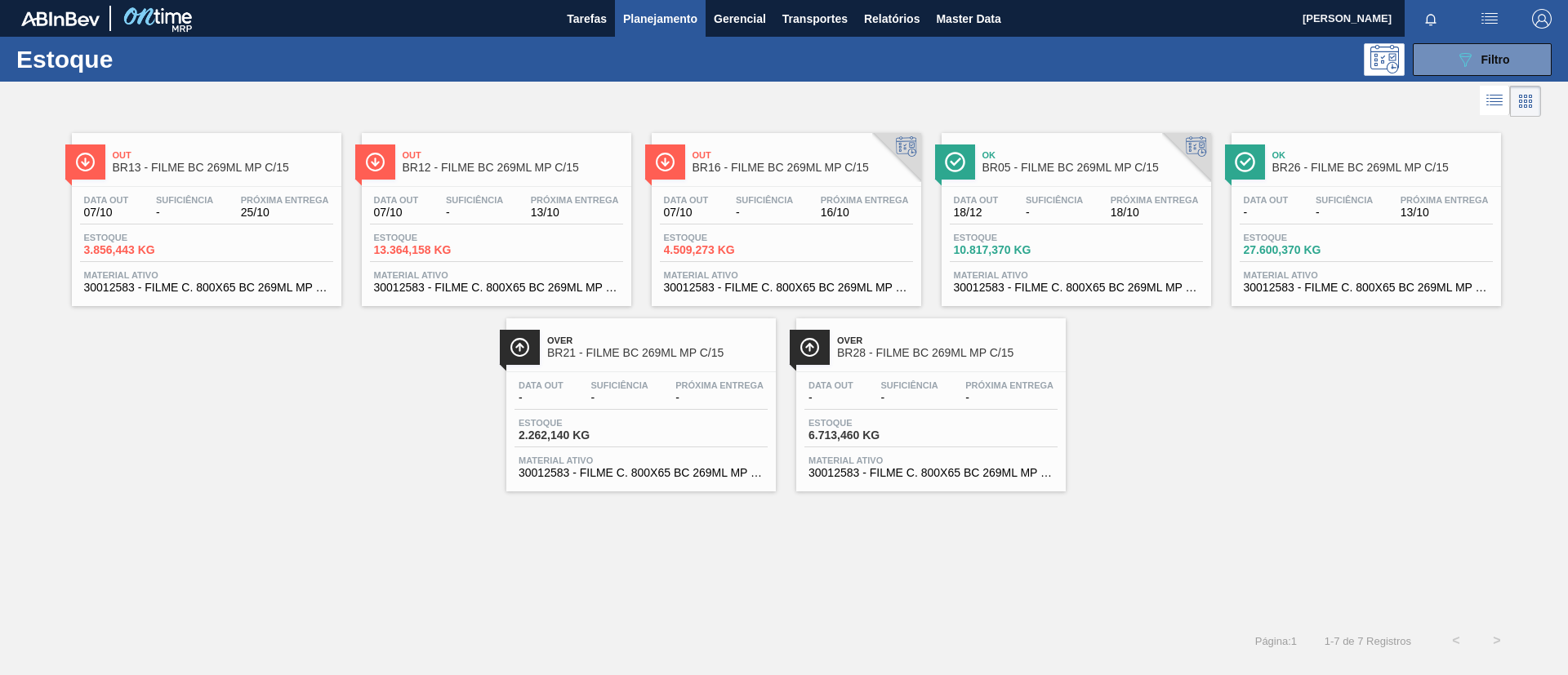
click at [747, 169] on span "BR16 - FILME BC 269ML MP C/15" at bounding box center [803, 168] width 221 height 13
click at [271, 163] on span "BR13 - FILME BC 269ML MP C/15" at bounding box center [223, 168] width 221 height 13
click at [1443, 49] on button "089F7B8B-B2A5-4AFE-B5C0-19BA573D28AC Filtro" at bounding box center [1482, 59] width 139 height 32
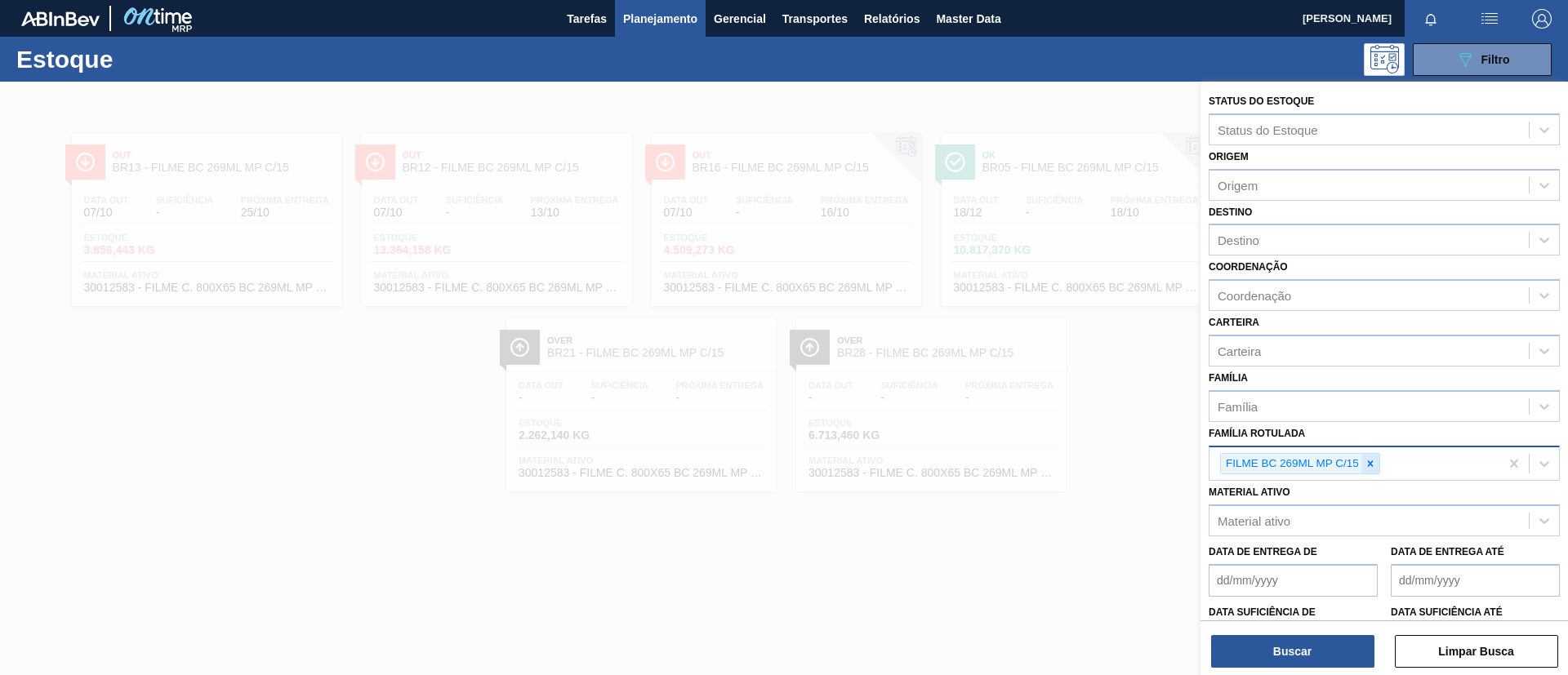
click at [1374, 468] on icon at bounding box center [1370, 463] width 12 height 12
paste Rotulada "FILME AP 269ML MP C/15"
type Rotulada "FILME AP 269ML MP C/15"
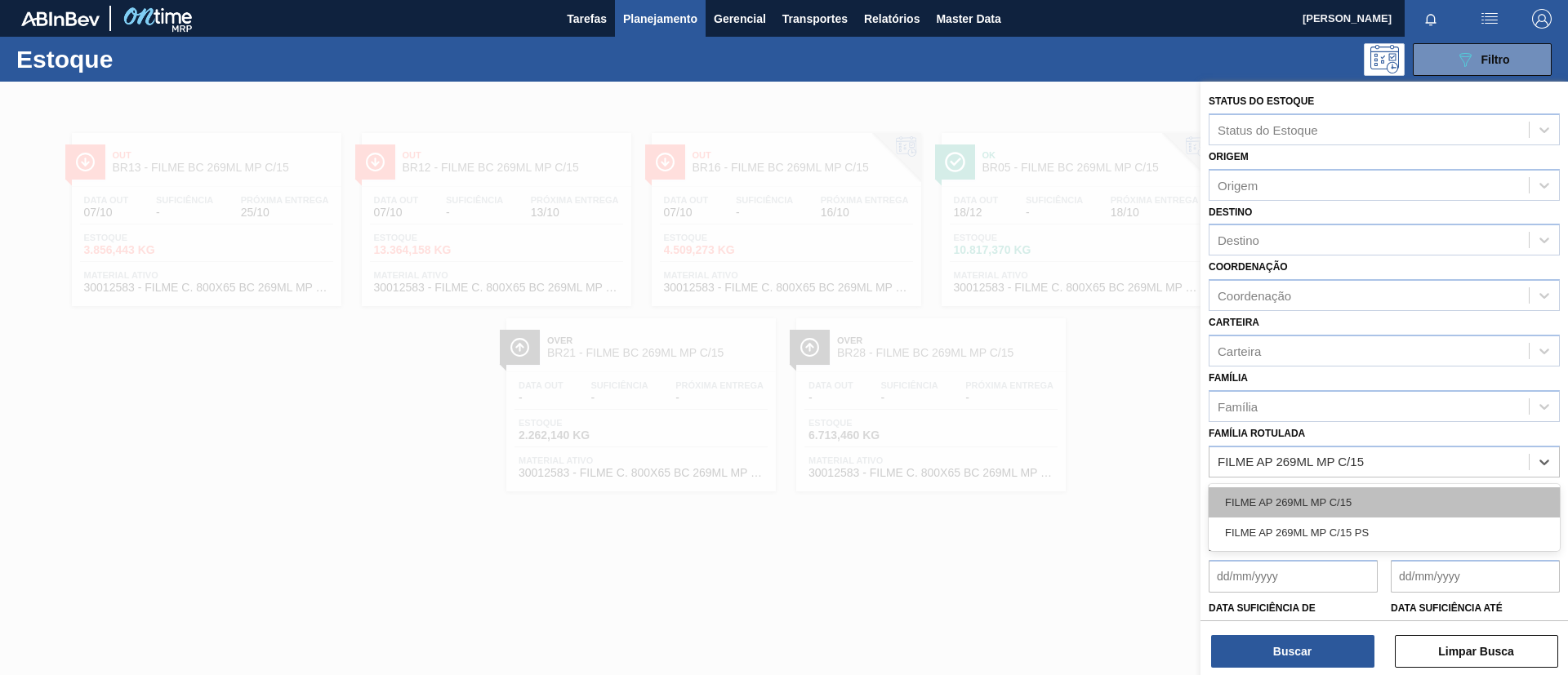
click at [1372, 493] on div "FILME AP 269ML MP C/15" at bounding box center [1383, 503] width 351 height 30
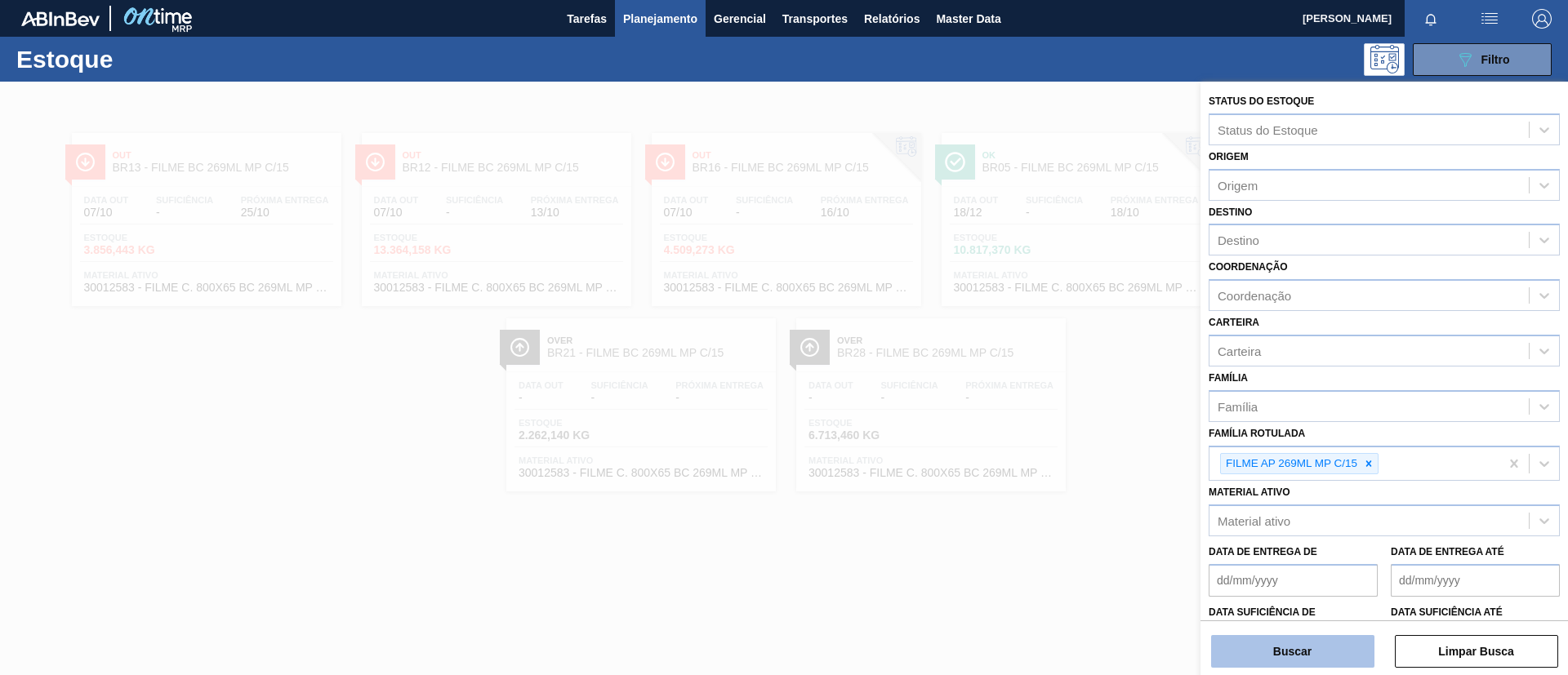
click at [1327, 644] on button "Buscar" at bounding box center [1293, 651] width 163 height 32
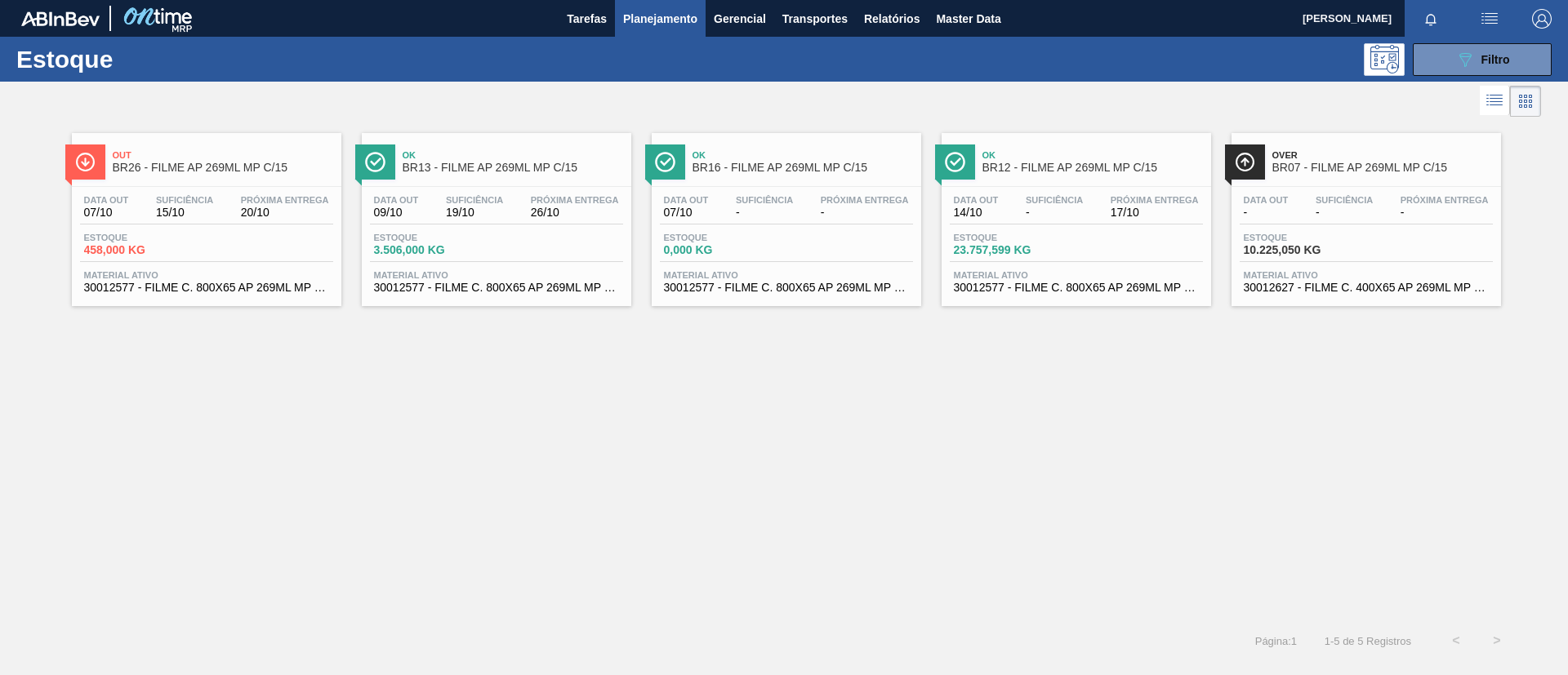
click at [218, 207] on div "Data out 07/10 Suficiência 15/10 Próxima Entrega 20/10" at bounding box center [206, 210] width 253 height 30
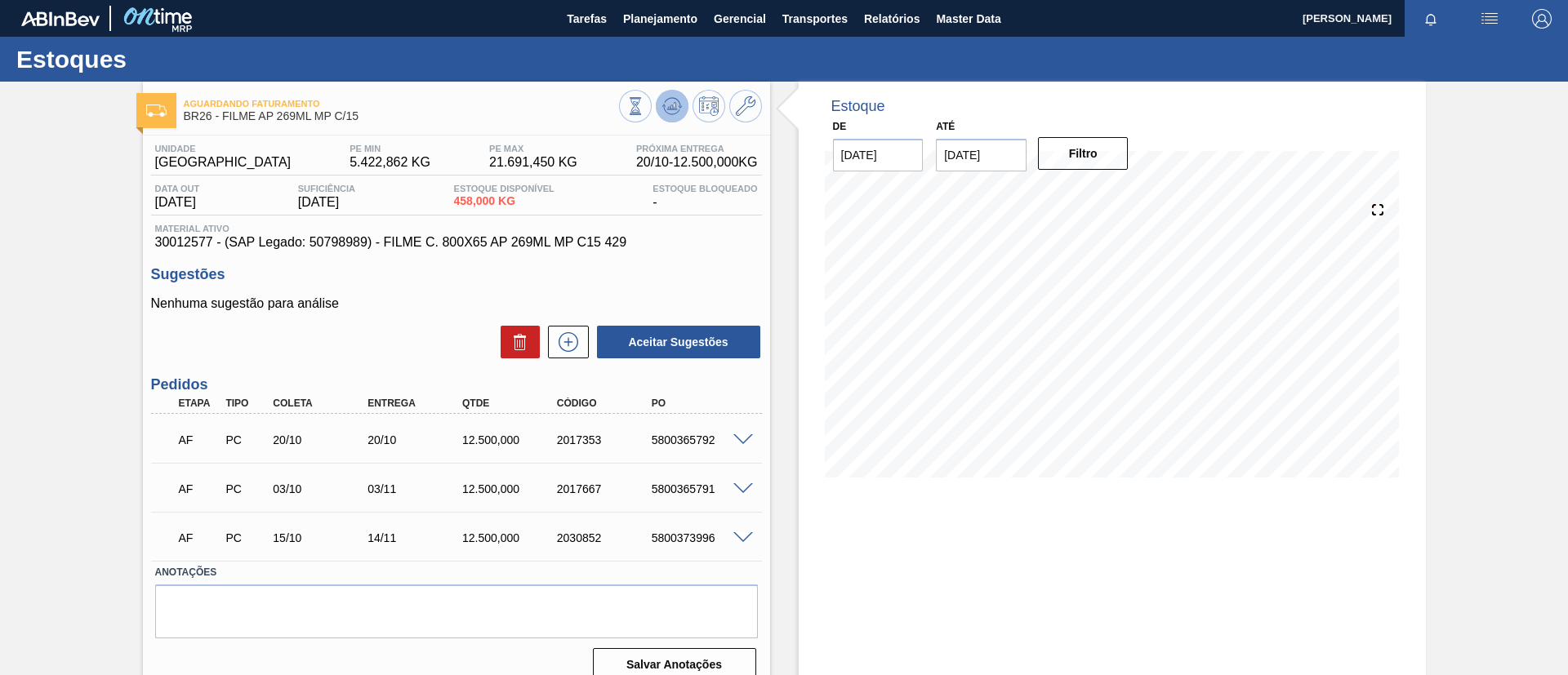
click at [674, 119] on button at bounding box center [672, 106] width 32 height 32
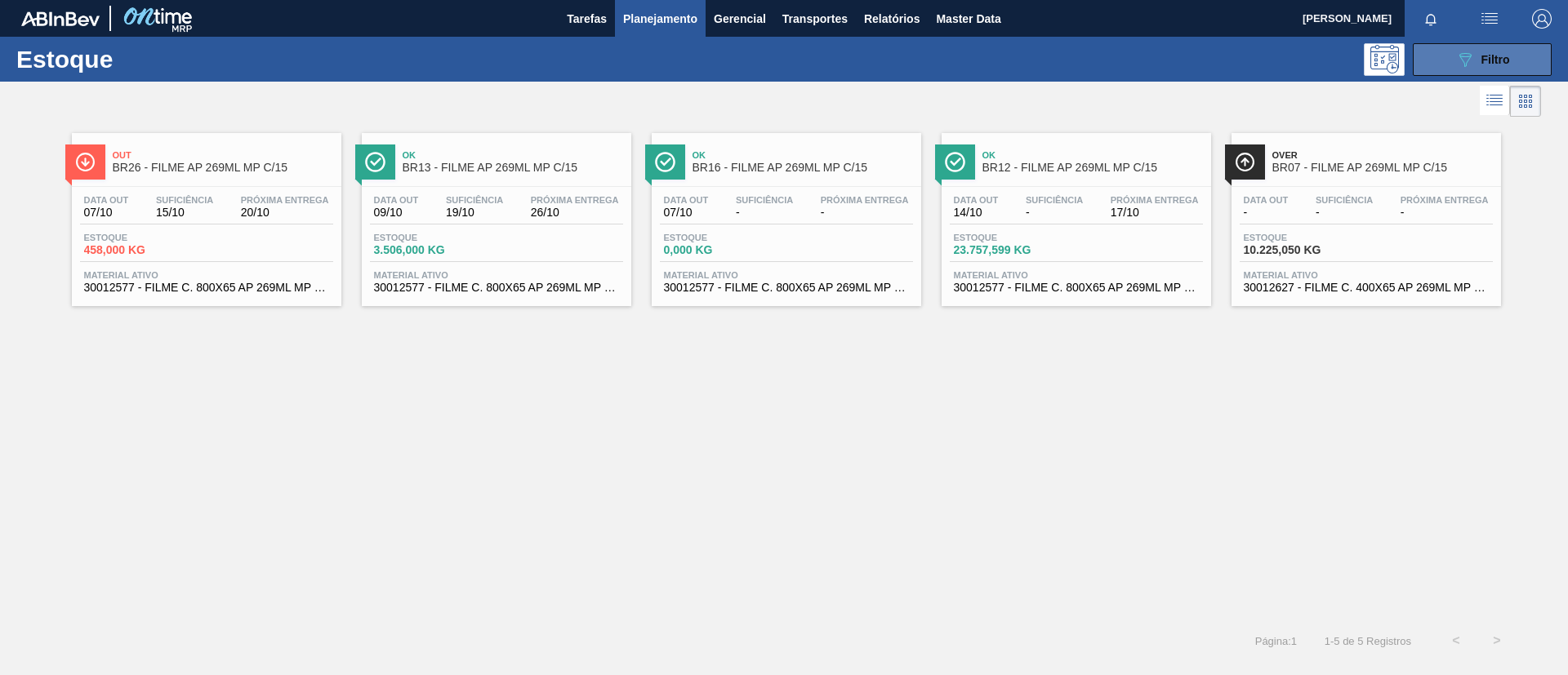
click at [1442, 74] on button "089F7B8B-B2A5-4AFE-B5C0-19BA573D28AC Filtro" at bounding box center [1482, 59] width 139 height 32
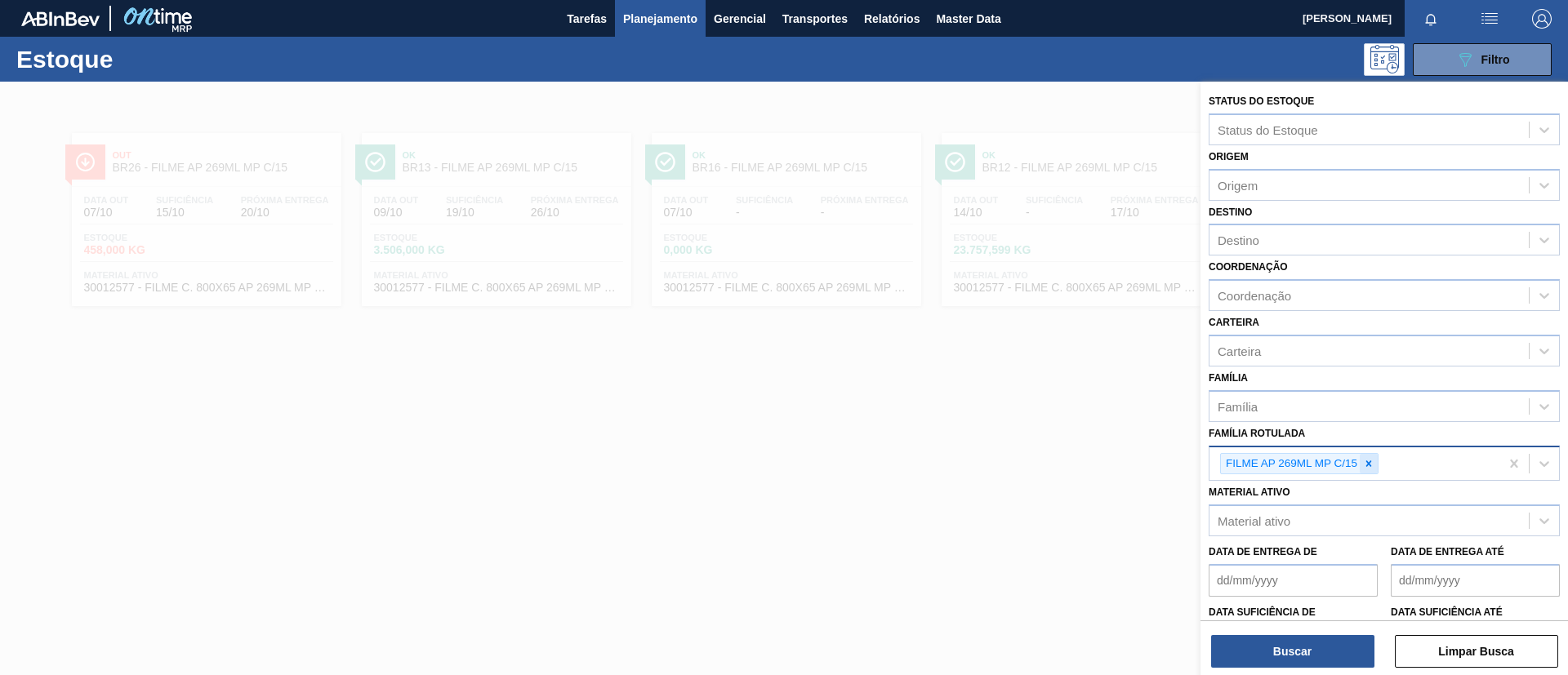
click at [1365, 458] on icon at bounding box center [1369, 463] width 12 height 12
paste Rotulada "FILME AP 350ML"
type Rotulada "FILME AP 350ML"
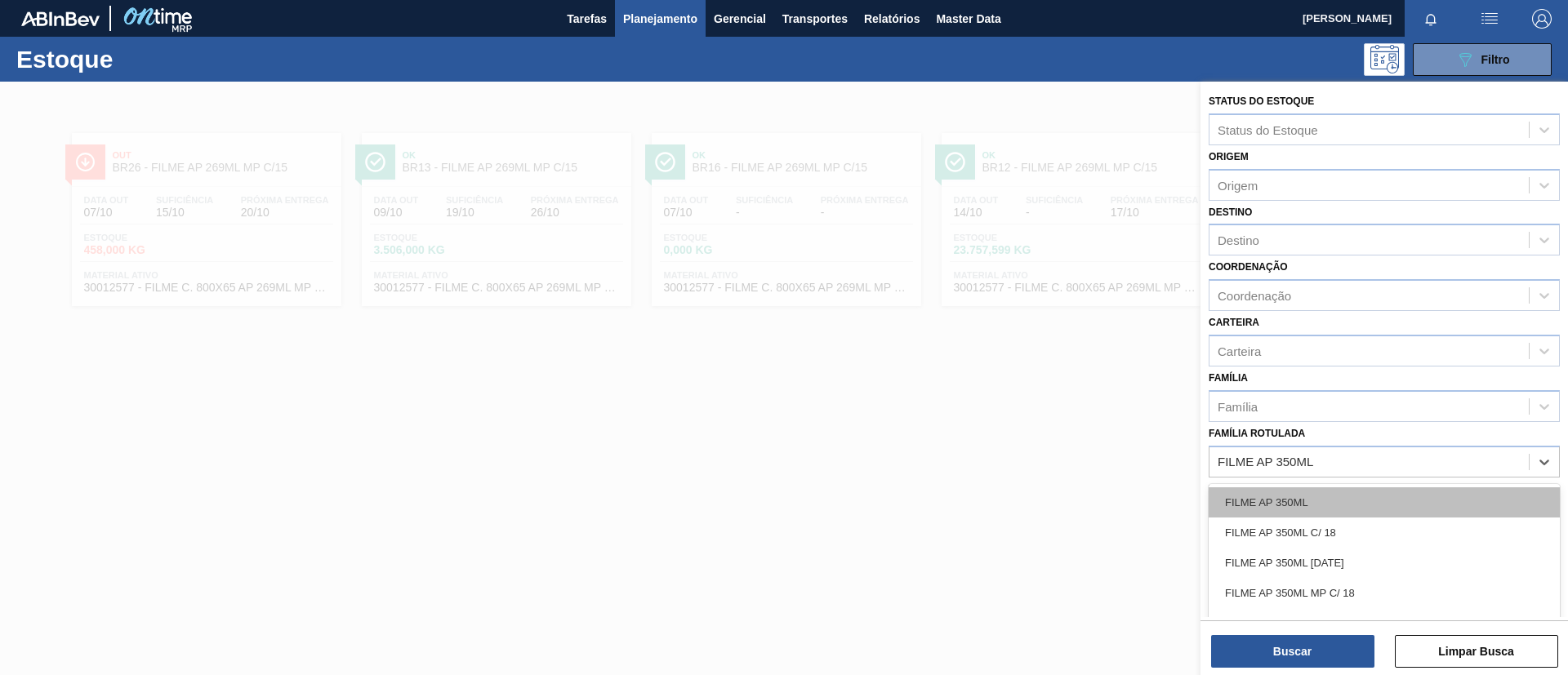
click at [1341, 491] on div "FILME AP 350ML" at bounding box center [1383, 503] width 351 height 30
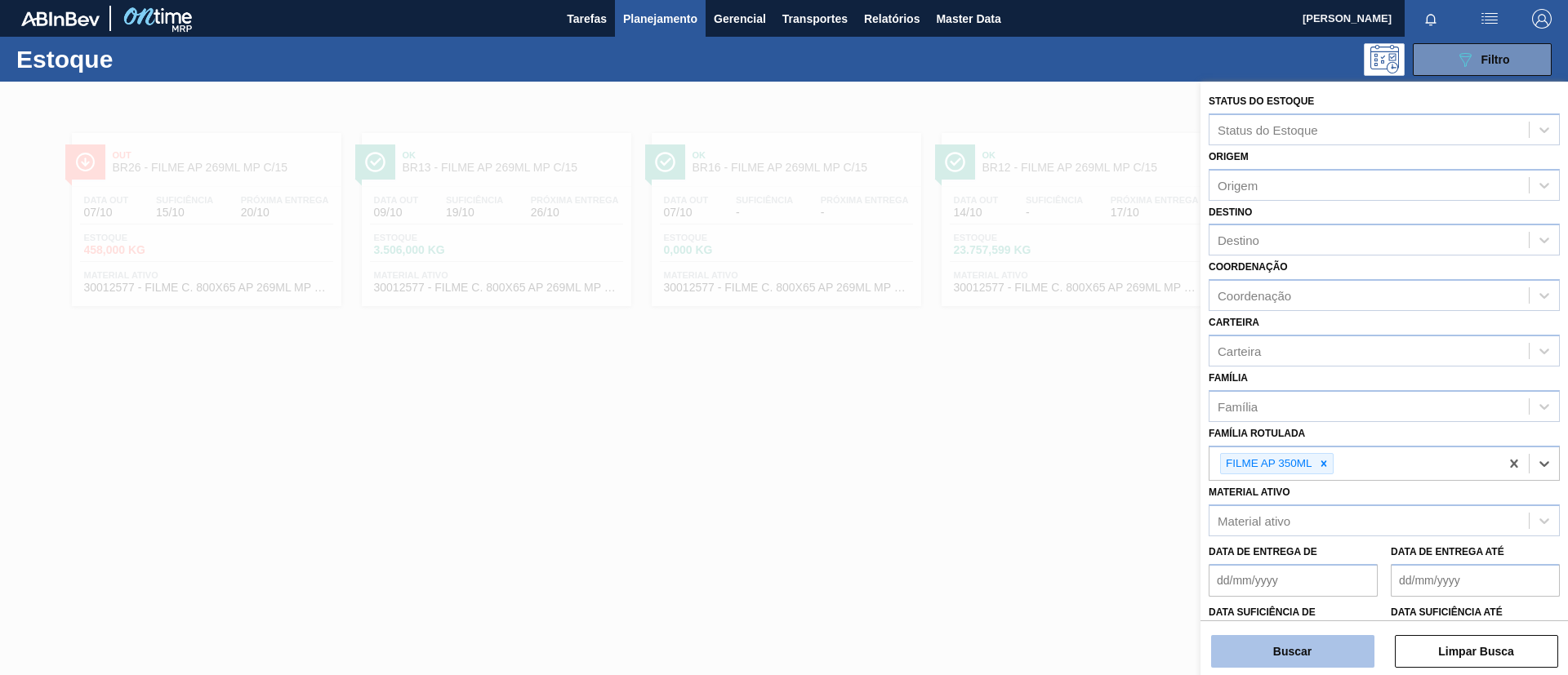
click at [1304, 652] on button "Buscar" at bounding box center [1293, 651] width 163 height 32
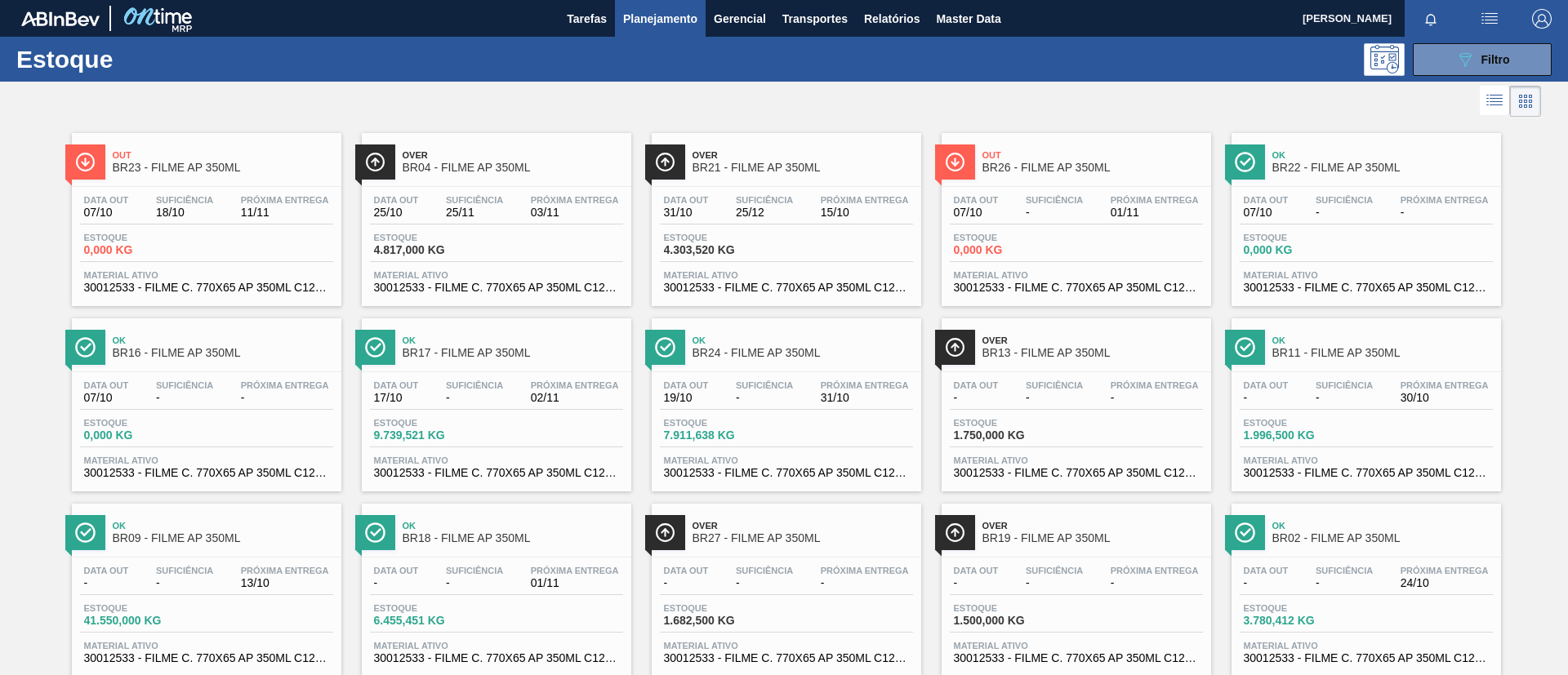
click at [1458, 77] on div "Estoque 089F7B8B-B2A5-4AFE-B5C0-19BA573D28AC Filtro" at bounding box center [784, 59] width 1568 height 45
click at [1468, 65] on icon "089F7B8B-B2A5-4AFE-B5C0-19BA573D28AC" at bounding box center [1465, 60] width 20 height 20
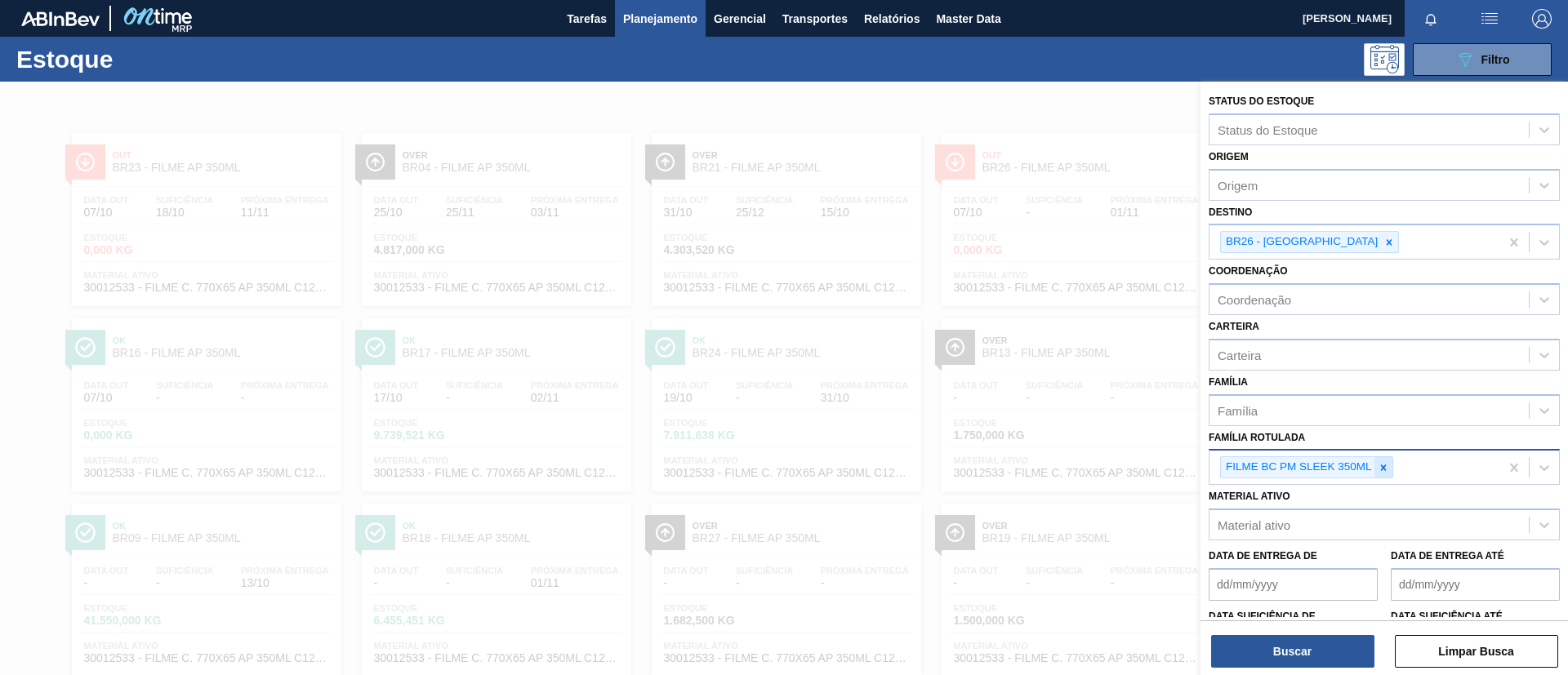
click at [1390, 462] on div at bounding box center [1383, 467] width 18 height 21
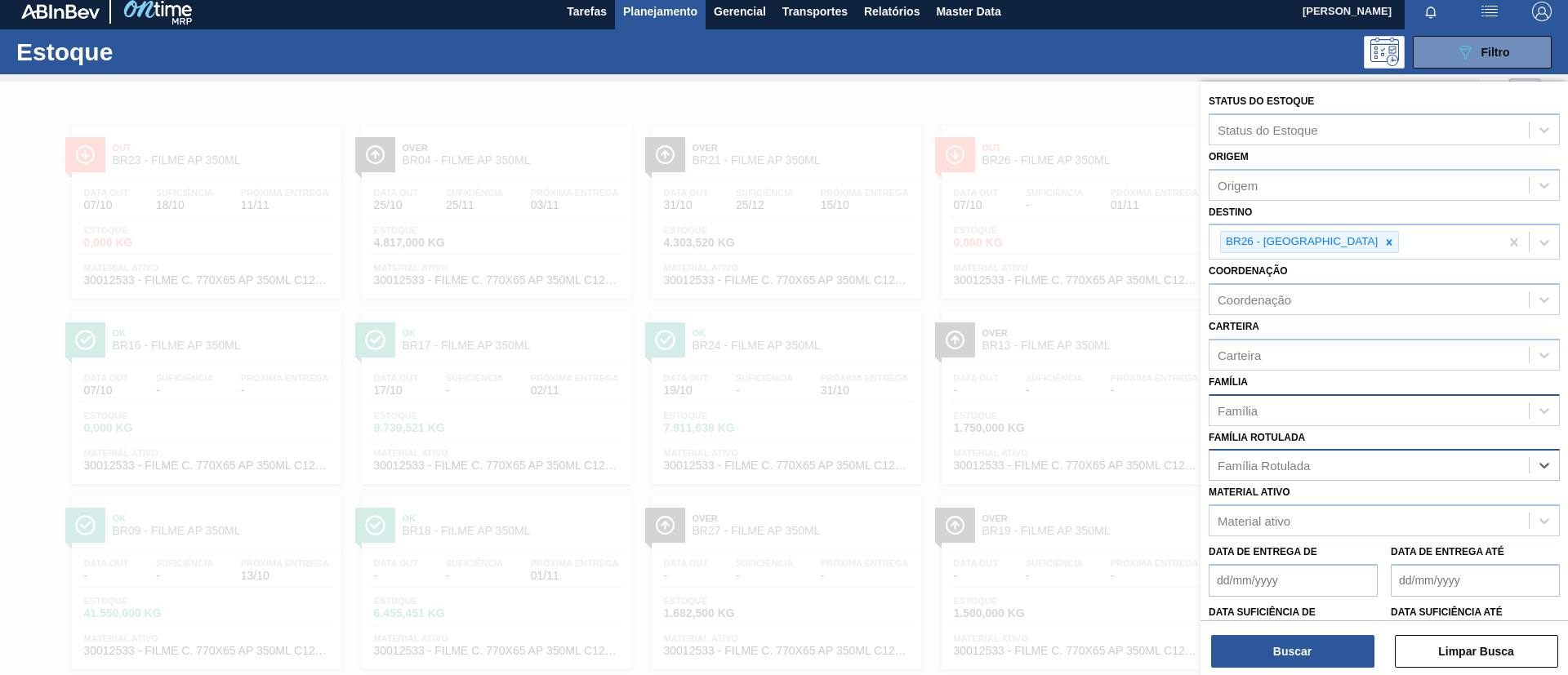
click at [1363, 424] on div "Família" at bounding box center [1383, 411] width 351 height 32
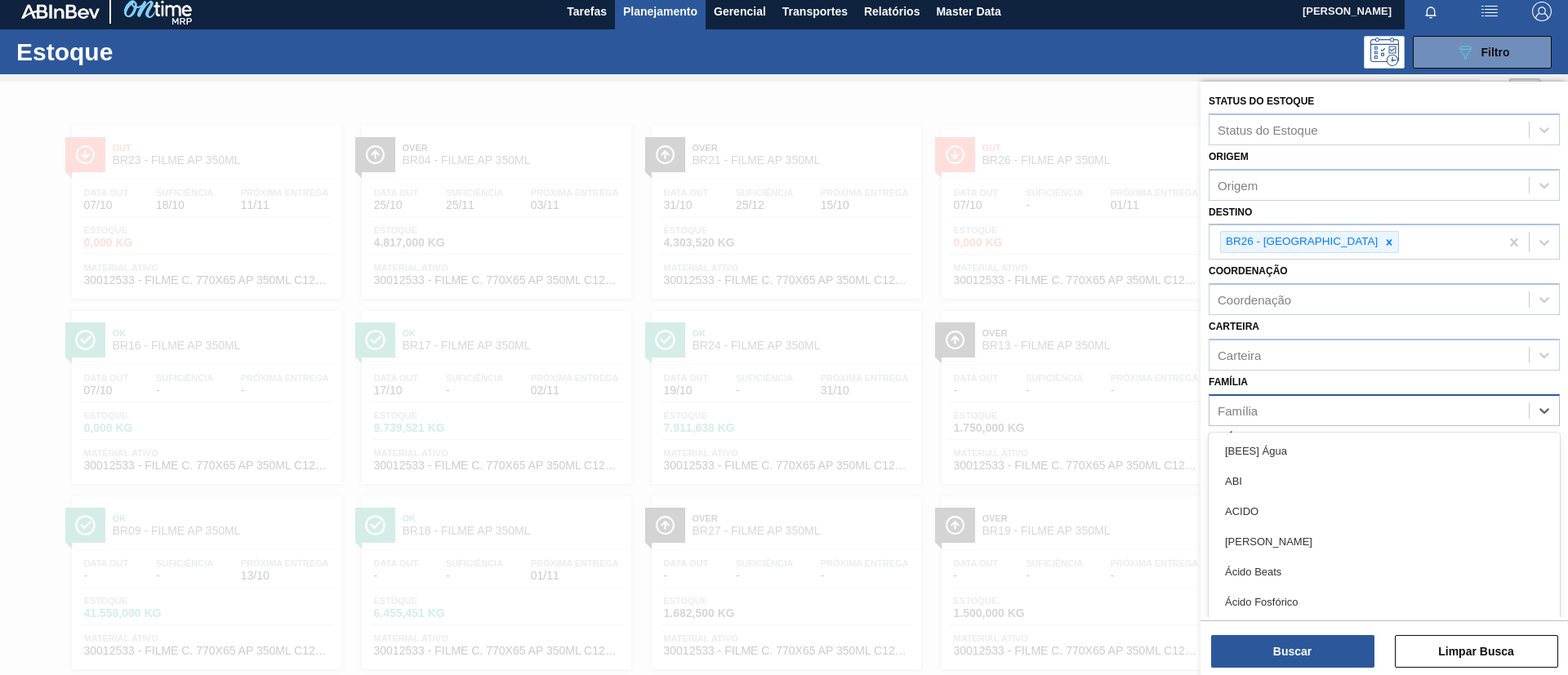
scroll to position [9, 0]
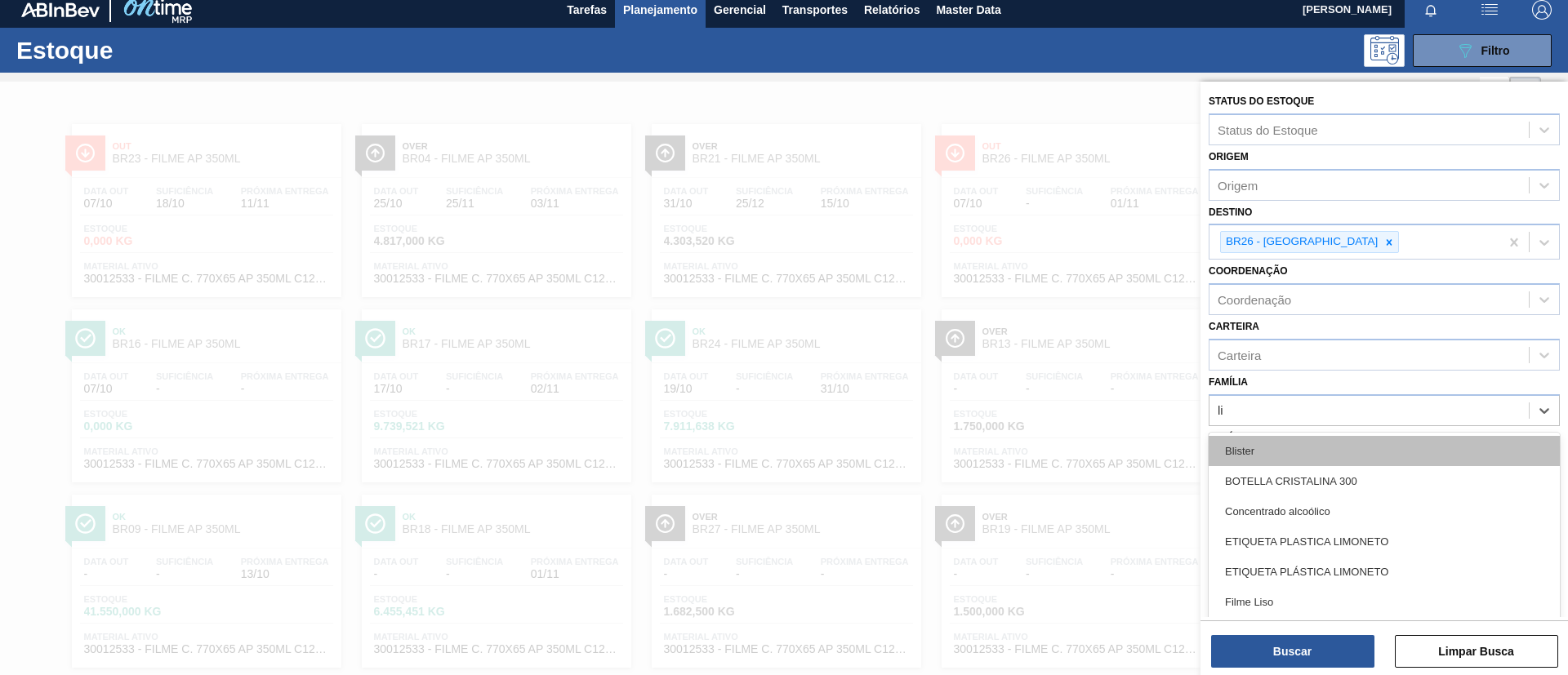
type input "lis"
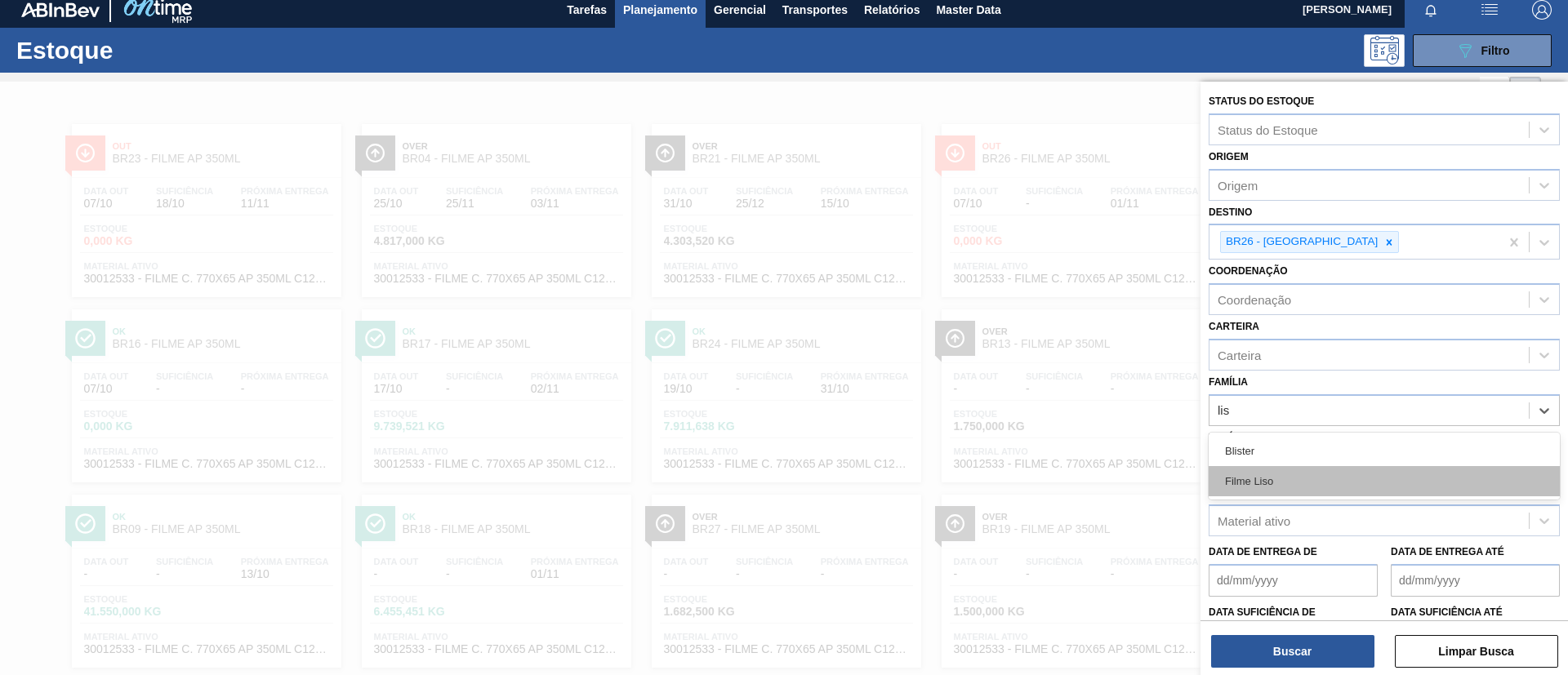
click at [1322, 480] on div "Filme Liso" at bounding box center [1383, 481] width 351 height 30
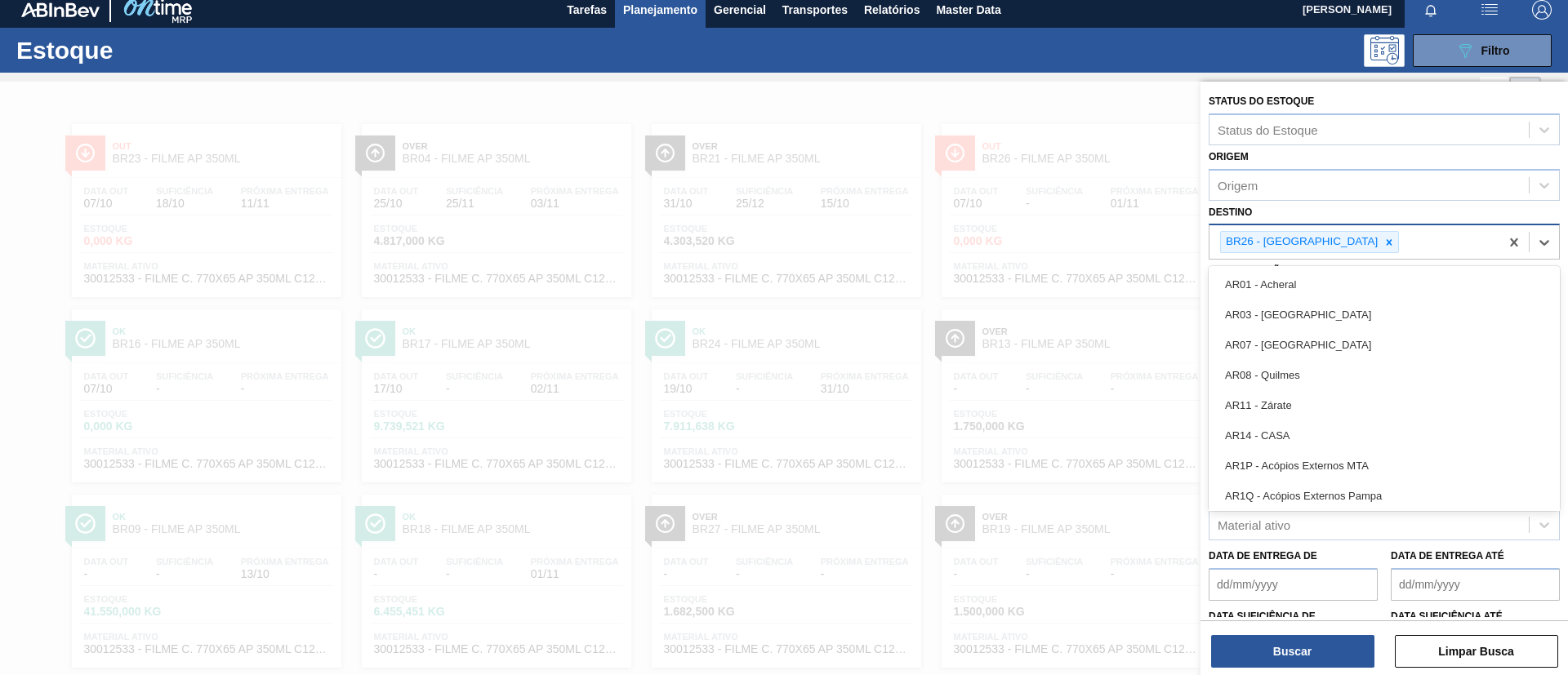
click at [1333, 252] on div "BR26 - [GEOGRAPHIC_DATA]" at bounding box center [1309, 242] width 179 height 22
click at [1383, 247] on icon at bounding box center [1389, 242] width 12 height 12
click at [1328, 211] on div "Destino option BR26 - Uberlândia, deselected. option AR01 - Acheral focused, 1 …" at bounding box center [1383, 229] width 351 height 56
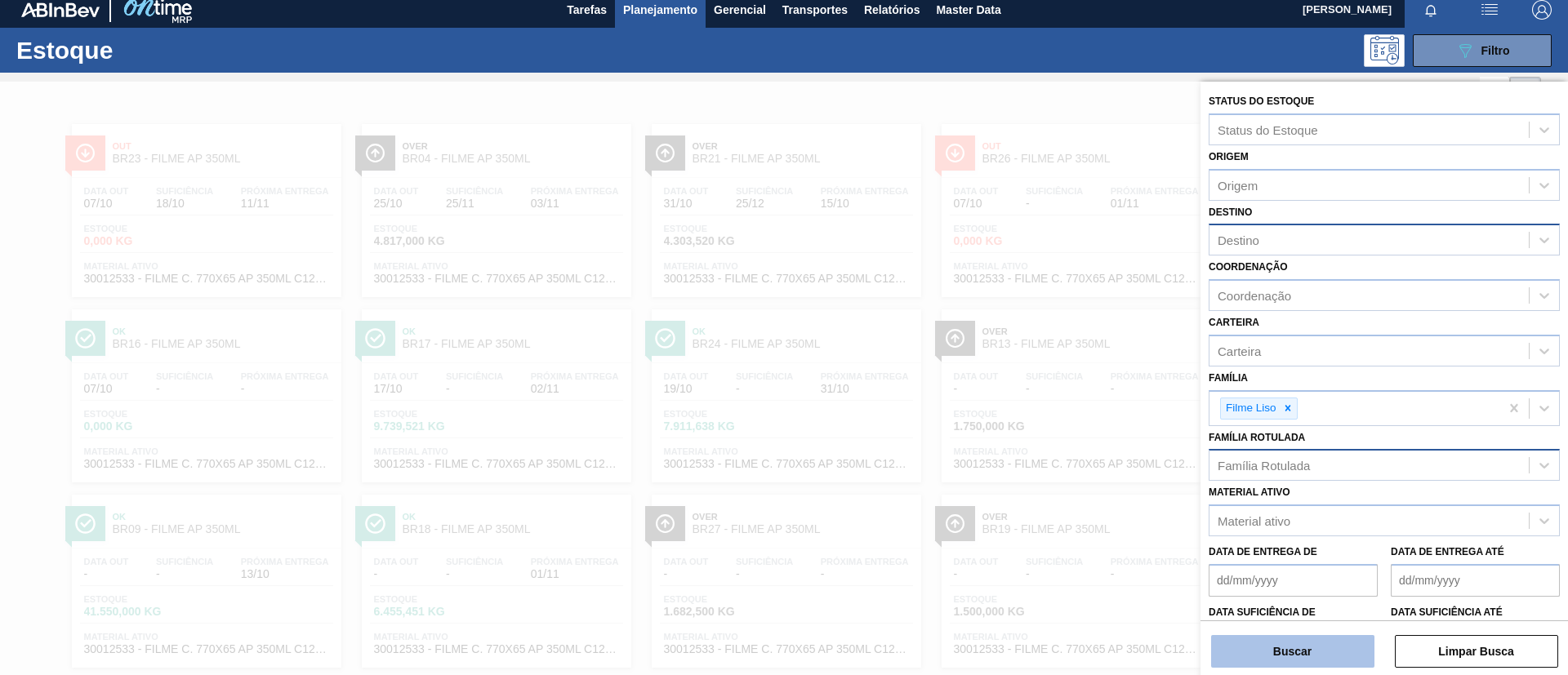
click at [1284, 656] on button "Buscar" at bounding box center [1293, 651] width 163 height 32
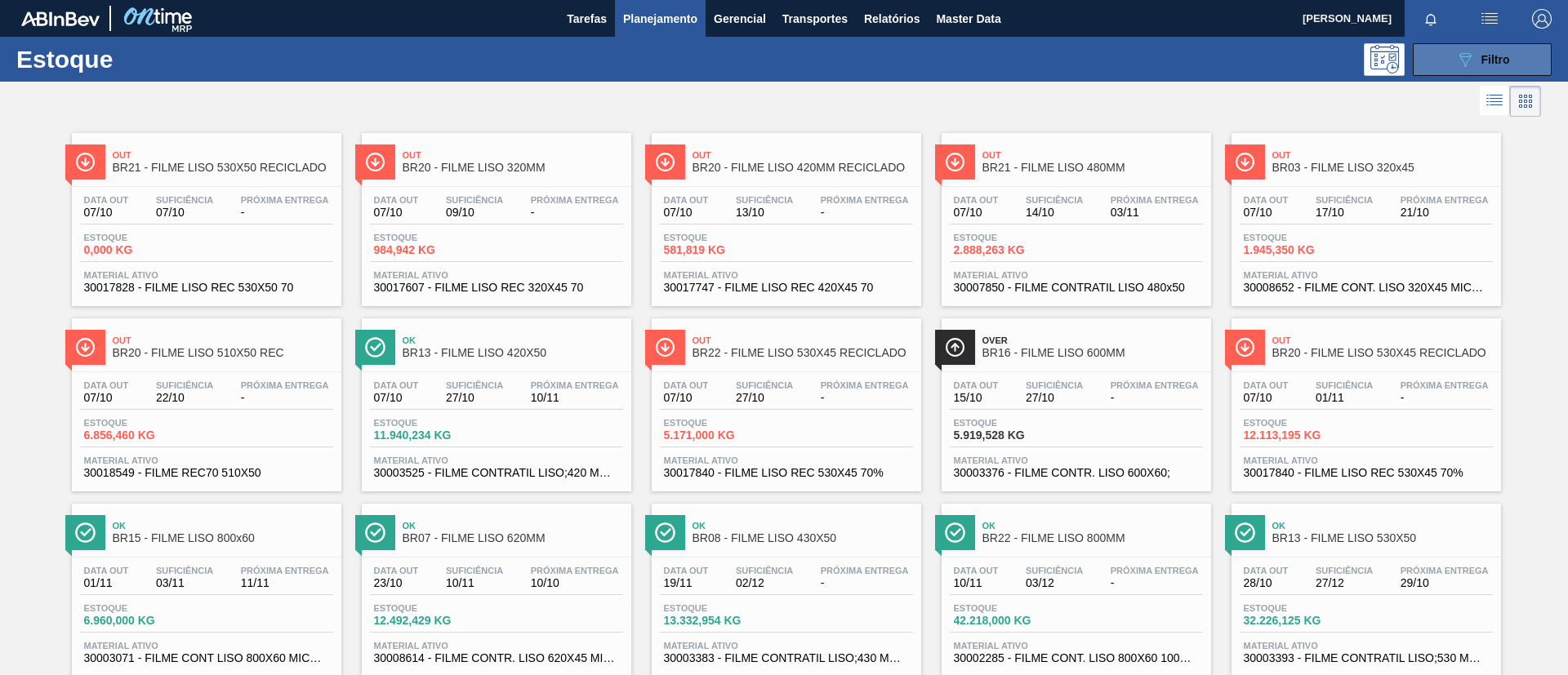
click at [1477, 58] on div "089F7B8B-B2A5-4AFE-B5C0-19BA573D28AC Filtro" at bounding box center [1482, 60] width 55 height 20
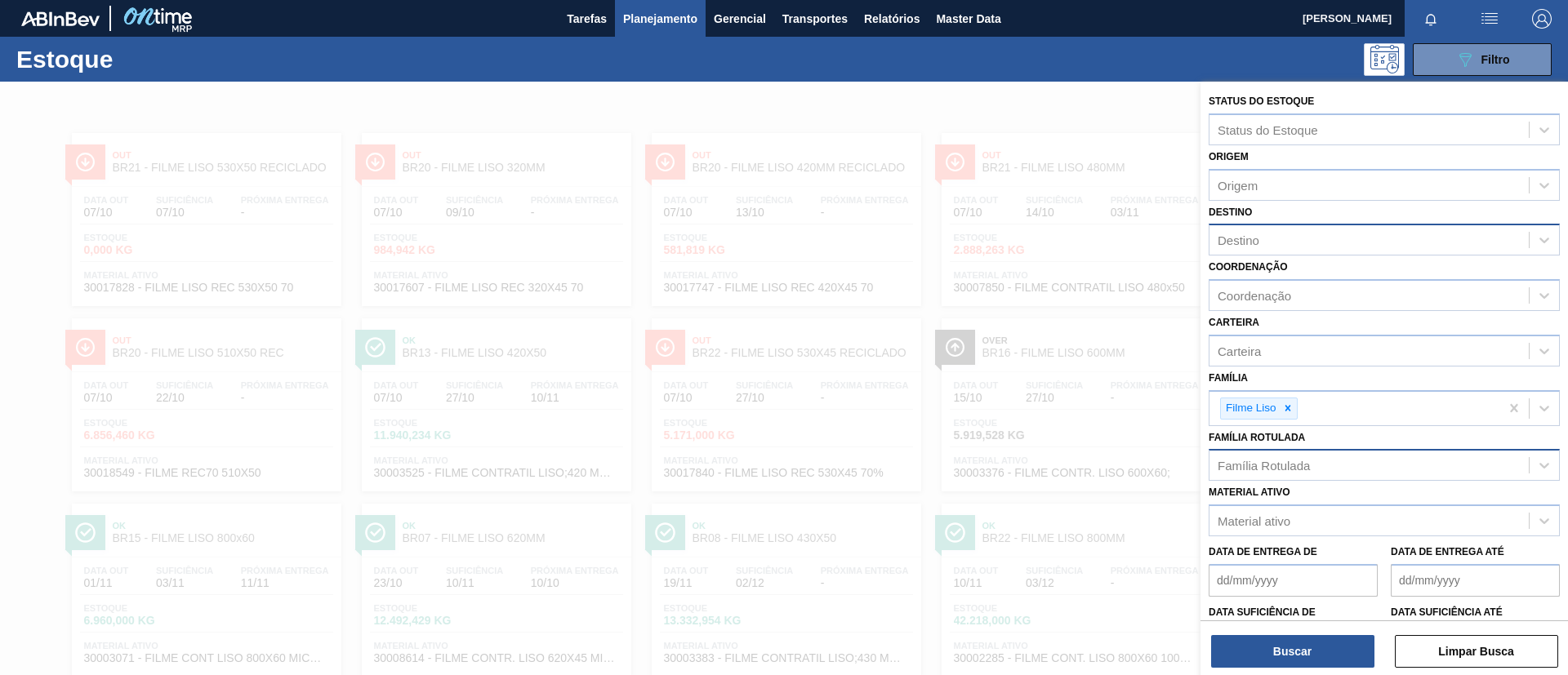
click at [1363, 248] on div "Destino" at bounding box center [1369, 240] width 319 height 23
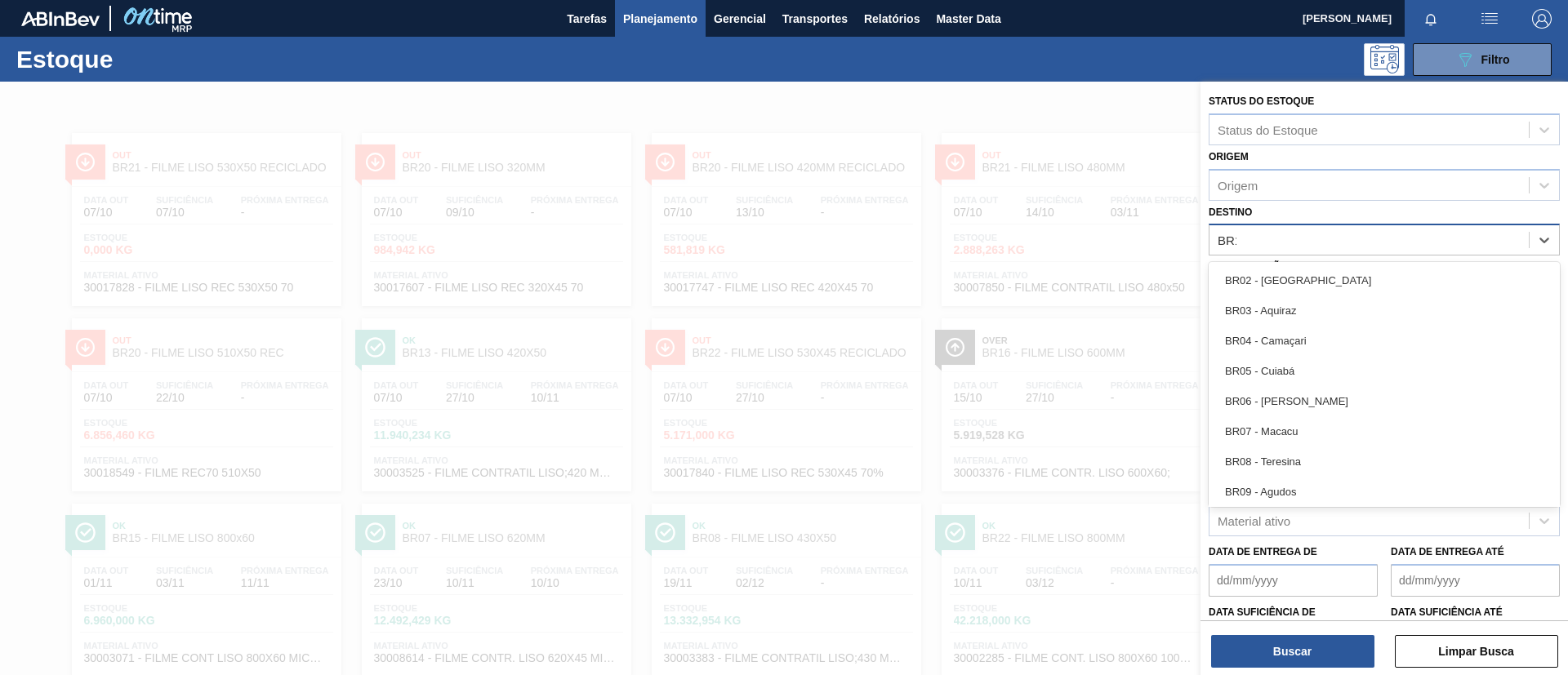
type input "BR19"
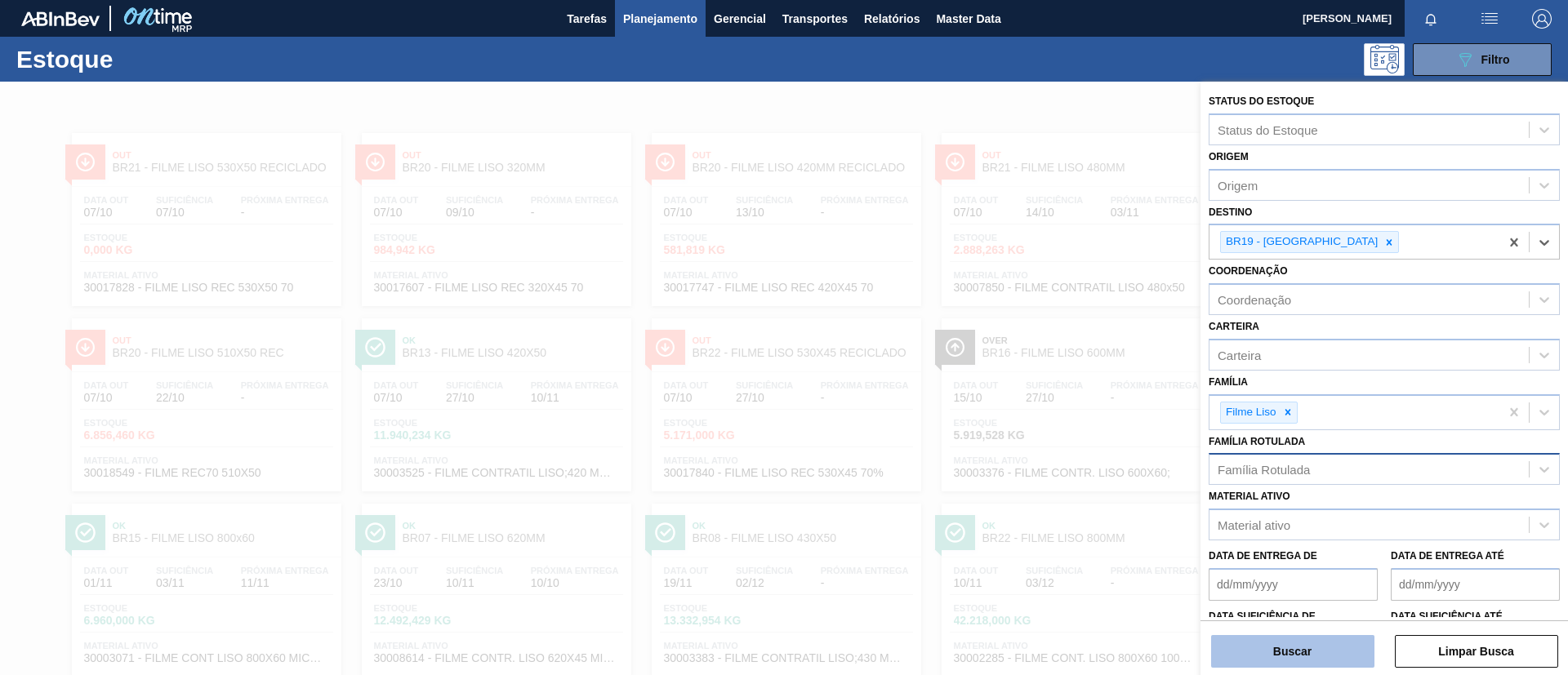
click at [1274, 663] on button "Buscar" at bounding box center [1293, 651] width 163 height 32
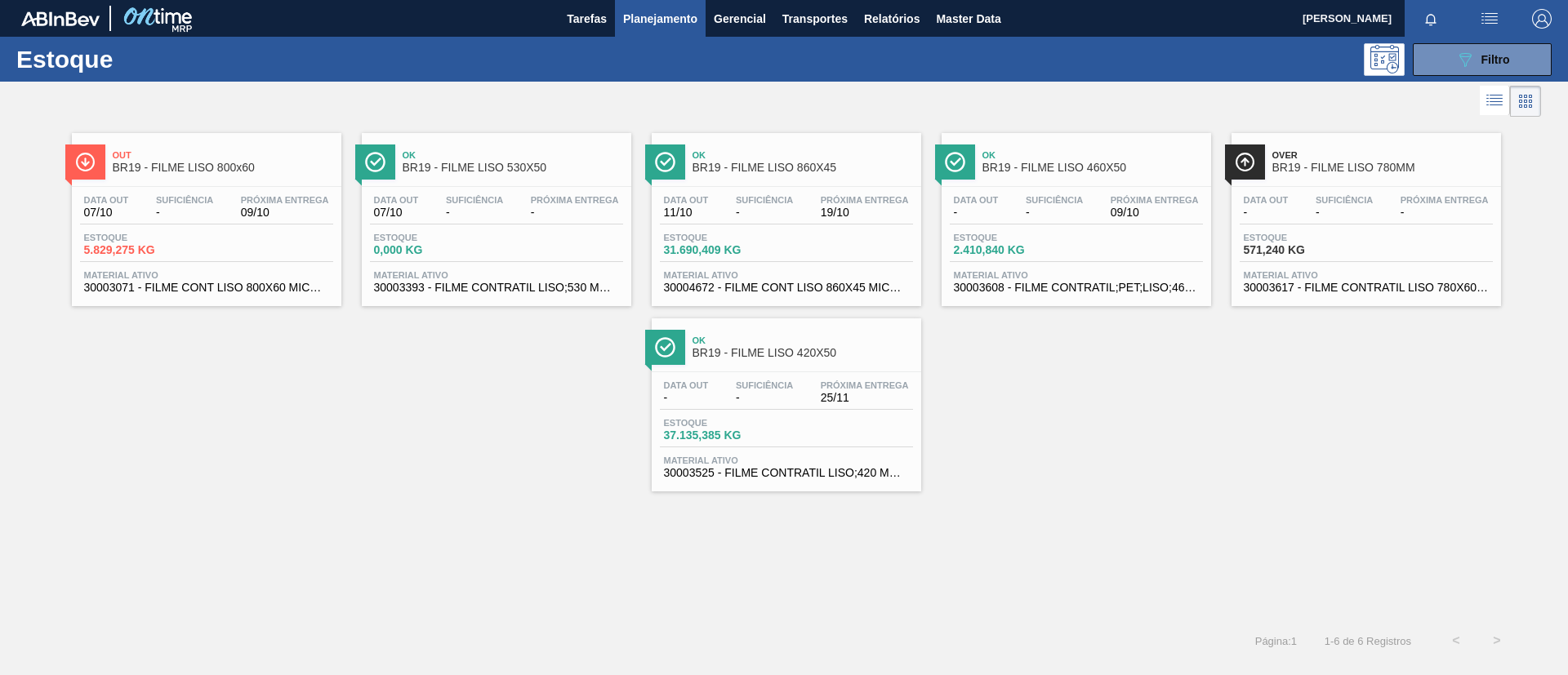
click at [240, 183] on div "Out BR19 - FILME LISO 800x60 Data out 07/10 Suficiência - Próxima Entrega 09/10…" at bounding box center [206, 219] width 269 height 173
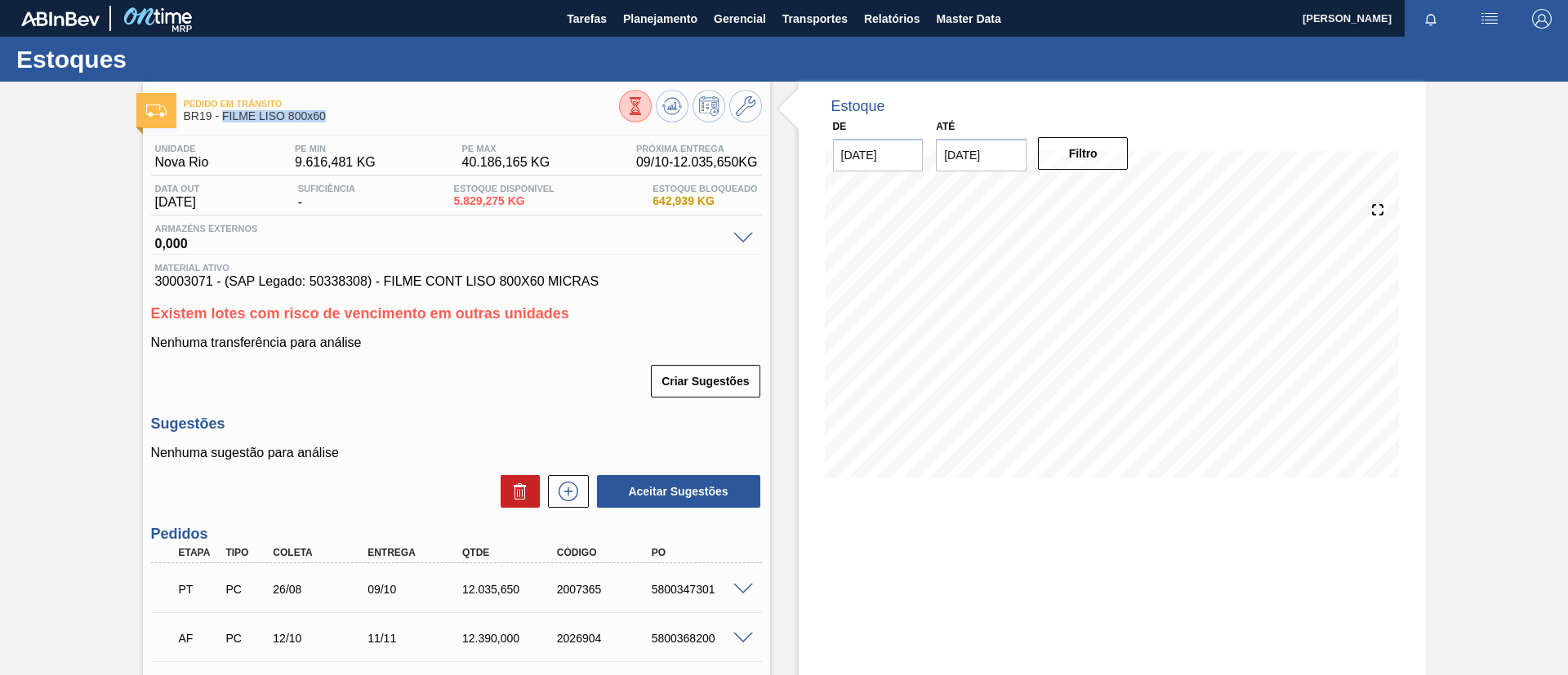
drag, startPoint x: 353, startPoint y: 123, endPoint x: 221, endPoint y: 125, distance: 132.0
click at [221, 125] on div "Pedido em Trânsito BR19 - FILME LISO 800x60" at bounding box center [401, 110] width 435 height 37
copy span "FILME LISO 800x60"
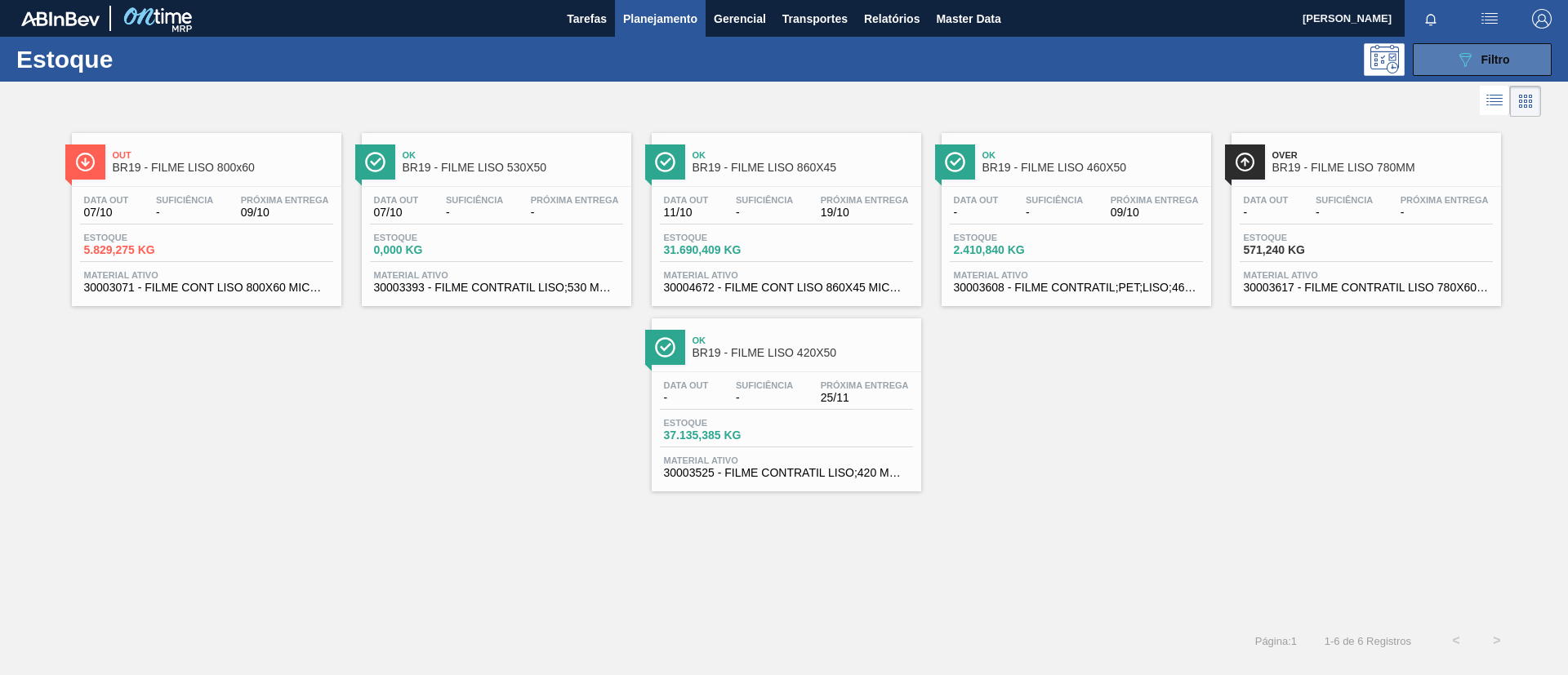
click at [1455, 51] on icon "089F7B8B-B2A5-4AFE-B5C0-19BA573D28AC" at bounding box center [1465, 60] width 20 height 20
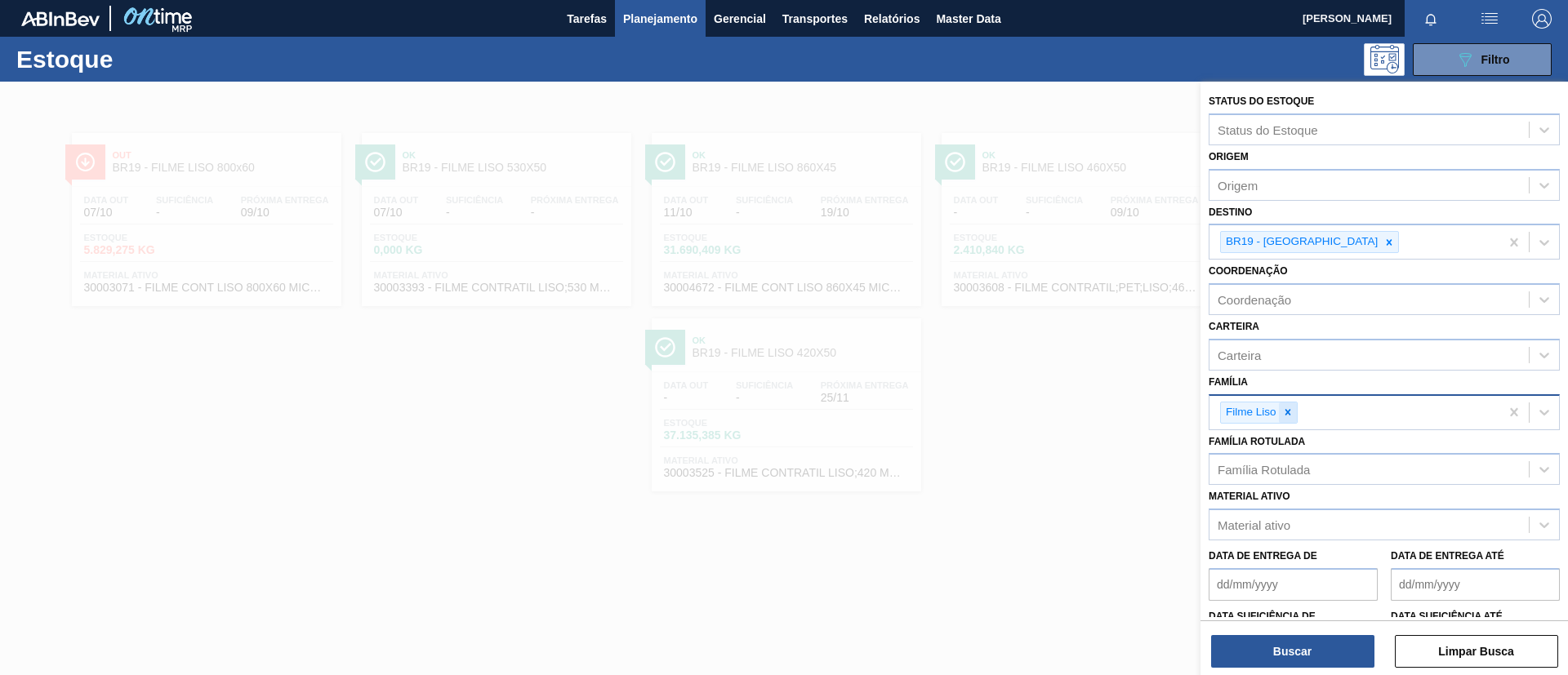
click at [1292, 415] on icon at bounding box center [1287, 411] width 12 height 12
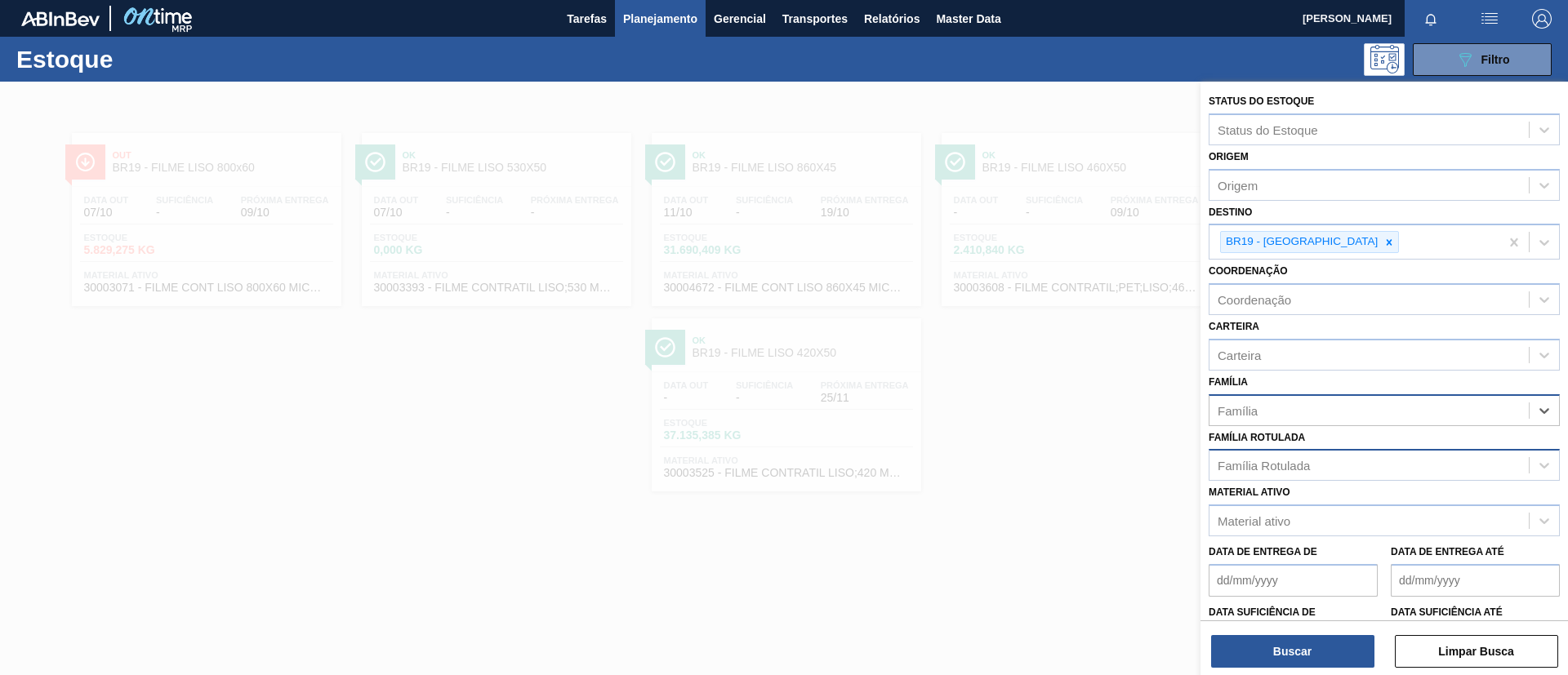
click at [1314, 475] on div "Família Rotulada" at bounding box center [1369, 465] width 319 height 23
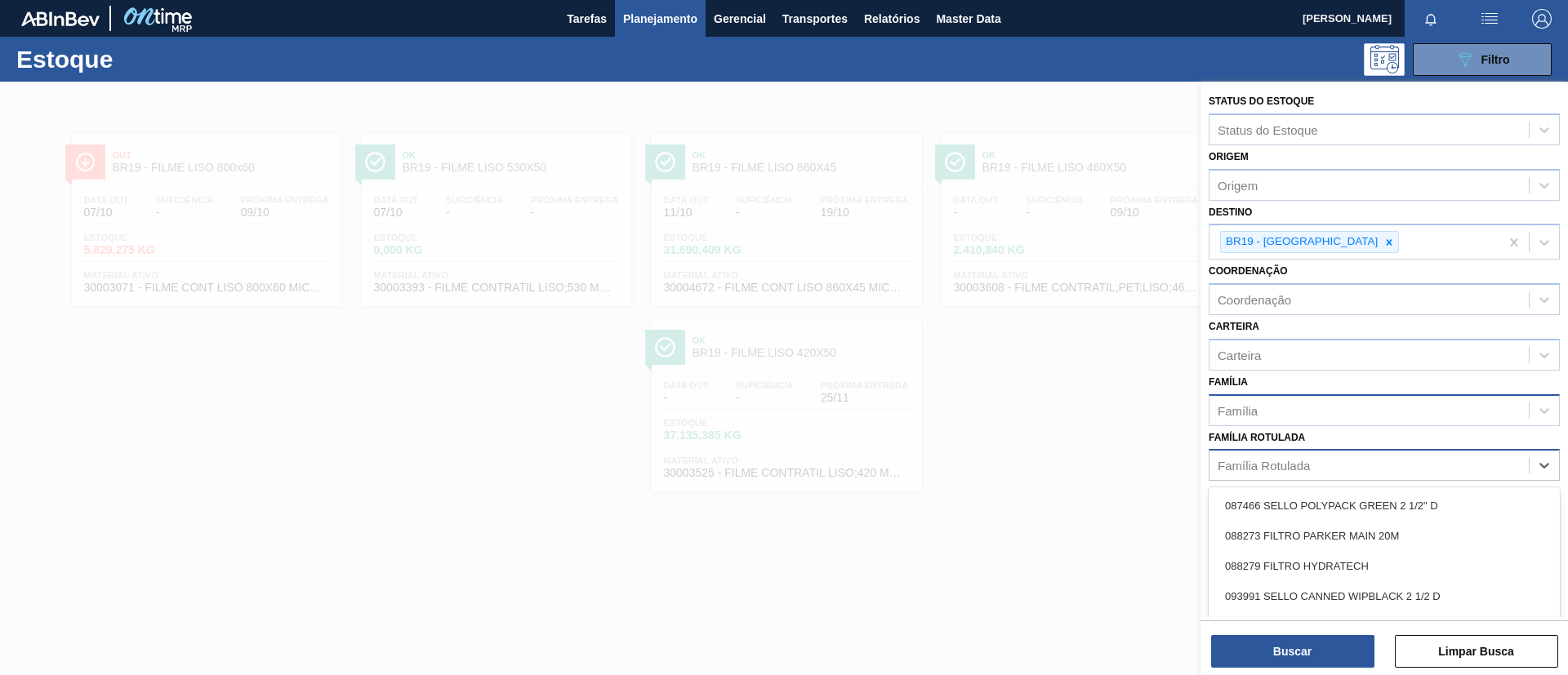
paste Rotulada "FILME LISO 800x60"
type Rotulada "FILME LISO 800x60"
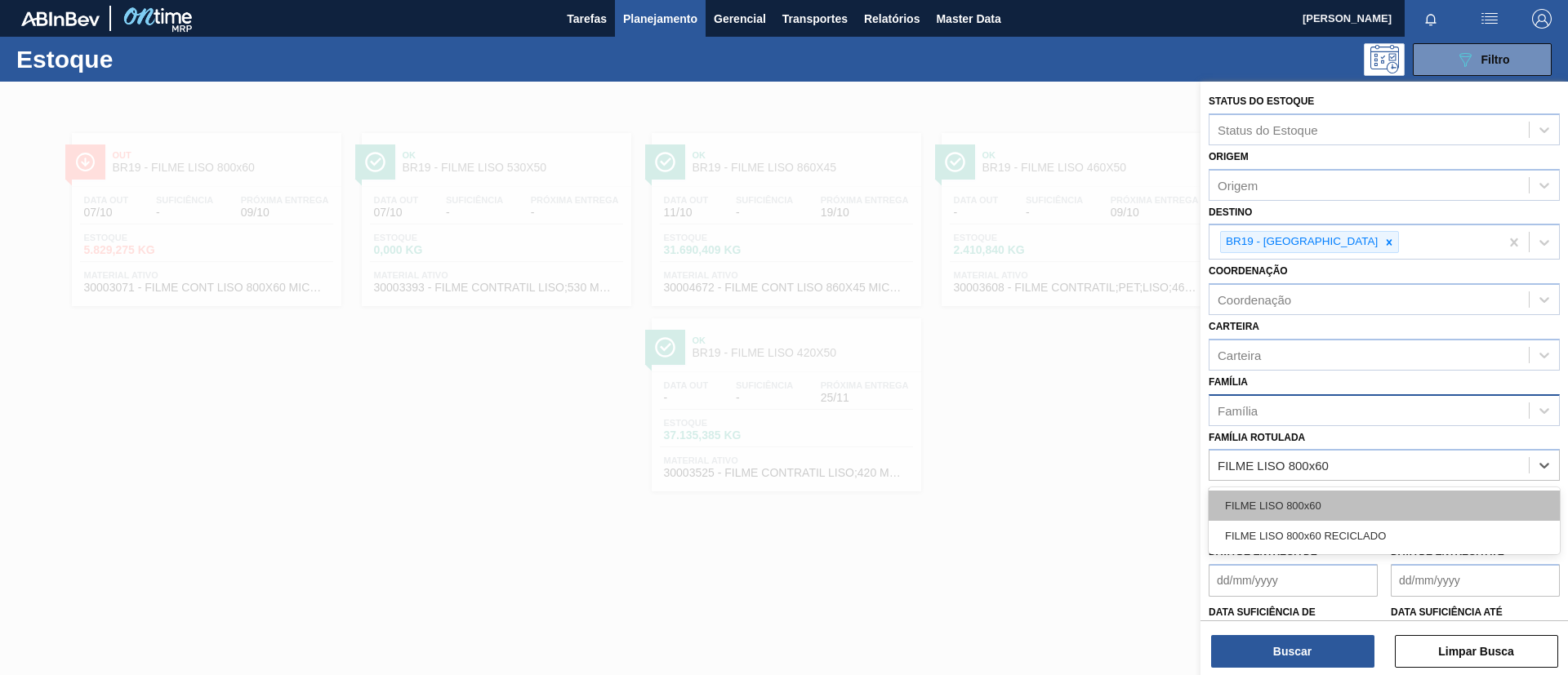
click at [1327, 506] on div "FILME LISO 800x60" at bounding box center [1383, 506] width 351 height 30
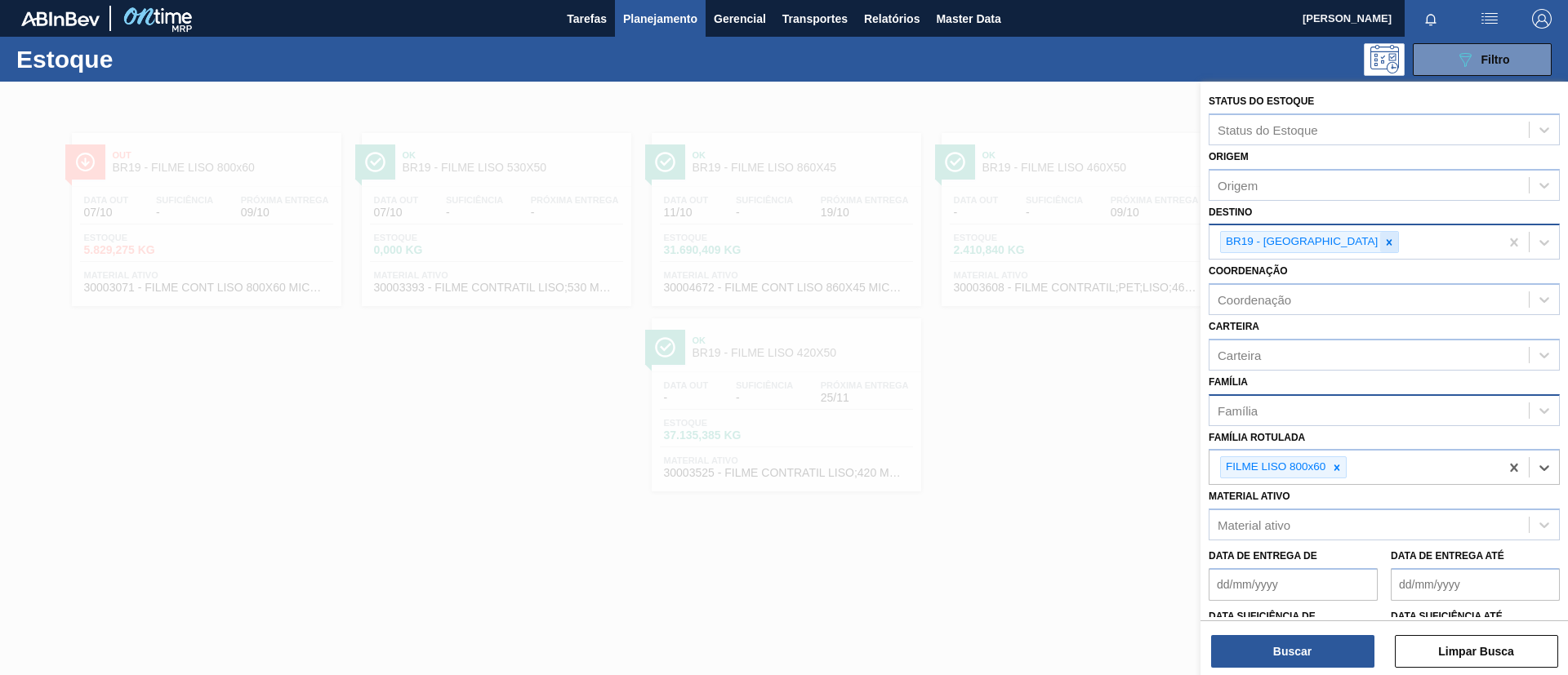
click at [1383, 241] on icon at bounding box center [1389, 242] width 12 height 12
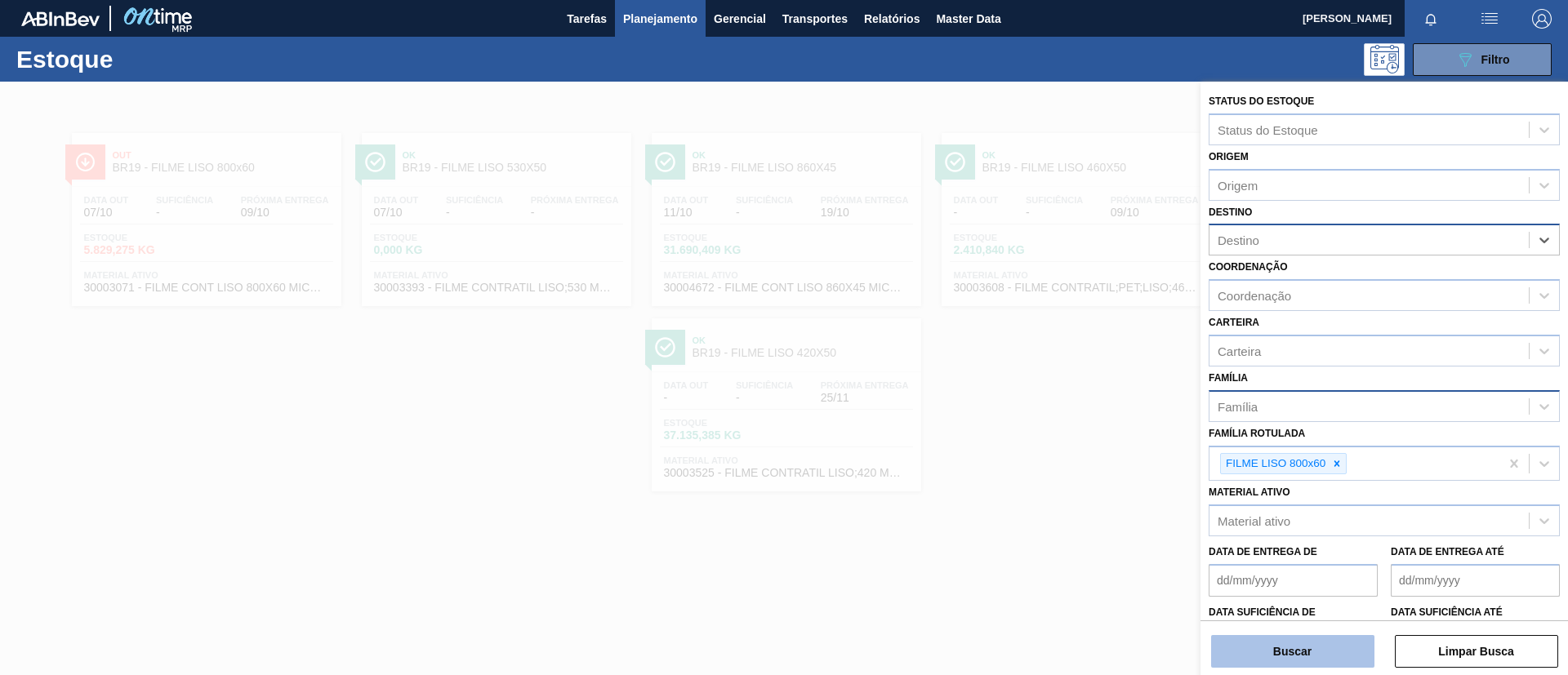
click at [1313, 653] on button "Buscar" at bounding box center [1293, 651] width 163 height 32
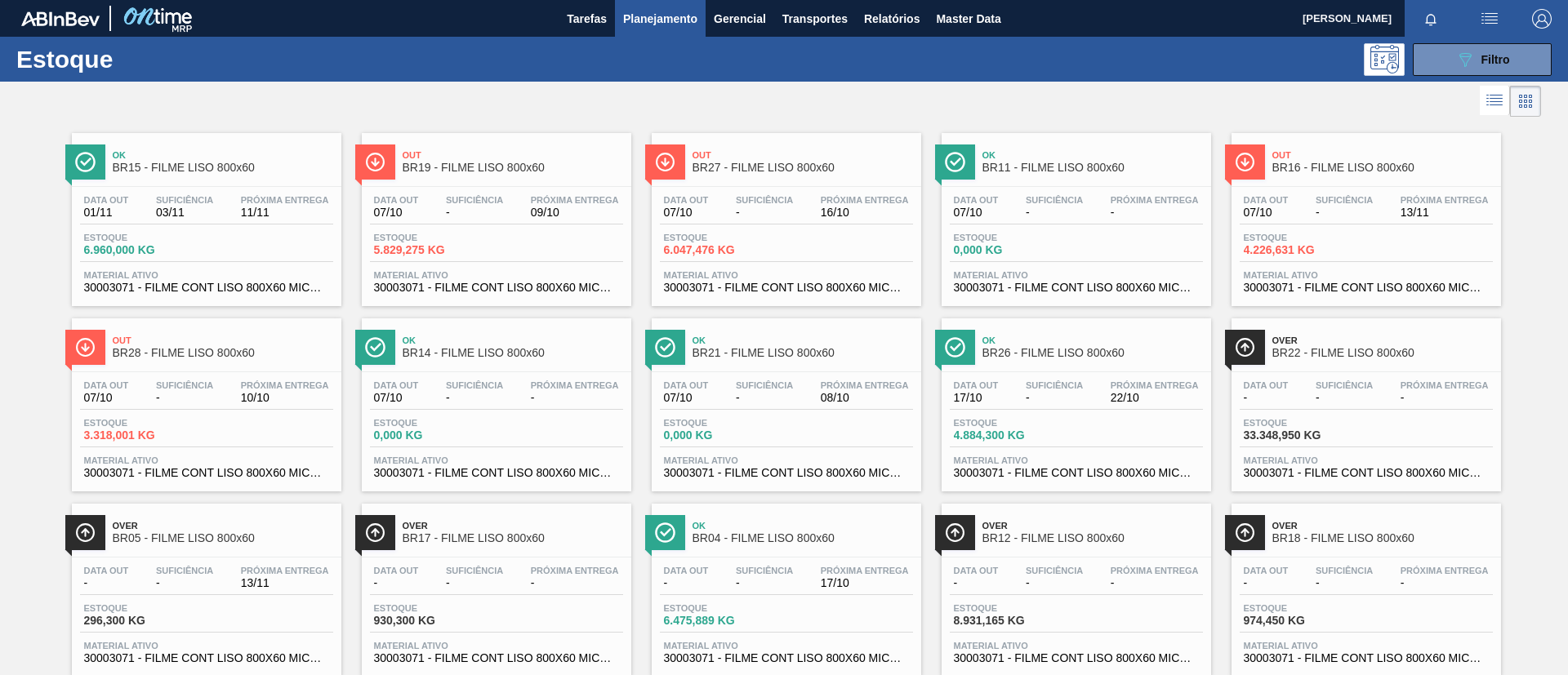
click at [615, 96] on div at bounding box center [771, 101] width 1541 height 39
click at [231, 149] on div "Ok BR15 - FILME LISO 800x60" at bounding box center [223, 161] width 221 height 37
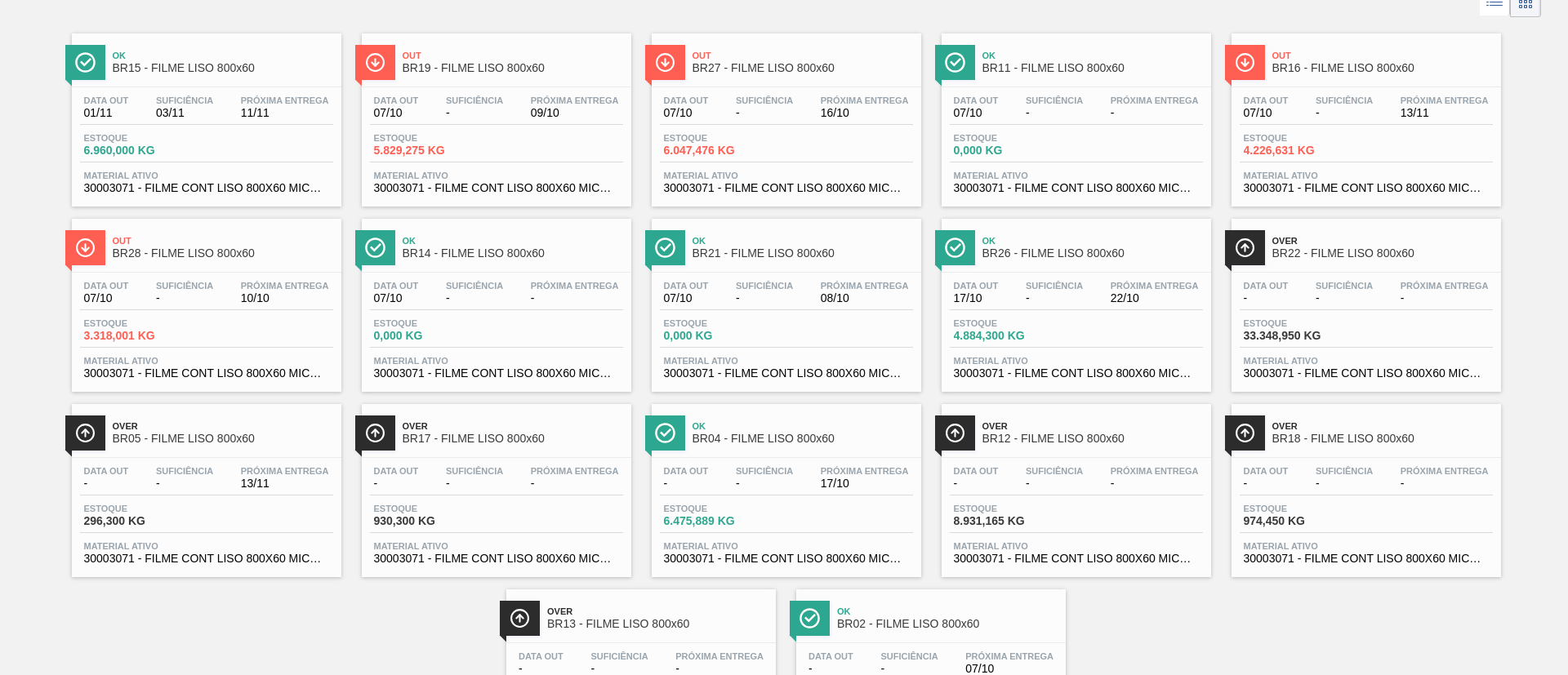
scroll to position [123, 0]
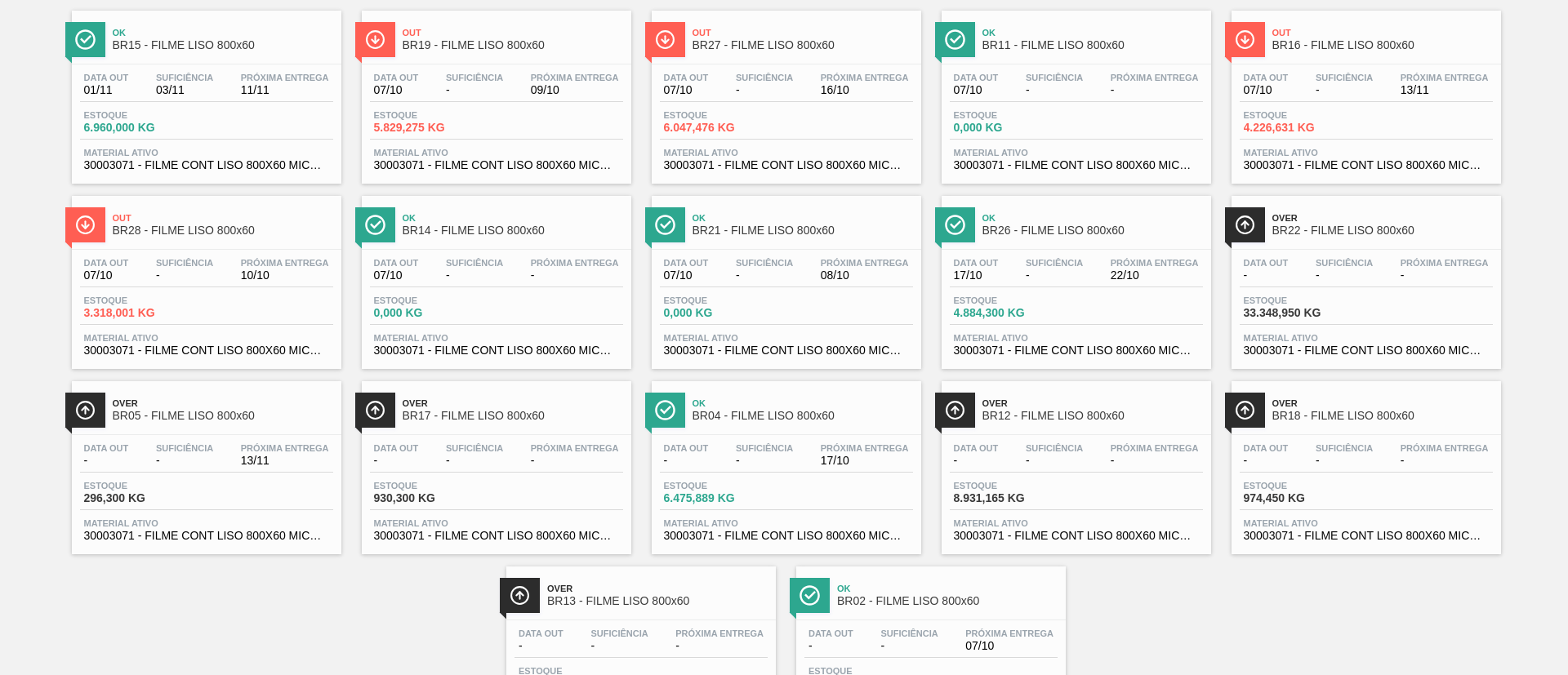
click at [1357, 65] on div "Data out 07/10 Suficiência - Próxima Entrega 13/11 Estoque 4.226,631 KG Materia…" at bounding box center [1366, 120] width 269 height 111
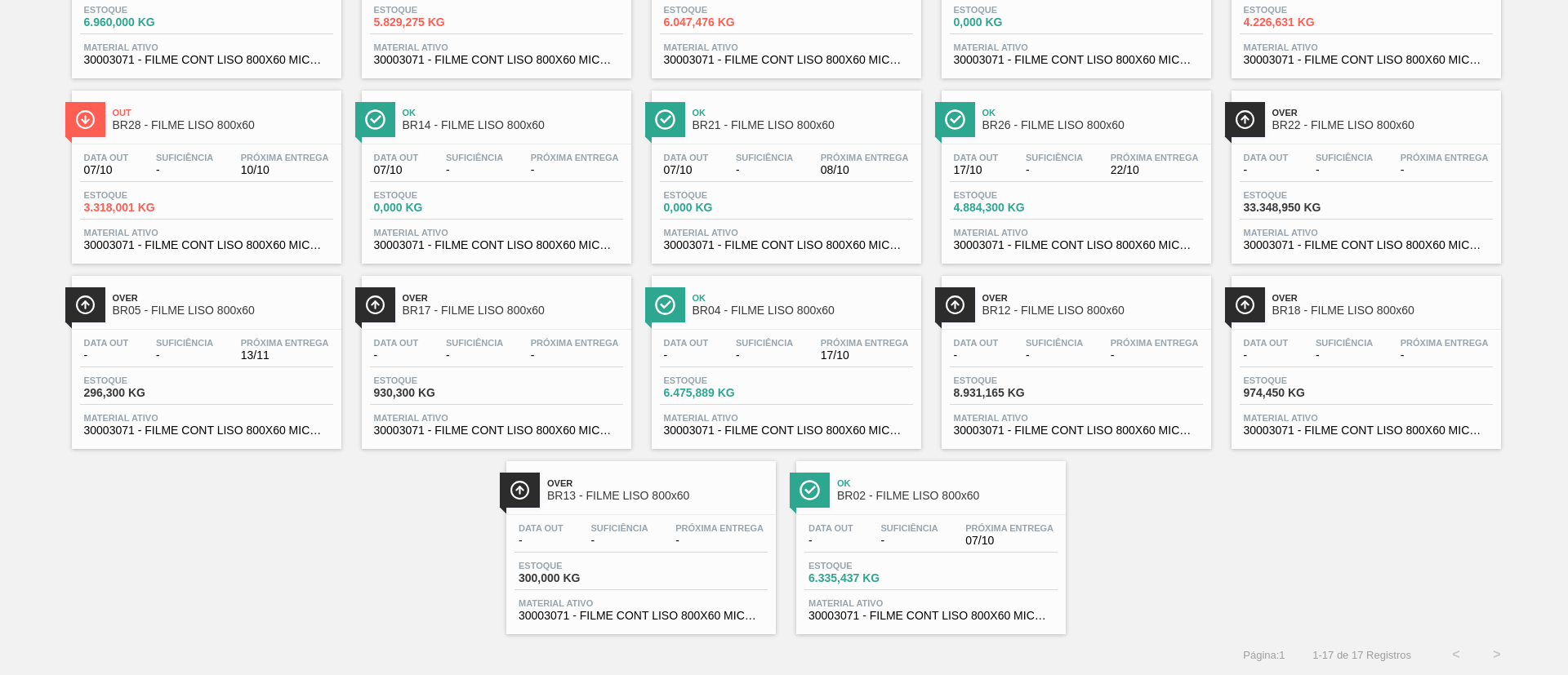
click at [1121, 316] on div "Over BR12 - FILME LISO 800x60" at bounding box center [1093, 305] width 221 height 37
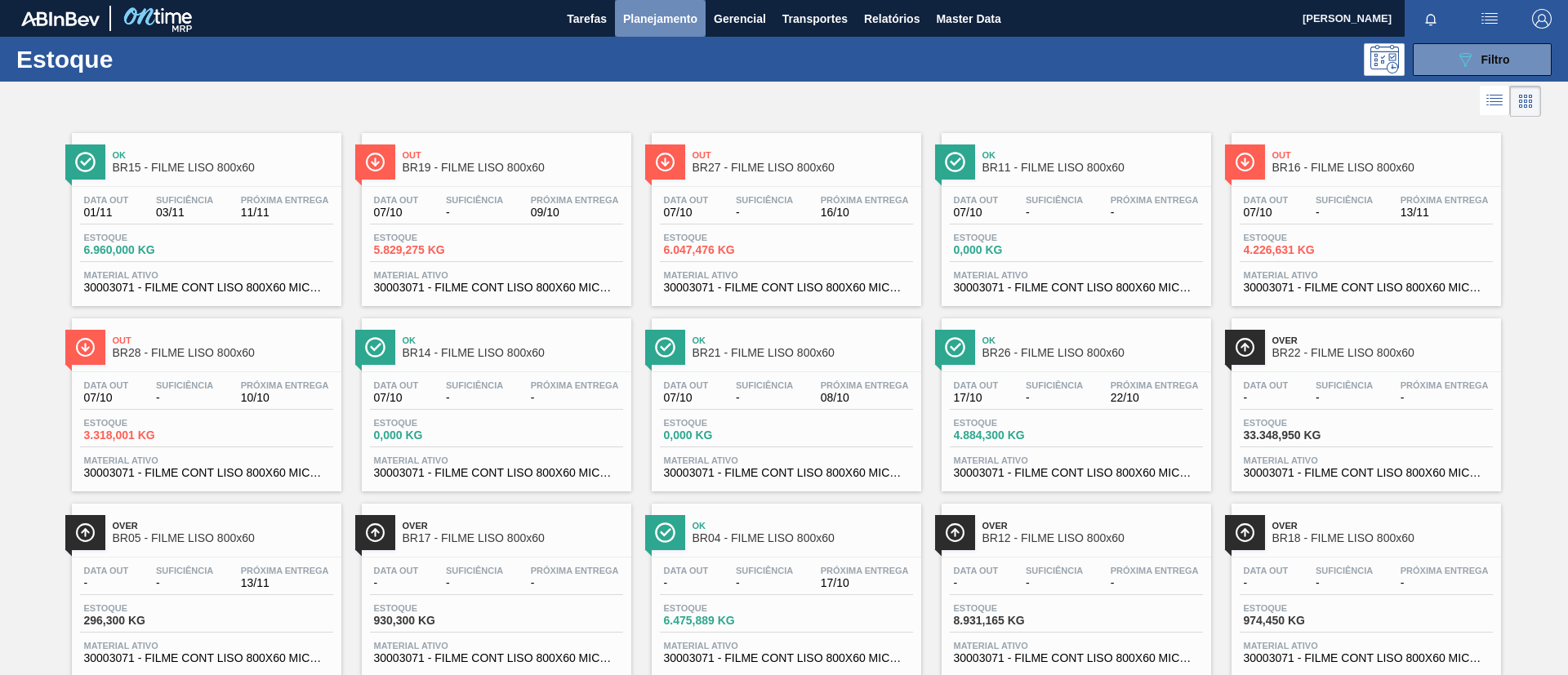
click at [655, 21] on span "Planejamento" at bounding box center [660, 19] width 74 height 20
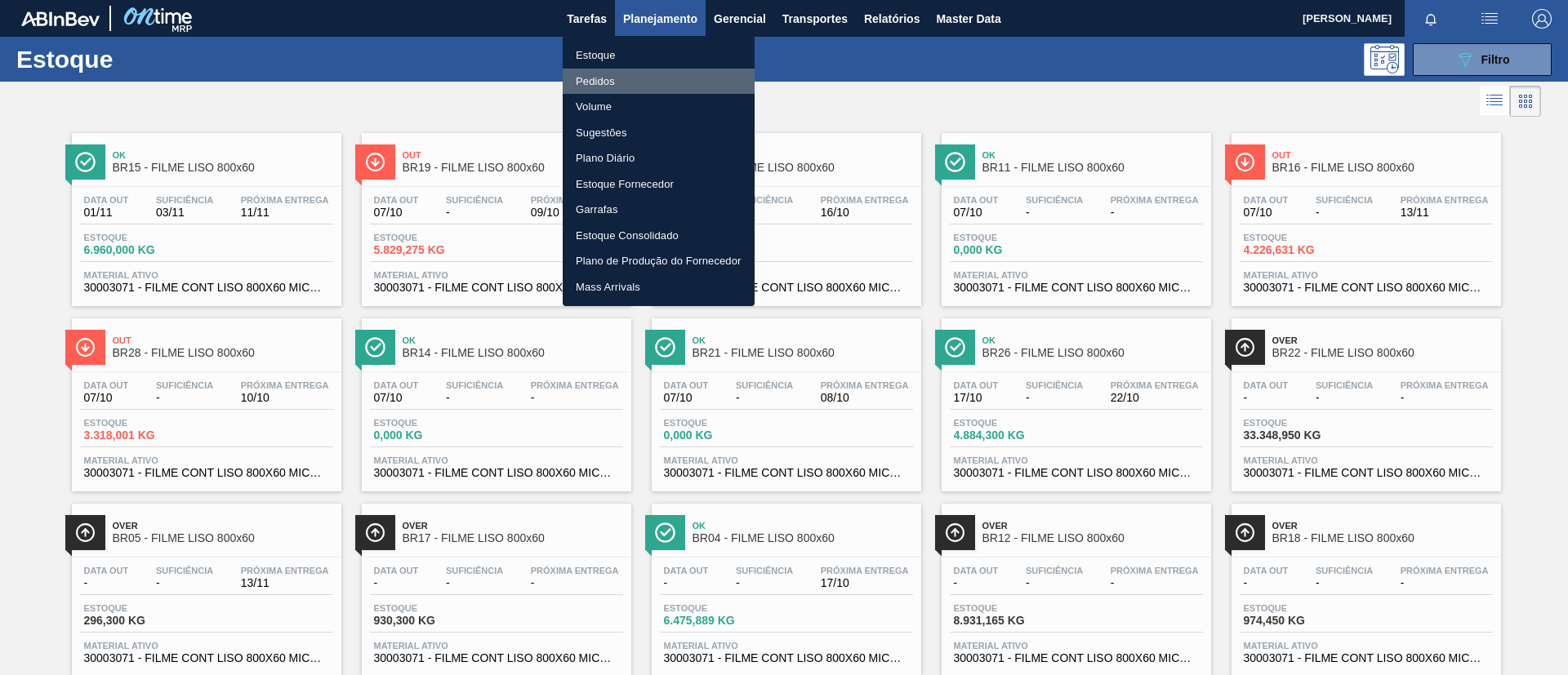
drag, startPoint x: 666, startPoint y: 85, endPoint x: 689, endPoint y: 105, distance: 30.5
click at [666, 86] on li "Pedidos" at bounding box center [658, 81] width 192 height 26
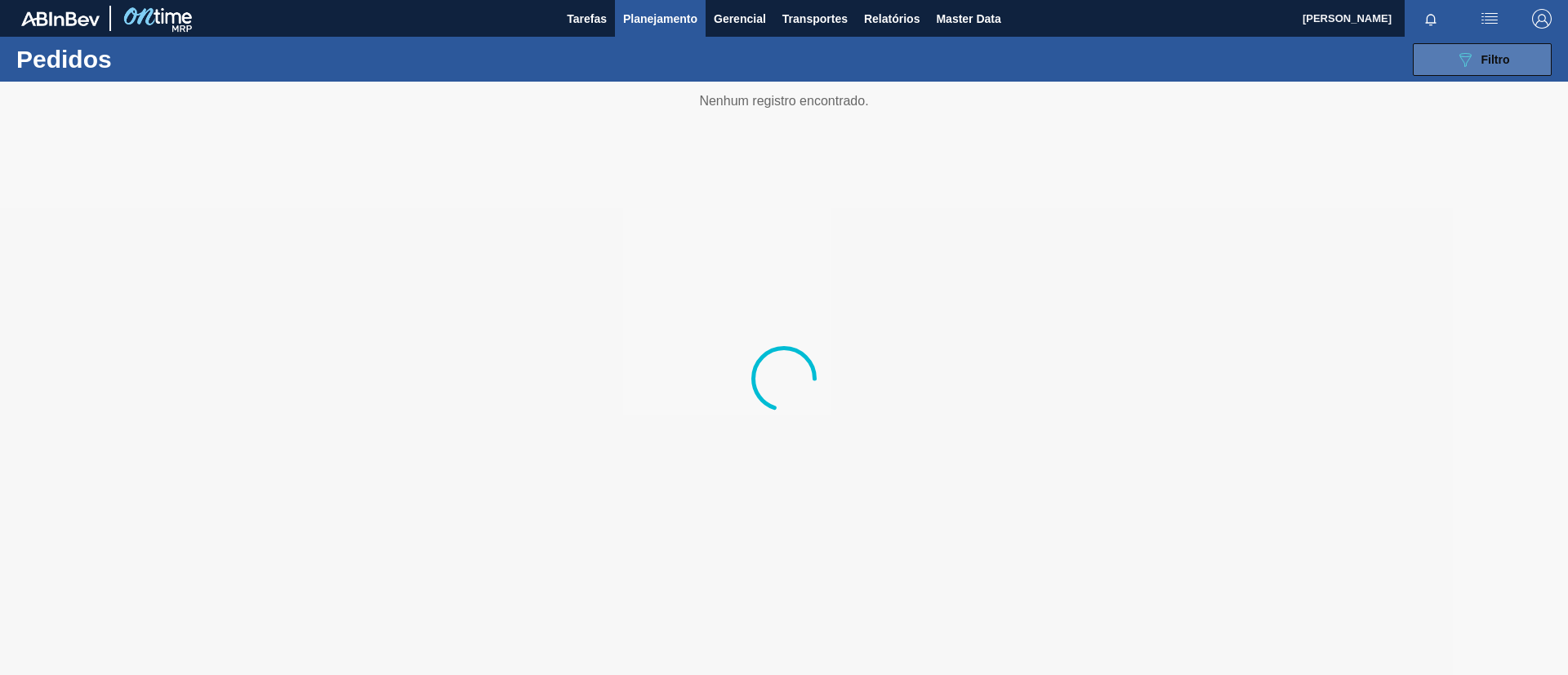
click at [1490, 44] on button "089F7B8B-B2A5-4AFE-B5C0-19BA573D28AC Filtro" at bounding box center [1482, 59] width 139 height 32
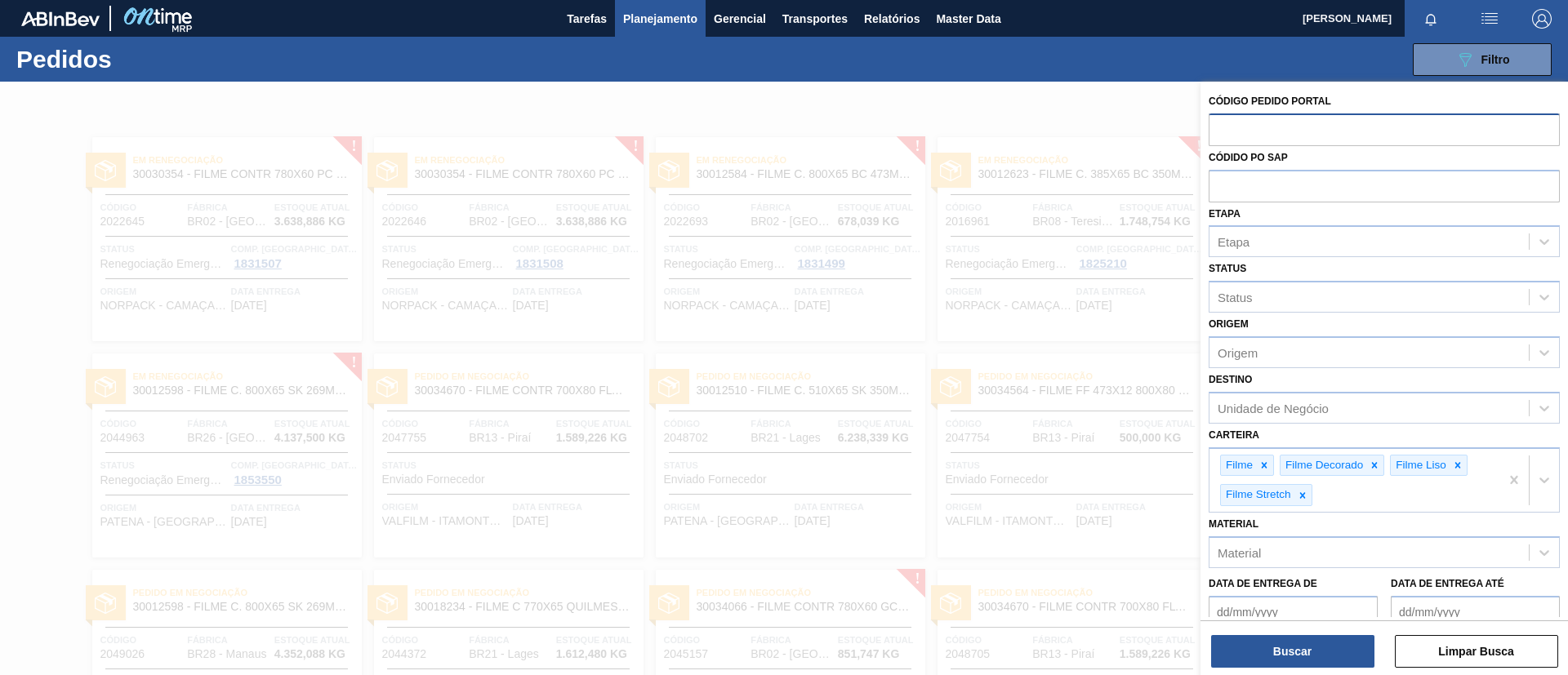
click at [1276, 133] on input "text" at bounding box center [1383, 129] width 351 height 31
paste input "2037150"
type input "2037150"
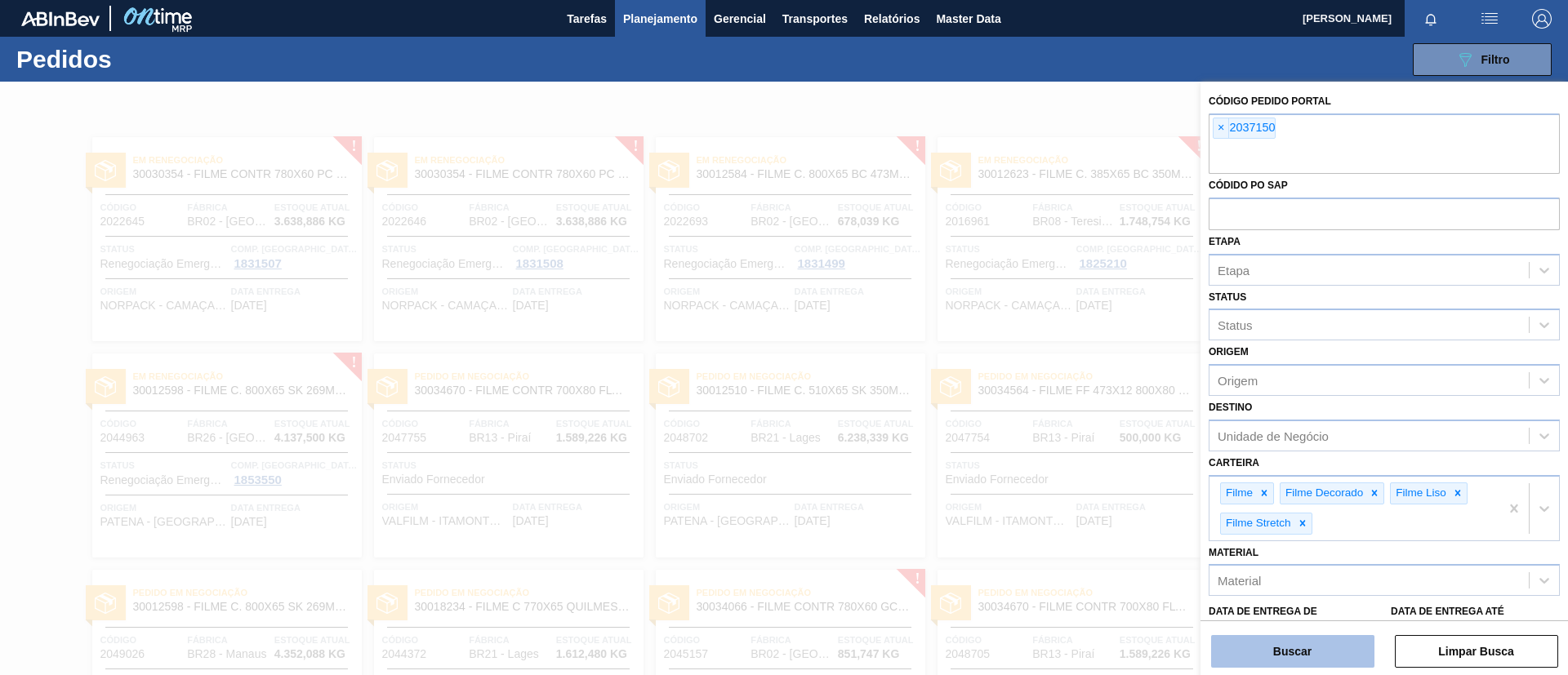
click at [1311, 642] on button "Buscar" at bounding box center [1293, 651] width 163 height 32
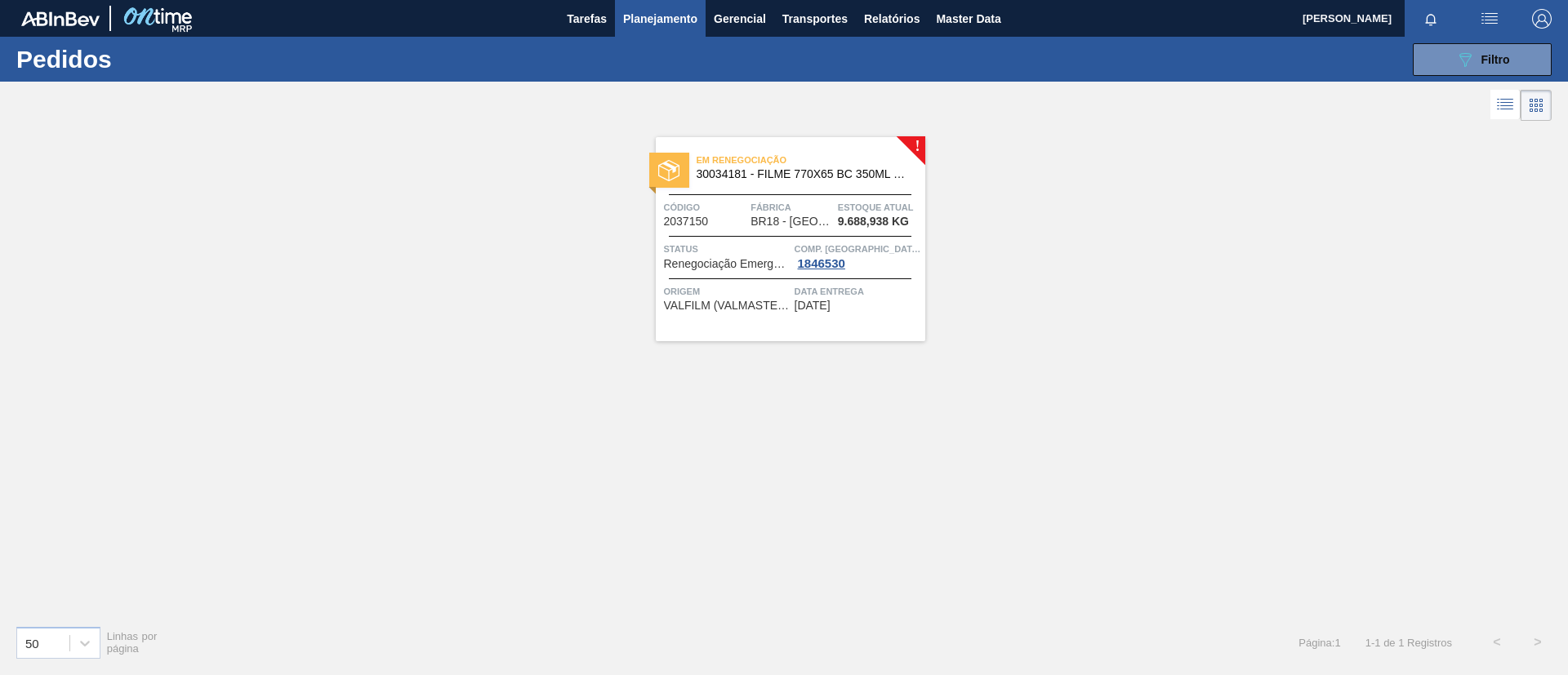
click at [806, 174] on span "30034181 - FILME 770X65 BC 350ML MP C12" at bounding box center [805, 175] width 215 height 13
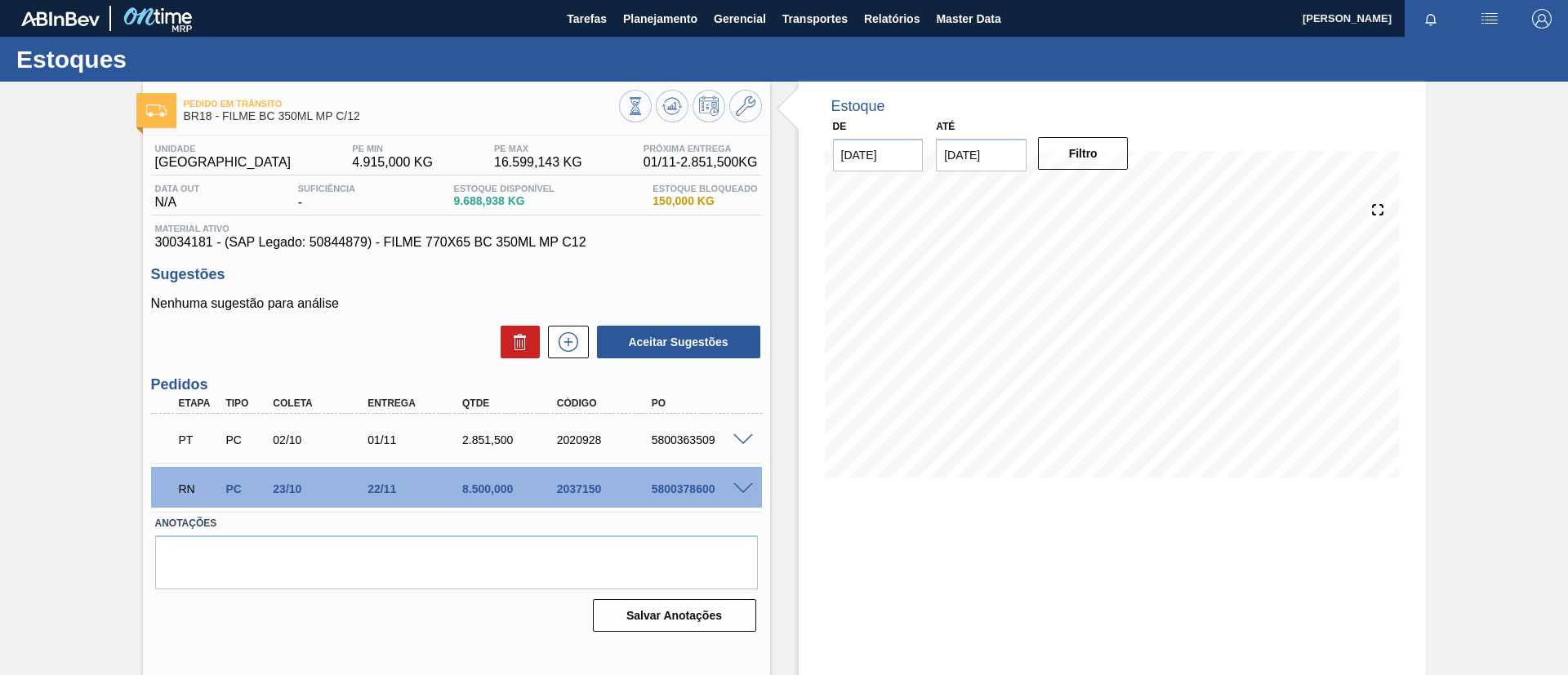
click at [739, 478] on div "RN PC 23/10 22/11 8.500,000 2037150 5800378600" at bounding box center [456, 488] width 611 height 41
click at [741, 480] on div "RN PC 23/10 22/11 8.500,000 2037150 5800378600" at bounding box center [456, 488] width 611 height 41
click at [740, 481] on div at bounding box center [745, 488] width 32 height 13
click at [740, 485] on span at bounding box center [744, 489] width 20 height 13
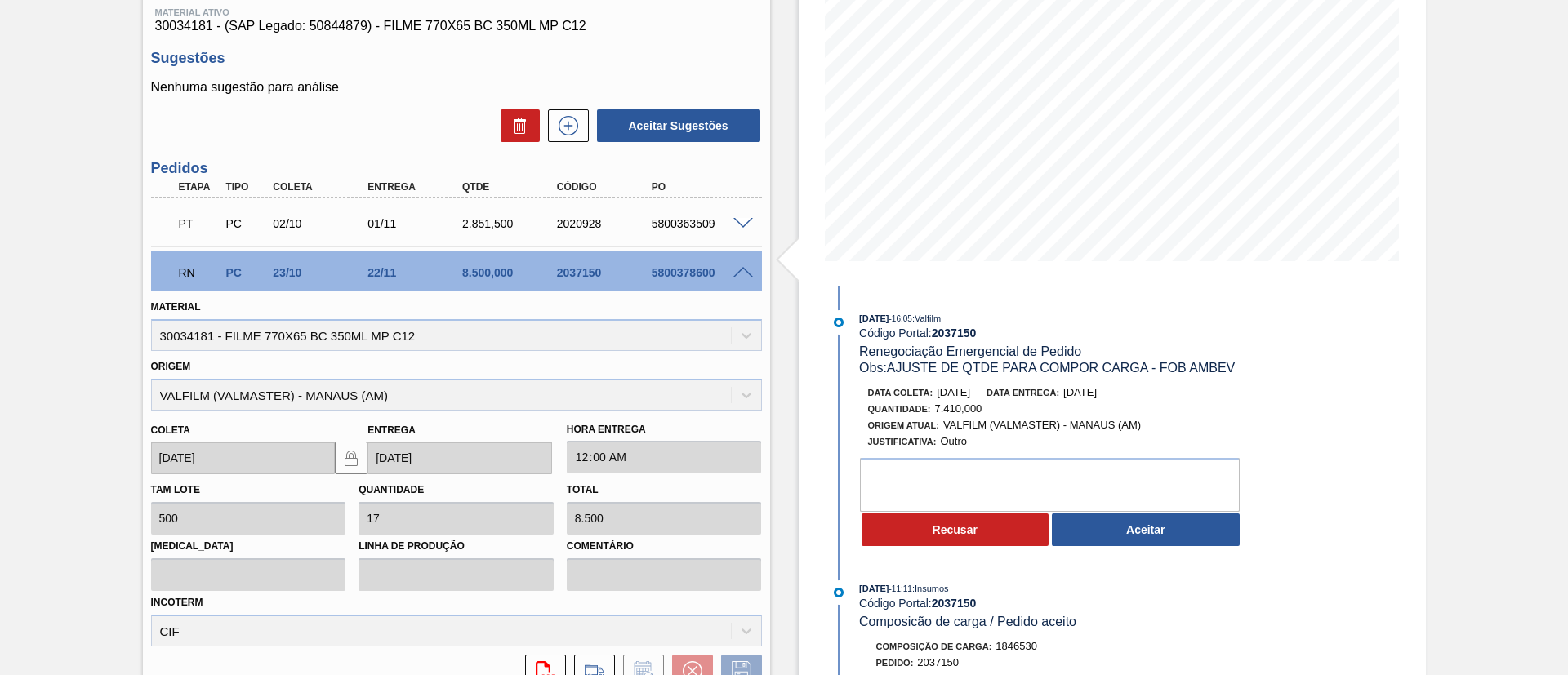
scroll to position [367, 0]
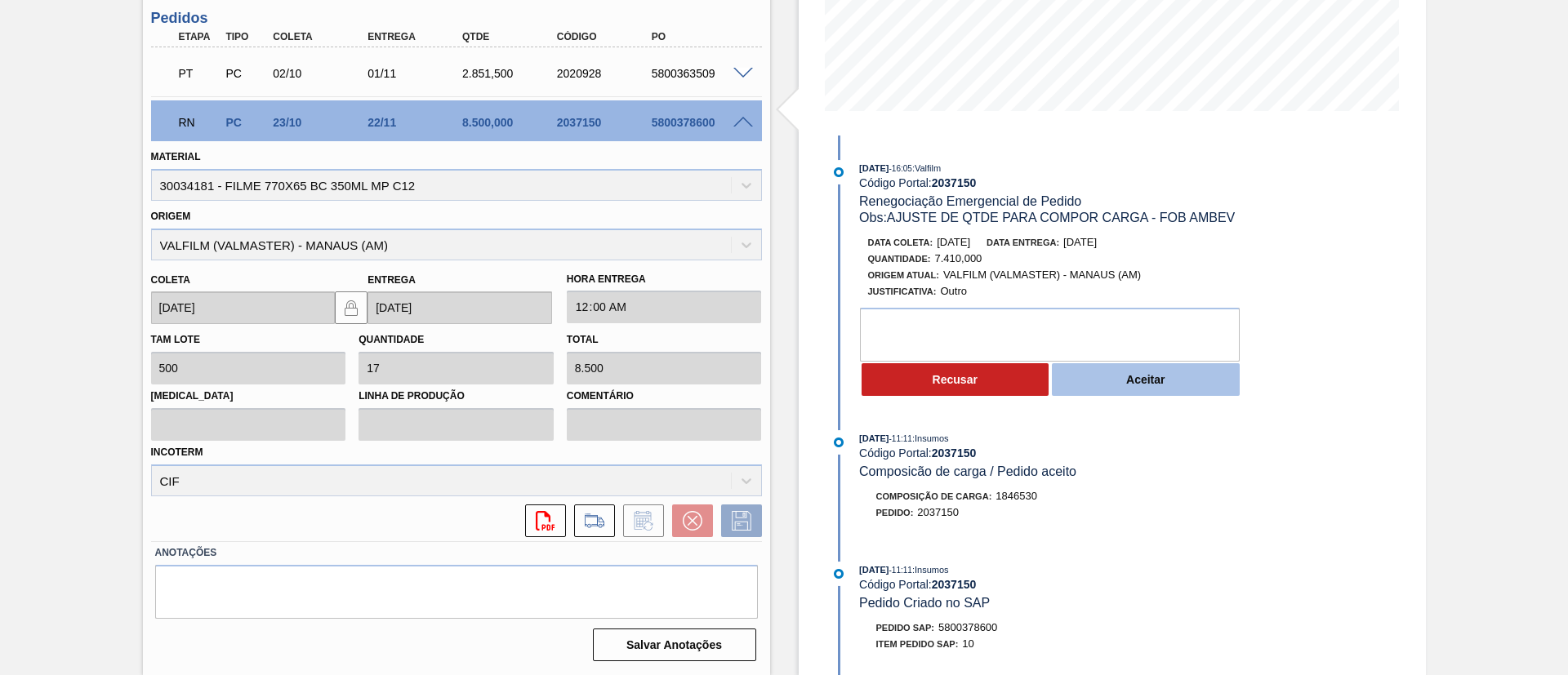
click at [1111, 367] on button "Aceitar" at bounding box center [1146, 379] width 187 height 32
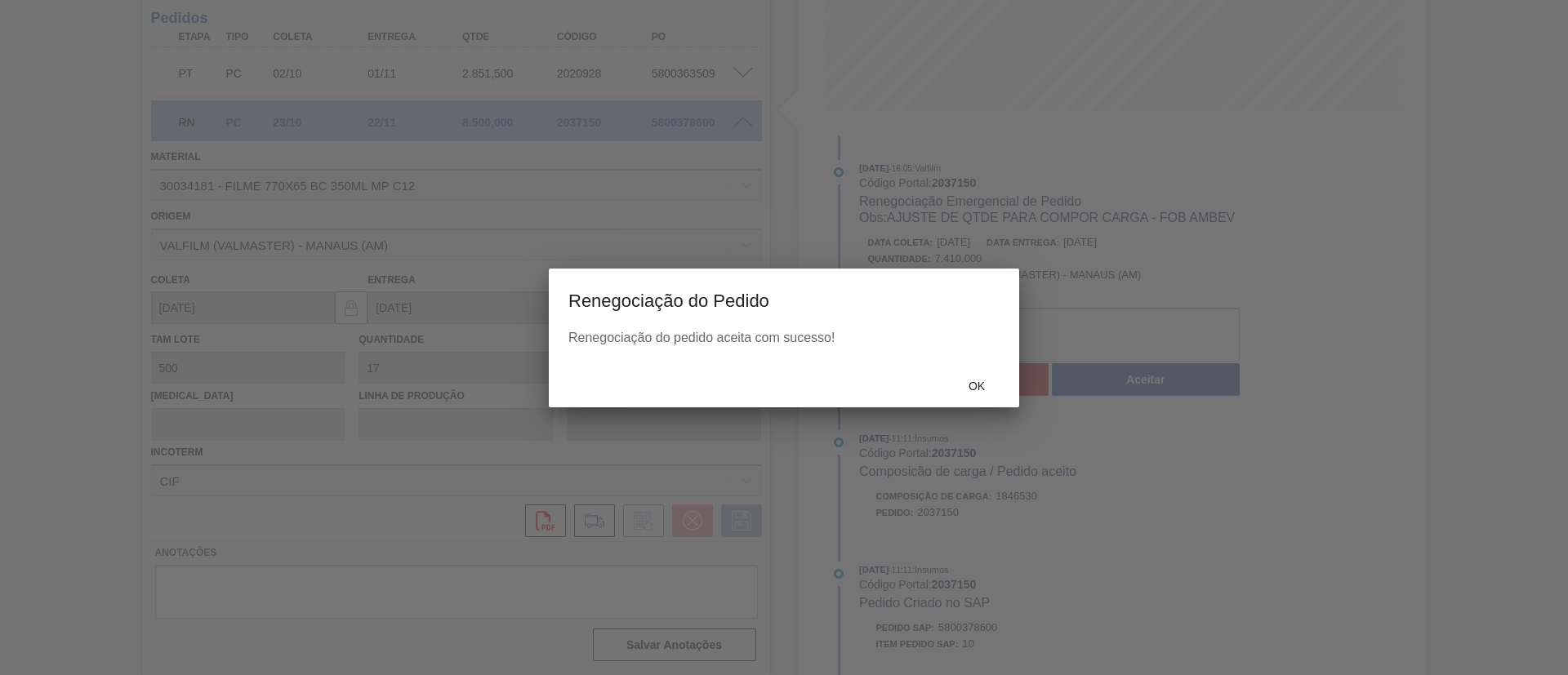
click at [977, 361] on div at bounding box center [784, 337] width 1568 height 675
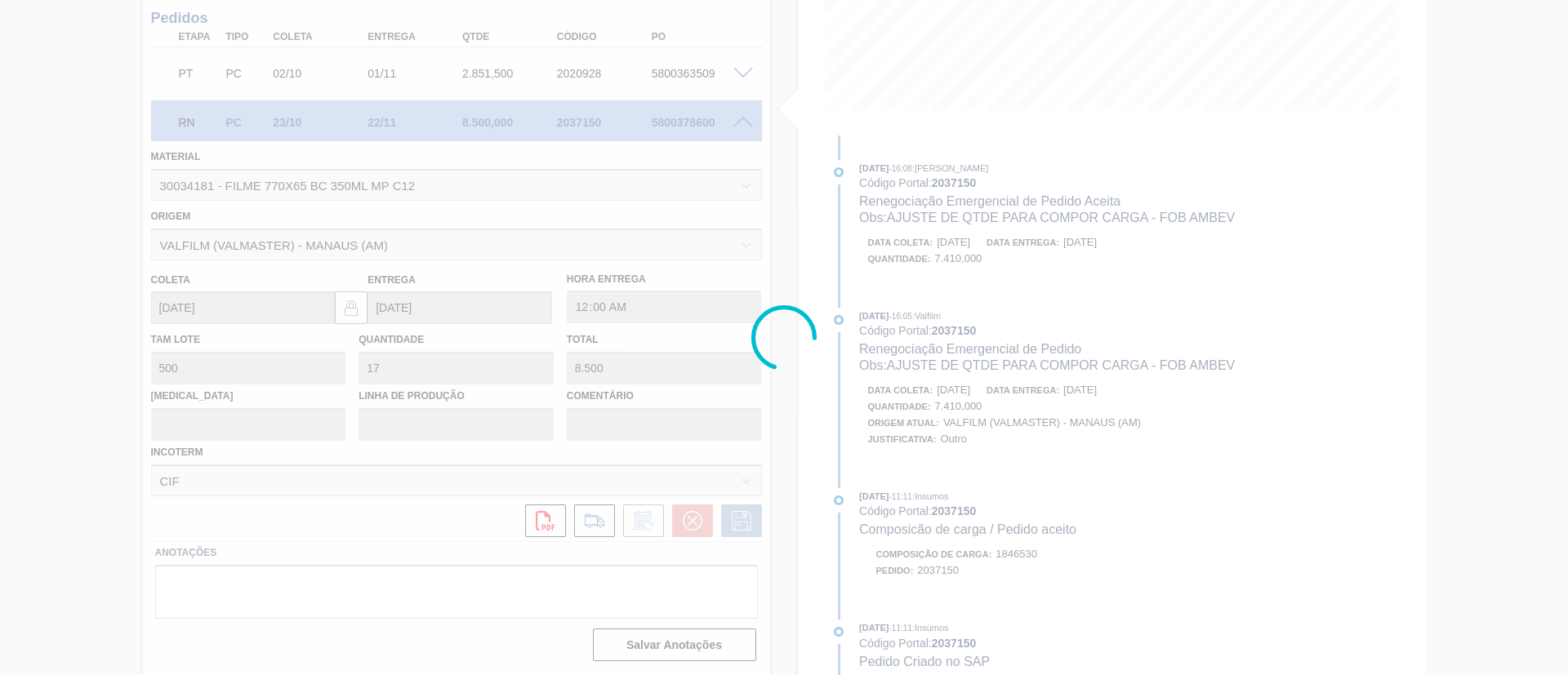
type input "14,82"
type input "7.410"
type input "AJUSTE DE QTDE PARA COMPOR CARGA - FOB AMBEV"
type input "17/10/2025"
type input "17/11/2025"
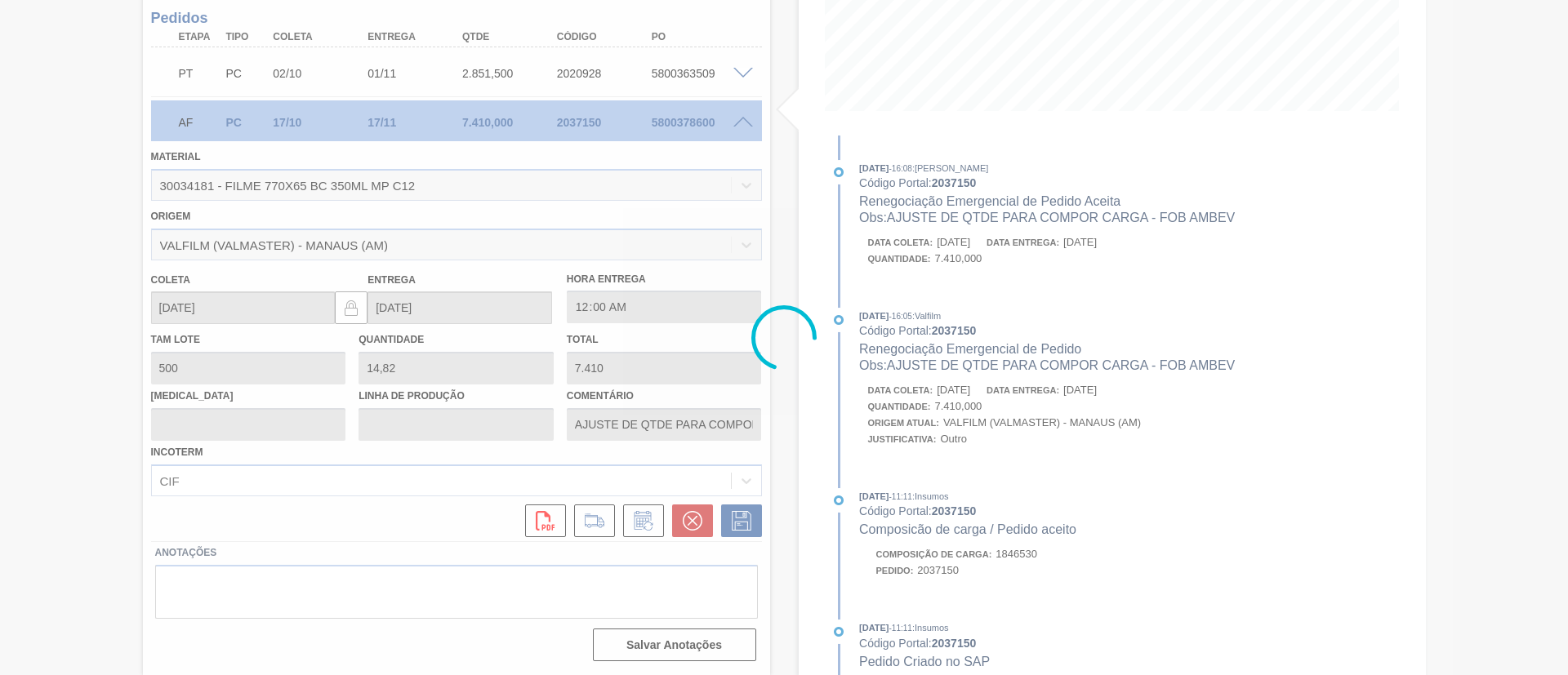
scroll to position [27, 0]
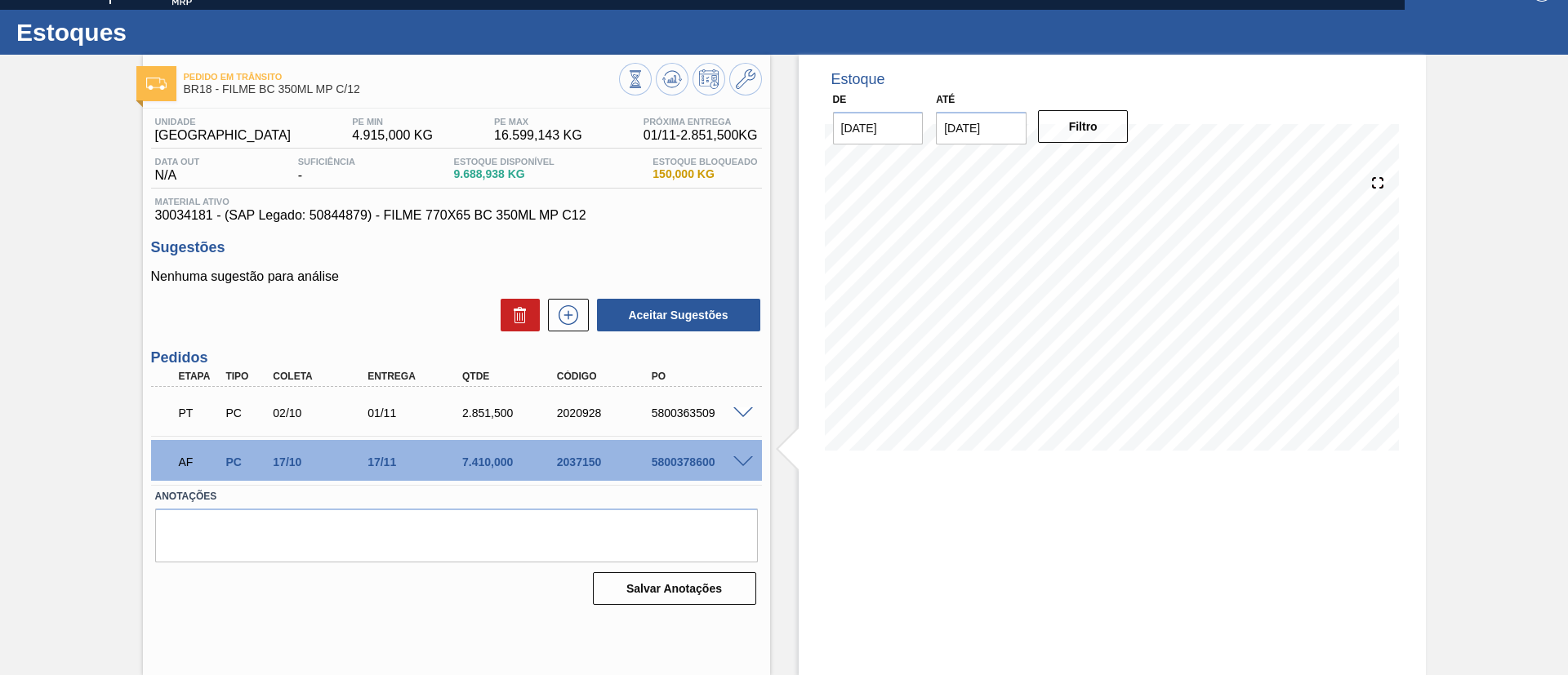
click at [744, 469] on div "AF PC 17/10 17/11 7.410,000 2037150 5800378600" at bounding box center [456, 461] width 611 height 41
click at [744, 463] on span at bounding box center [744, 463] width 20 height 13
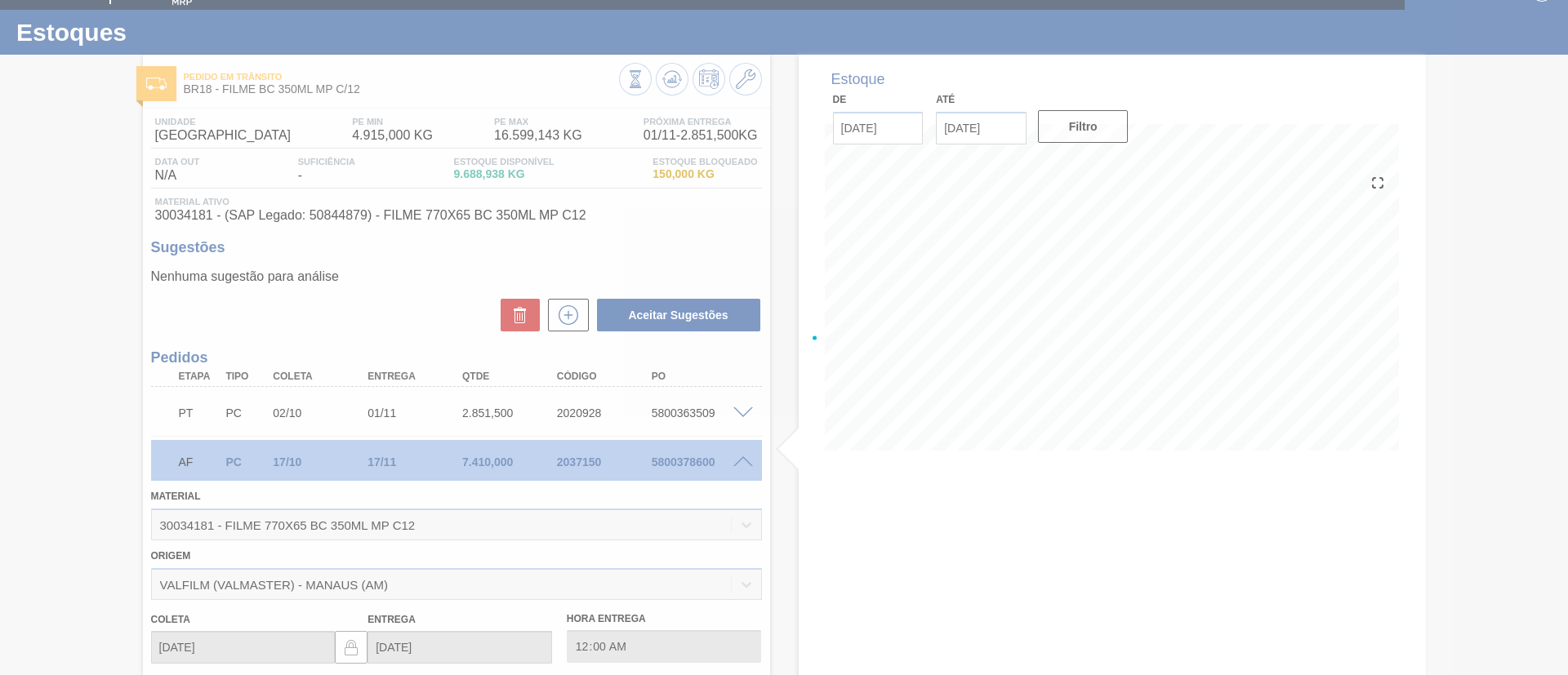
scroll to position [367, 0]
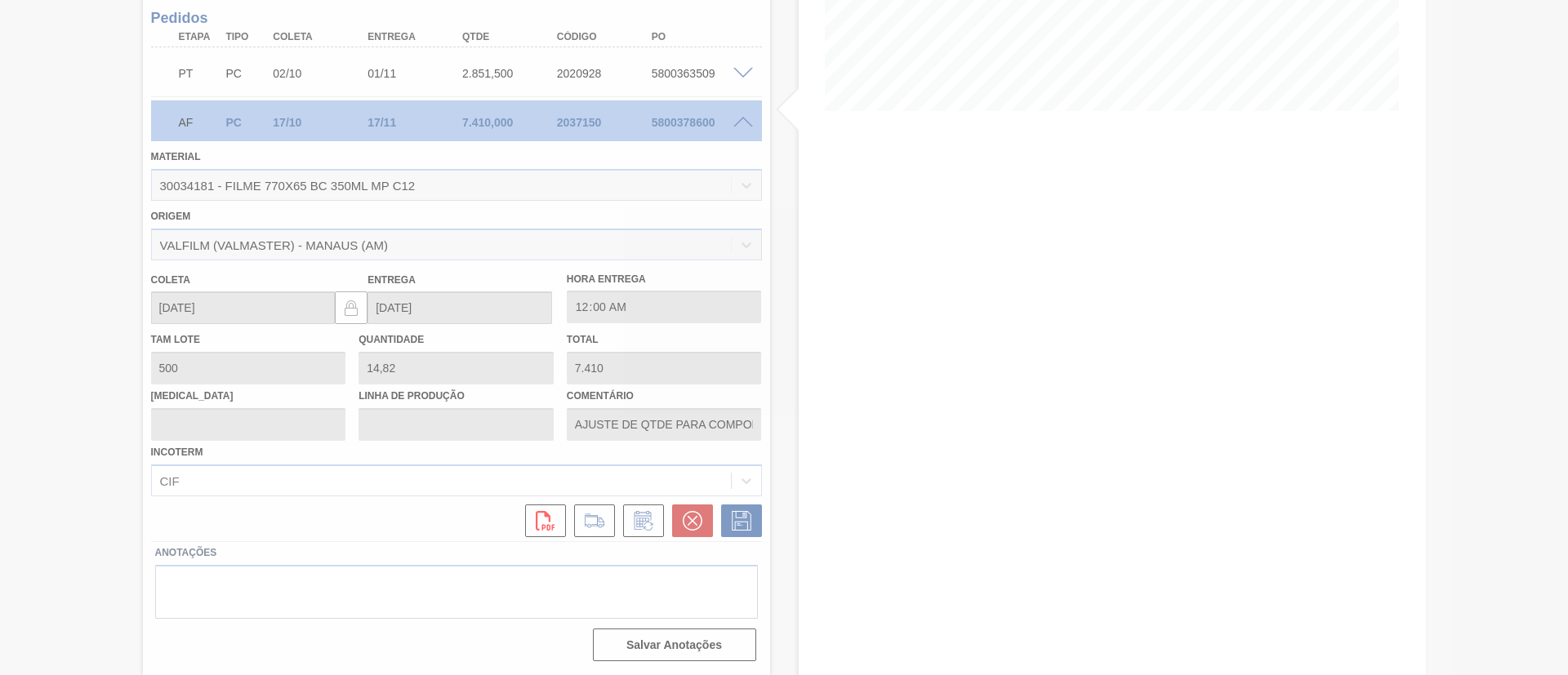
click at [322, 474] on div at bounding box center [784, 337] width 1568 height 675
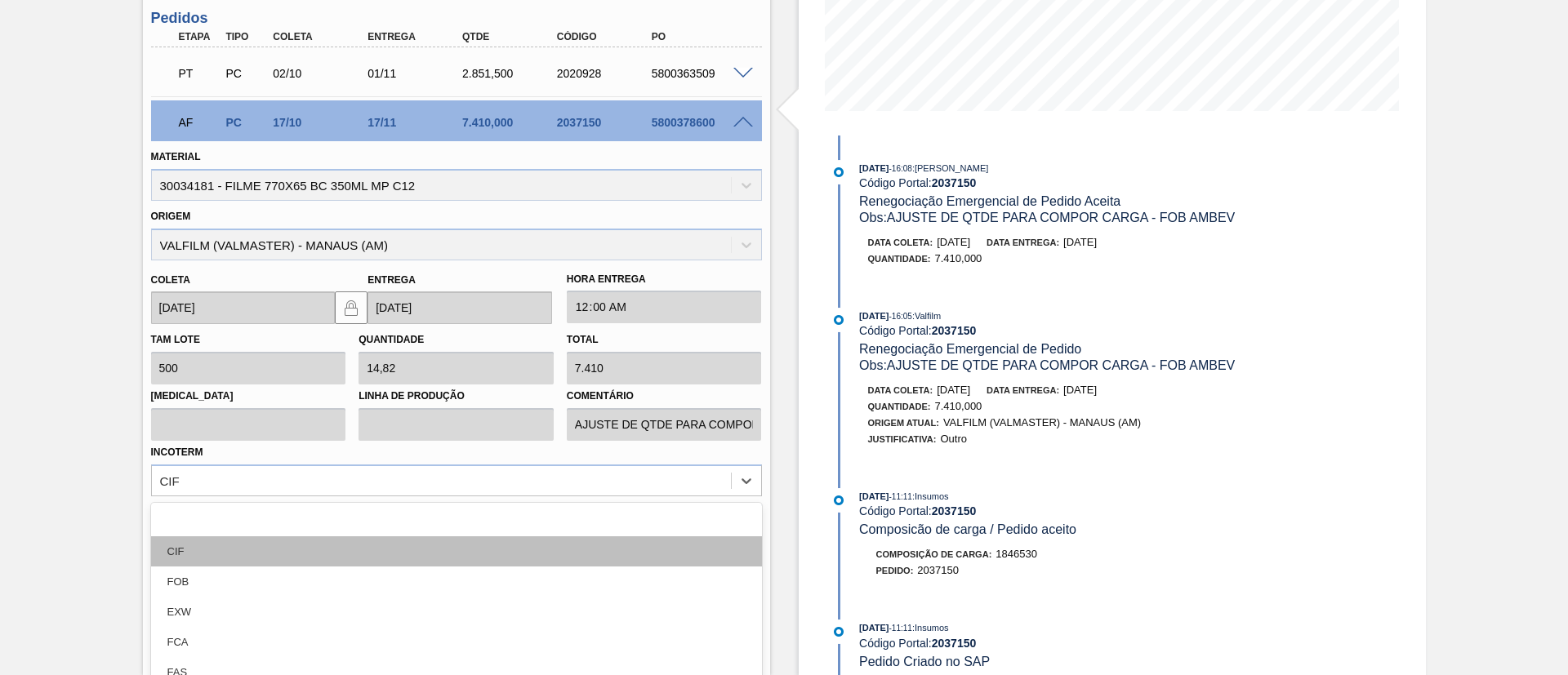
click at [321, 480] on div "option CIF focused, 2 of 12. 12 results available. Use Up and Down to choose op…" at bounding box center [456, 480] width 611 height 32
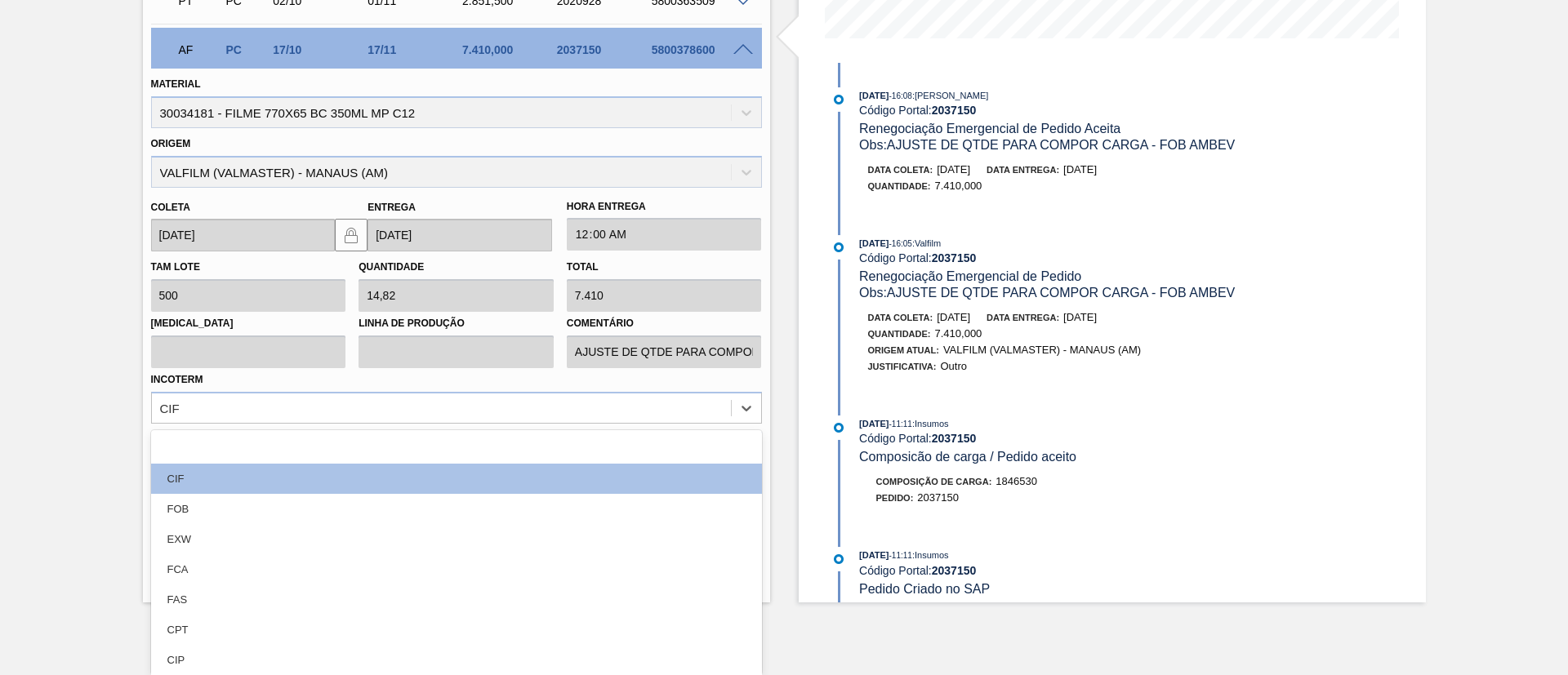
drag, startPoint x: 258, startPoint y: 500, endPoint x: 267, endPoint y: 497, distance: 9.5
click at [258, 503] on div "FOB" at bounding box center [456, 509] width 611 height 30
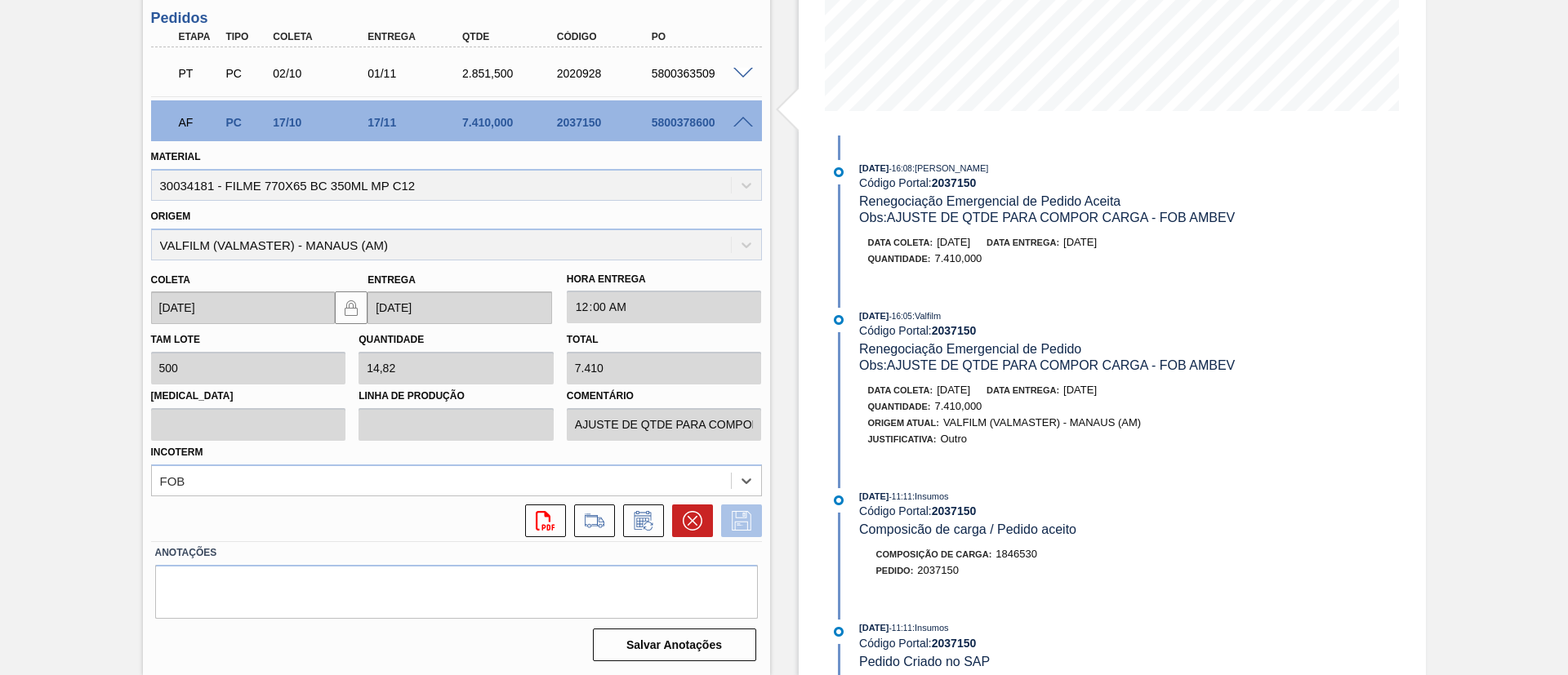
click at [741, 515] on icon at bounding box center [741, 521] width 26 height 20
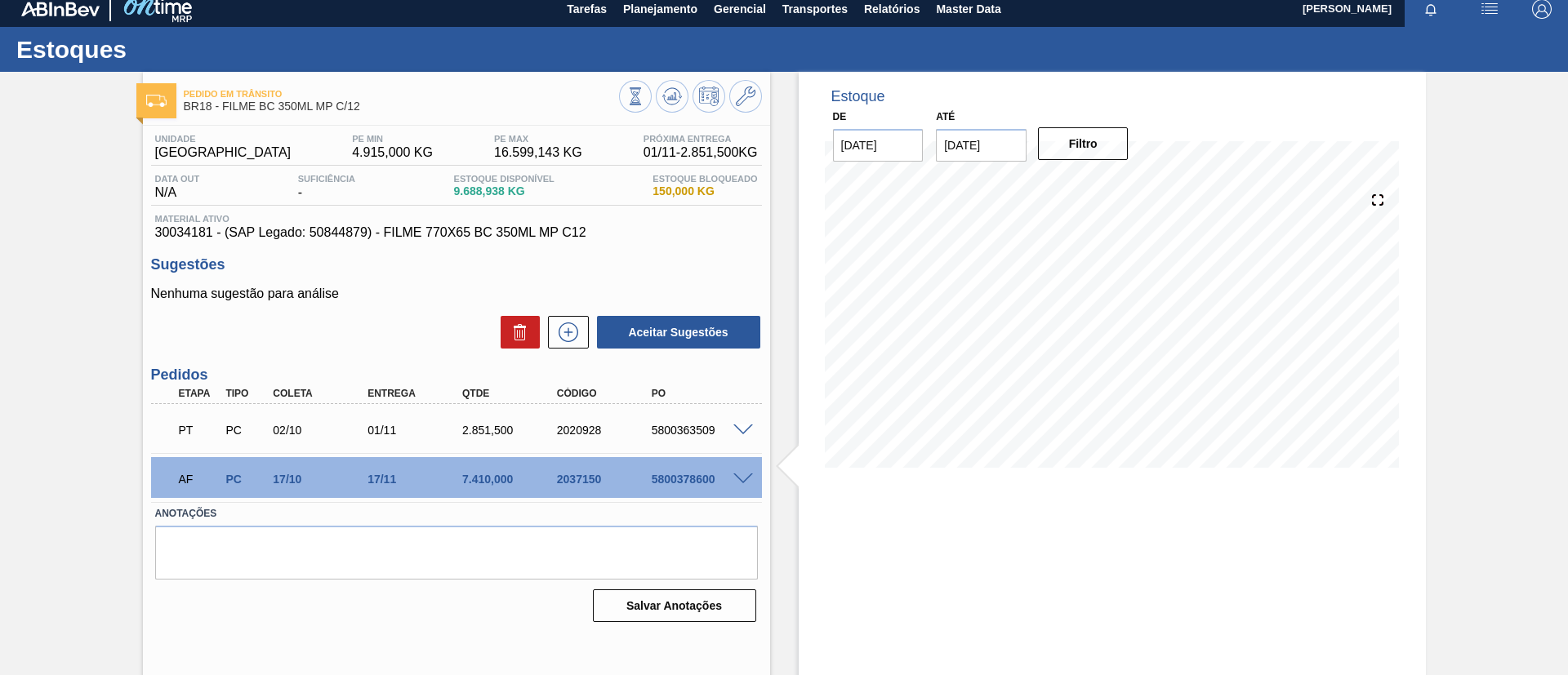
scroll to position [0, 0]
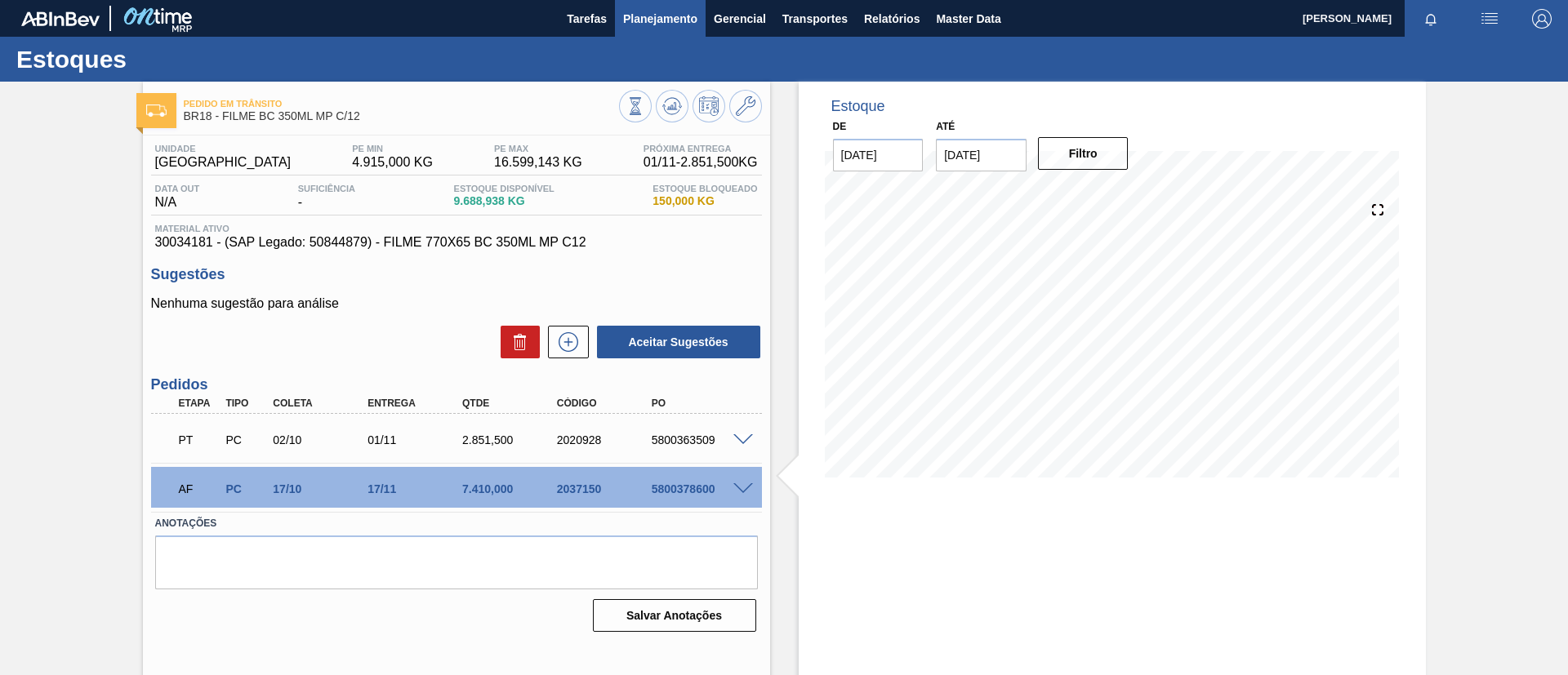
click at [661, 18] on span "Planejamento" at bounding box center [660, 19] width 74 height 20
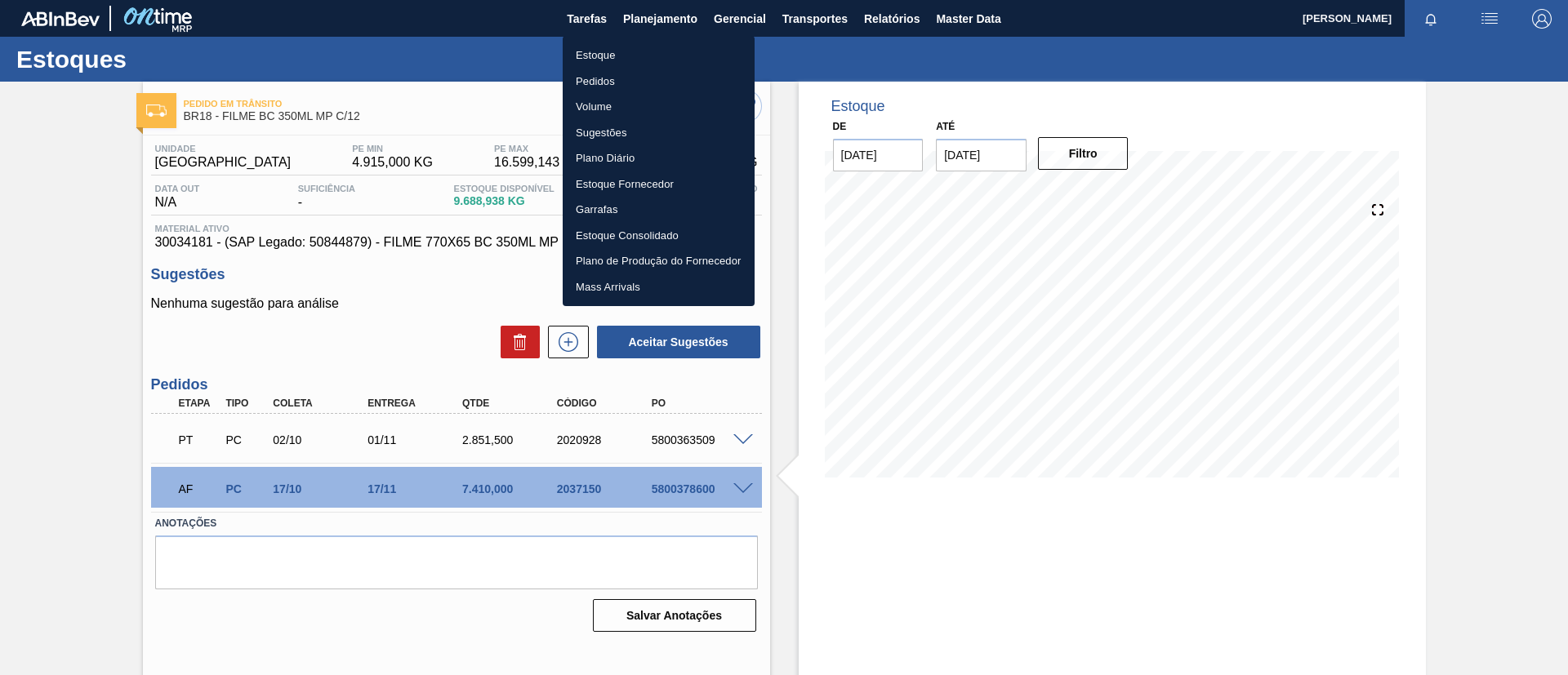
drag, startPoint x: 660, startPoint y: 82, endPoint x: 943, endPoint y: 113, distance: 284.7
click at [659, 82] on li "Pedidos" at bounding box center [658, 81] width 192 height 26
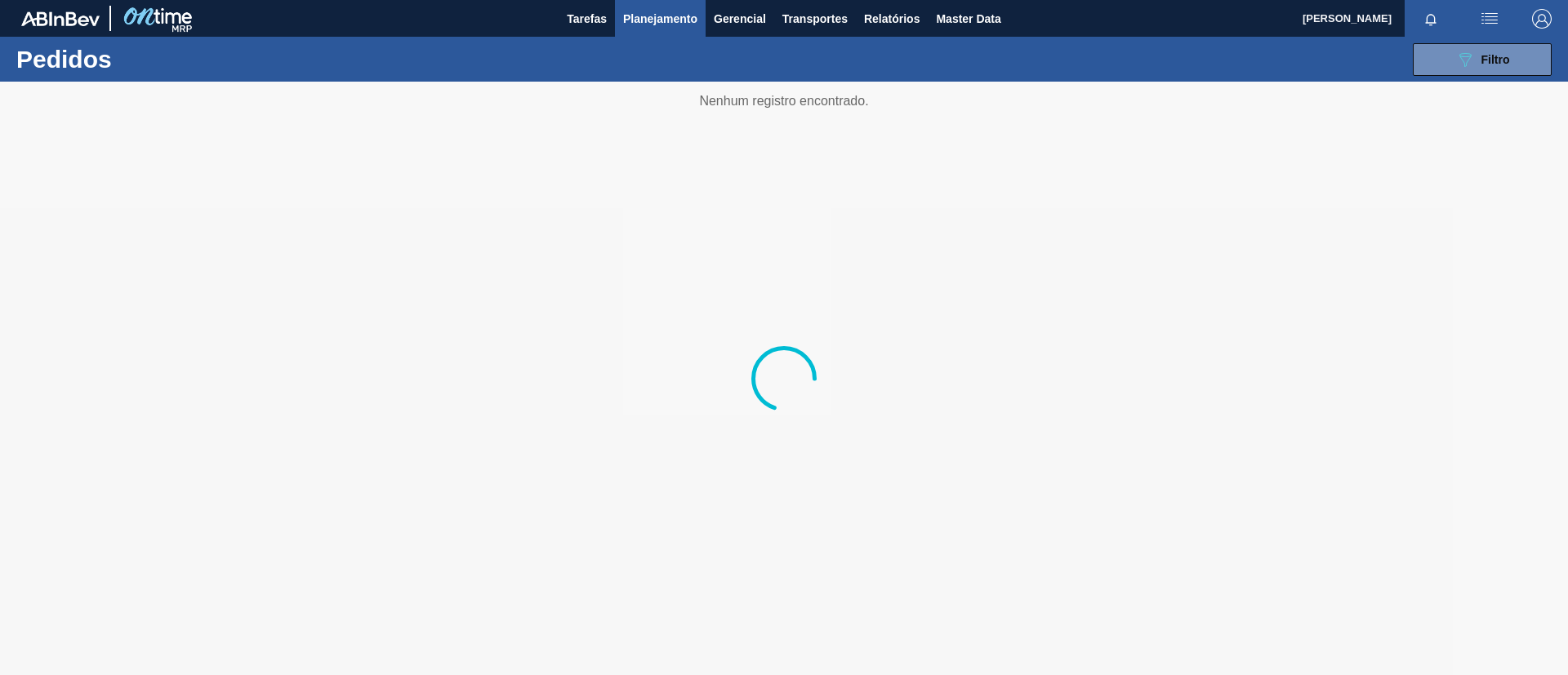
click at [1494, 76] on div "089F7B8B-B2A5-4AFE-B5C0-19BA573D28AC Filtro Código Pedido Portal × 2037150 Códi…" at bounding box center [910, 59] width 1300 height 49
click at [1482, 65] on span "Filtro" at bounding box center [1496, 59] width 29 height 13
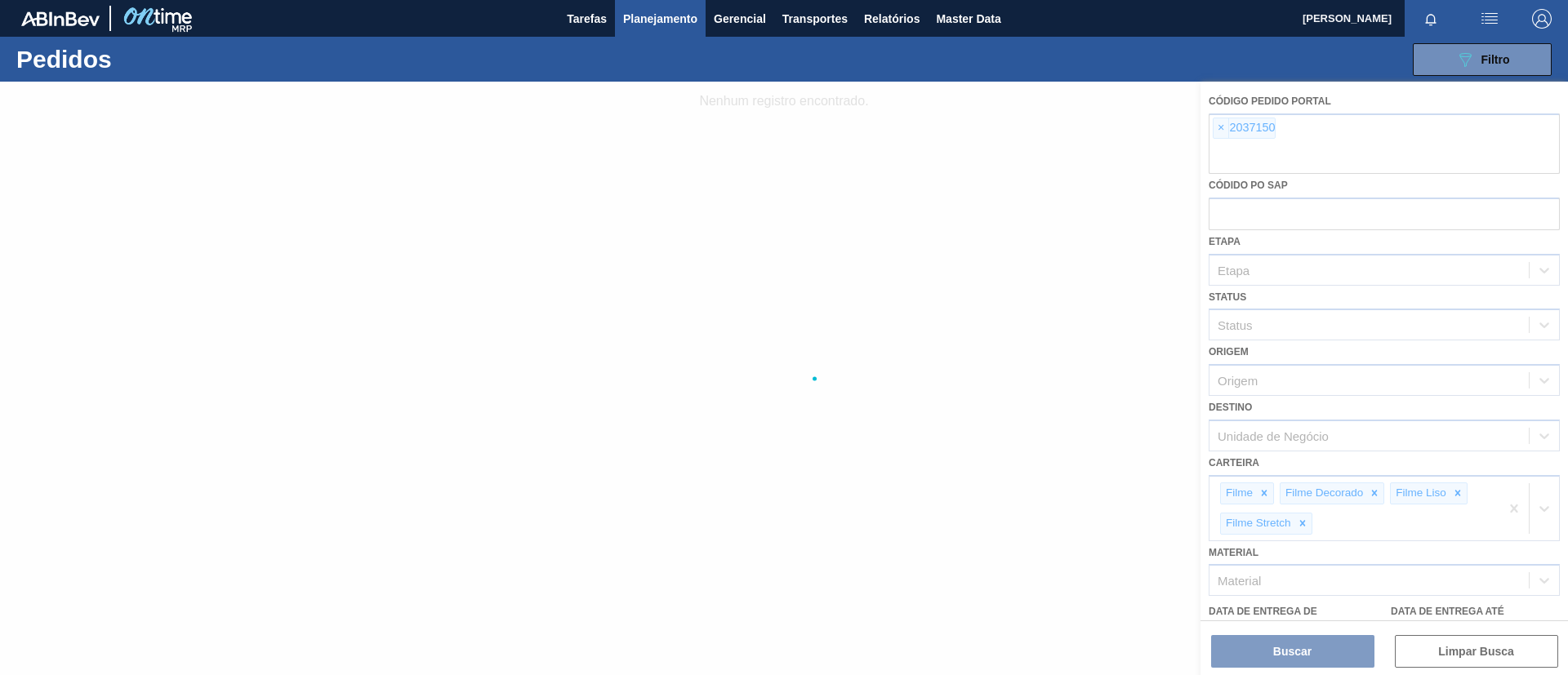
click at [1221, 125] on div at bounding box center [784, 378] width 1568 height 593
click at [1221, 126] on div at bounding box center [784, 378] width 1568 height 593
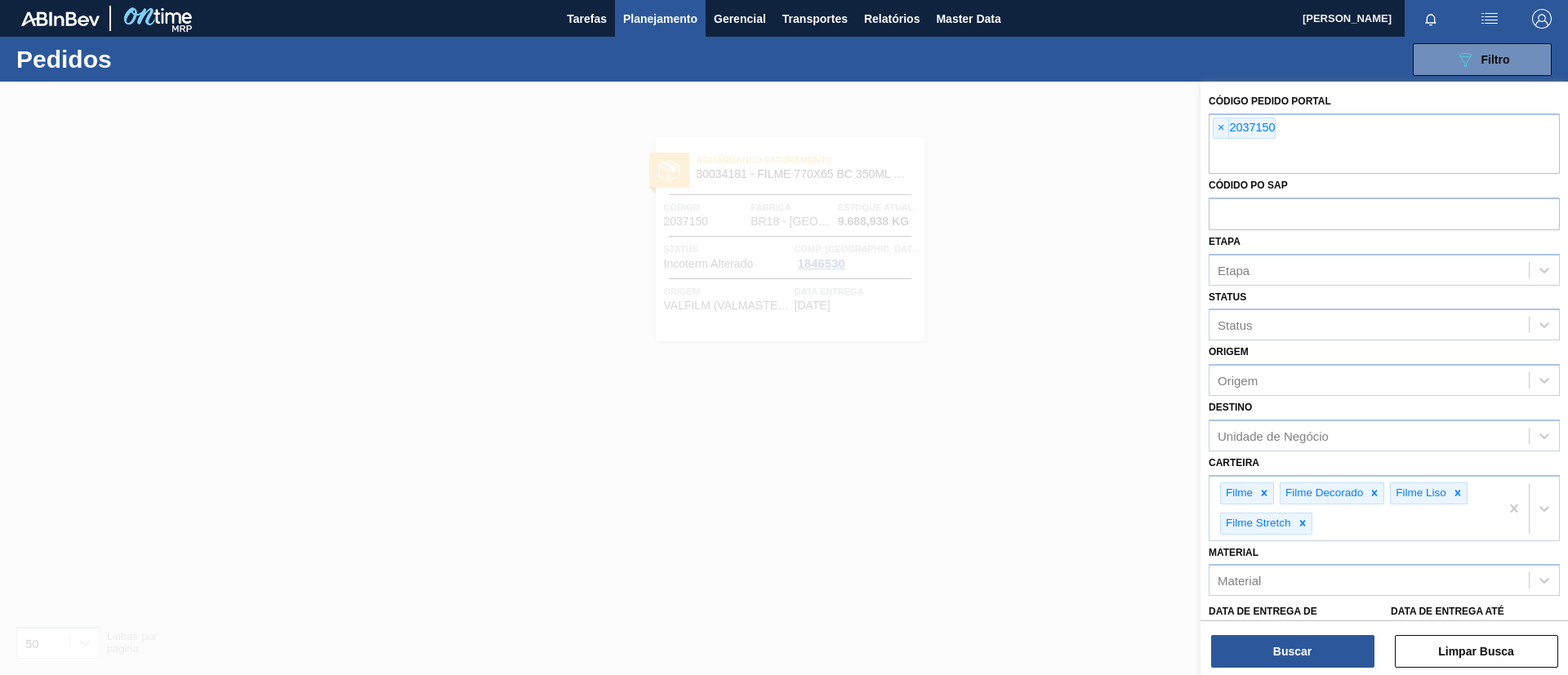
click at [1221, 126] on span "×" at bounding box center [1221, 128] width 15 height 20
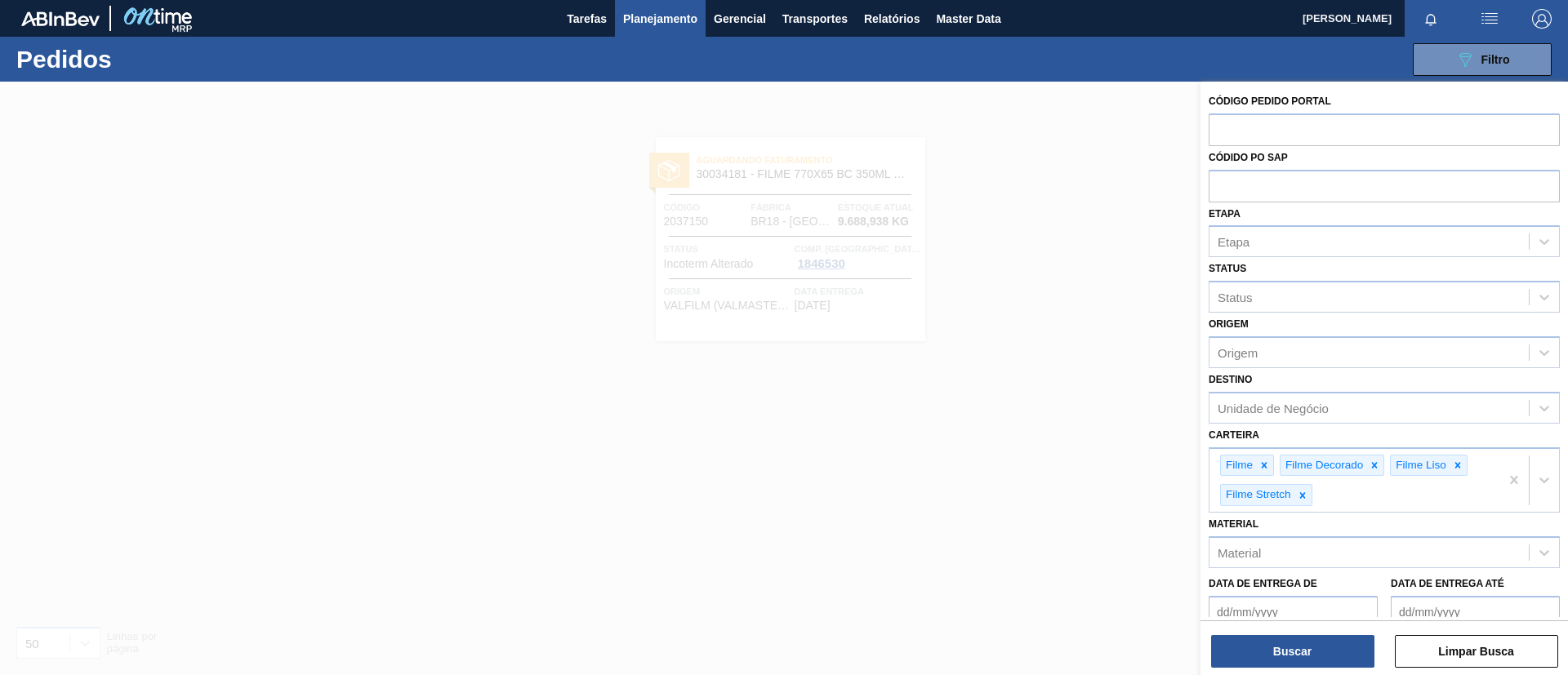
paste input "2022633"
type input "2022633"
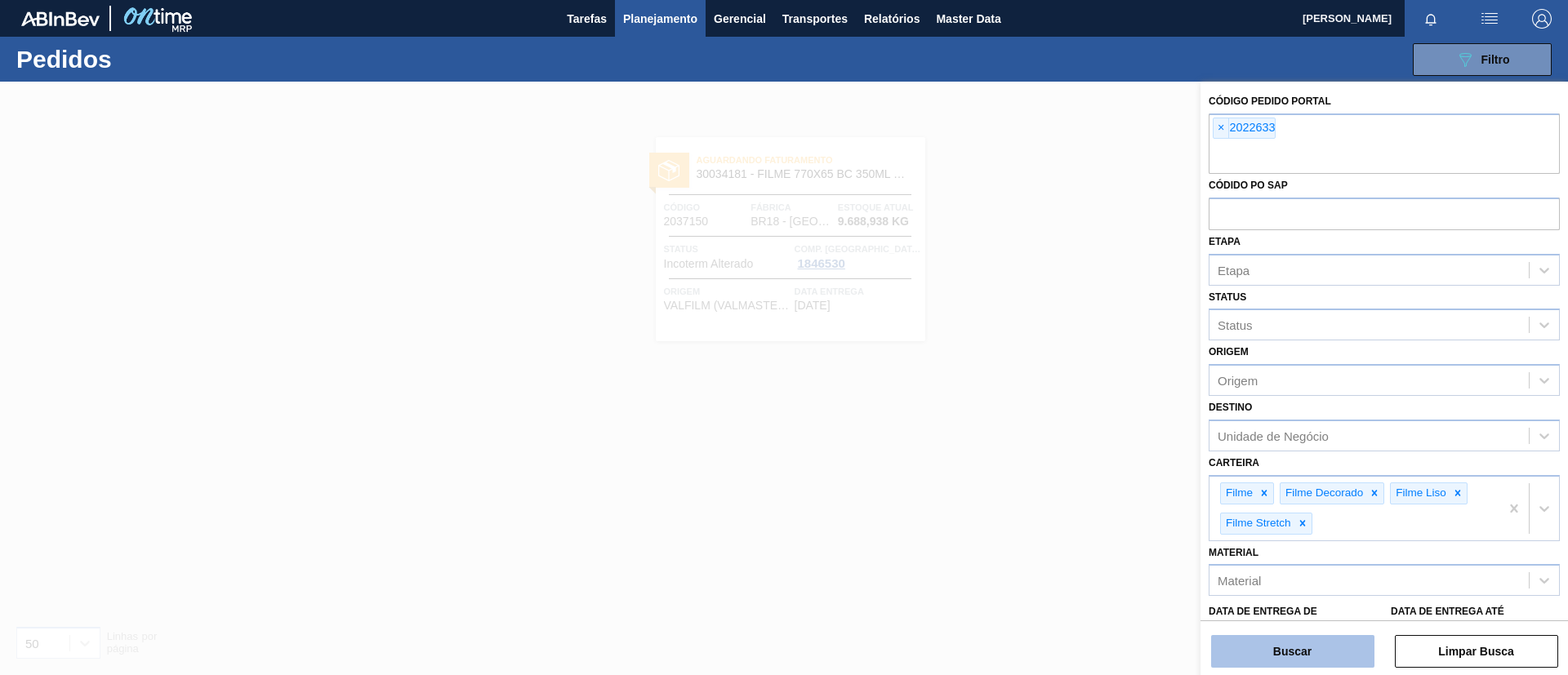
click at [1279, 645] on button "Buscar" at bounding box center [1293, 651] width 163 height 32
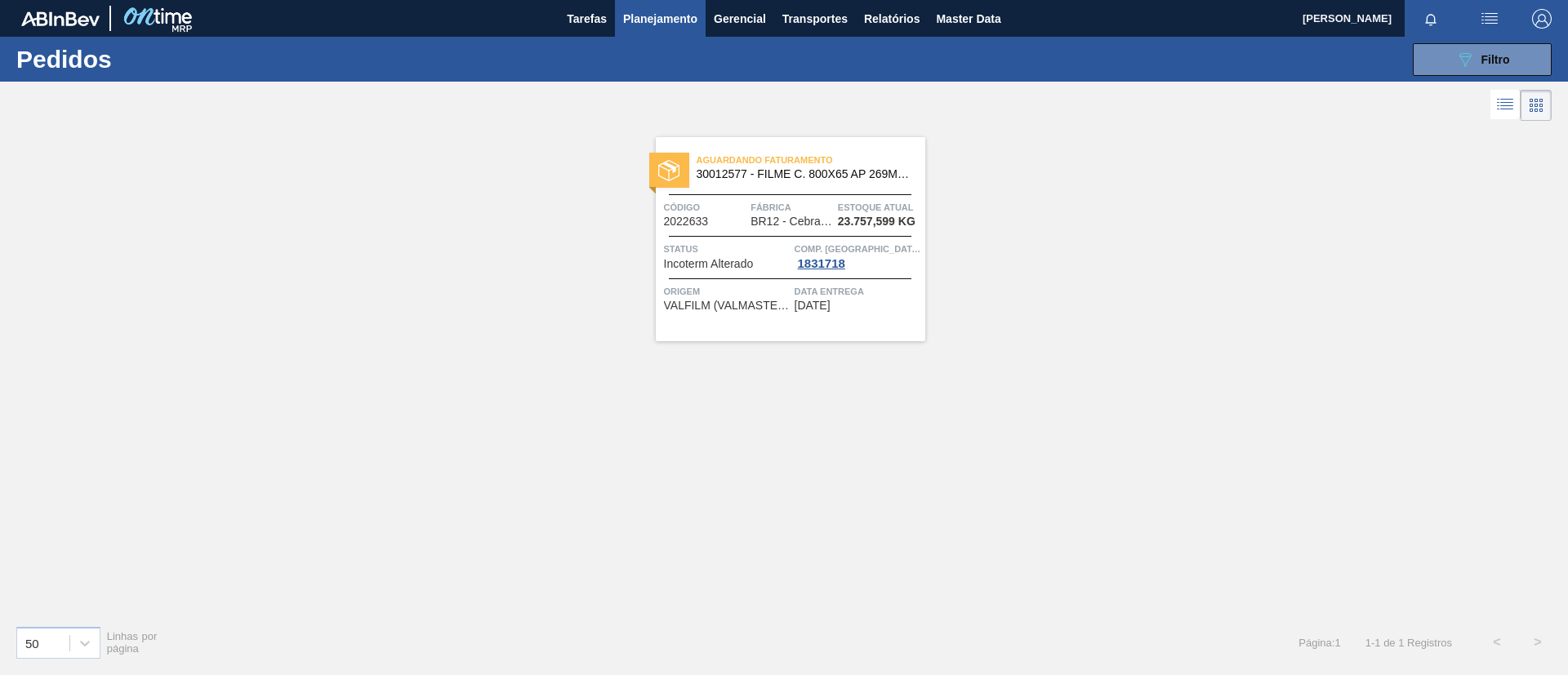
click at [726, 169] on span "30012577 - FILME C. 800X65 AP 269ML MP C15 429" at bounding box center [805, 175] width 215 height 13
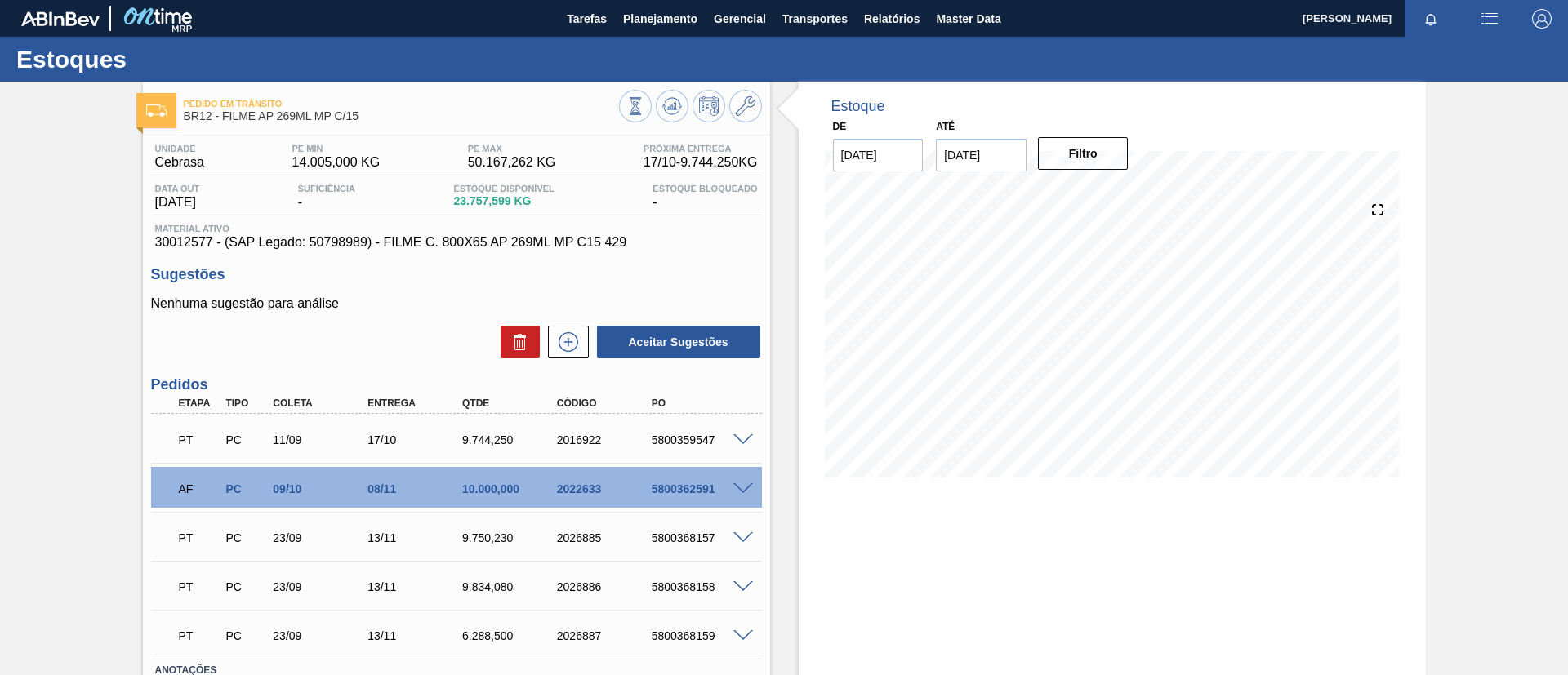
click at [742, 489] on span at bounding box center [744, 489] width 20 height 13
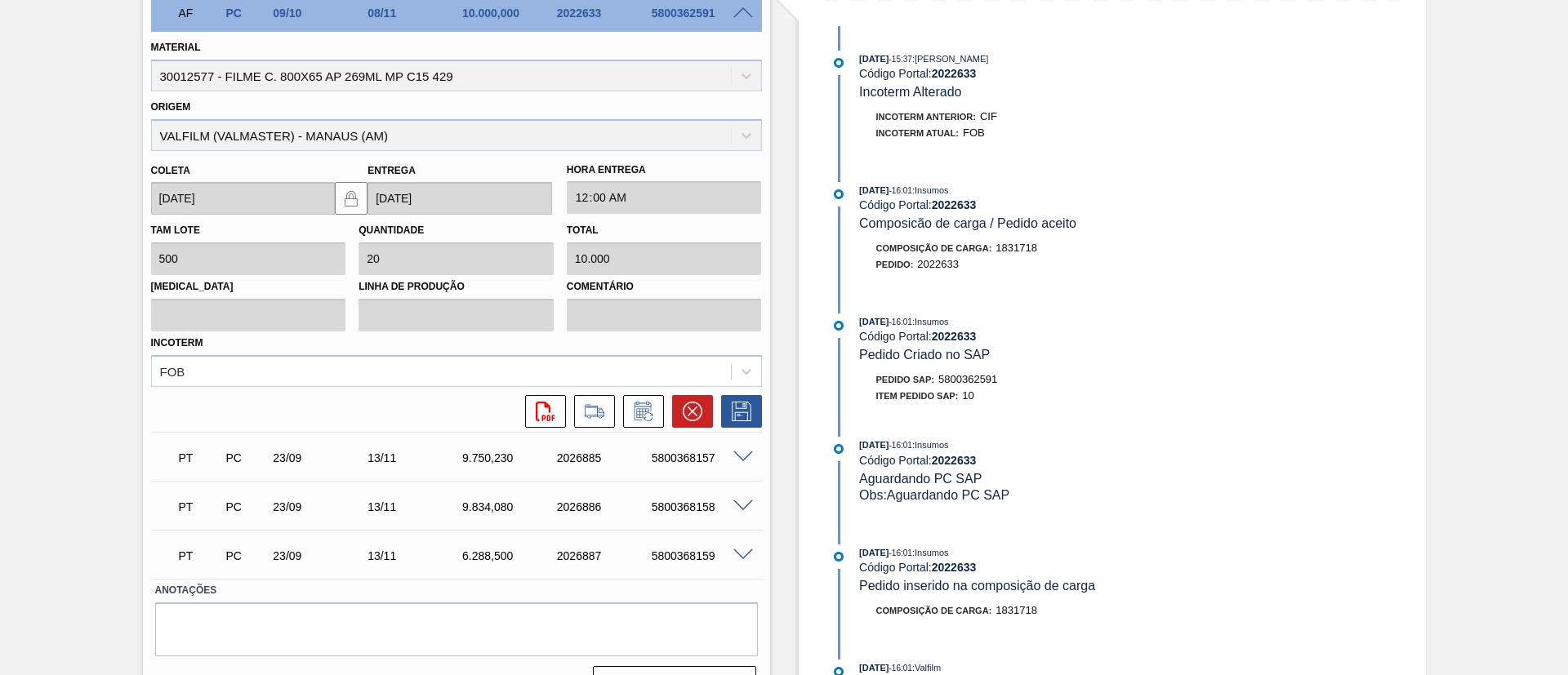
scroll to position [489, 0]
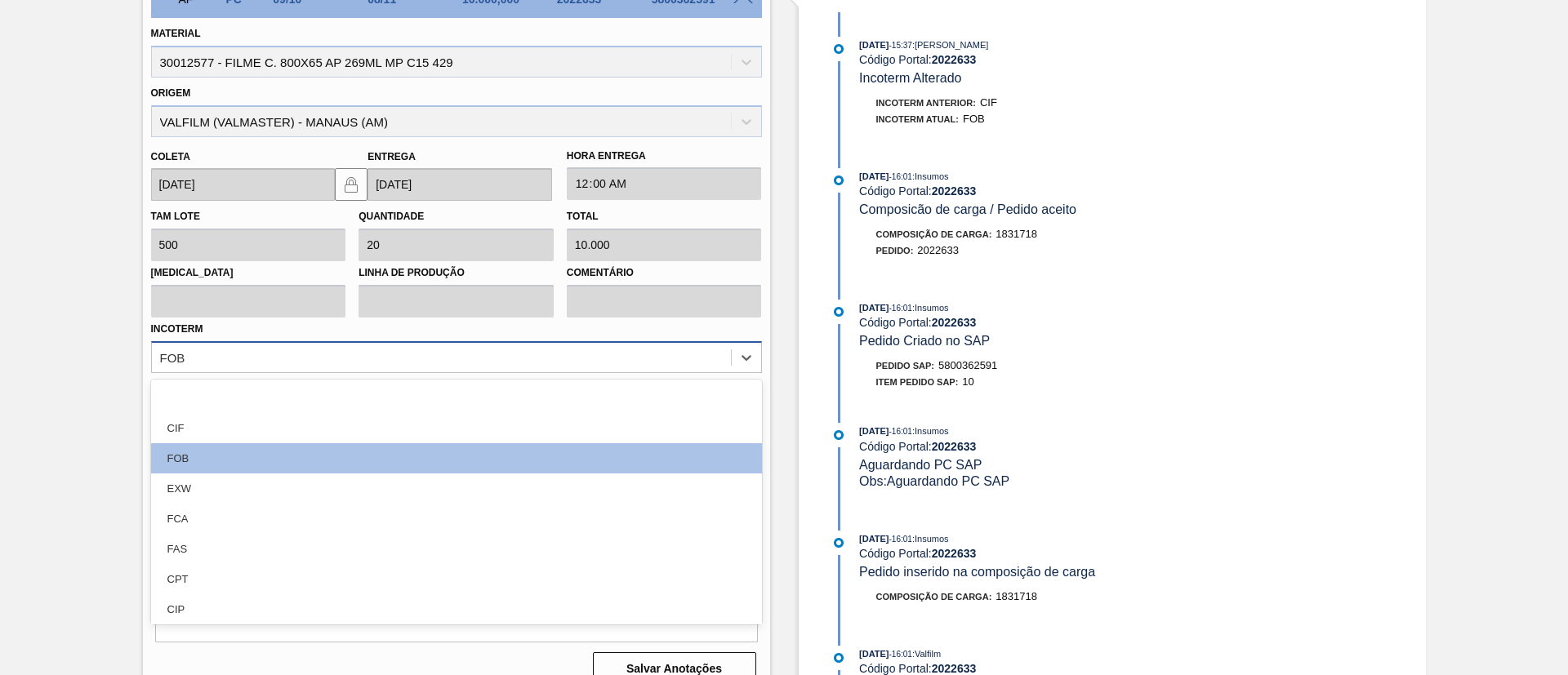
click at [266, 365] on div "FOB" at bounding box center [441, 357] width 579 height 23
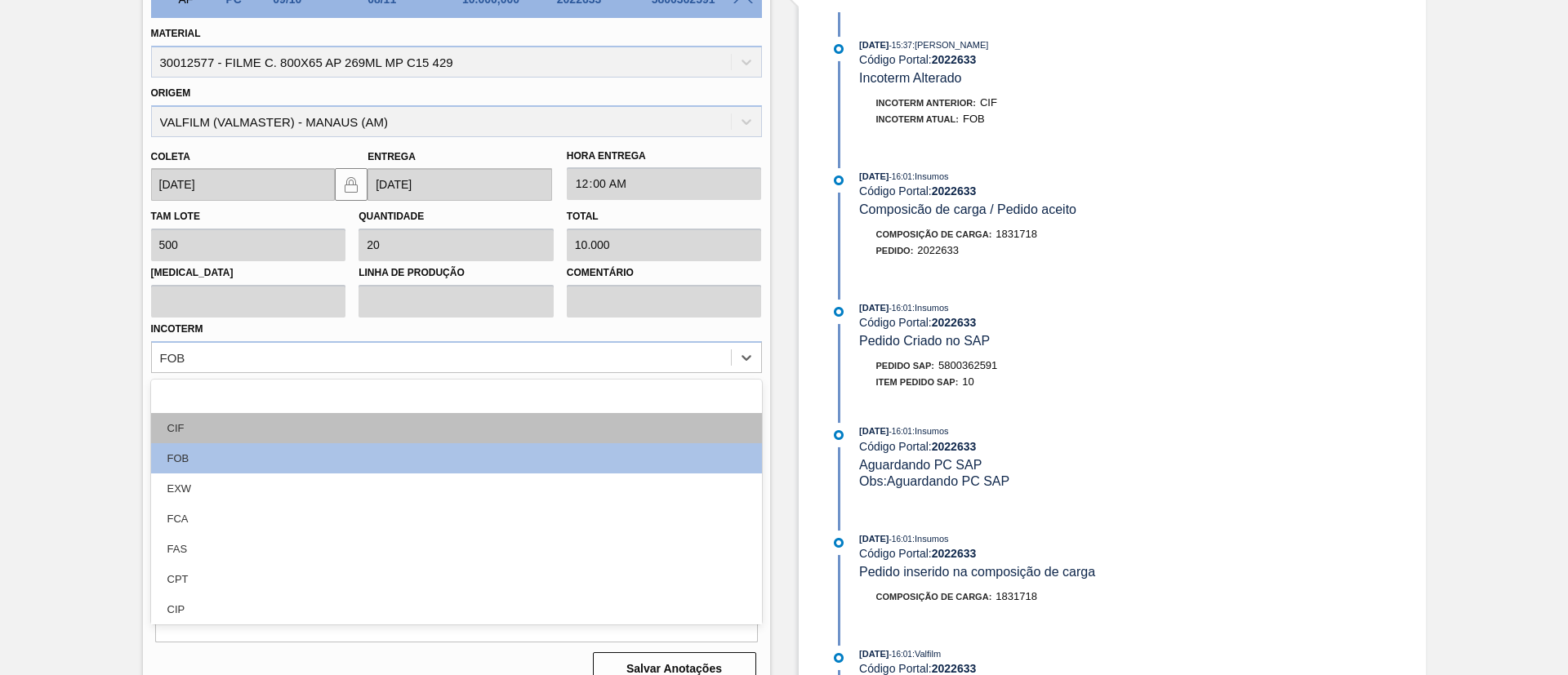
click at [279, 422] on div "CIF" at bounding box center [456, 428] width 611 height 30
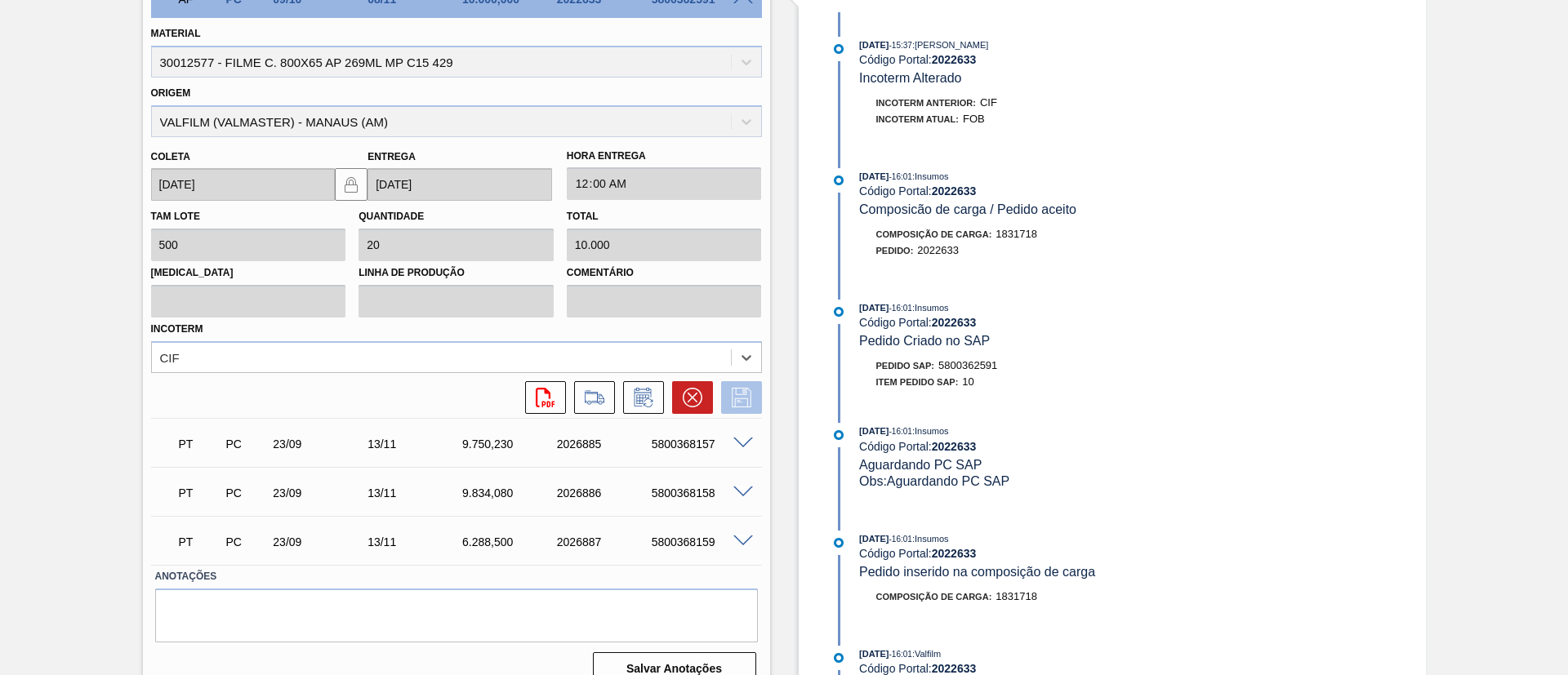
click at [755, 395] on button at bounding box center [742, 397] width 41 height 32
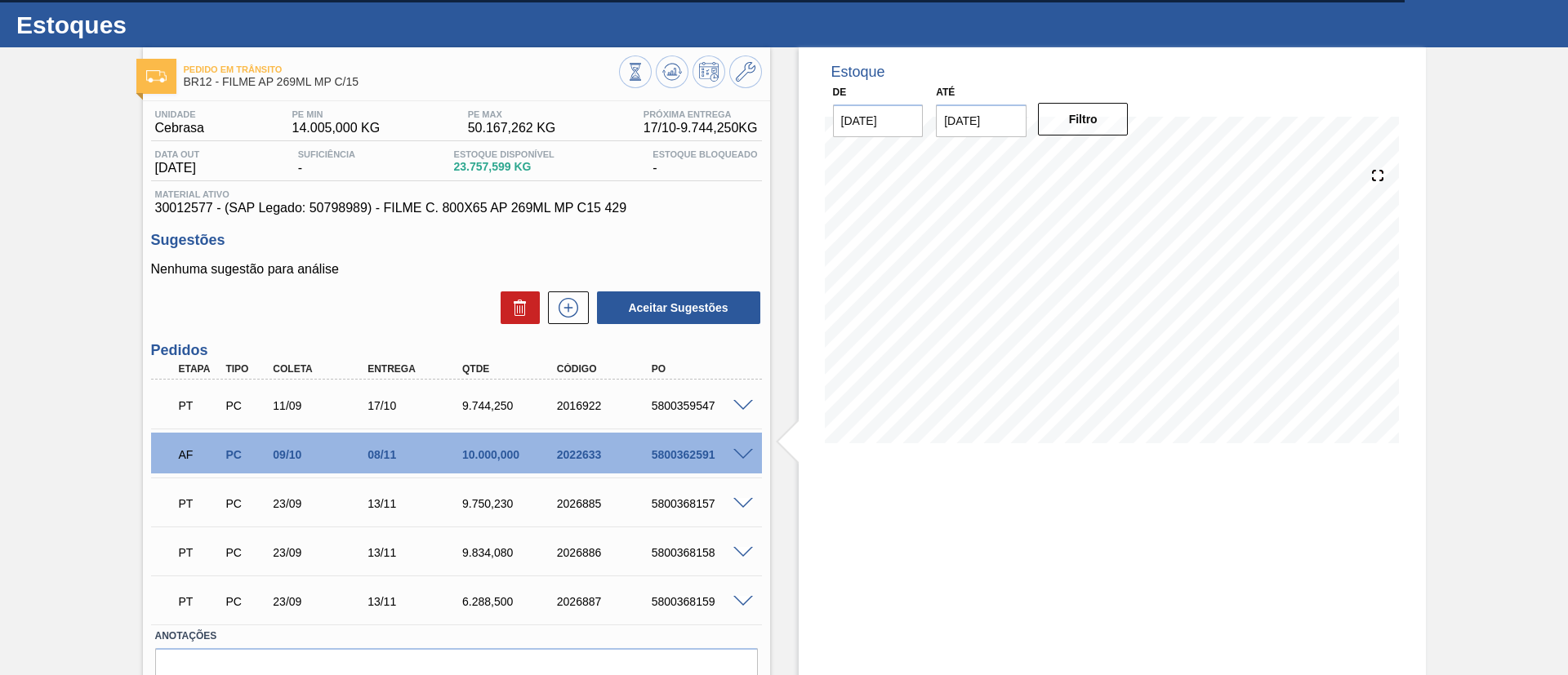
scroll to position [0, 0]
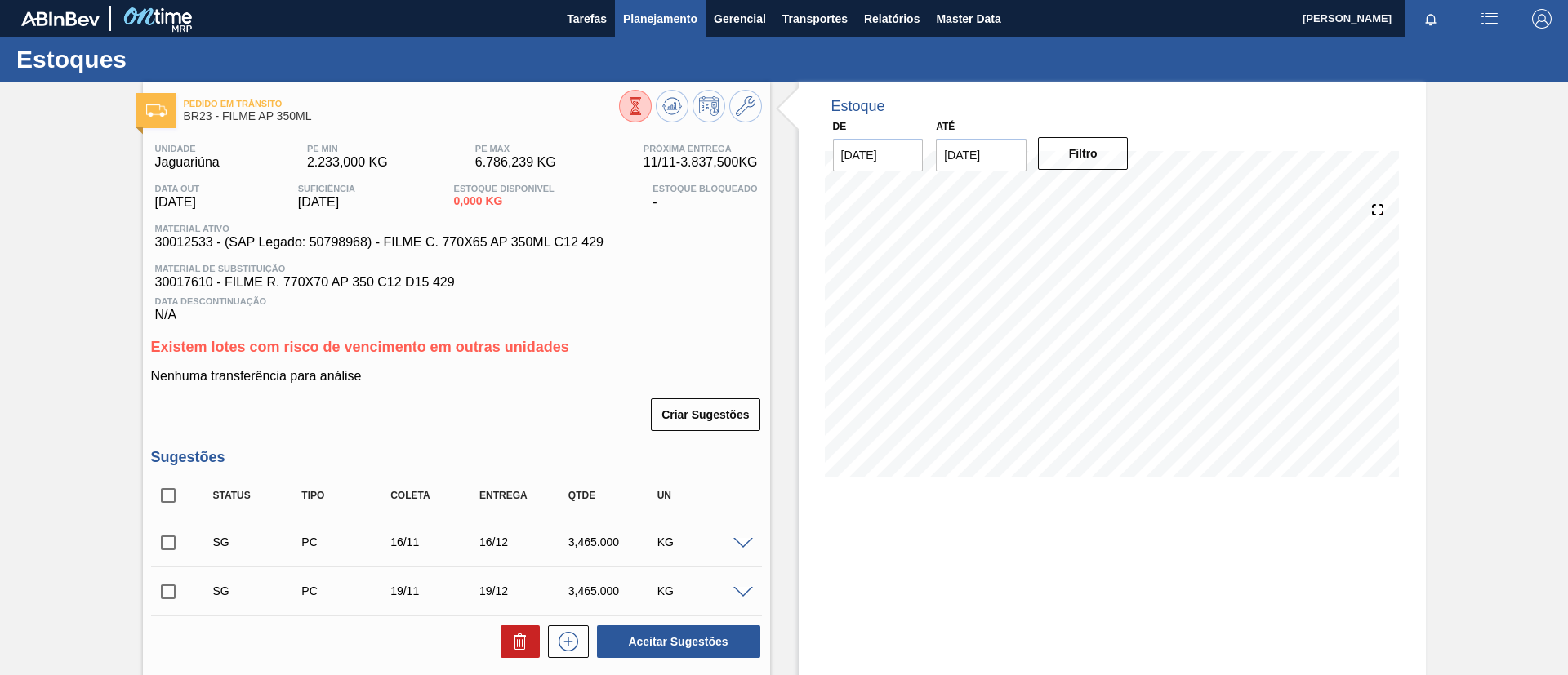
click at [666, 24] on span "Planejamento" at bounding box center [660, 19] width 74 height 20
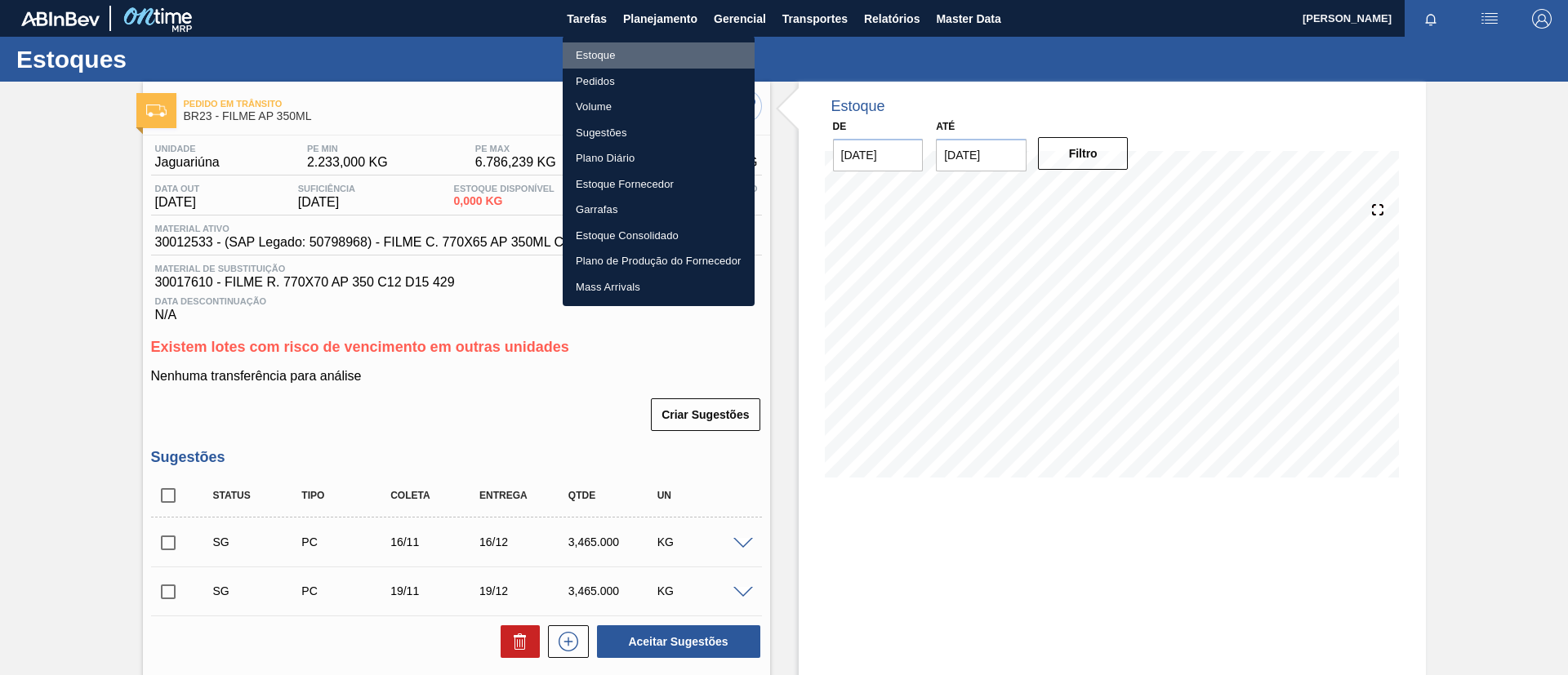
drag, startPoint x: 650, startPoint y: 41, endPoint x: 577, endPoint y: 2, distance: 82.8
click at [649, 42] on li "Estoque" at bounding box center [658, 55] width 192 height 26
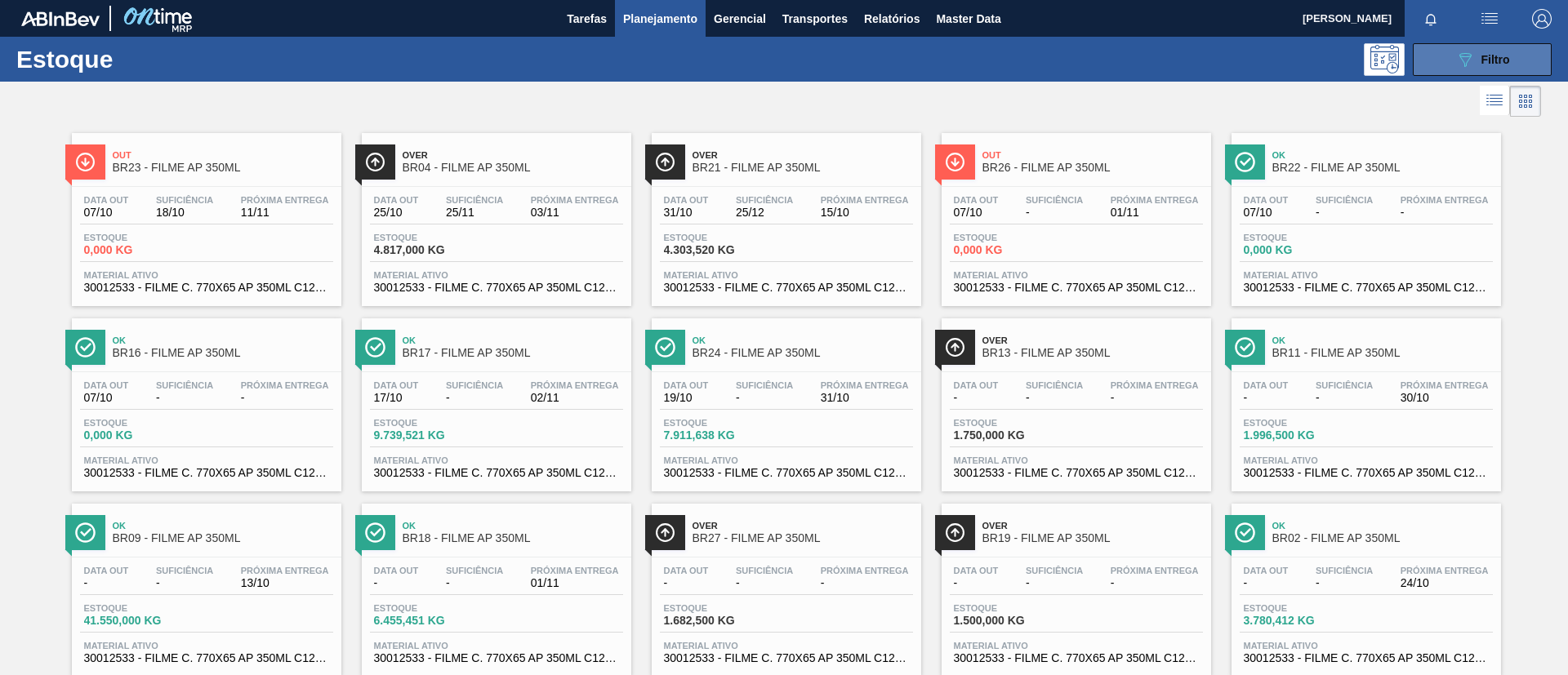
click at [1457, 43] on button "089F7B8B-B2A5-4AFE-B5C0-19BA573D28AC Filtro" at bounding box center [1482, 59] width 139 height 32
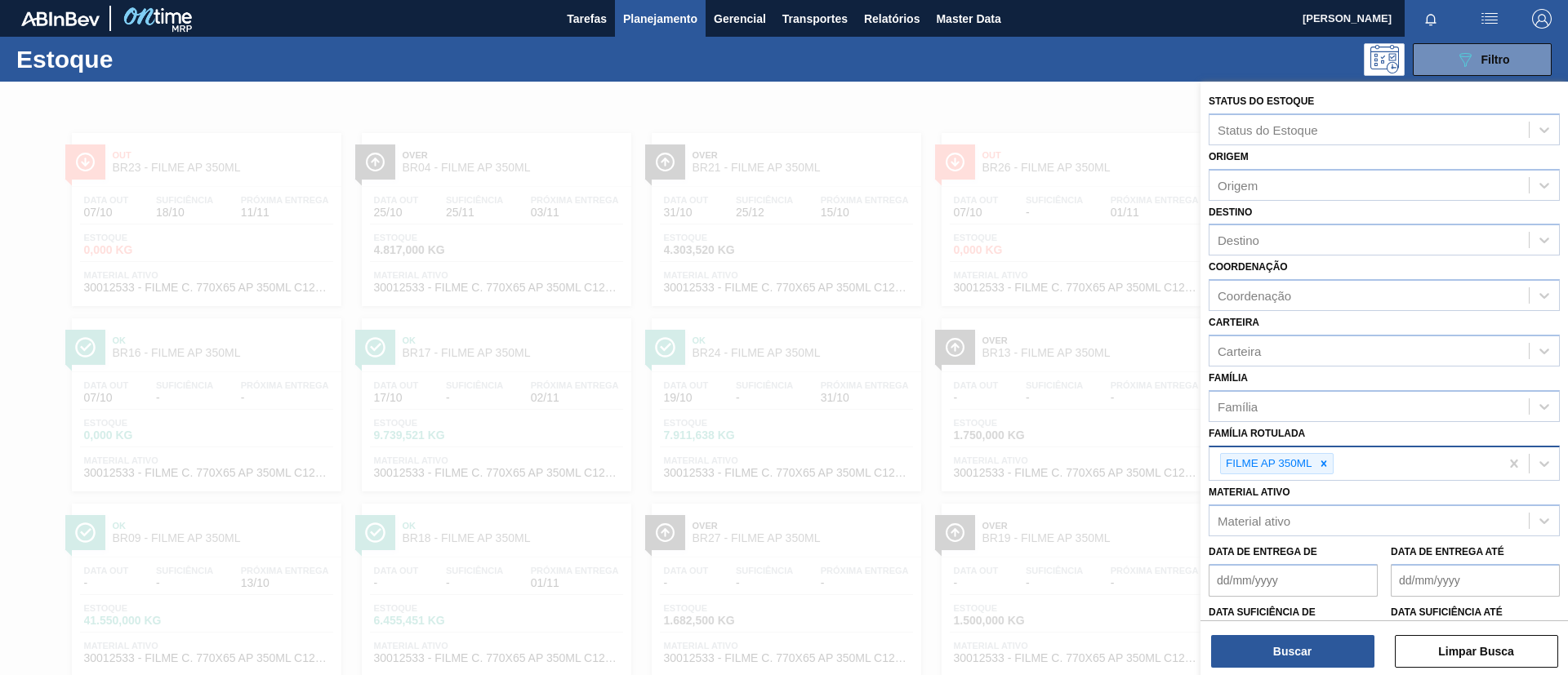
click at [1327, 461] on icon at bounding box center [1323, 463] width 12 height 12
paste Rotulada "FILME AP 269ML MP C/15"
type Rotulada "FILME AP 269ML MP C/15"
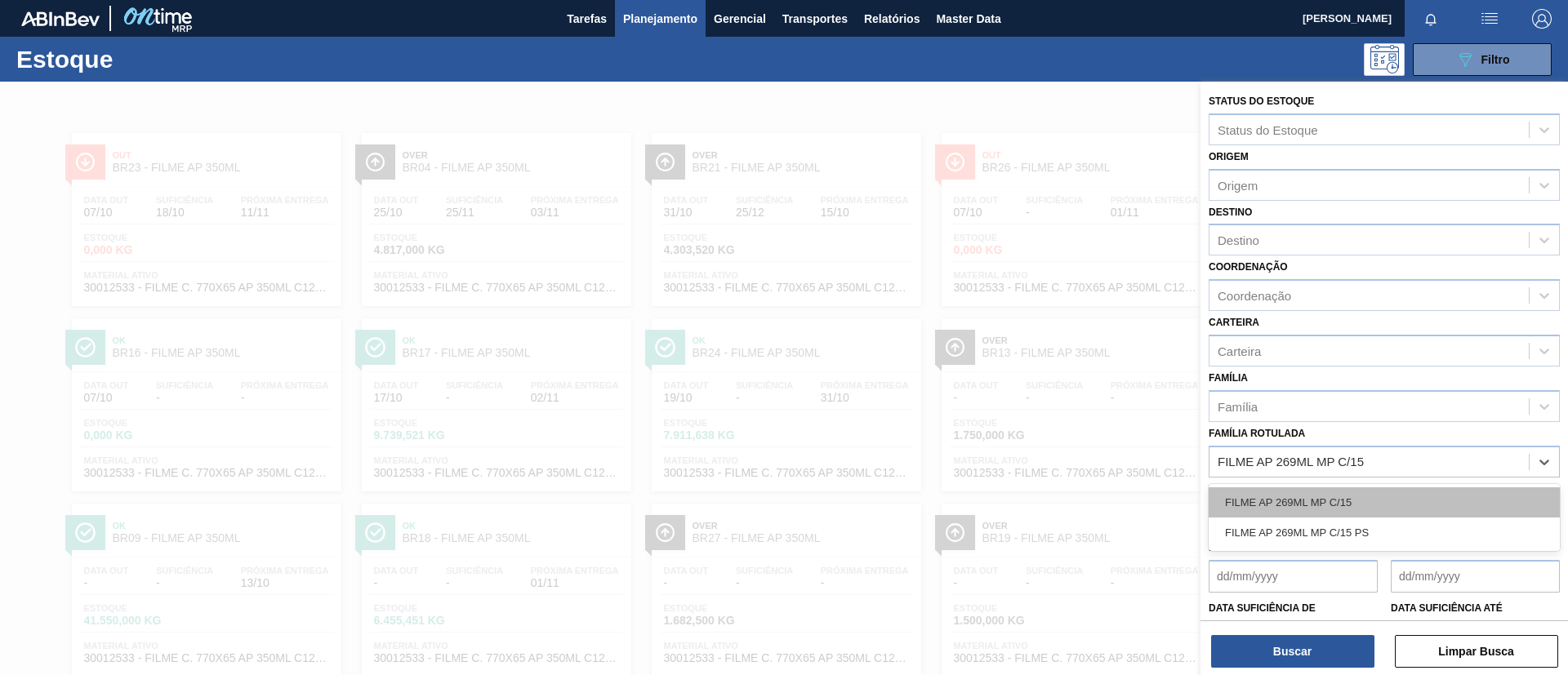
click at [1345, 497] on div "FILME AP 269ML MP C/15" at bounding box center [1383, 503] width 351 height 30
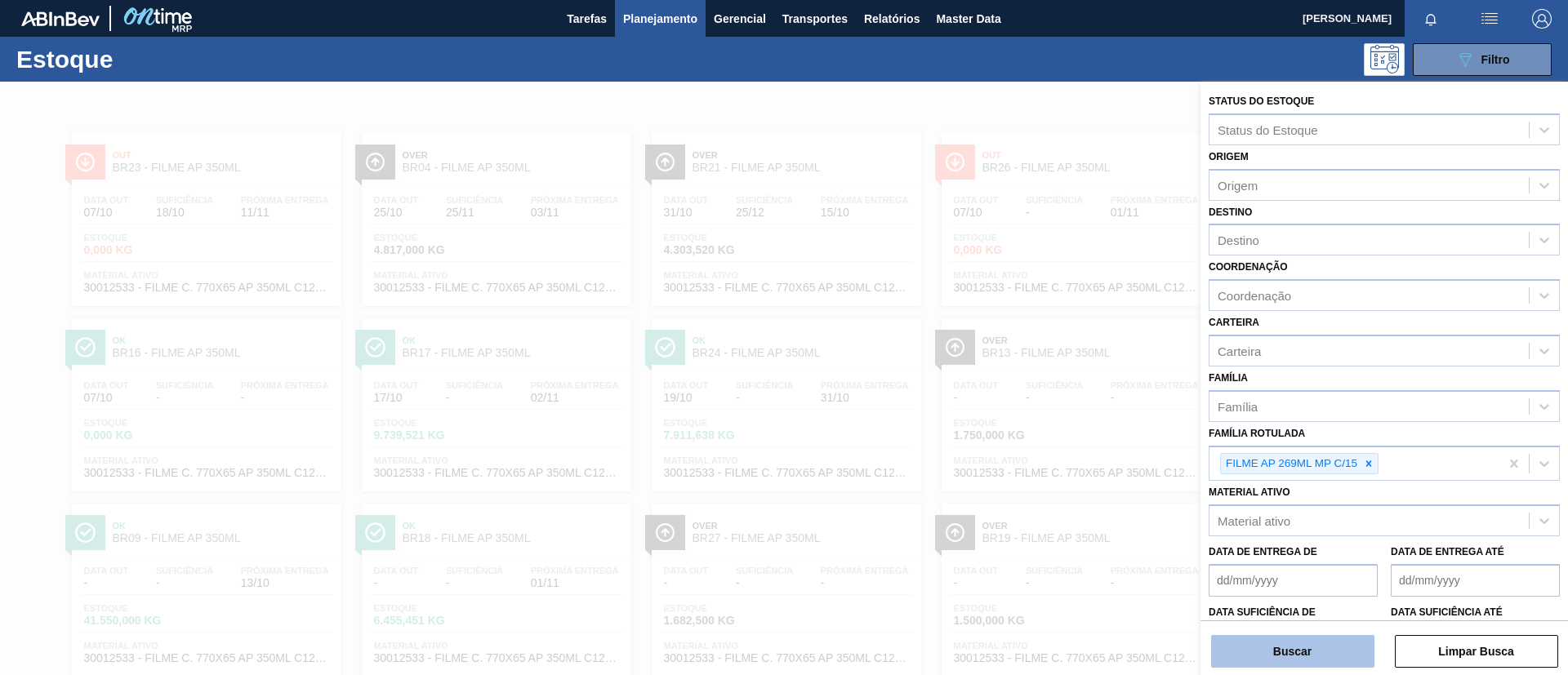
click at [1323, 644] on button "Buscar" at bounding box center [1293, 651] width 163 height 32
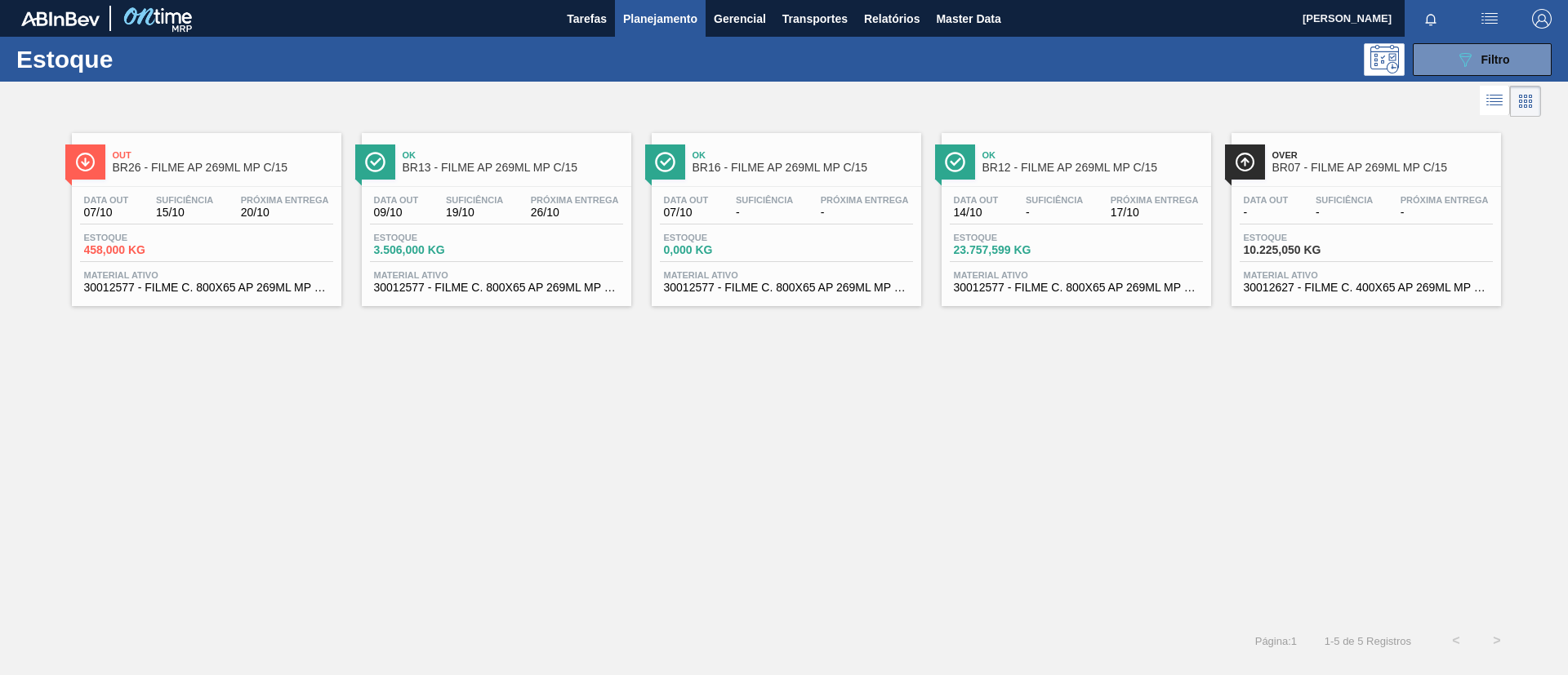
click at [283, 174] on div "Out BR26 - FILME AP 269ML MP C/15" at bounding box center [223, 161] width 221 height 37
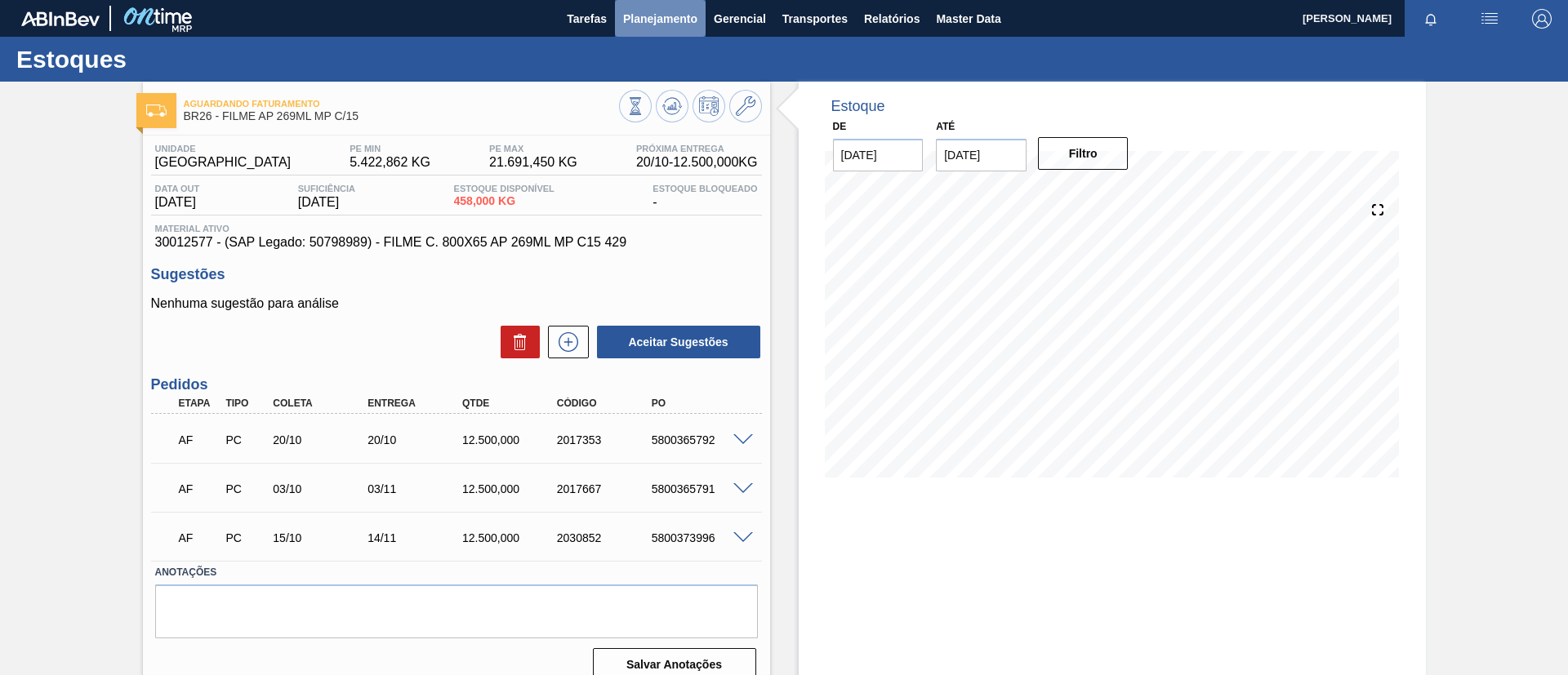
click at [658, 17] on span "Planejamento" at bounding box center [660, 19] width 74 height 20
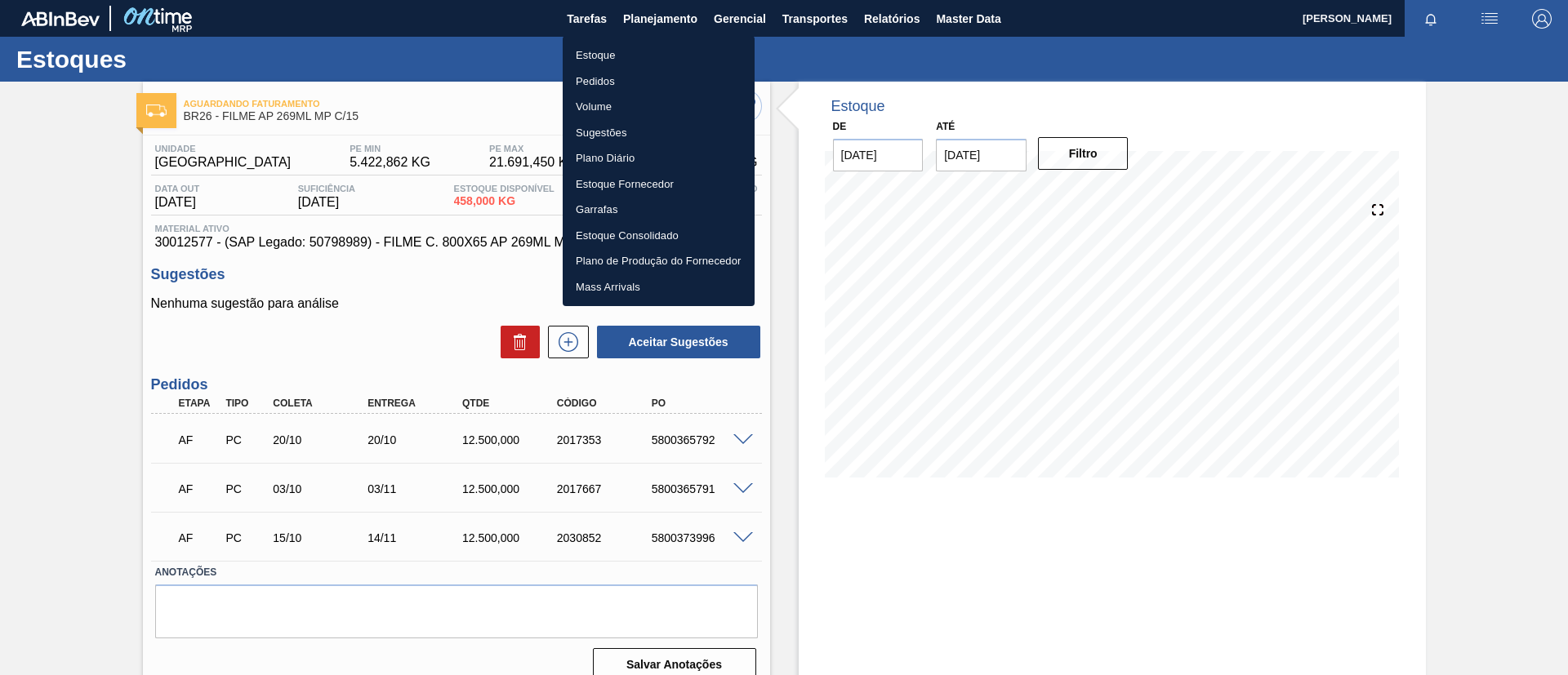
drag, startPoint x: 638, startPoint y: 42, endPoint x: 641, endPoint y: 8, distance: 34.1
click at [637, 42] on li "Estoque" at bounding box center [658, 55] width 192 height 26
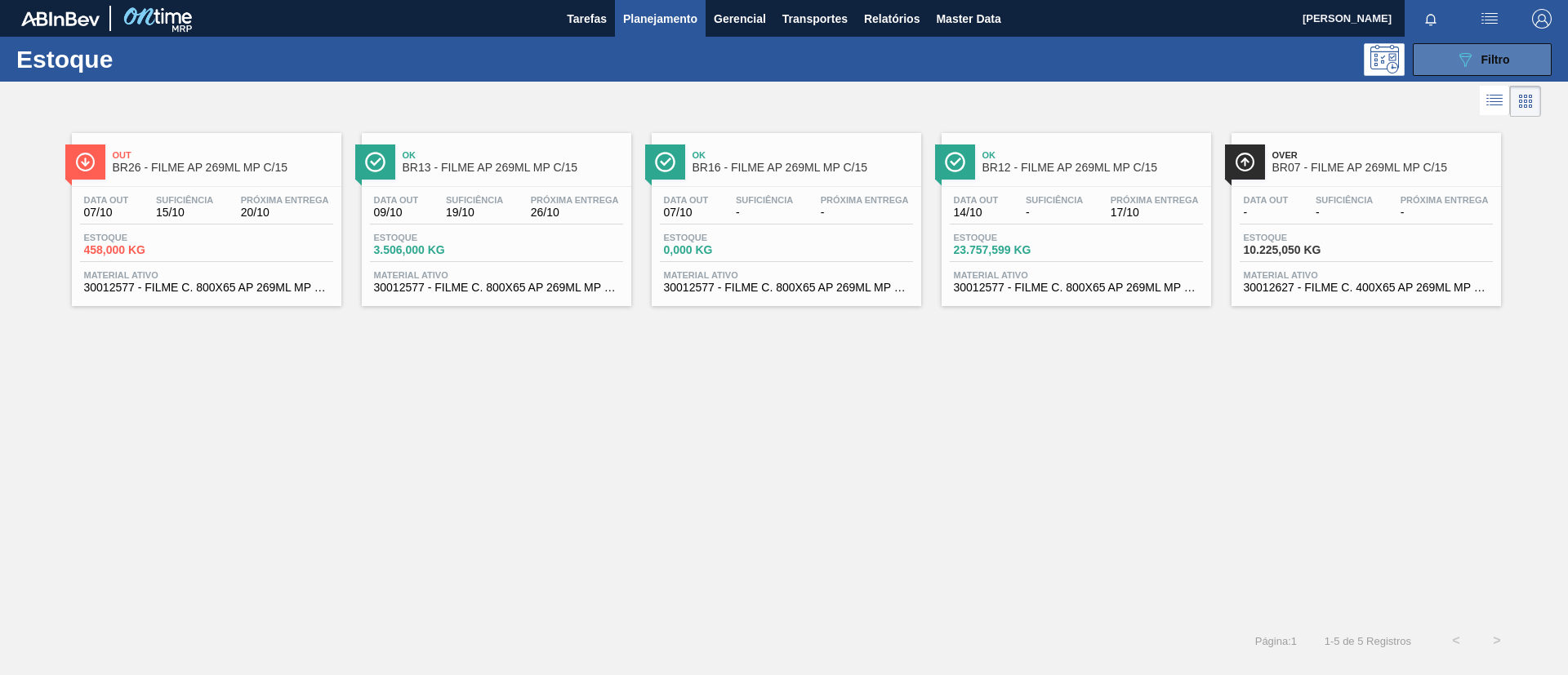
click at [1443, 57] on button "089F7B8B-B2A5-4AFE-B5C0-19BA573D28AC Filtro" at bounding box center [1482, 59] width 139 height 32
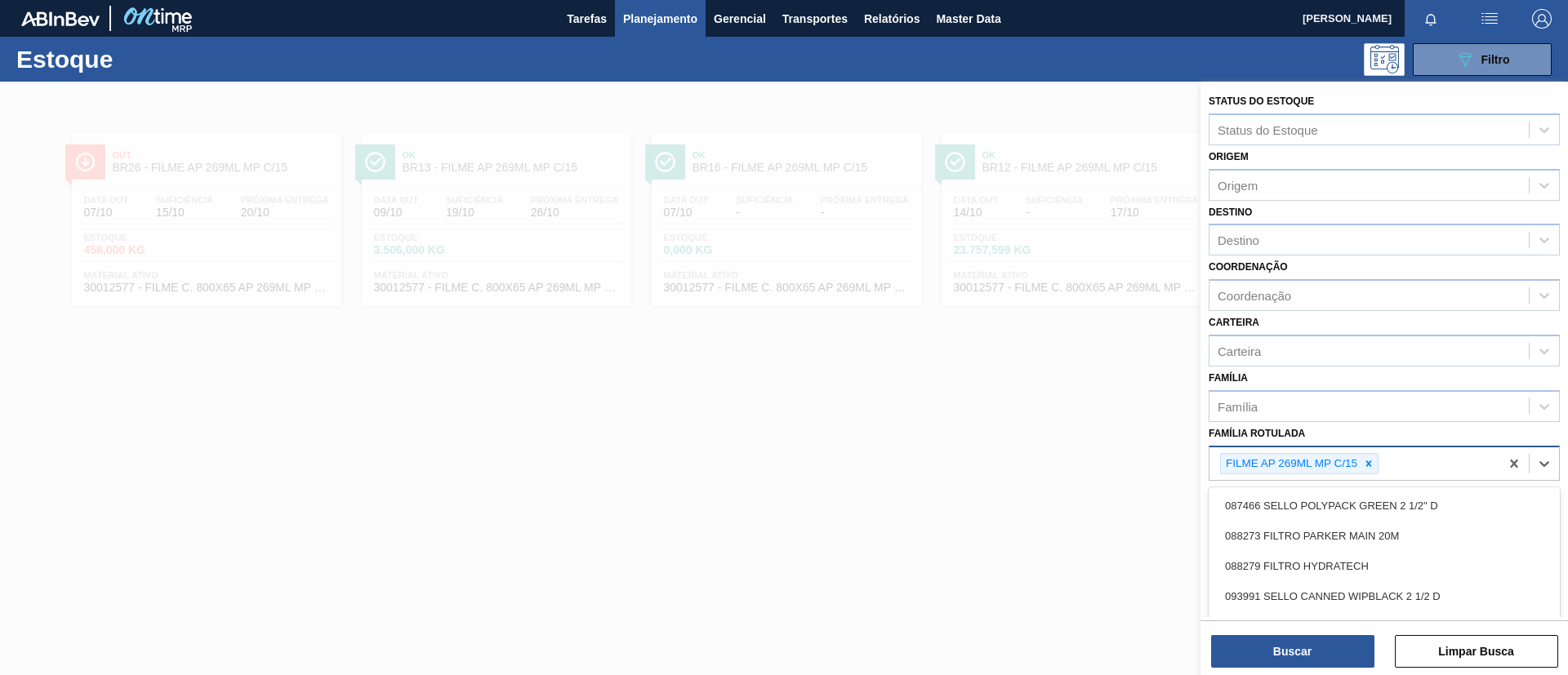
click at [1366, 450] on div "FILME AP 269ML MP C/15" at bounding box center [1354, 463] width 290 height 33
click at [1368, 458] on icon at bounding box center [1369, 463] width 12 height 12
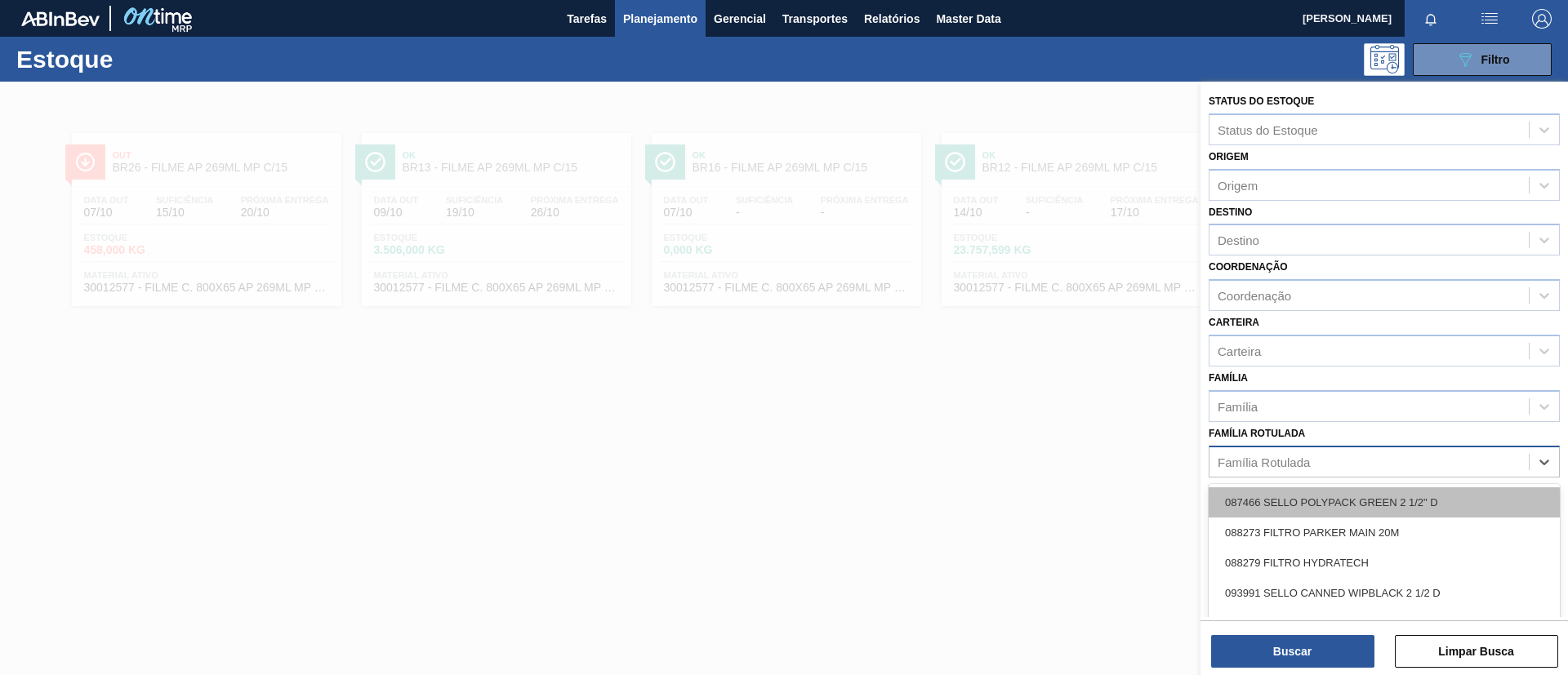
paste Rotulada "FILME BC 269ML MP C/15"
type Rotulada "FILME BC 269ML MP C/15"
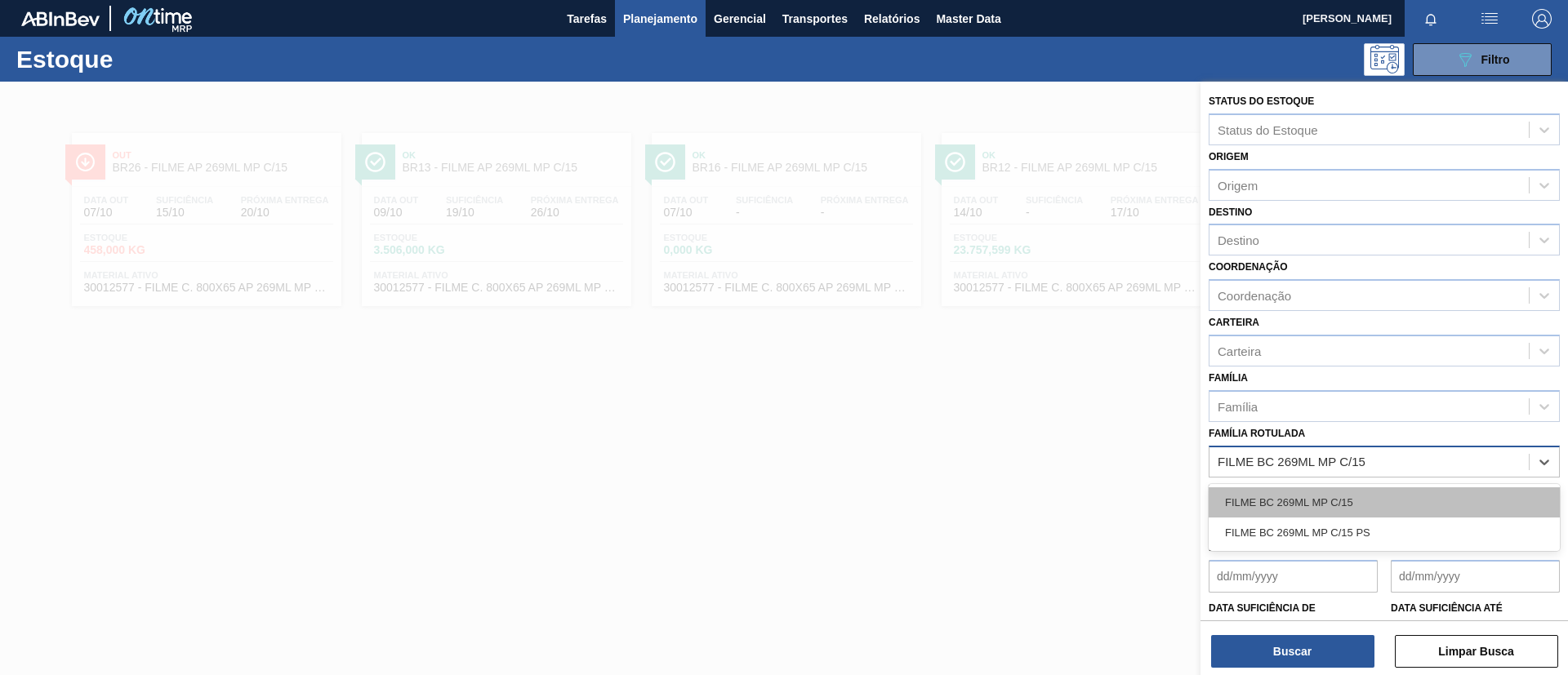
click at [1351, 511] on div "FILME BC 269ML MP C/15" at bounding box center [1383, 503] width 351 height 30
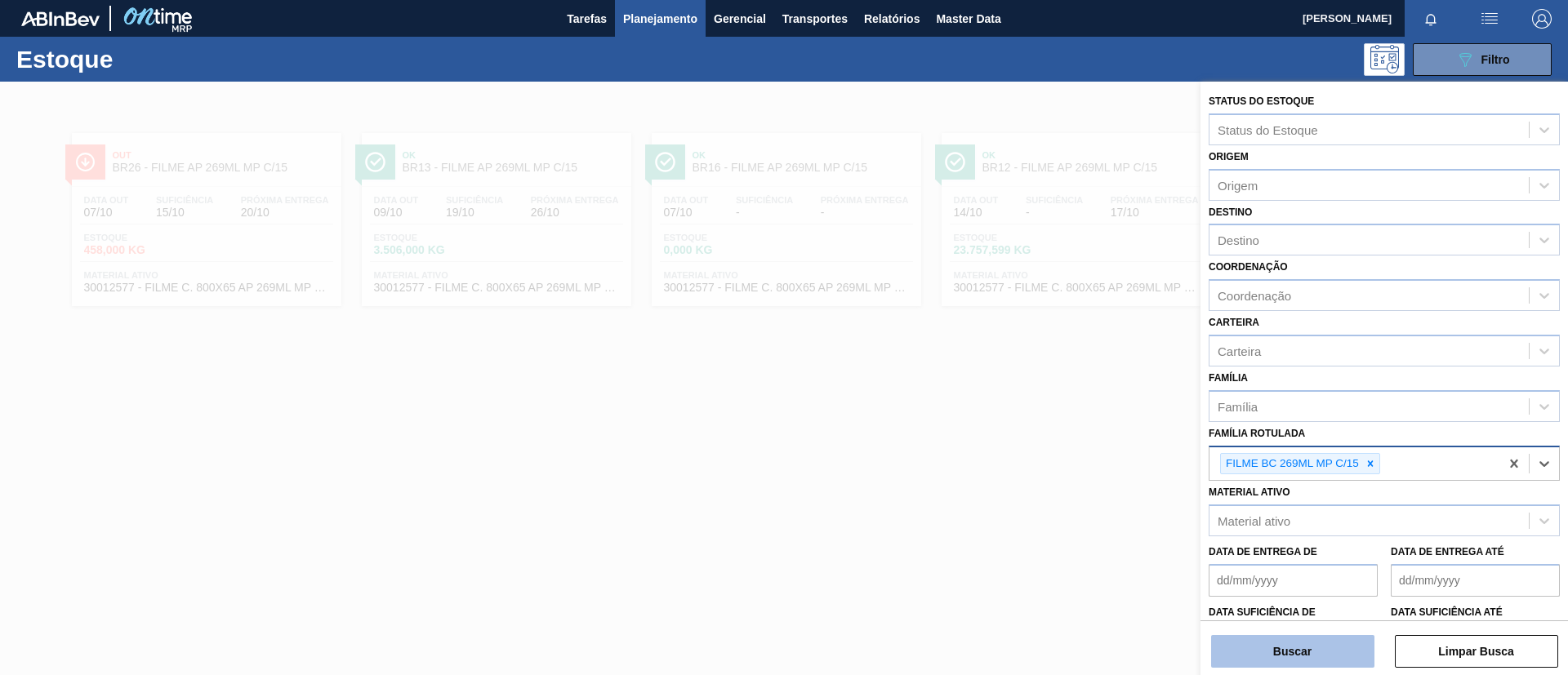
click at [1338, 649] on button "Buscar" at bounding box center [1293, 651] width 163 height 32
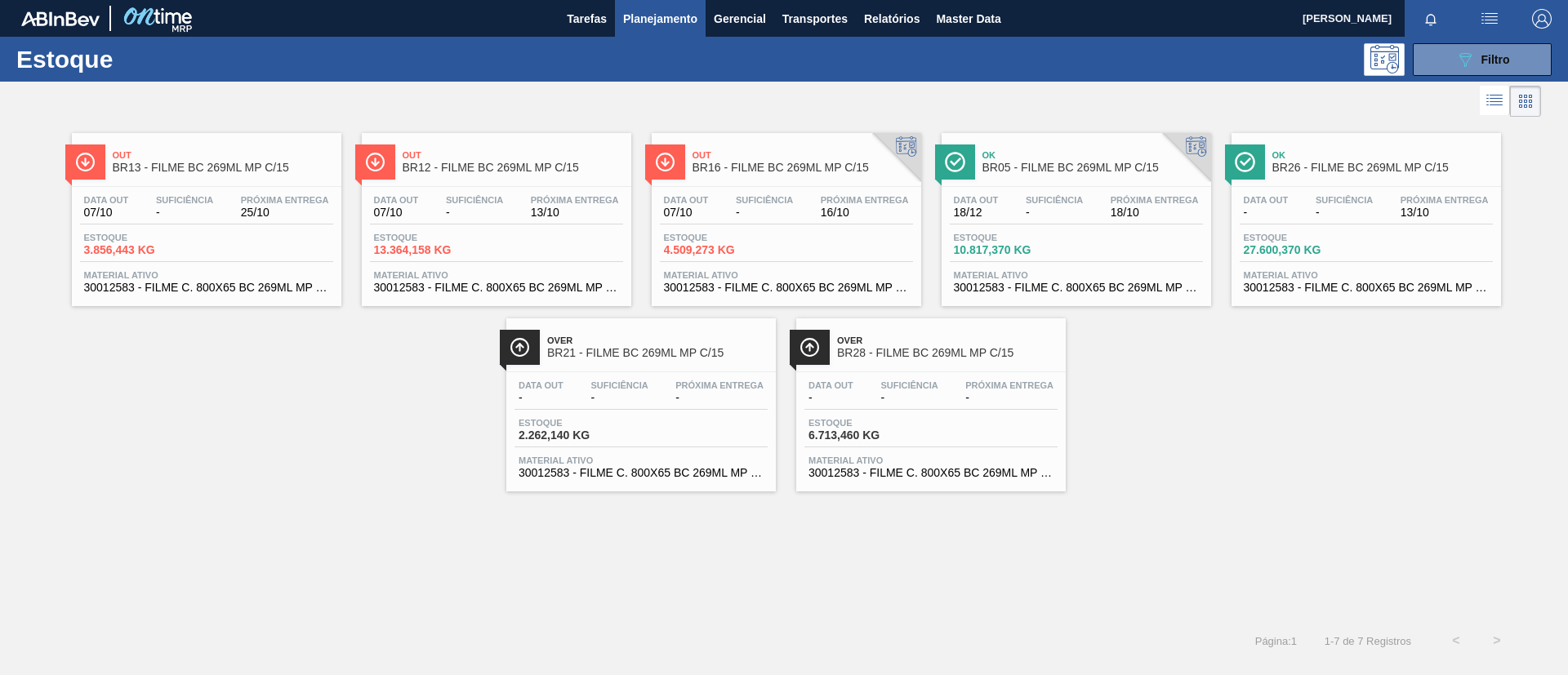
click at [775, 177] on div "Out BR16 - FILME BC 269ML MP C/15" at bounding box center [803, 161] width 221 height 37
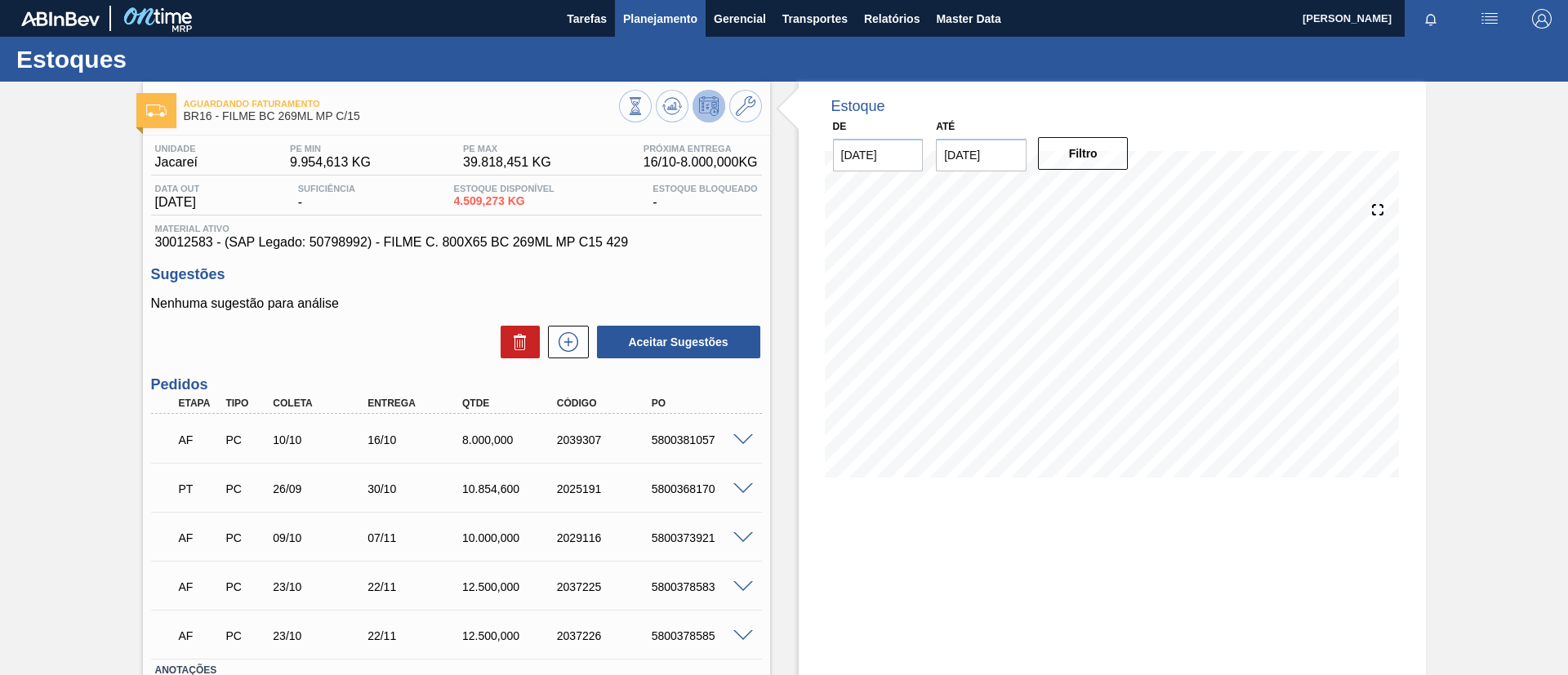
click at [654, 19] on span "Planejamento" at bounding box center [660, 19] width 74 height 20
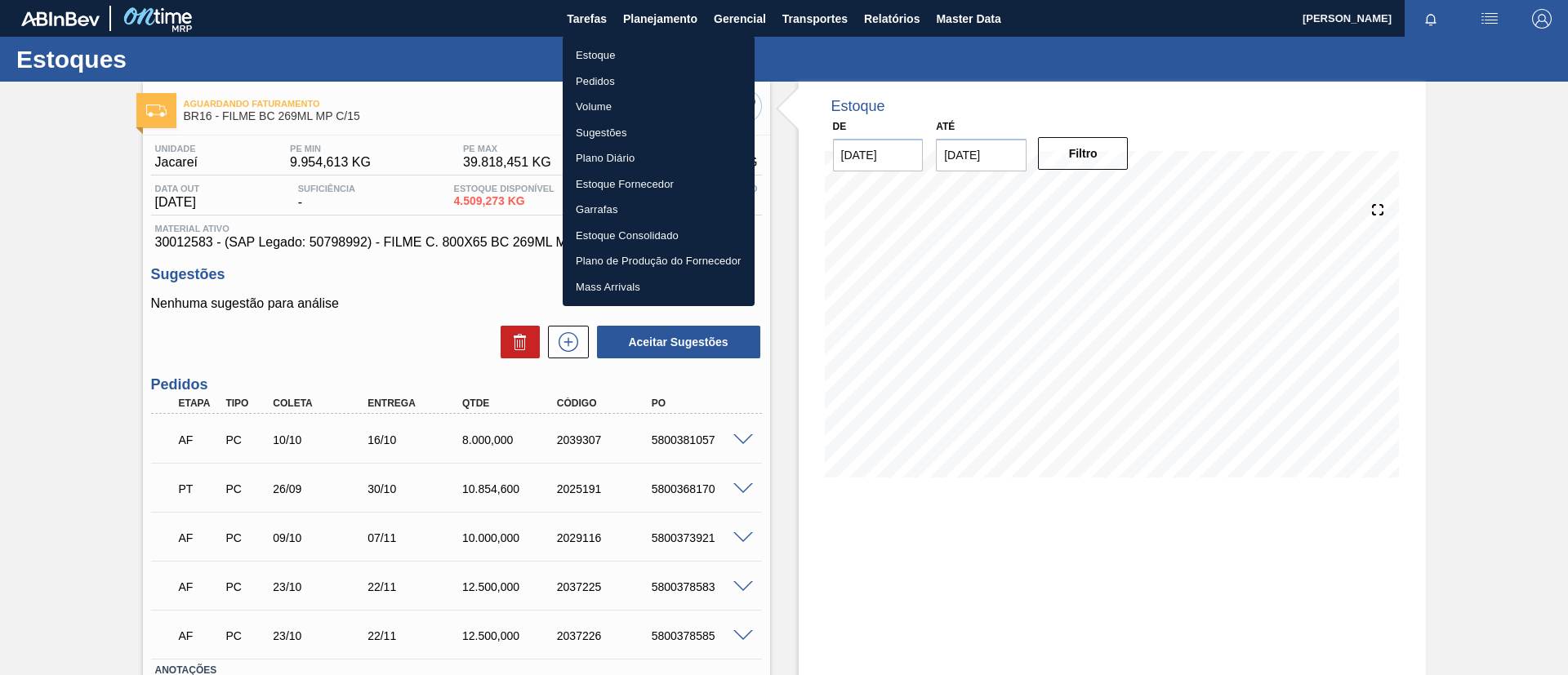
click at [640, 67] on ul "Estoque Pedidos Volume Sugestões Plano Diário Estoque Fornecedor Garrafas Estoq…" at bounding box center [658, 170] width 192 height 270
click at [636, 29] on div at bounding box center [784, 337] width 1568 height 675
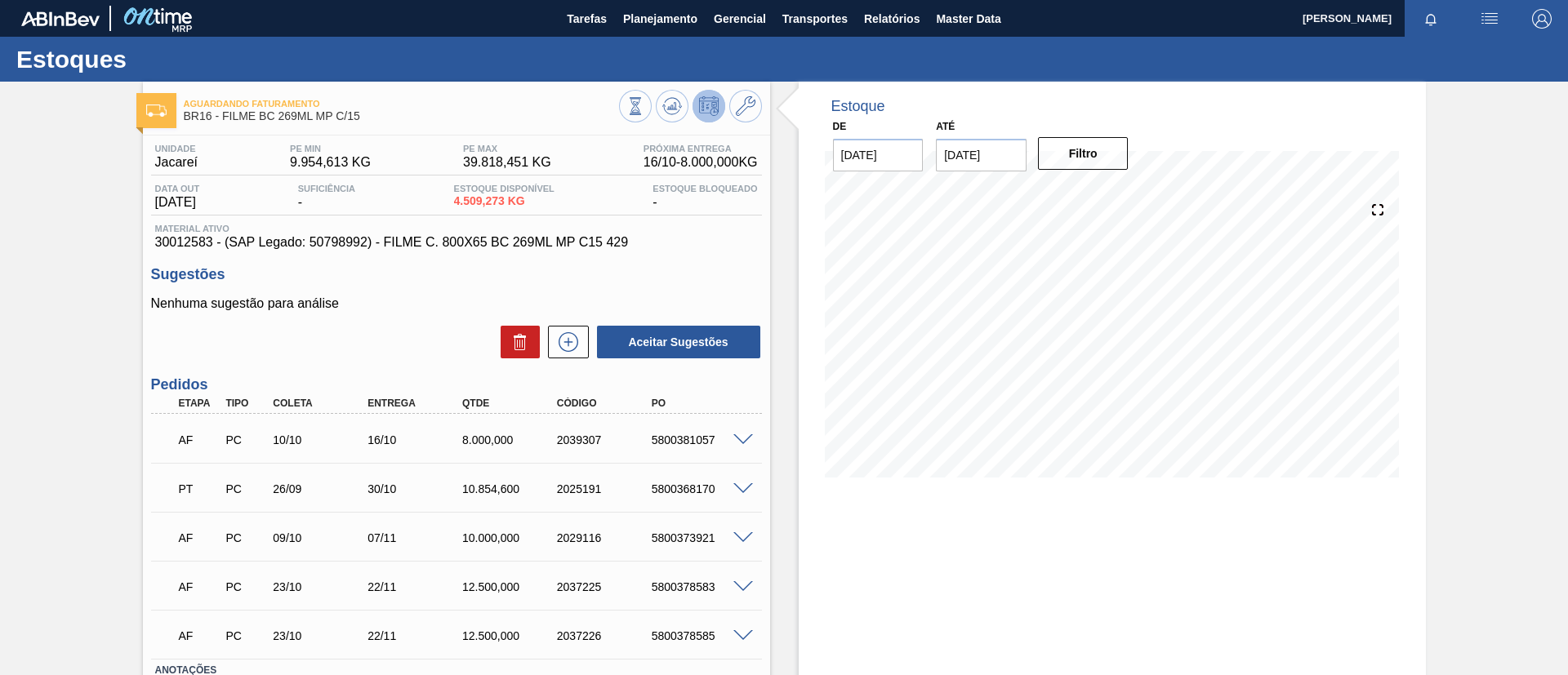
click at [638, 0] on body "Tarefas Planejamento Gerencial Transportes Relatórios Master Data TOMAS SIMOES …" at bounding box center [784, 0] width 1568 height 0
click at [647, 25] on span "Planejamento" at bounding box center [660, 19] width 74 height 20
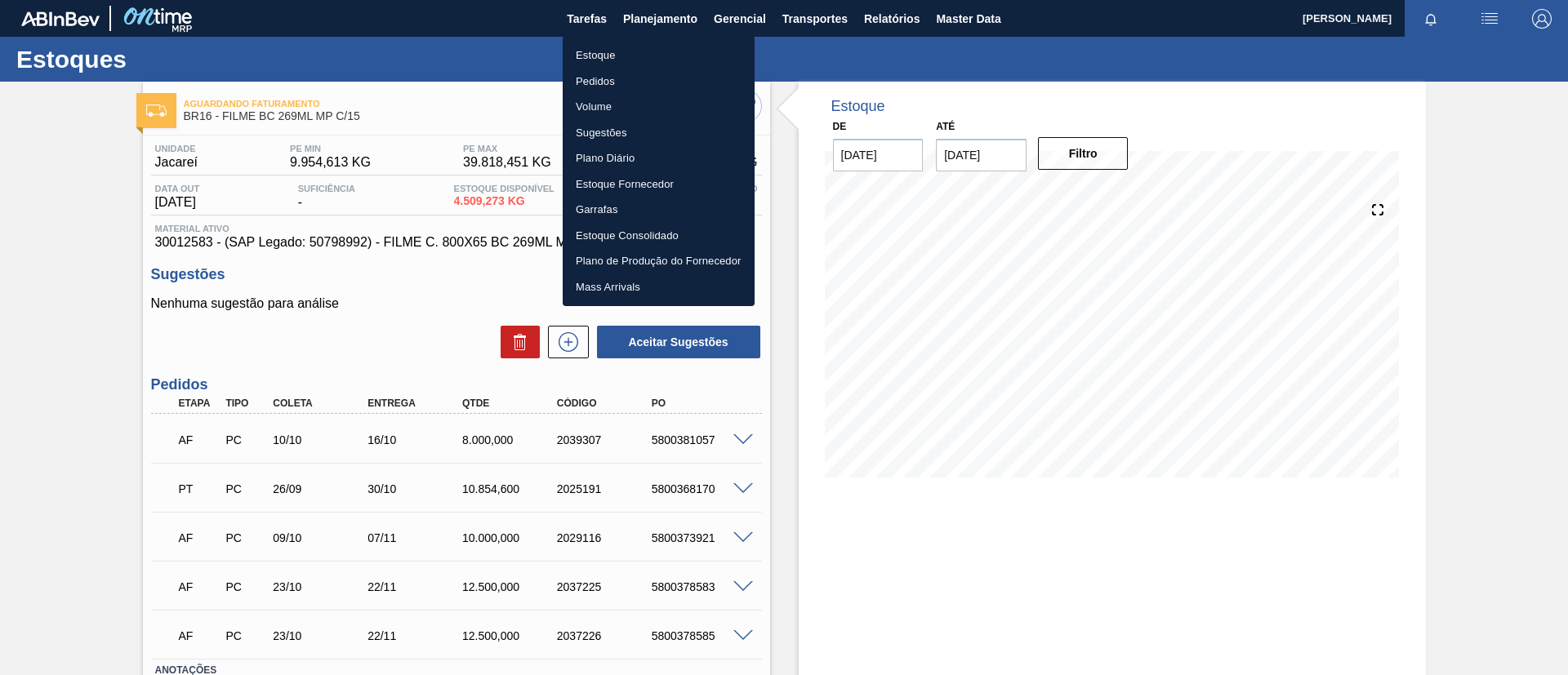
click at [643, 41] on ul "Estoque Pedidos Volume Sugestões Plano Diário Estoque Fornecedor Garrafas Estoq…" at bounding box center [658, 170] width 192 height 270
click at [648, 50] on li "Estoque" at bounding box center [658, 55] width 192 height 26
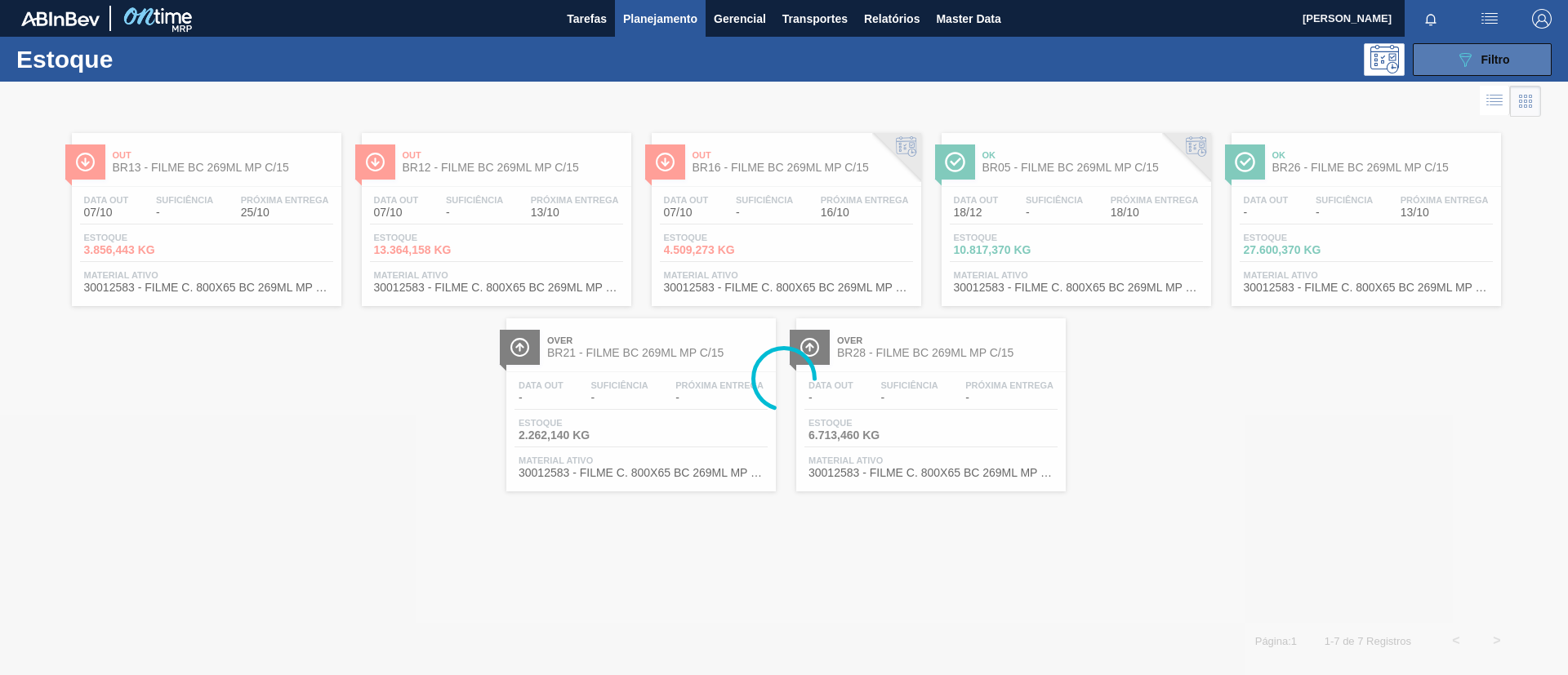
click at [1445, 49] on button "089F7B8B-B2A5-4AFE-B5C0-19BA573D28AC Filtro" at bounding box center [1482, 59] width 139 height 32
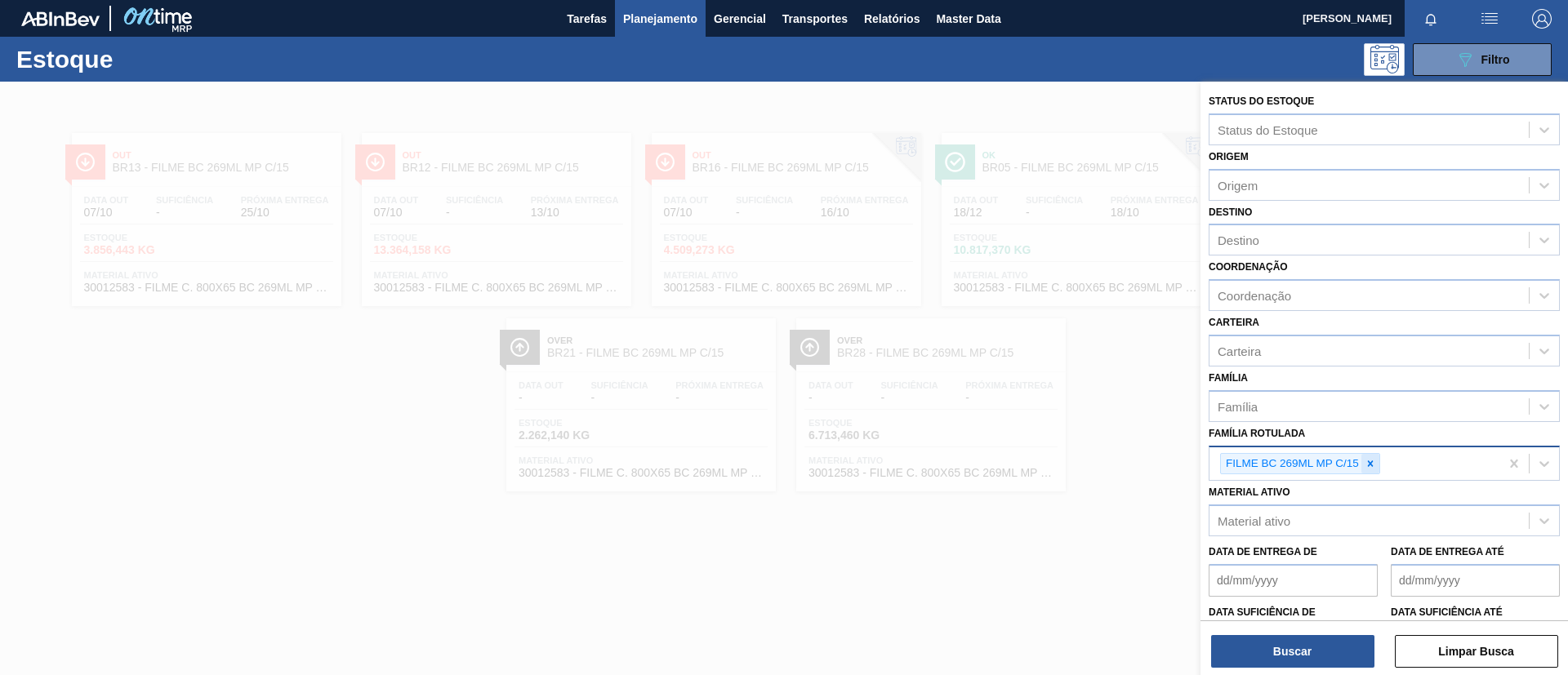
click at [1363, 468] on div at bounding box center [1371, 463] width 18 height 21
paste Rotulada "FILME BC 473ML"
type Rotulada "FILME BC 473ML"
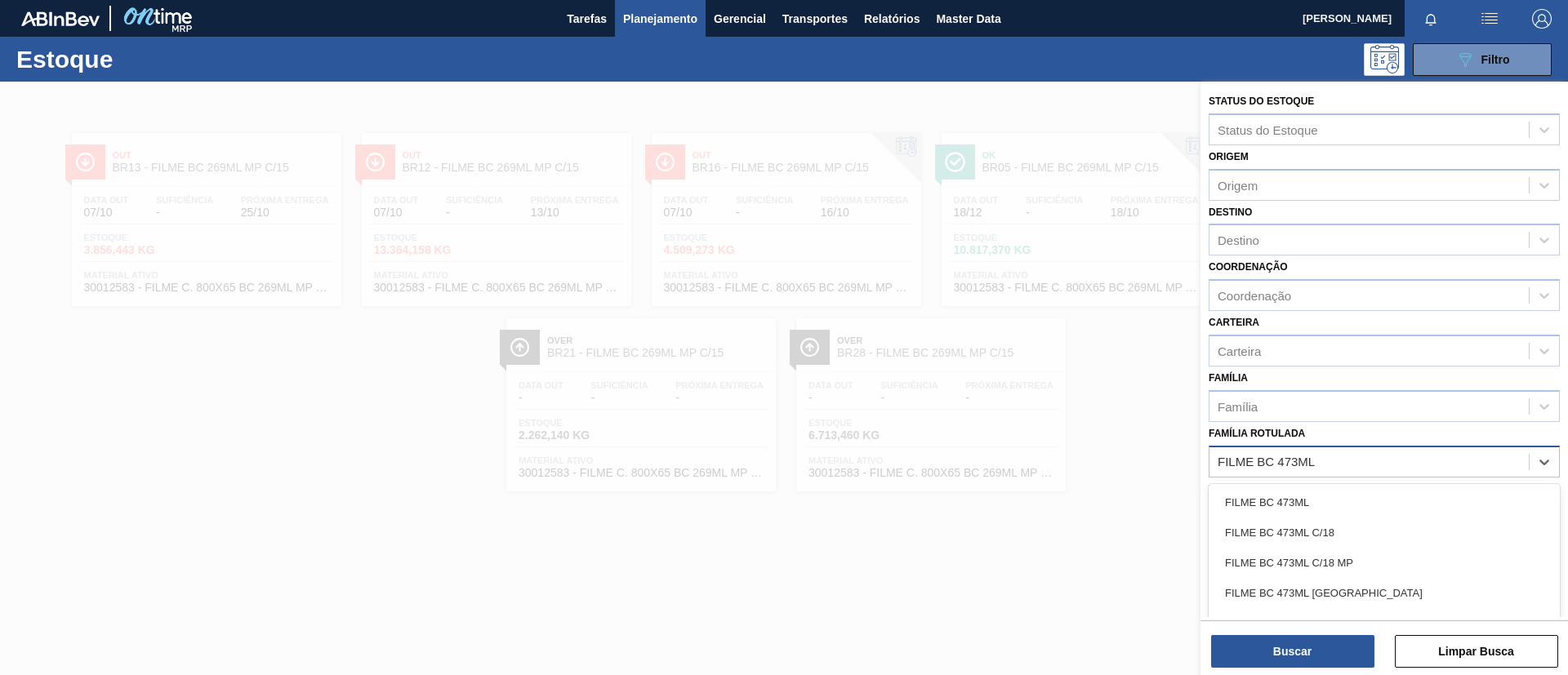
click at [1369, 491] on div "FILME BC 473ML" at bounding box center [1383, 503] width 351 height 30
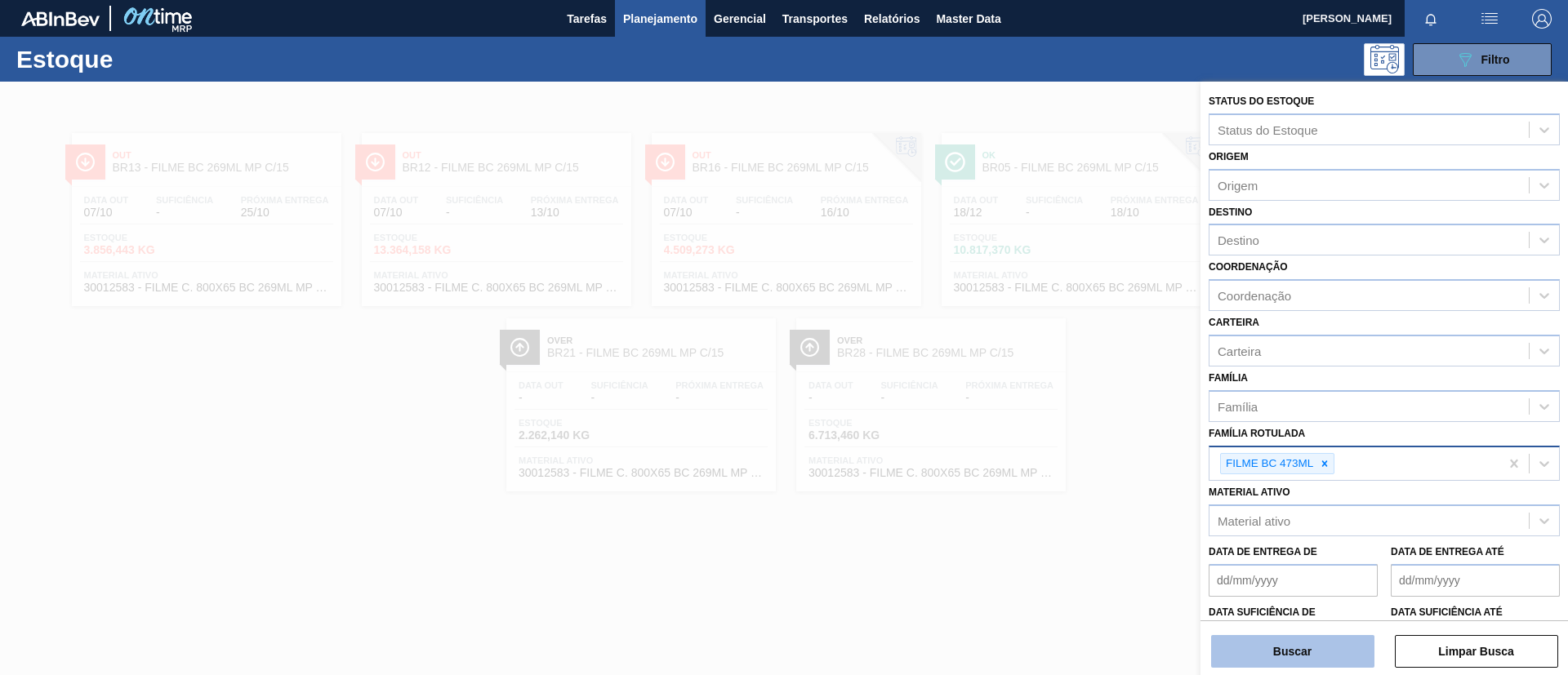
click at [1309, 659] on button "Buscar" at bounding box center [1293, 651] width 163 height 32
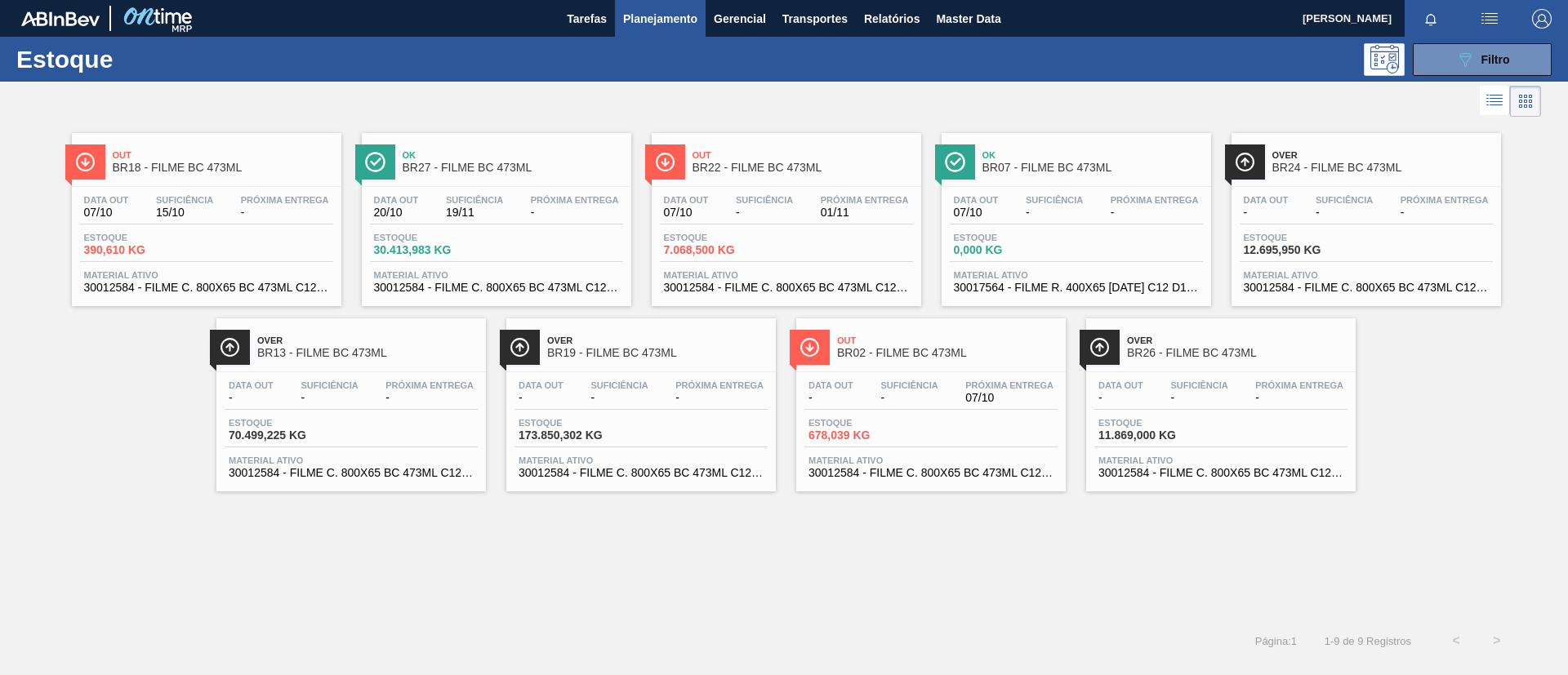
click at [236, 162] on span "BR18 - FILME BC 473ML" at bounding box center [223, 168] width 221 height 13
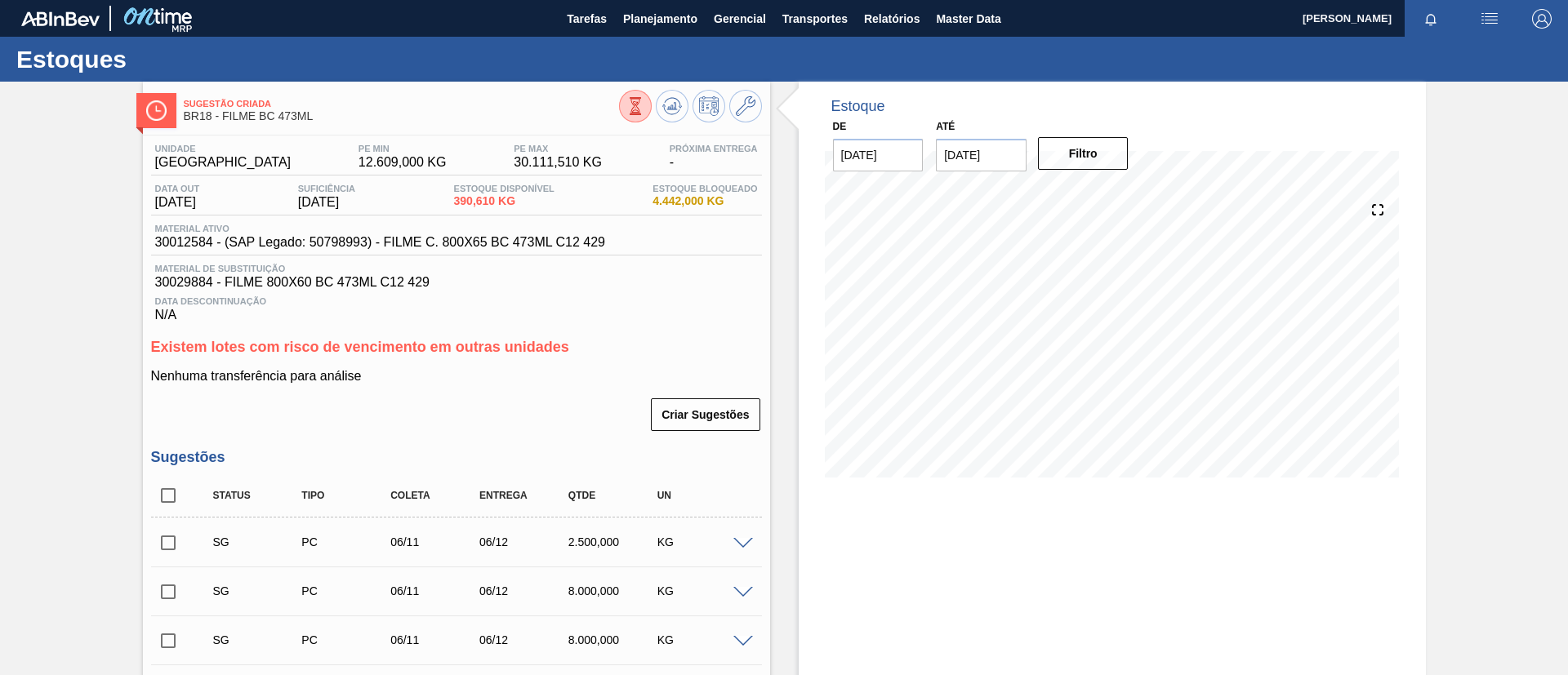
click at [663, 37] on div "Estoques" at bounding box center [784, 59] width 1568 height 45
drag, startPoint x: 656, startPoint y: 20, endPoint x: 635, endPoint y: 45, distance: 32.6
click at [655, 20] on span "Planejamento" at bounding box center [660, 19] width 74 height 20
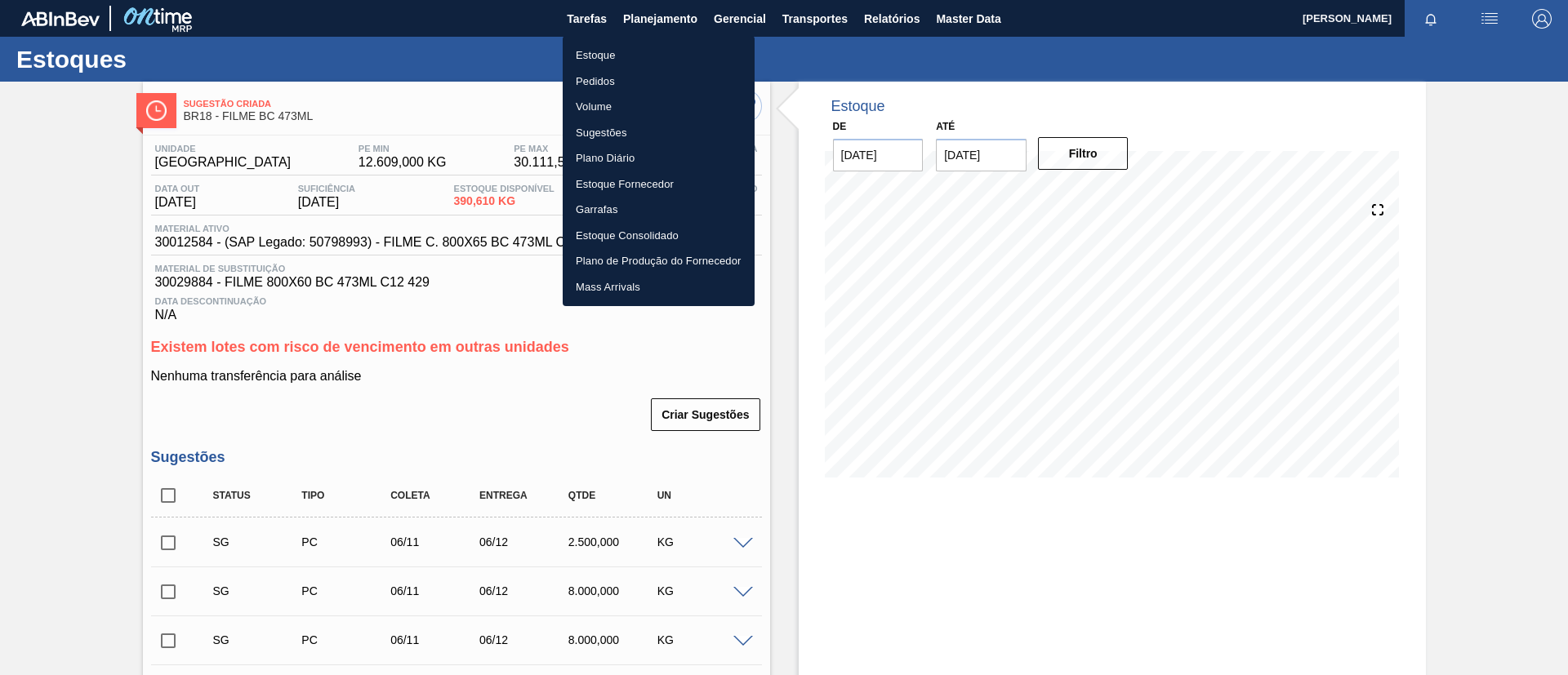
click at [634, 45] on li "Estoque" at bounding box center [658, 55] width 192 height 26
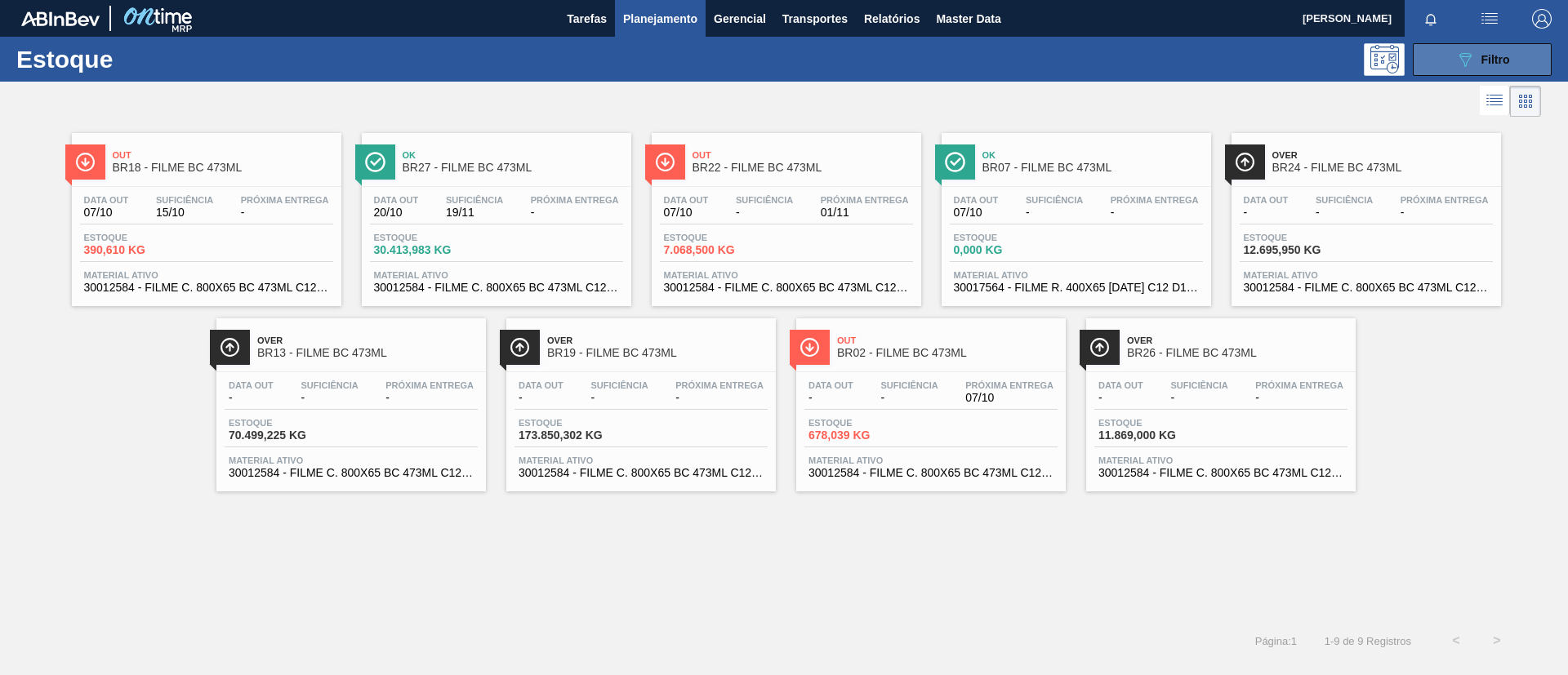
click at [1485, 60] on span "Filtro" at bounding box center [1496, 59] width 29 height 13
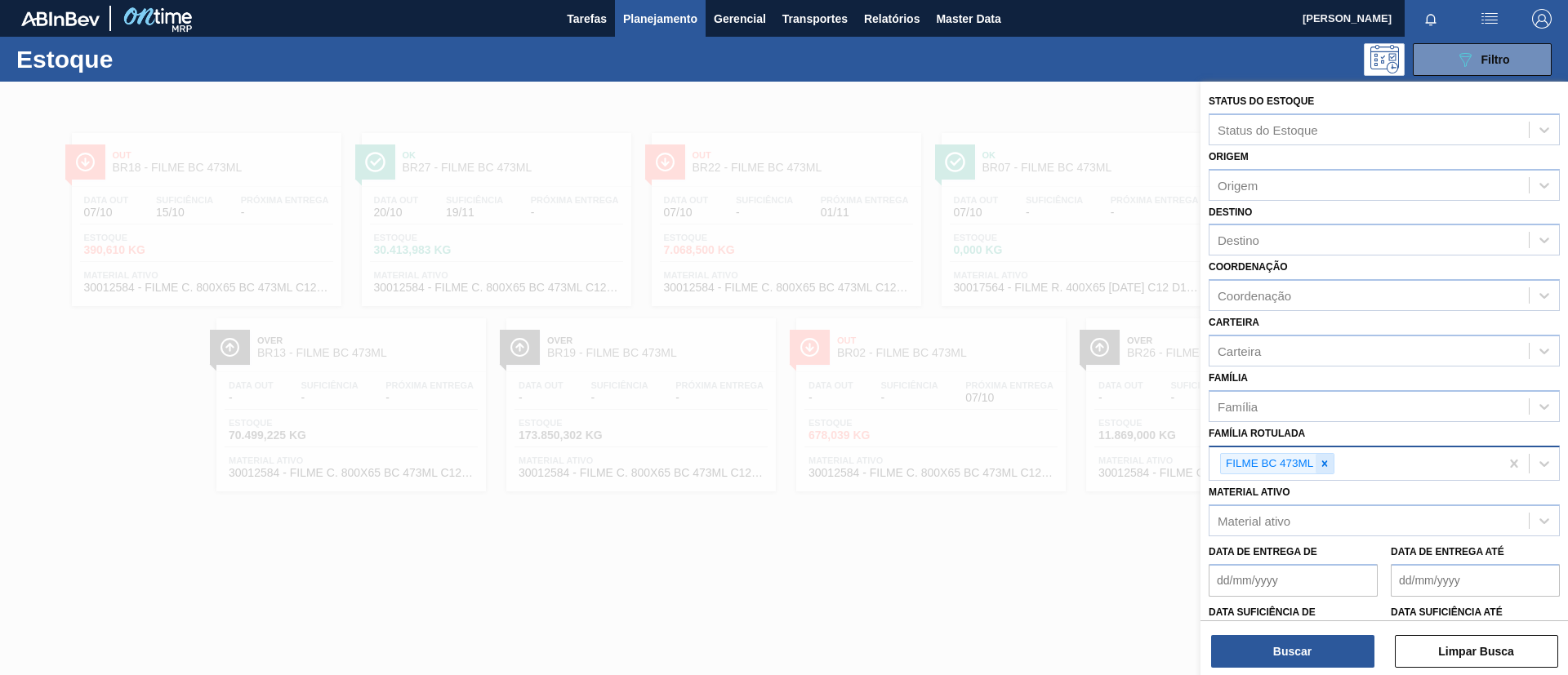
click at [1322, 471] on div at bounding box center [1325, 463] width 18 height 21
paste Rotulada "FILME LISO 600MM"
type Rotulada "FILME LISO 600MM"
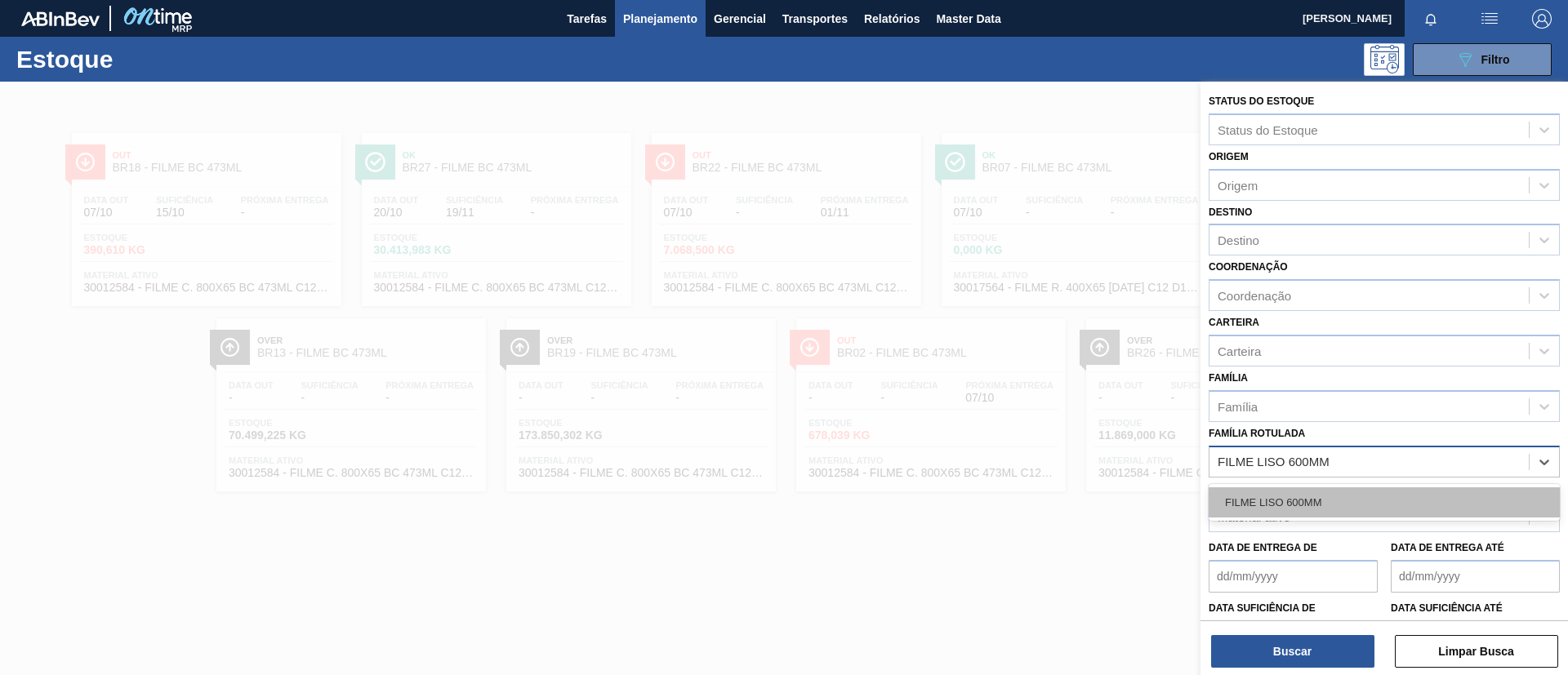
click at [1335, 497] on div "FILME LISO 600MM" at bounding box center [1383, 503] width 351 height 30
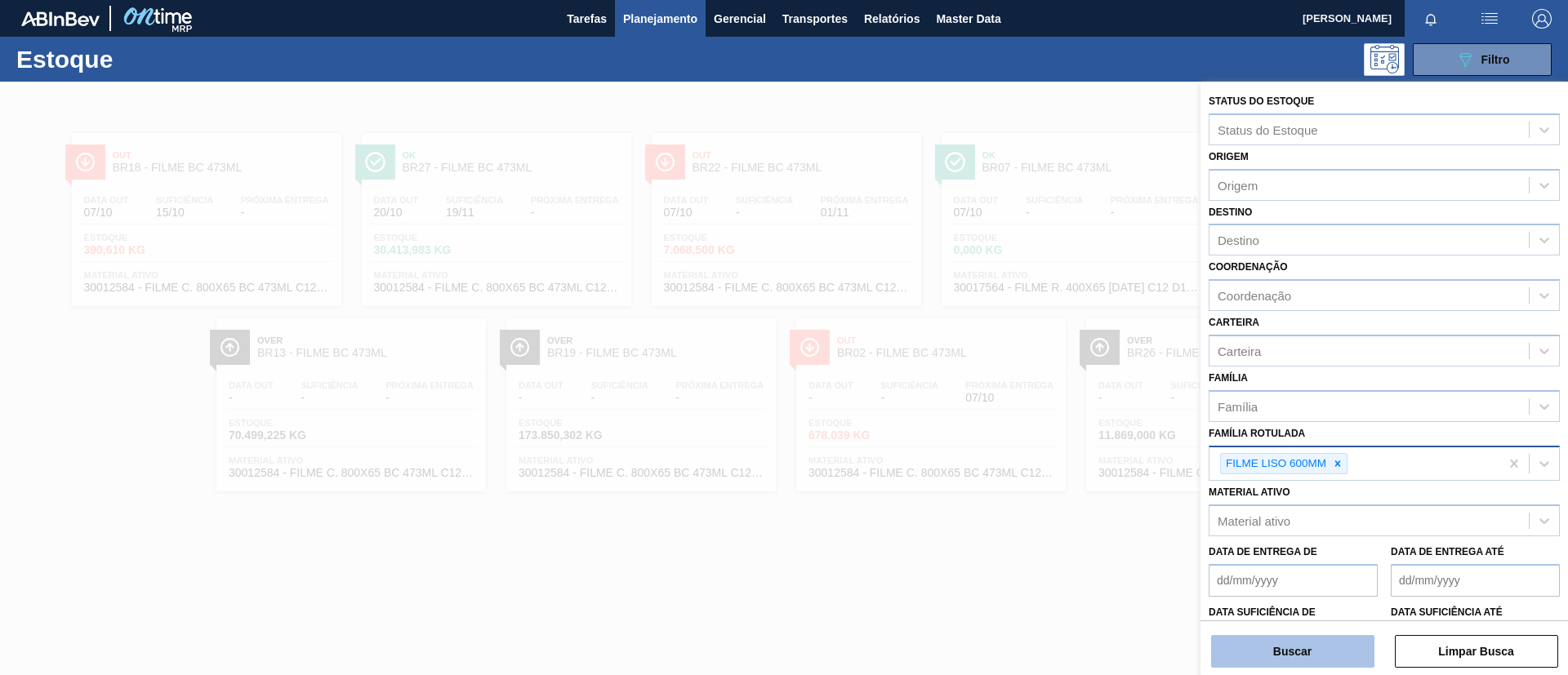
click at [1285, 649] on button "Buscar" at bounding box center [1293, 651] width 163 height 32
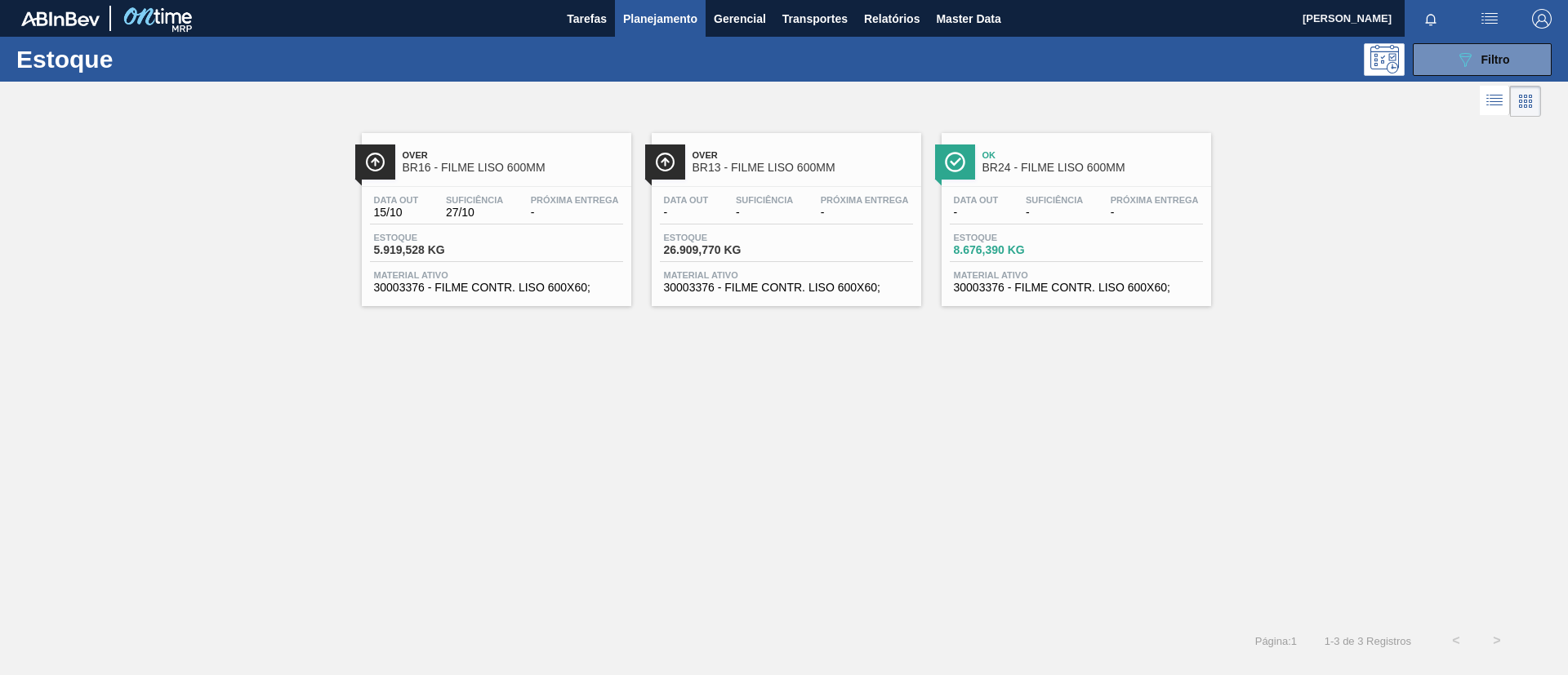
click at [515, 176] on div "Over BR16 - FILME LISO 600MM" at bounding box center [513, 161] width 221 height 37
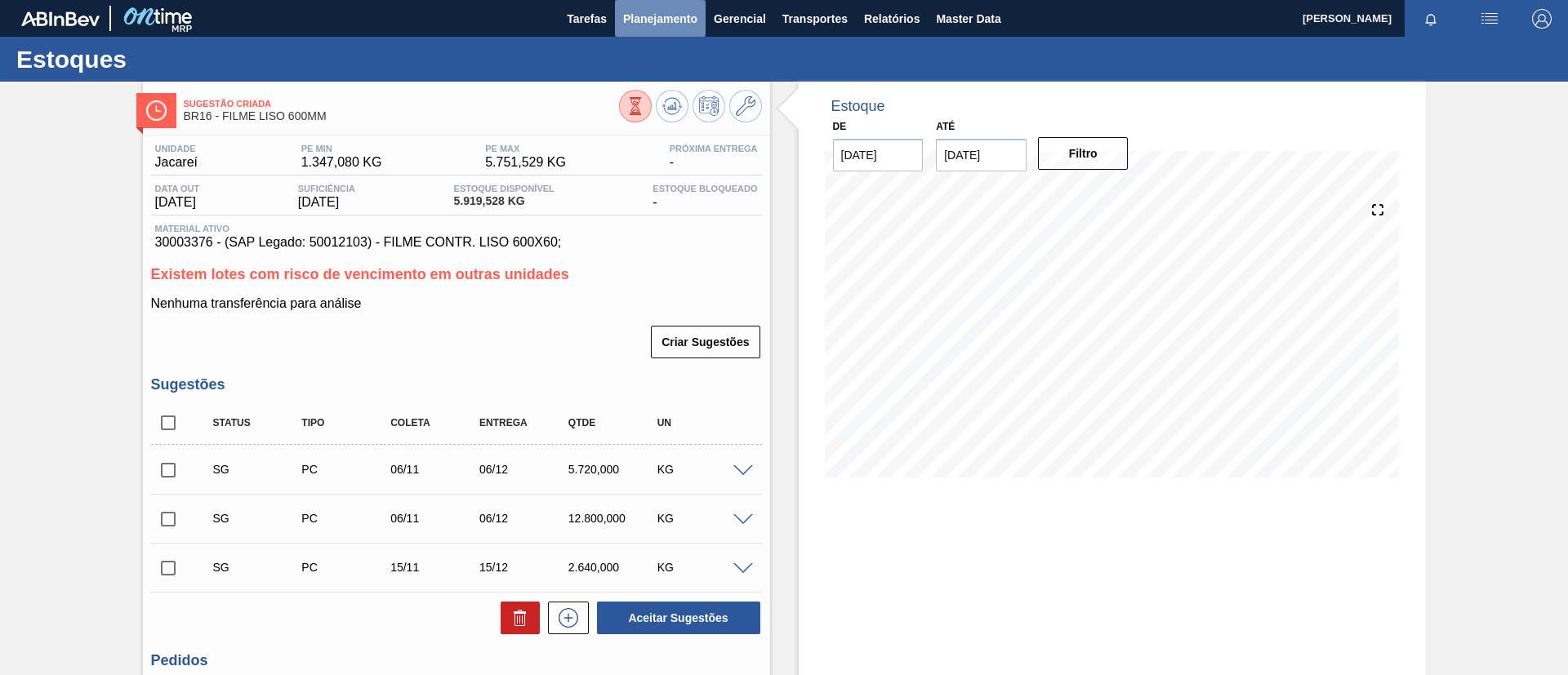
click at [650, 22] on span "Planejamento" at bounding box center [660, 19] width 74 height 20
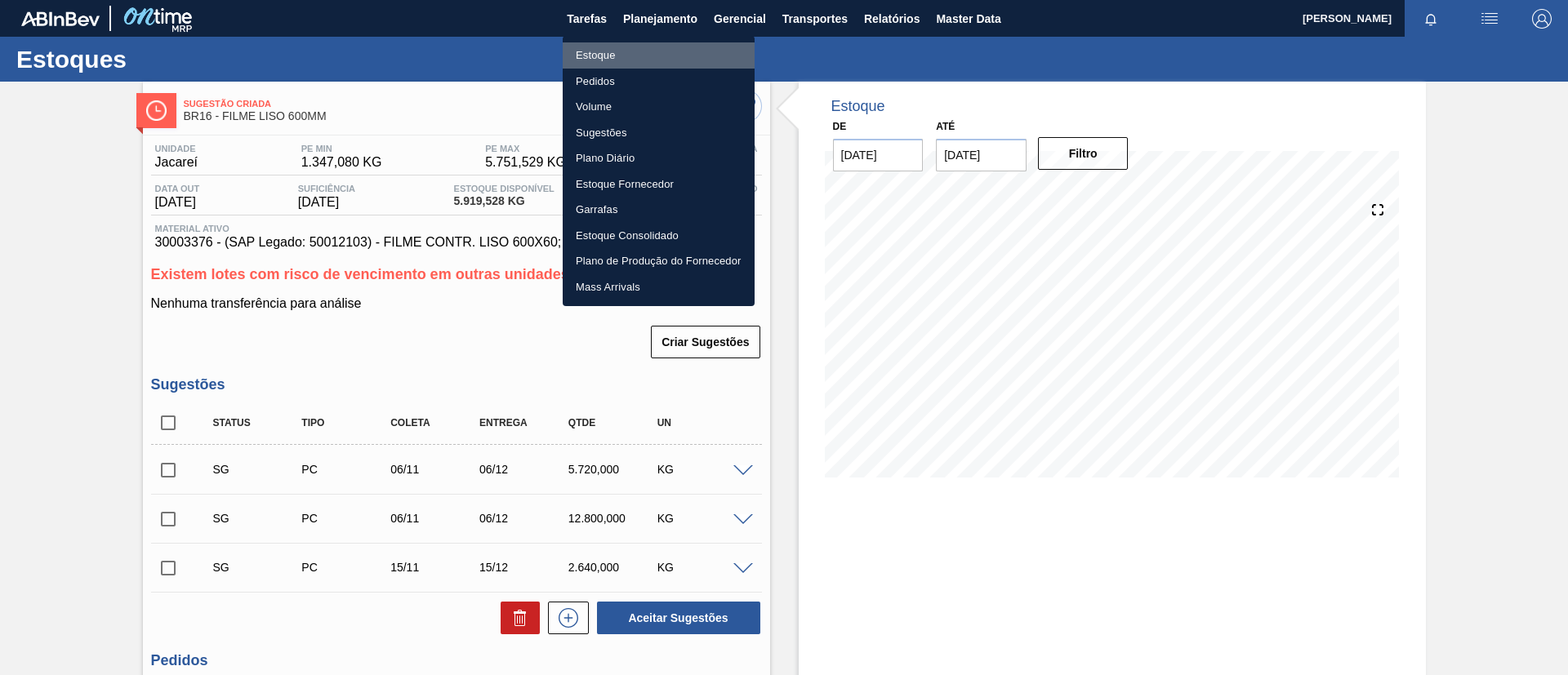
click at [604, 54] on li "Estoque" at bounding box center [658, 55] width 192 height 26
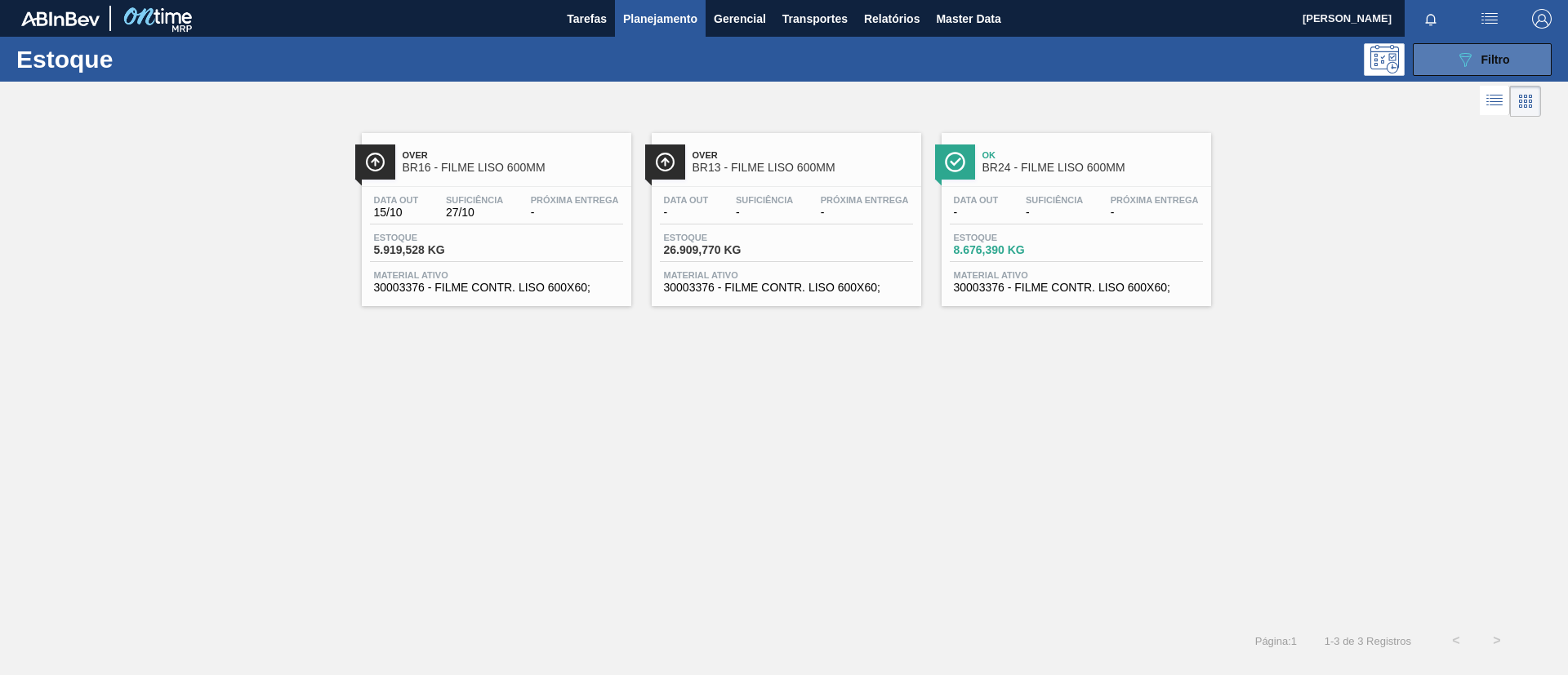
click at [1463, 47] on button "089F7B8B-B2A5-4AFE-B5C0-19BA573D28AC Filtro" at bounding box center [1482, 59] width 139 height 32
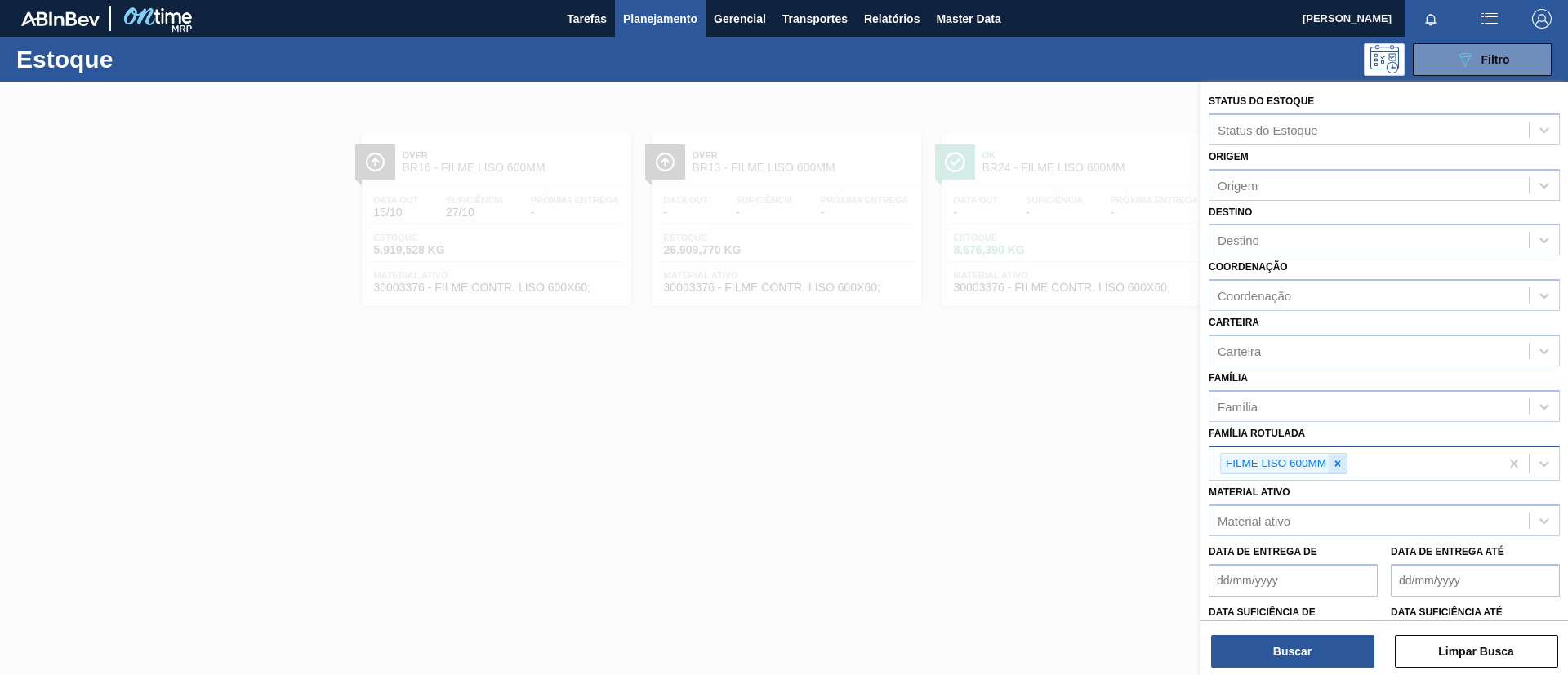
click at [1346, 455] on div at bounding box center [1337, 463] width 18 height 21
paste Rotulada "FILME BC PM SLEEK 350ML"
type Rotulada "FILME BC PM SLEEK 350ML"
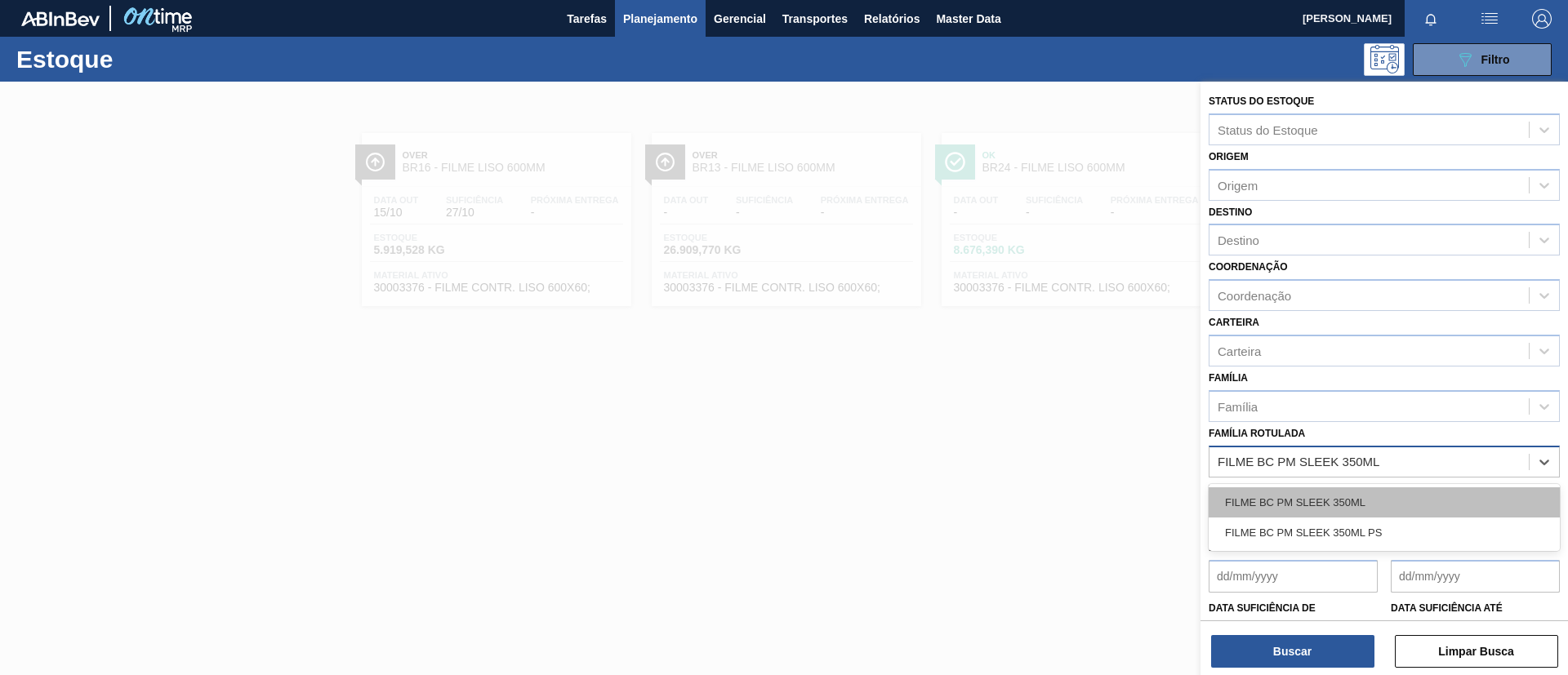
click at [1345, 498] on div "FILME BC PM SLEEK 350ML" at bounding box center [1383, 503] width 351 height 30
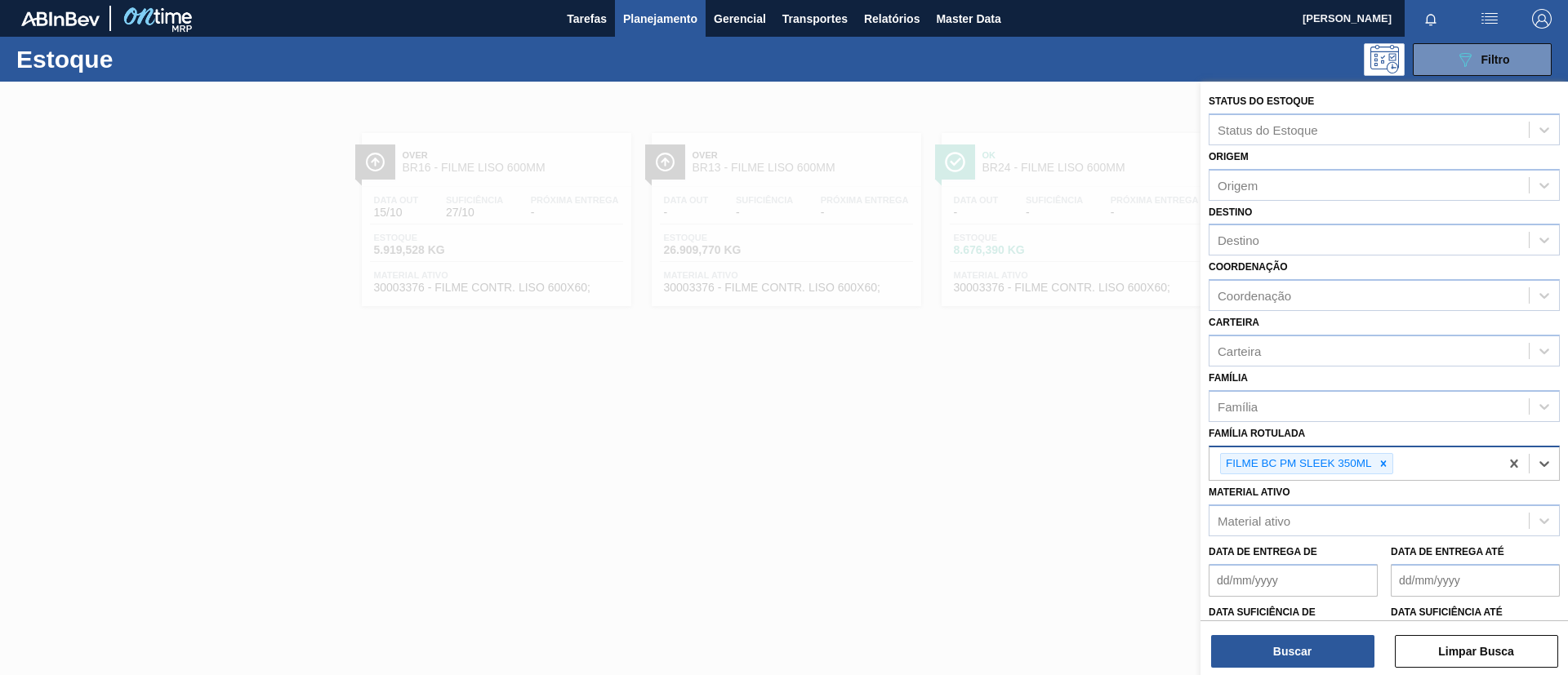
click at [1263, 260] on div "Coordenação Coordenação" at bounding box center [1383, 283] width 351 height 56
click at [1260, 247] on div "Destino" at bounding box center [1369, 240] width 319 height 23
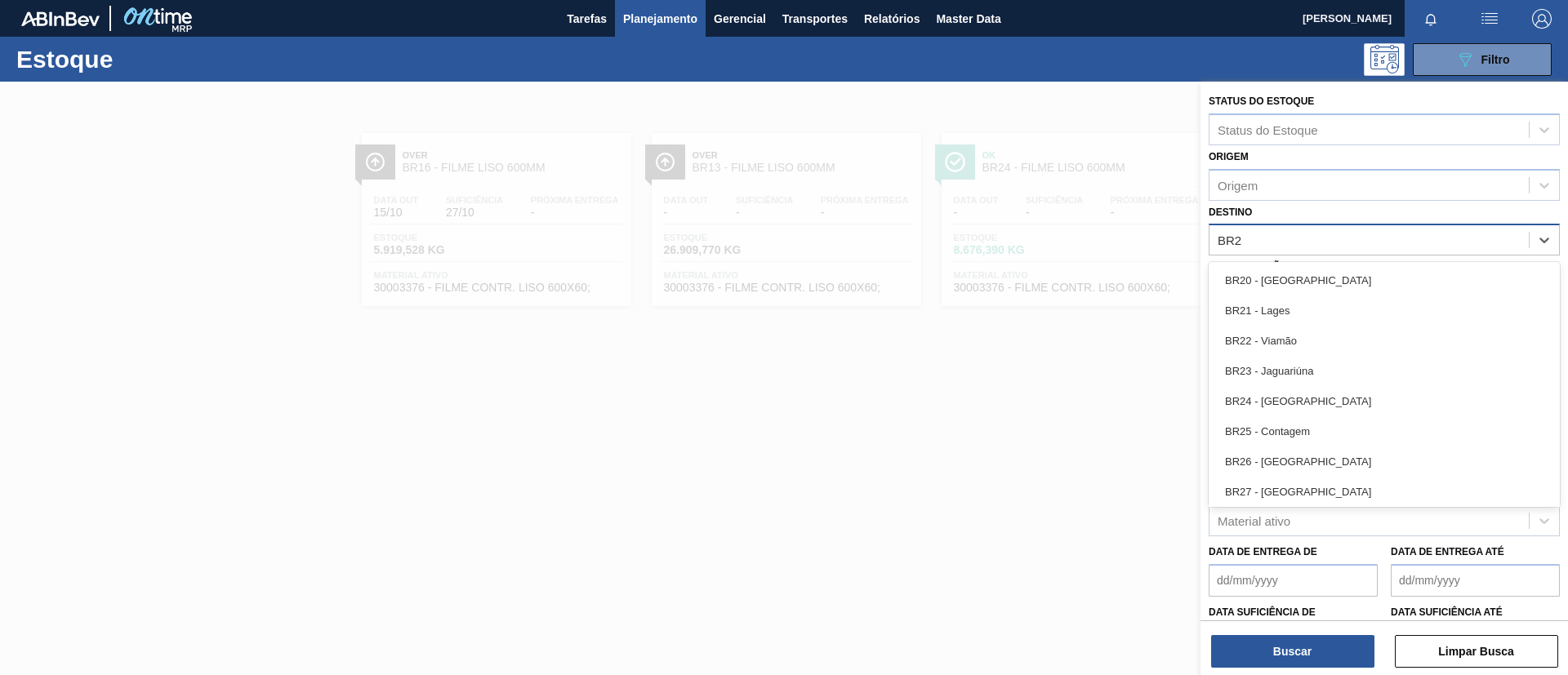
type input "BR26"
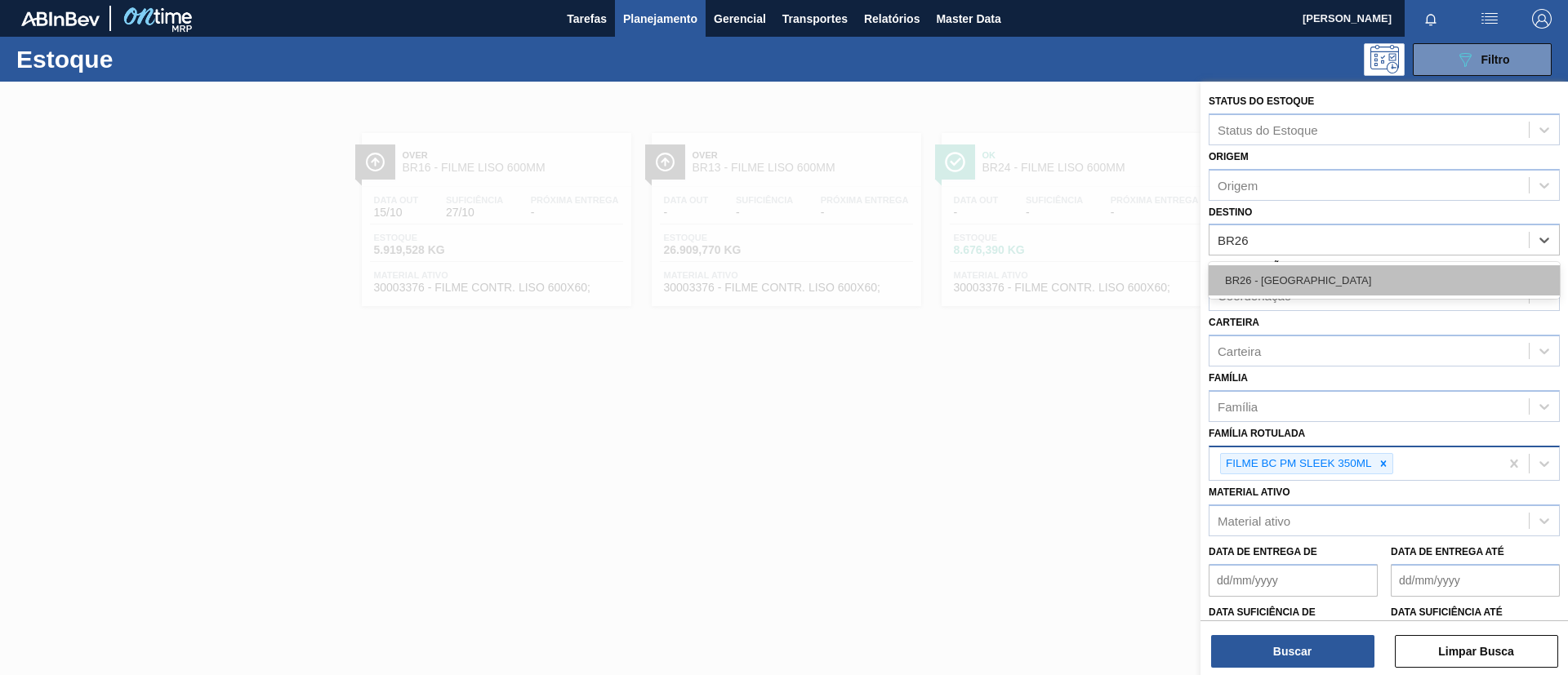
click at [1277, 292] on div "BR26 - [GEOGRAPHIC_DATA]" at bounding box center [1383, 281] width 351 height 30
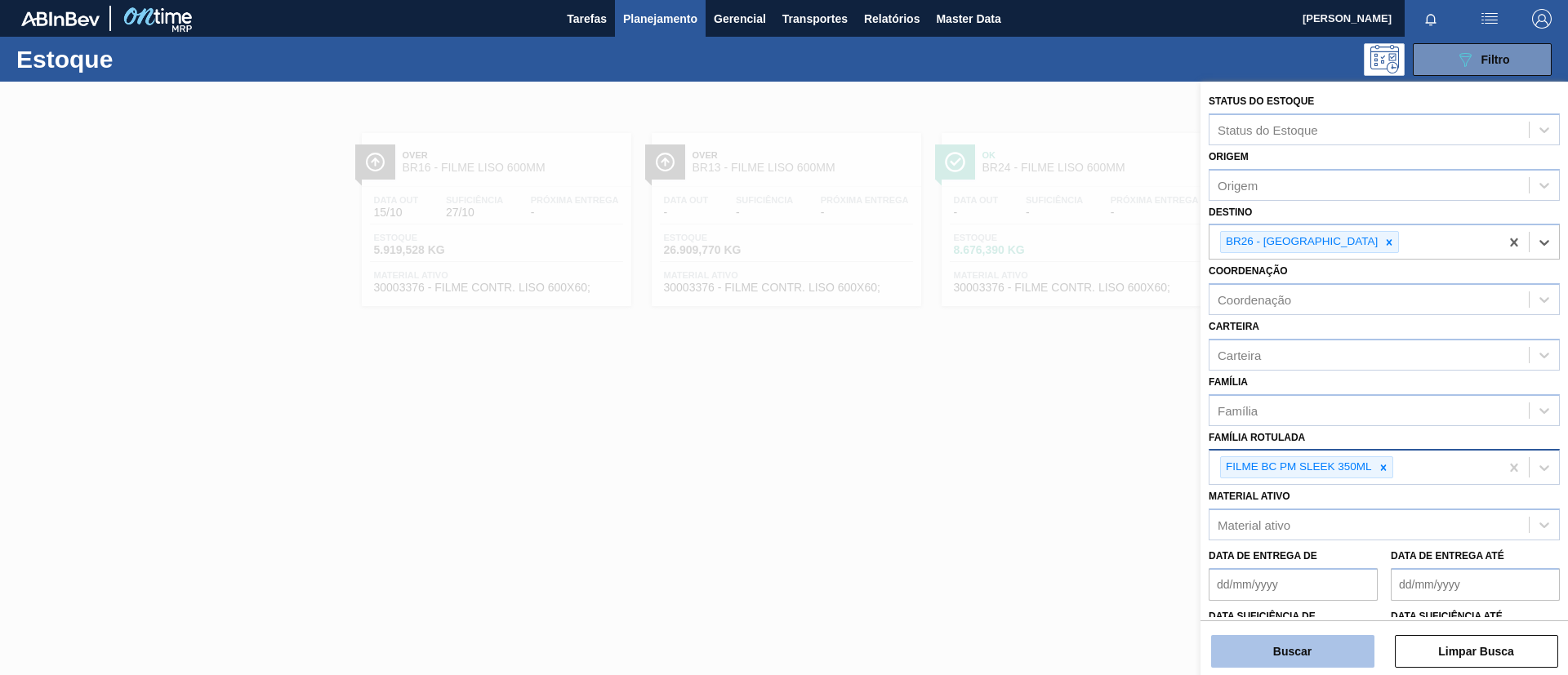
click at [1297, 644] on button "Buscar" at bounding box center [1293, 651] width 163 height 32
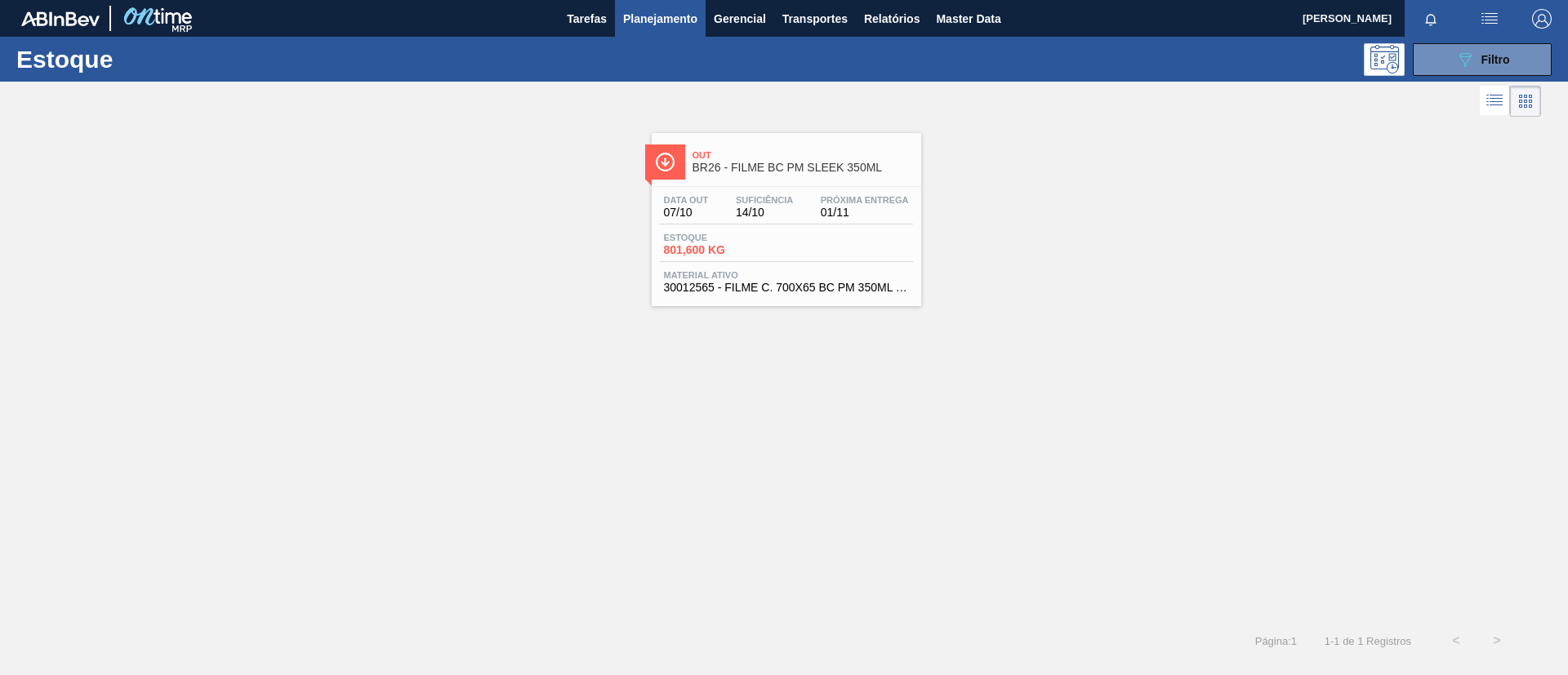
click at [774, 177] on div "Out BR26 - FILME BC PM SLEEK 350ML" at bounding box center [803, 161] width 221 height 37
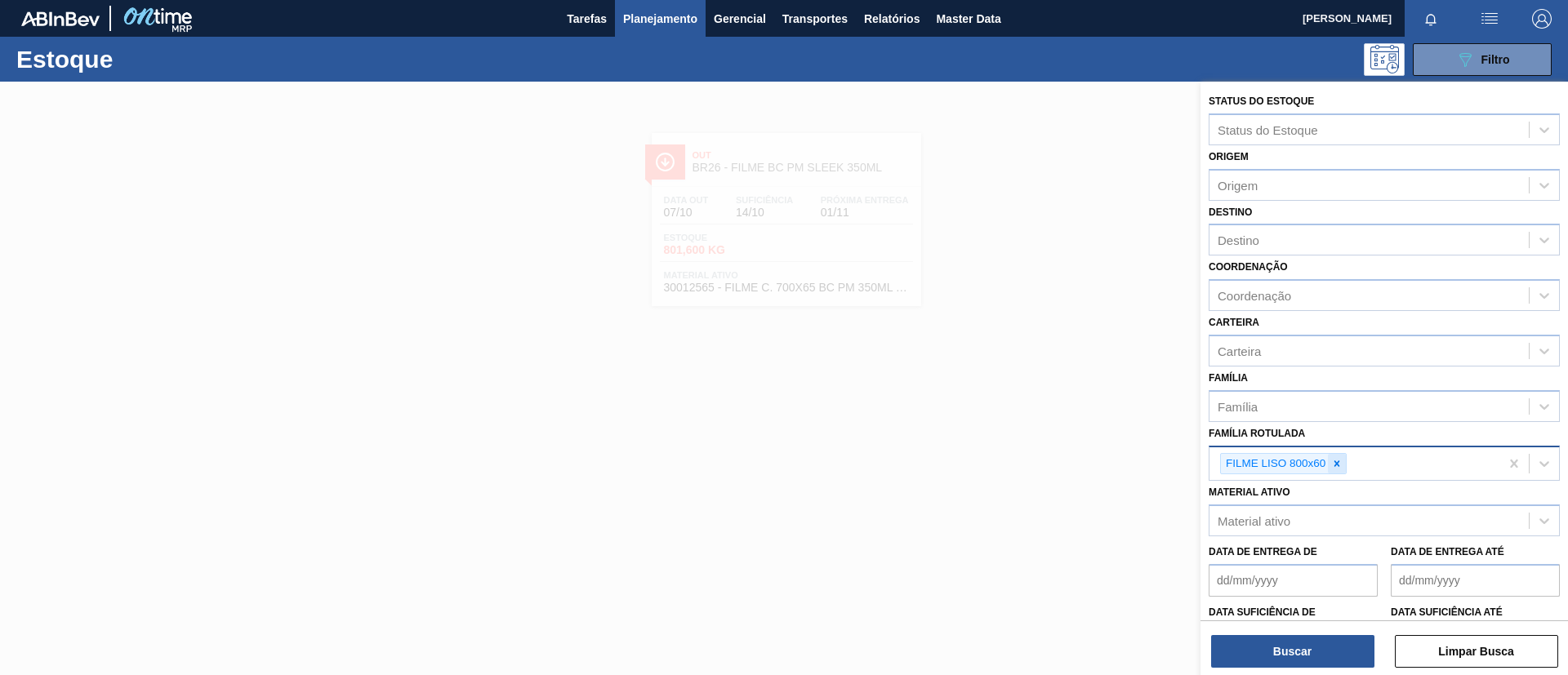
click at [1336, 464] on icon at bounding box center [1337, 463] width 5 height 5
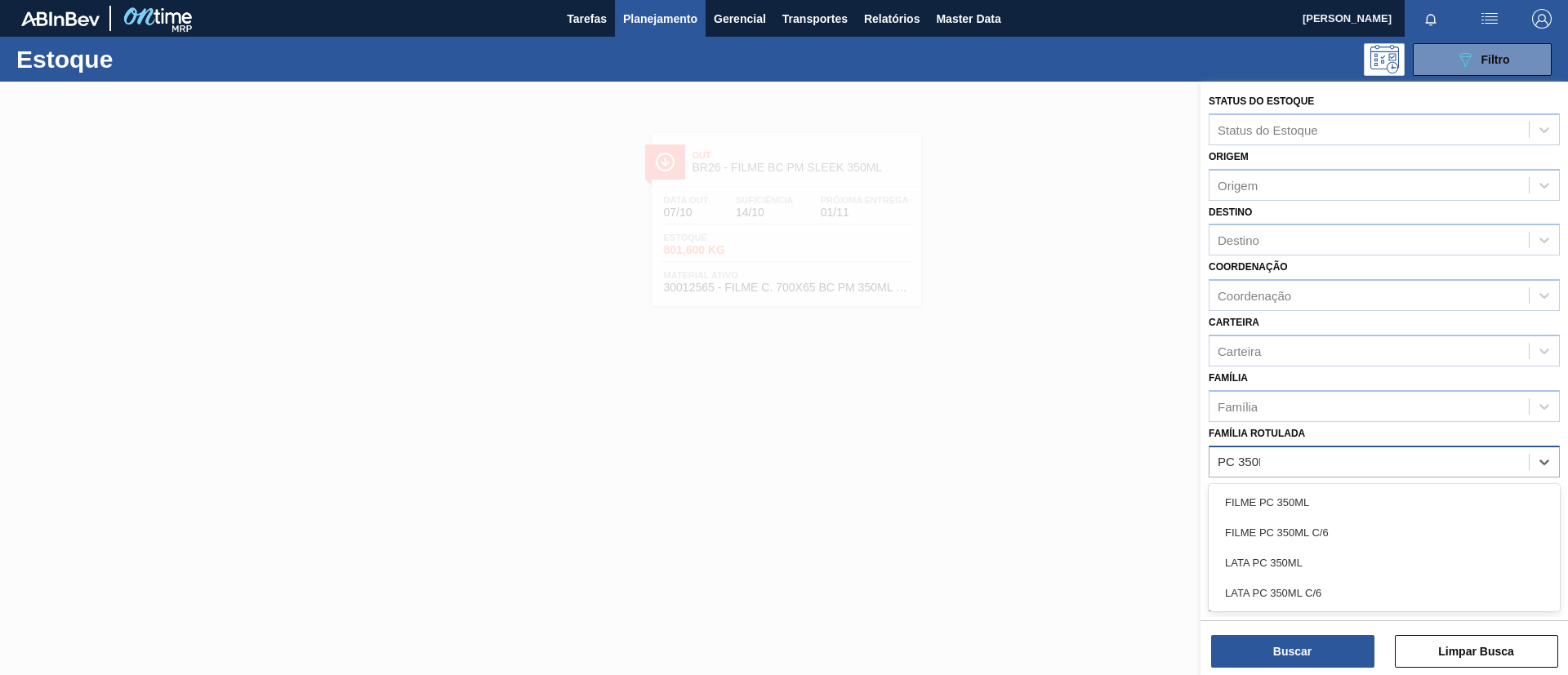
type Rotulada "PC 350ML"
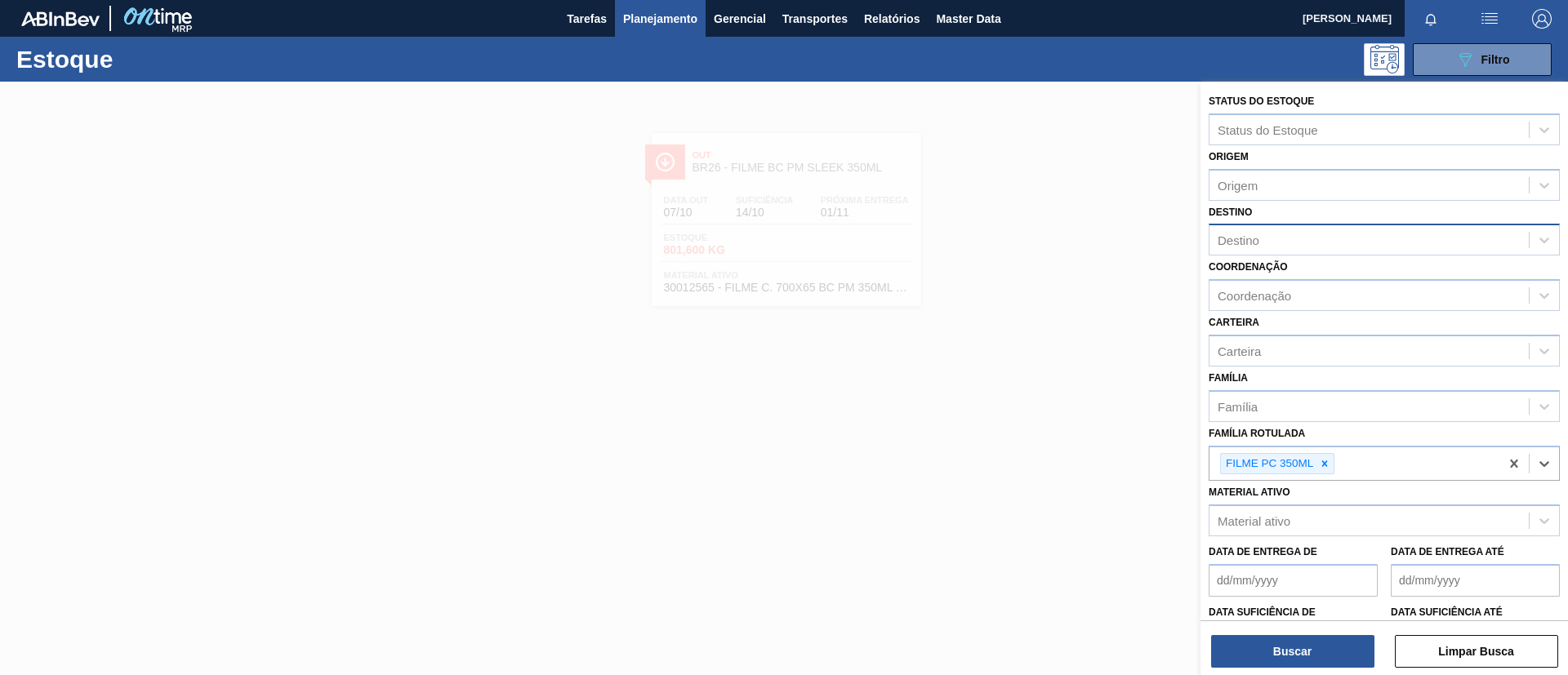
click at [1237, 229] on div "Destino" at bounding box center [1369, 240] width 319 height 23
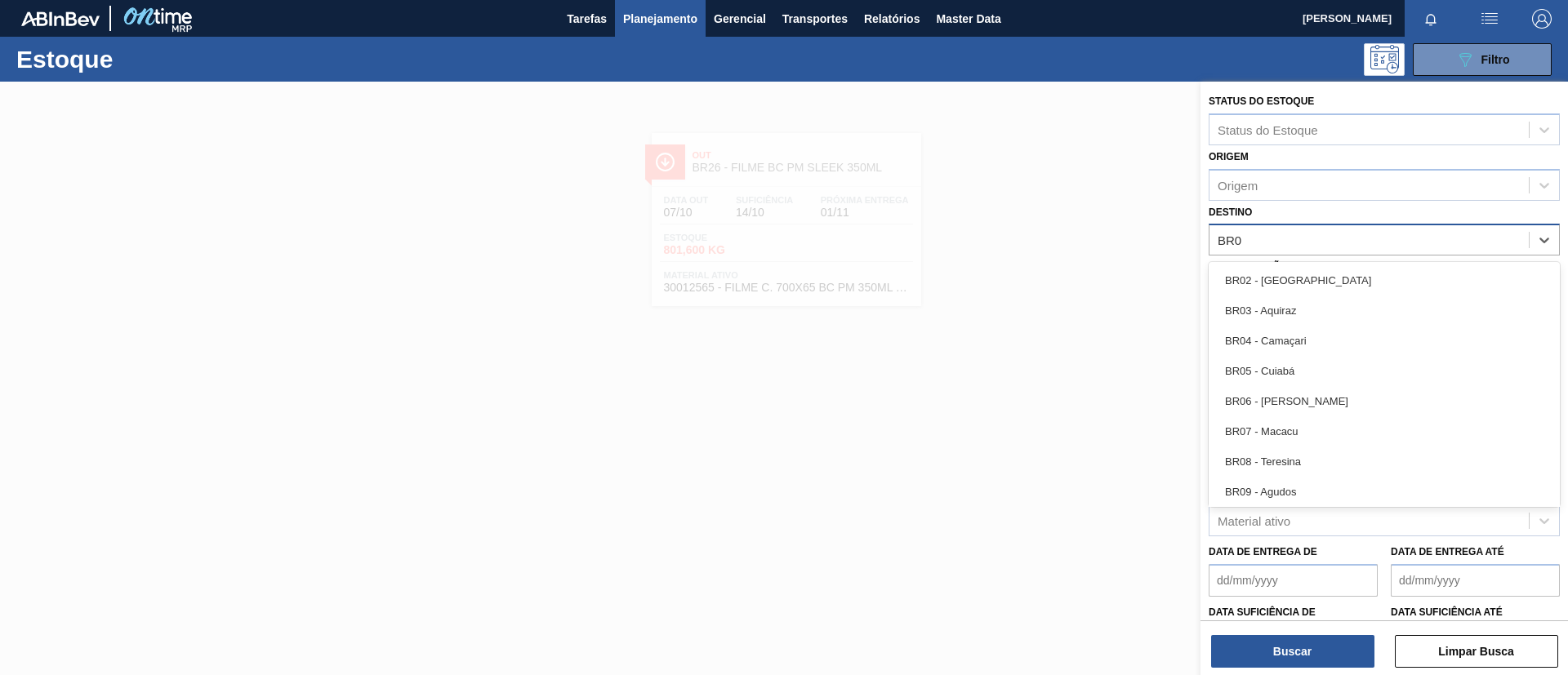
type input "BR07"
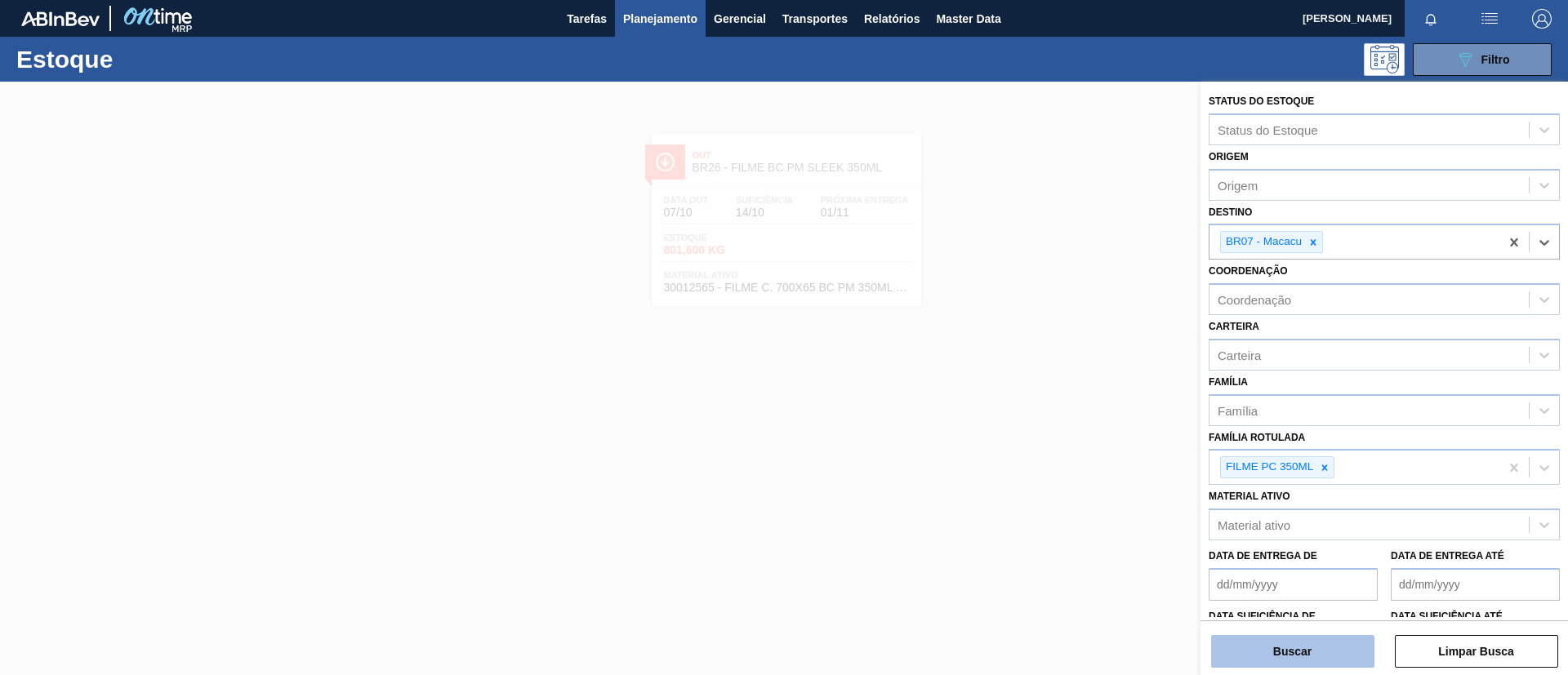
click at [1311, 646] on button "Buscar" at bounding box center [1293, 651] width 163 height 32
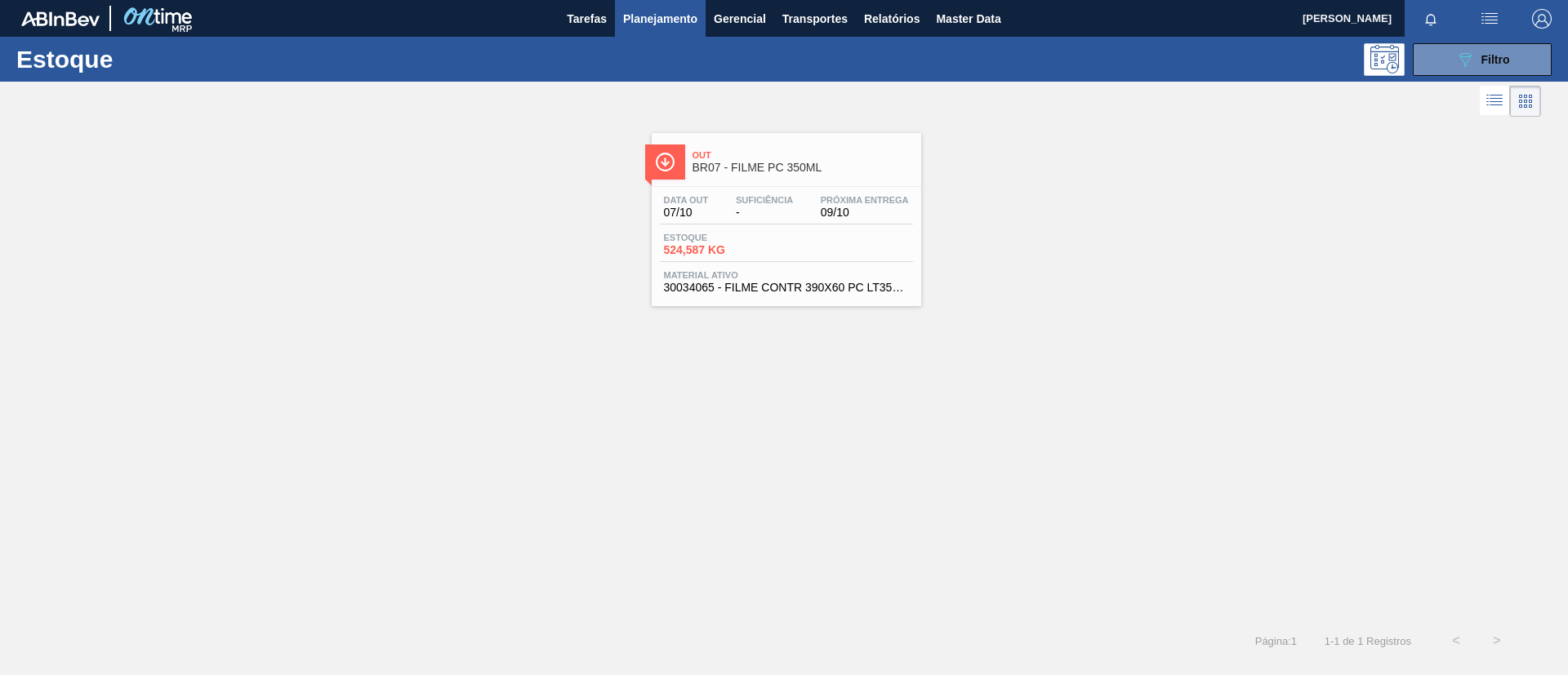
click at [739, 169] on span "BR07 - FILME PC 350ML" at bounding box center [803, 168] width 221 height 13
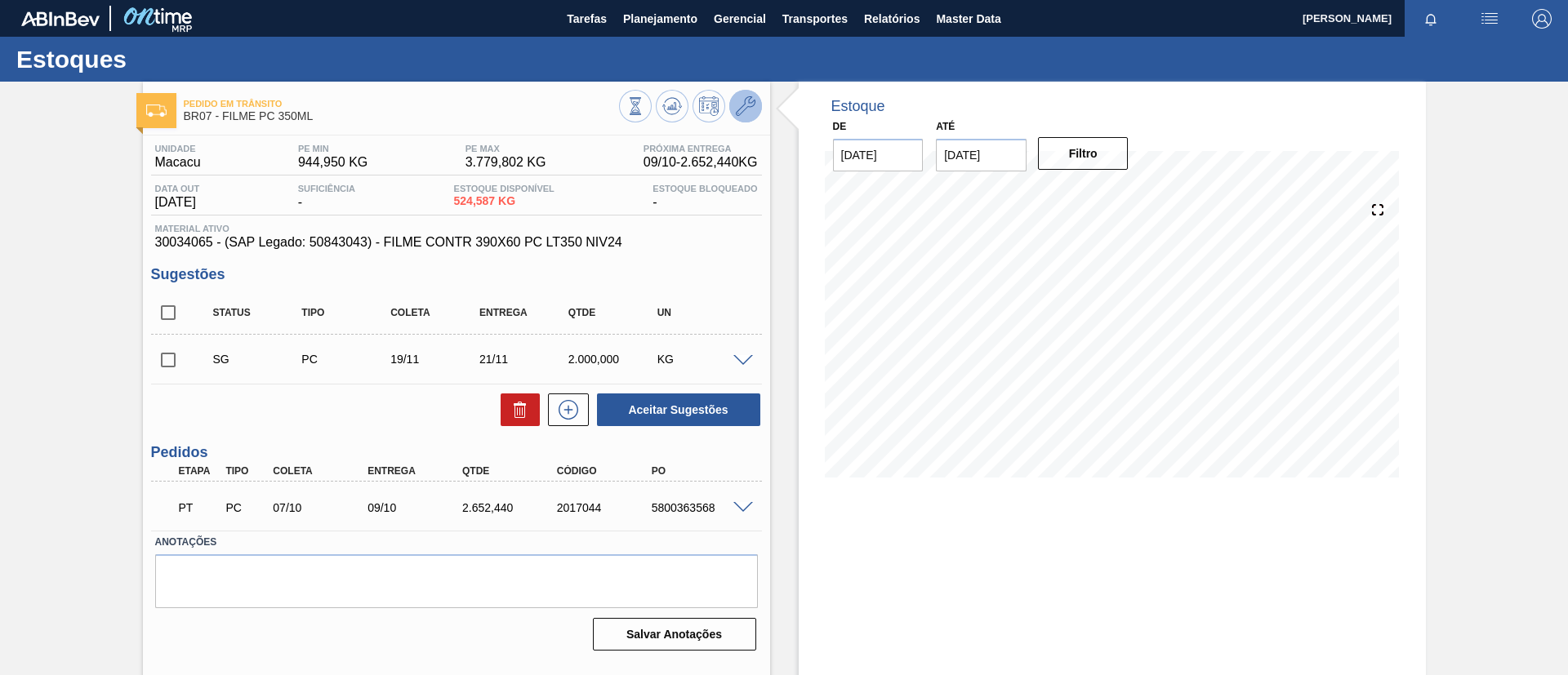
click at [747, 115] on icon at bounding box center [745, 106] width 20 height 20
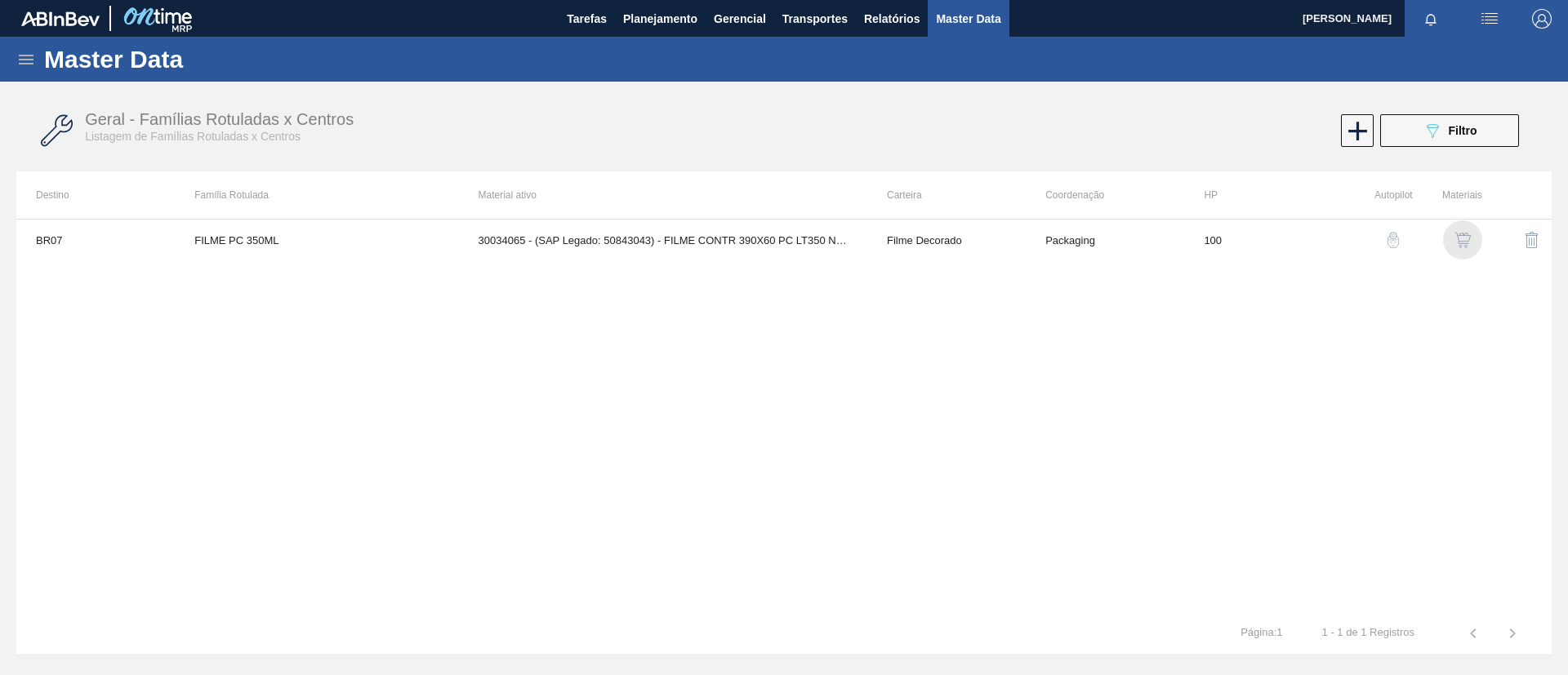
click at [1455, 241] on img "button" at bounding box center [1462, 240] width 16 height 16
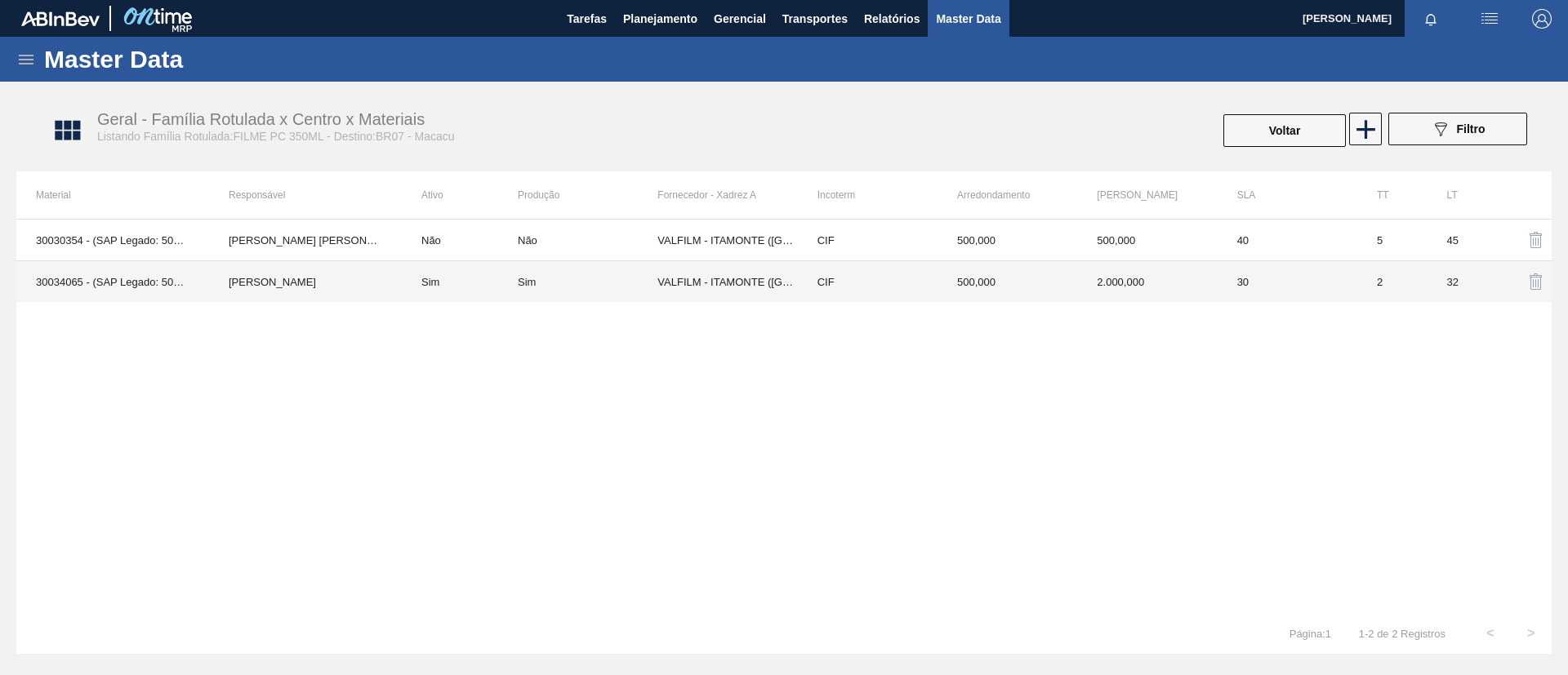
click at [326, 281] on td "[PERSON_NAME]" at bounding box center [305, 281] width 193 height 41
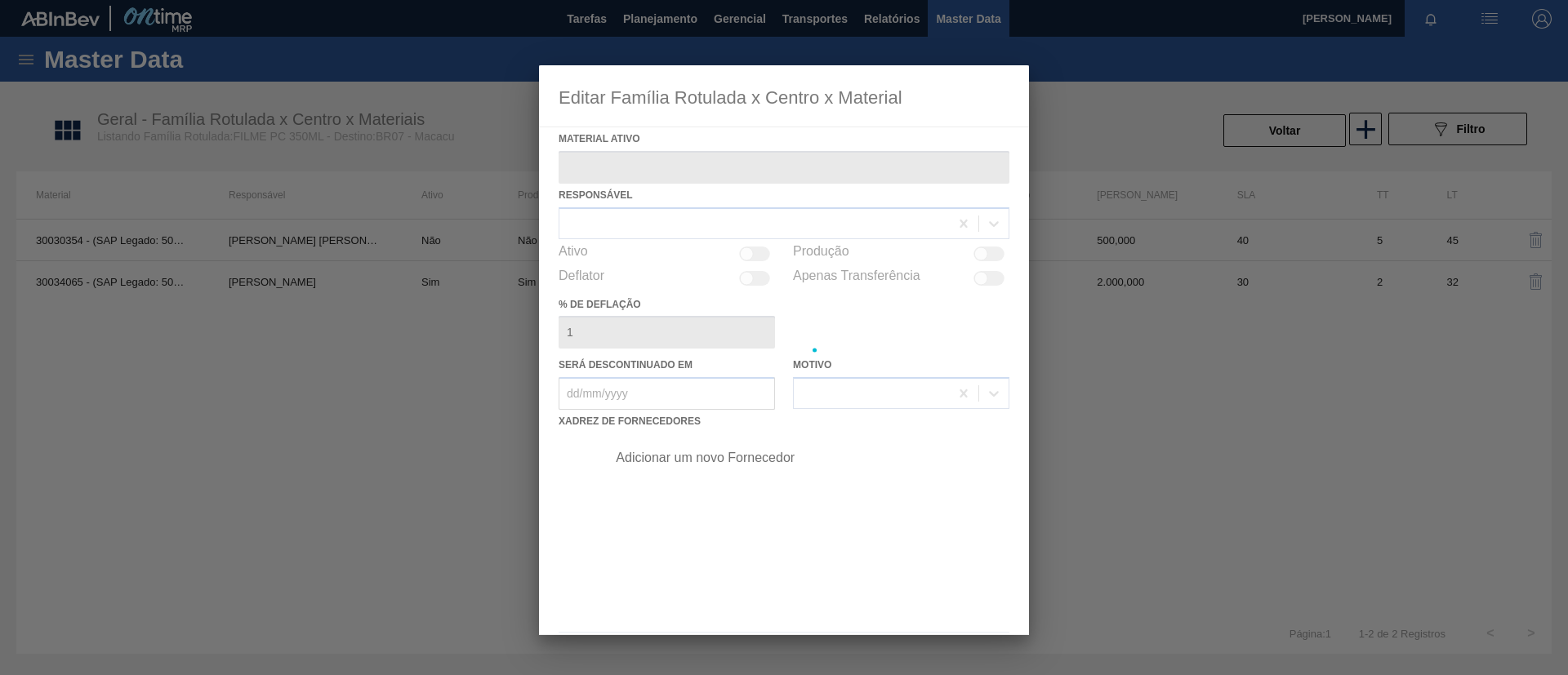
type ativo "30034065 - (SAP Legado: 50843043) - FILME CONTR 390X60 PC LT350 NIV24"
checkbox input "true"
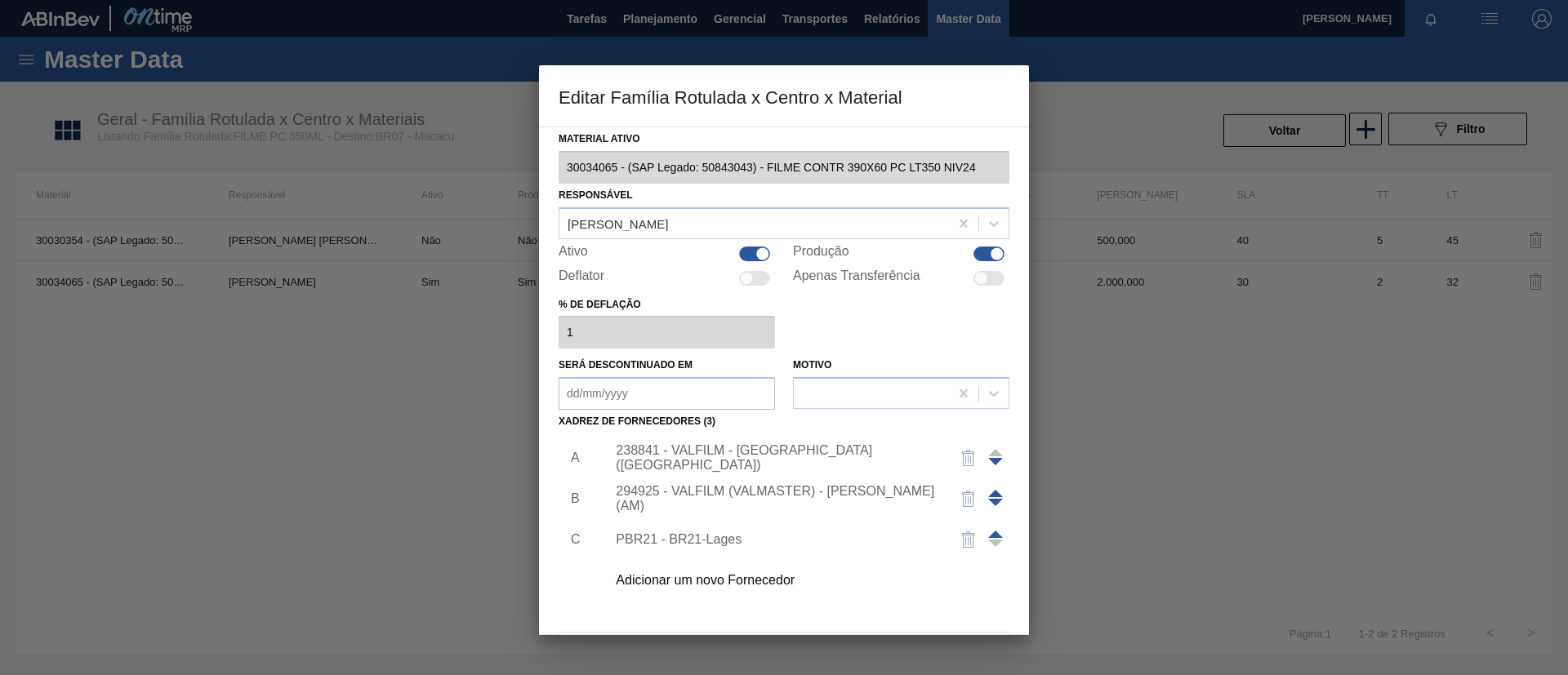
click at [997, 492] on span at bounding box center [996, 493] width 14 height 7
click at [819, 452] on div "294925 - VALFILM (VALMASTER) - [PERSON_NAME] (AM)" at bounding box center [775, 457] width 320 height 30
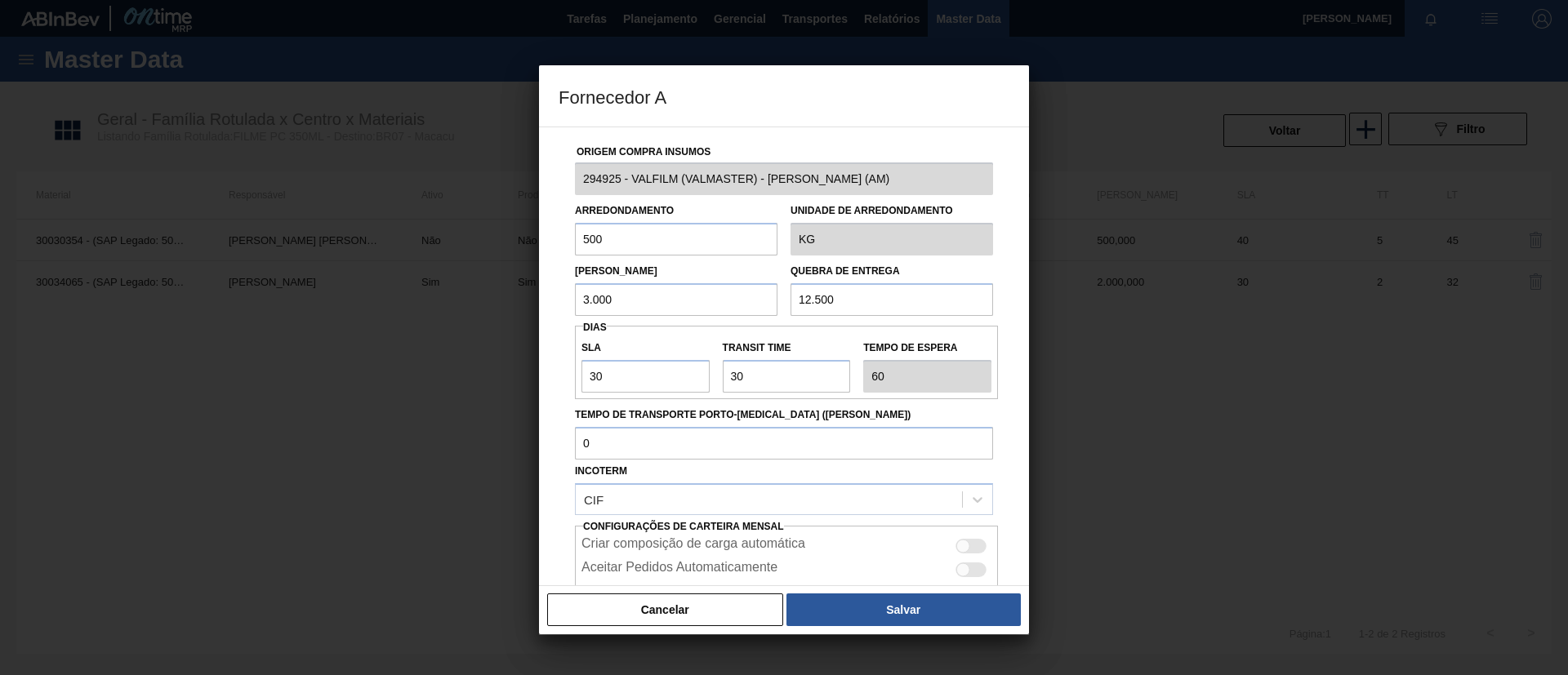
drag, startPoint x: 858, startPoint y: 301, endPoint x: 756, endPoint y: 301, distance: 102.0
click at [756, 301] on div "Lote Mínimo 3.000 Quebra de entrega 12.500" at bounding box center [784, 285] width 431 height 60
drag, startPoint x: 863, startPoint y: 303, endPoint x: 682, endPoint y: 300, distance: 181.0
click at [689, 299] on div "Lote Mínimo 3.000 Quebra de entrega 1.000" at bounding box center [784, 285] width 431 height 60
type input "1.000"
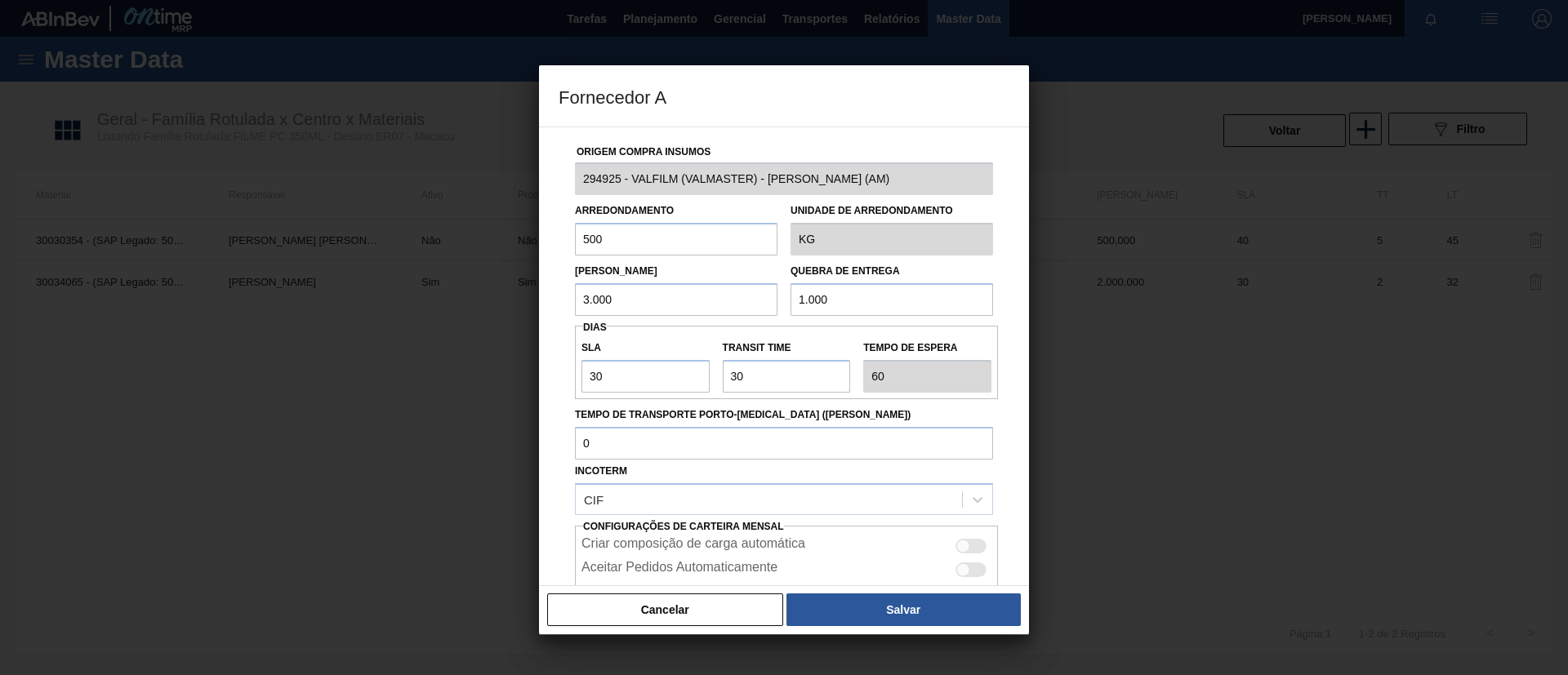
drag, startPoint x: 670, startPoint y: 300, endPoint x: 509, endPoint y: 305, distance: 161.1
click at [509, 304] on div "Fornecedor A Origem Compra Insumos 294925 - VALFILM (VALMASTER) - MANAUS (AM) A…" at bounding box center [784, 337] width 1568 height 675
paste input "1"
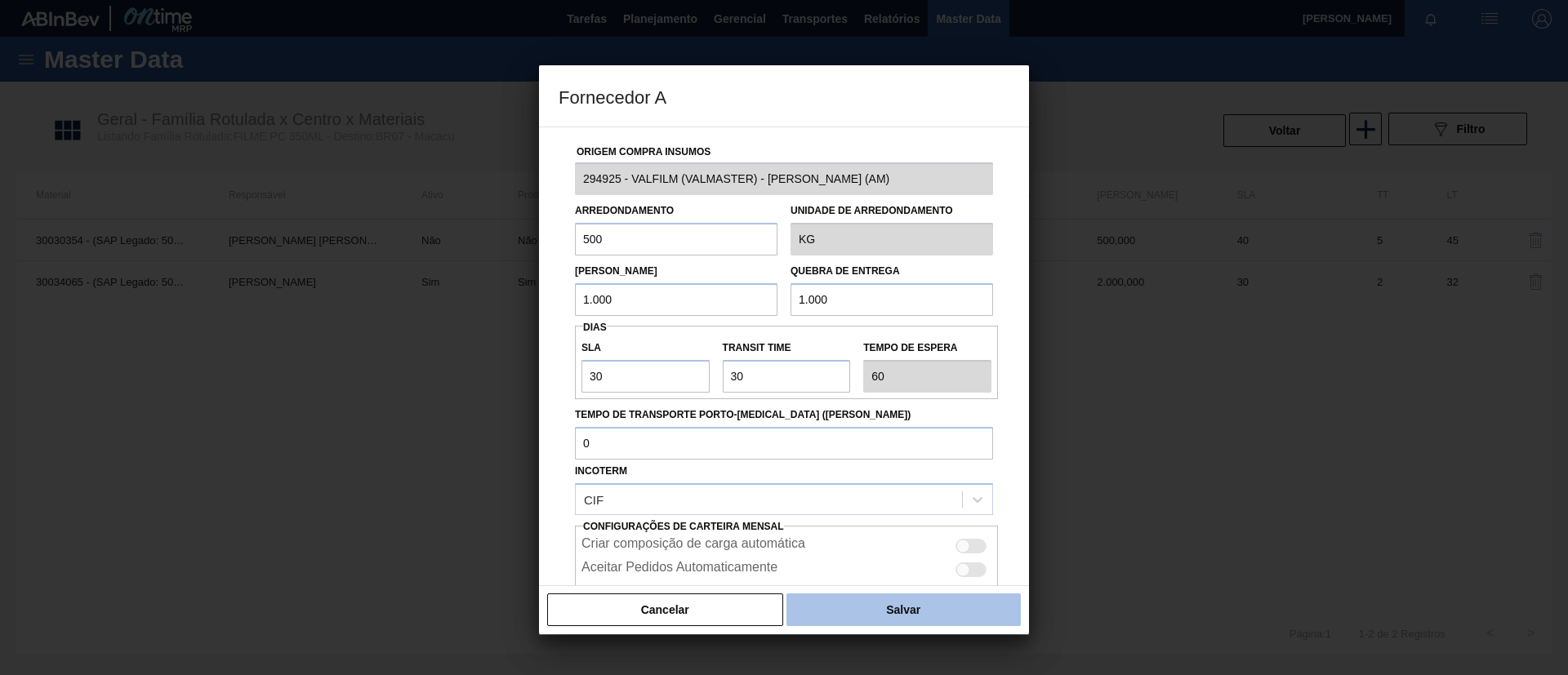
type input "1.000"
click at [908, 602] on button "Salvar" at bounding box center [903, 610] width 234 height 32
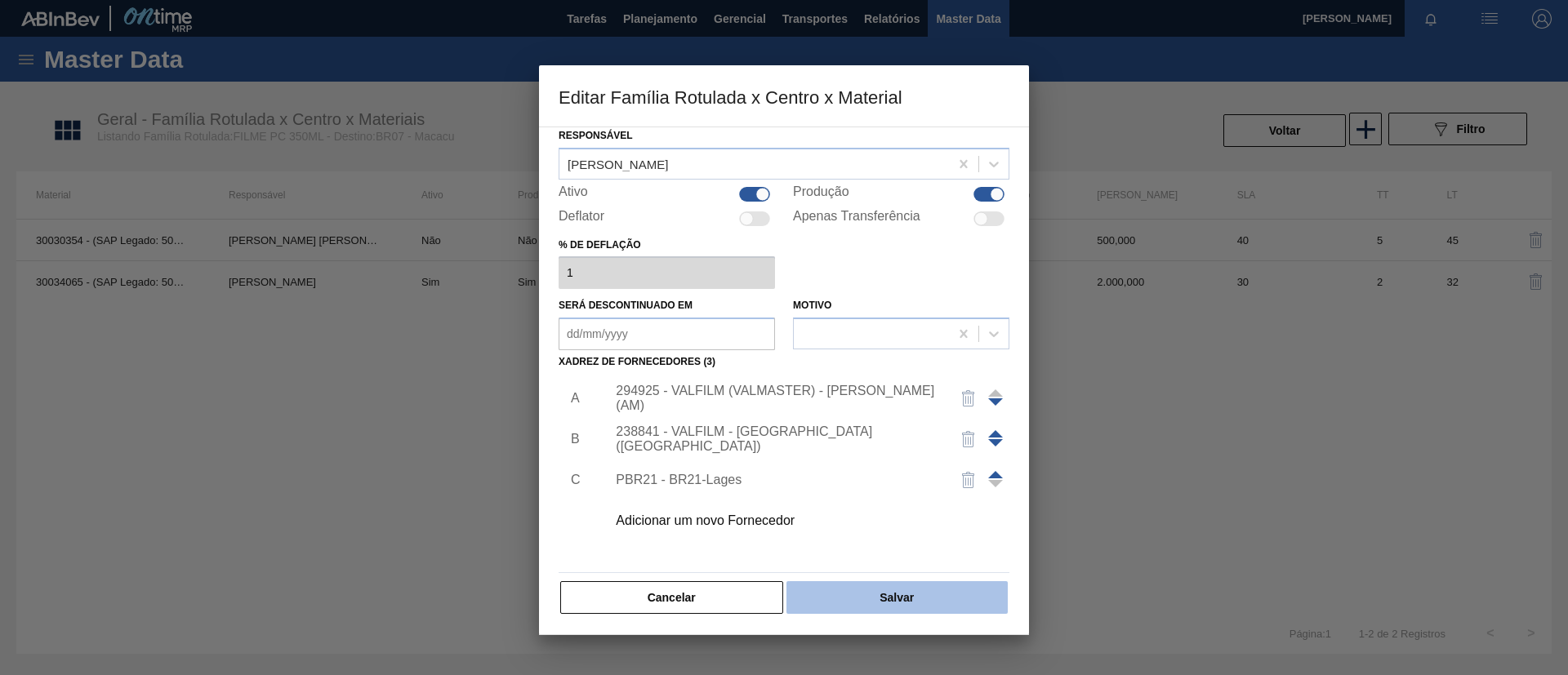
scroll to position [60, 0]
click at [919, 599] on button "Salvar" at bounding box center [897, 596] width 222 height 32
